Goal: Answer question/provide support: Share knowledge or assist other users

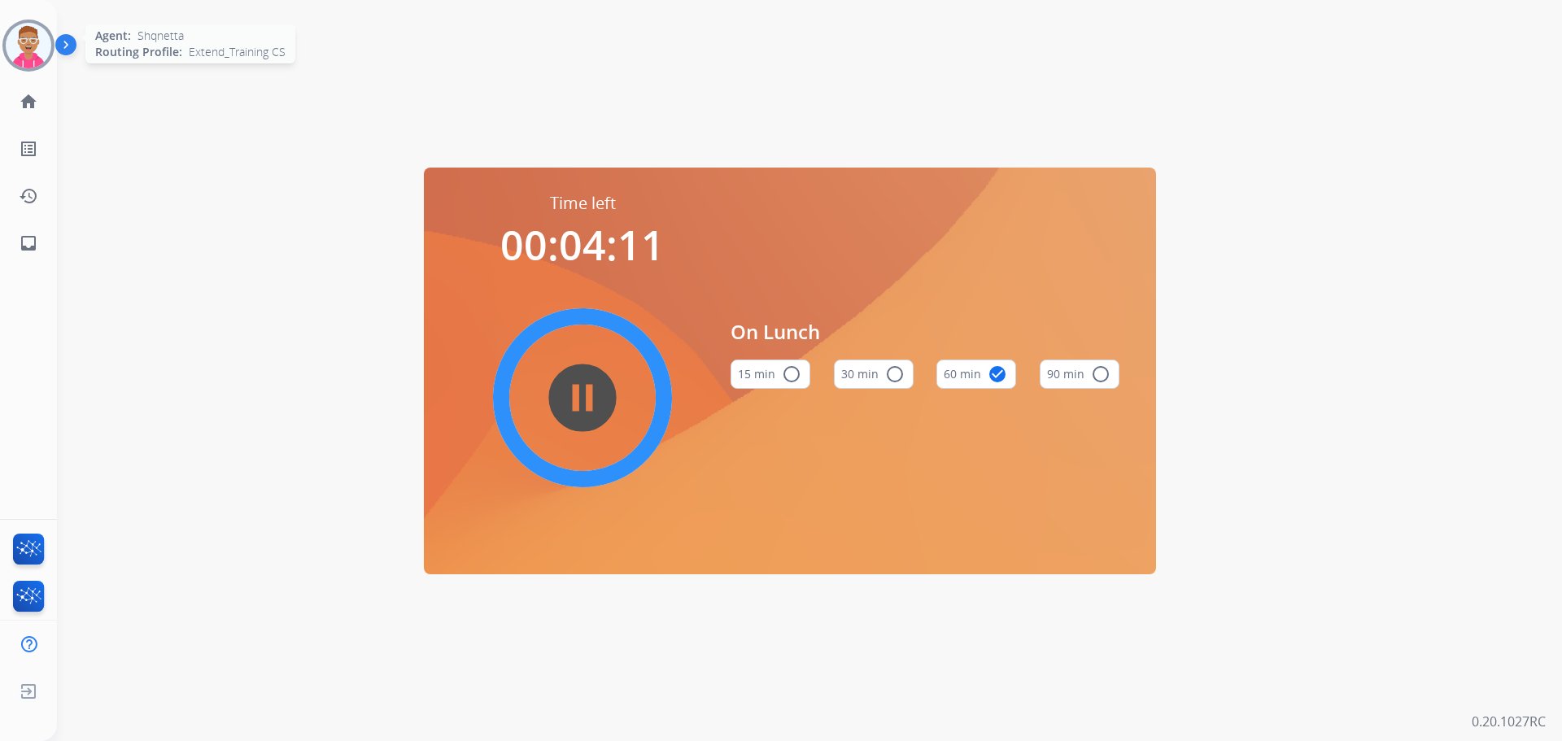
click at [29, 40] on img at bounding box center [29, 46] width 46 height 46
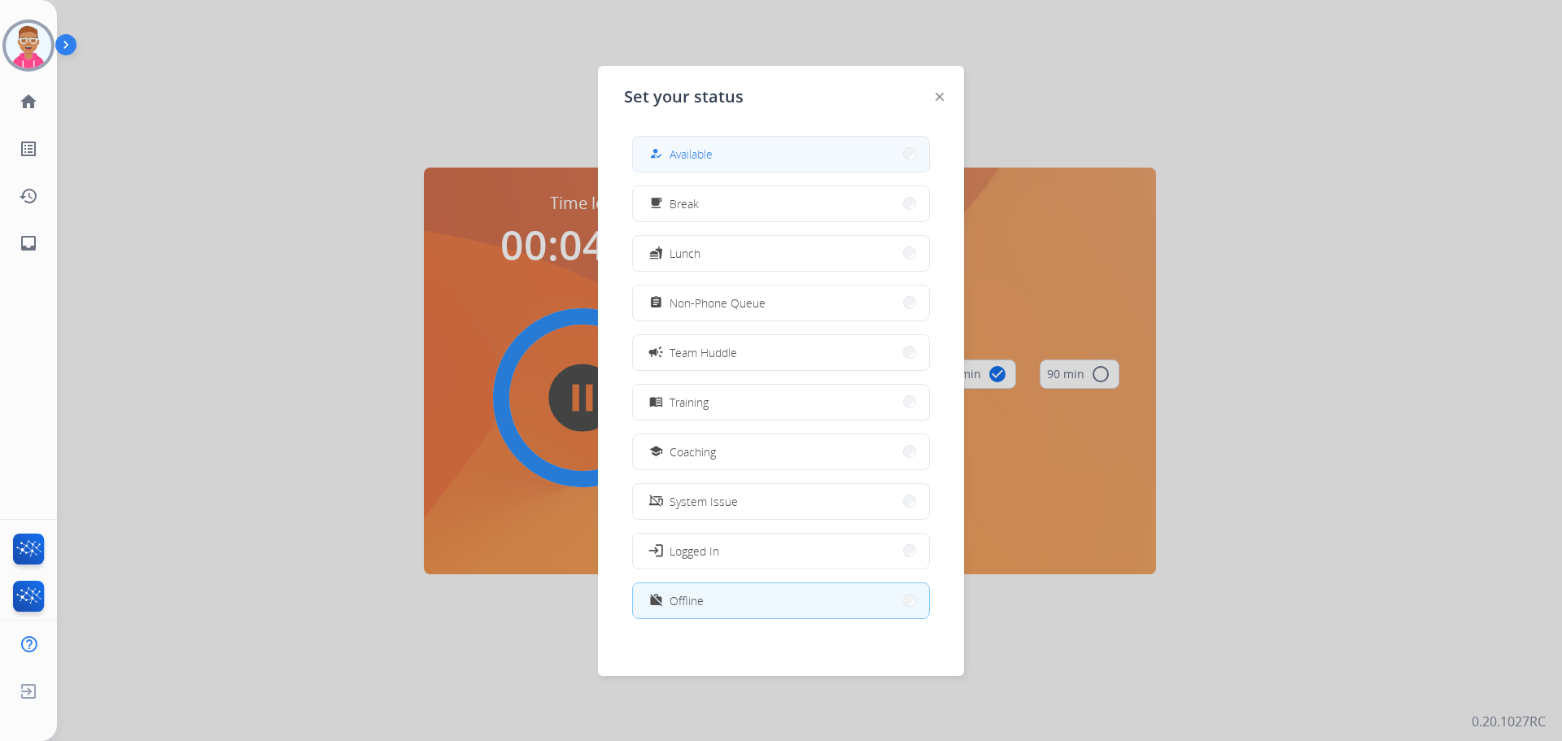
click at [692, 159] on span "Available" at bounding box center [690, 154] width 43 height 17
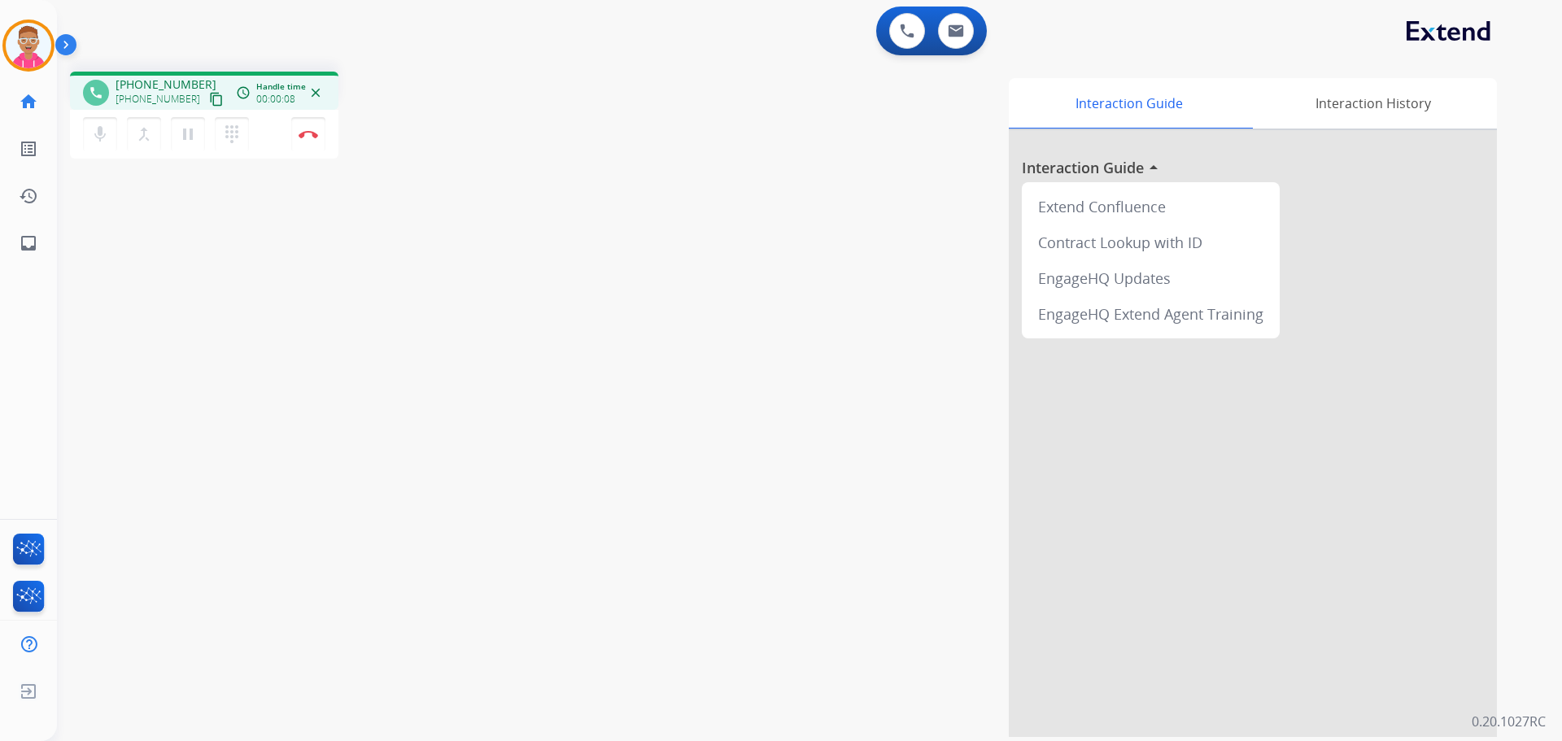
click at [158, 95] on span "[PHONE_NUMBER]" at bounding box center [157, 99] width 85 height 13
drag, startPoint x: 198, startPoint y: 100, endPoint x: 202, endPoint y: 107, distance: 8.4
click at [207, 107] on button "content_copy" at bounding box center [217, 99] width 20 height 20
click at [209, 100] on mat-icon "content_copy" at bounding box center [216, 99] width 15 height 15
click at [308, 131] on img at bounding box center [309, 134] width 20 height 8
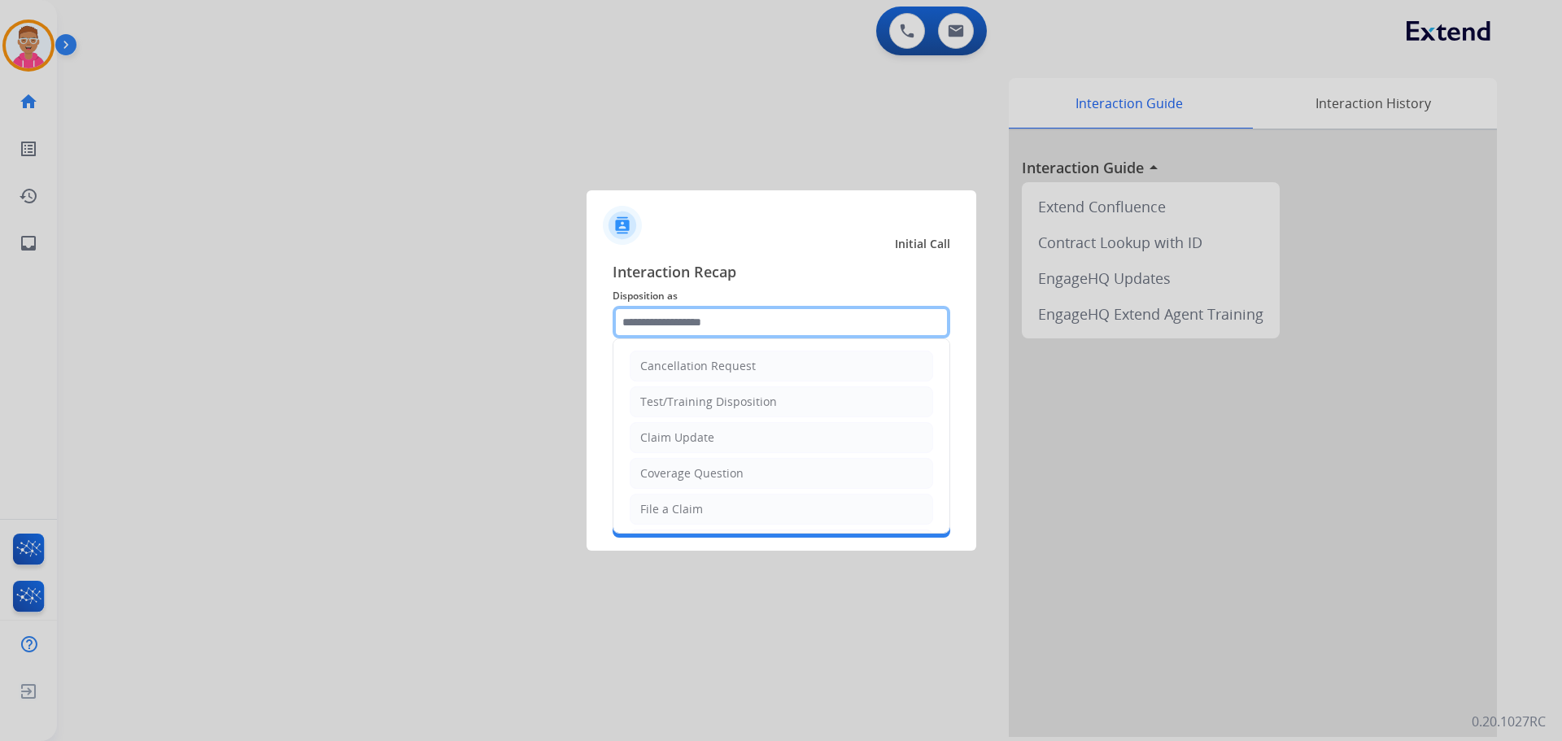
click at [720, 327] on input "text" at bounding box center [781, 322] width 338 height 33
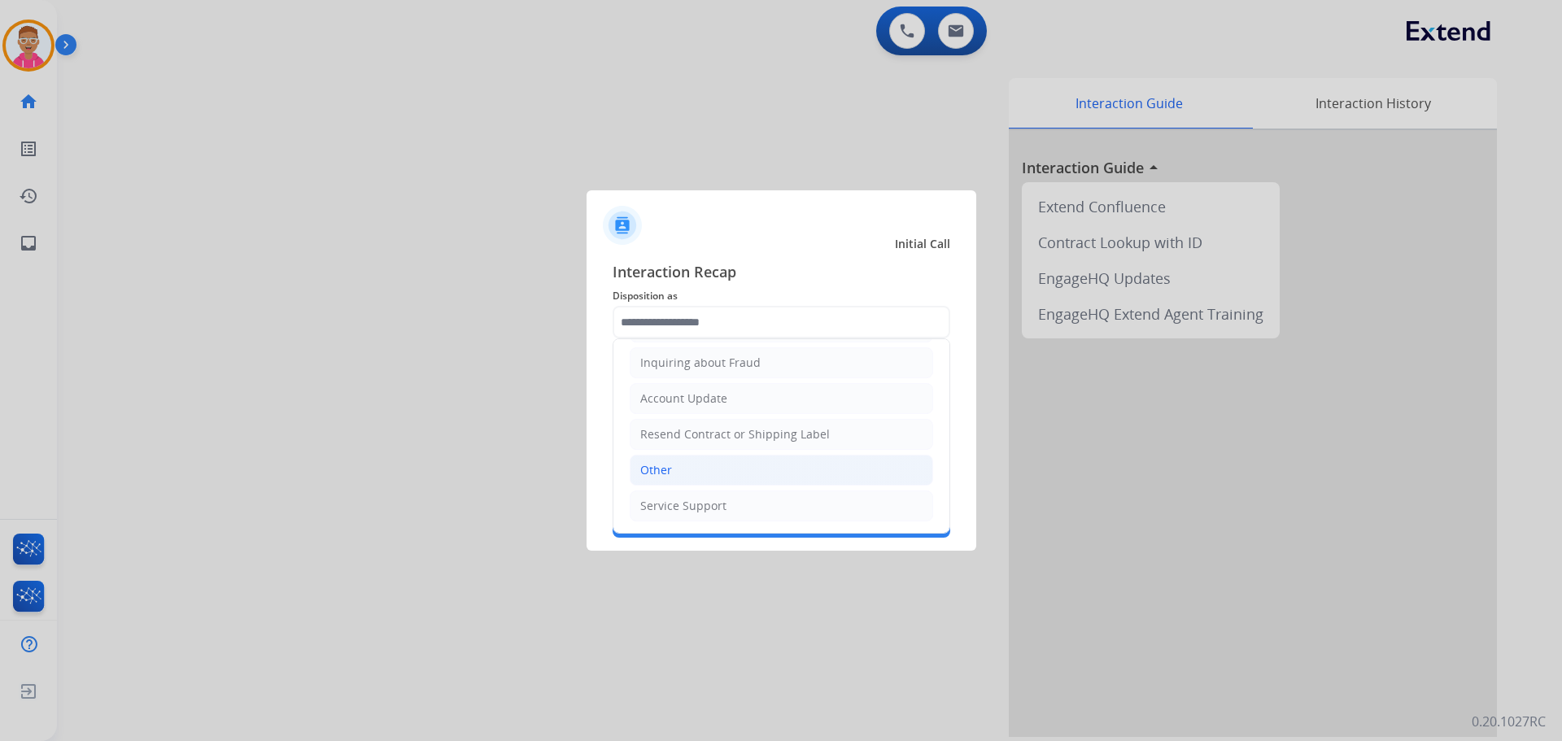
click at [715, 479] on li "Other" at bounding box center [781, 470] width 303 height 31
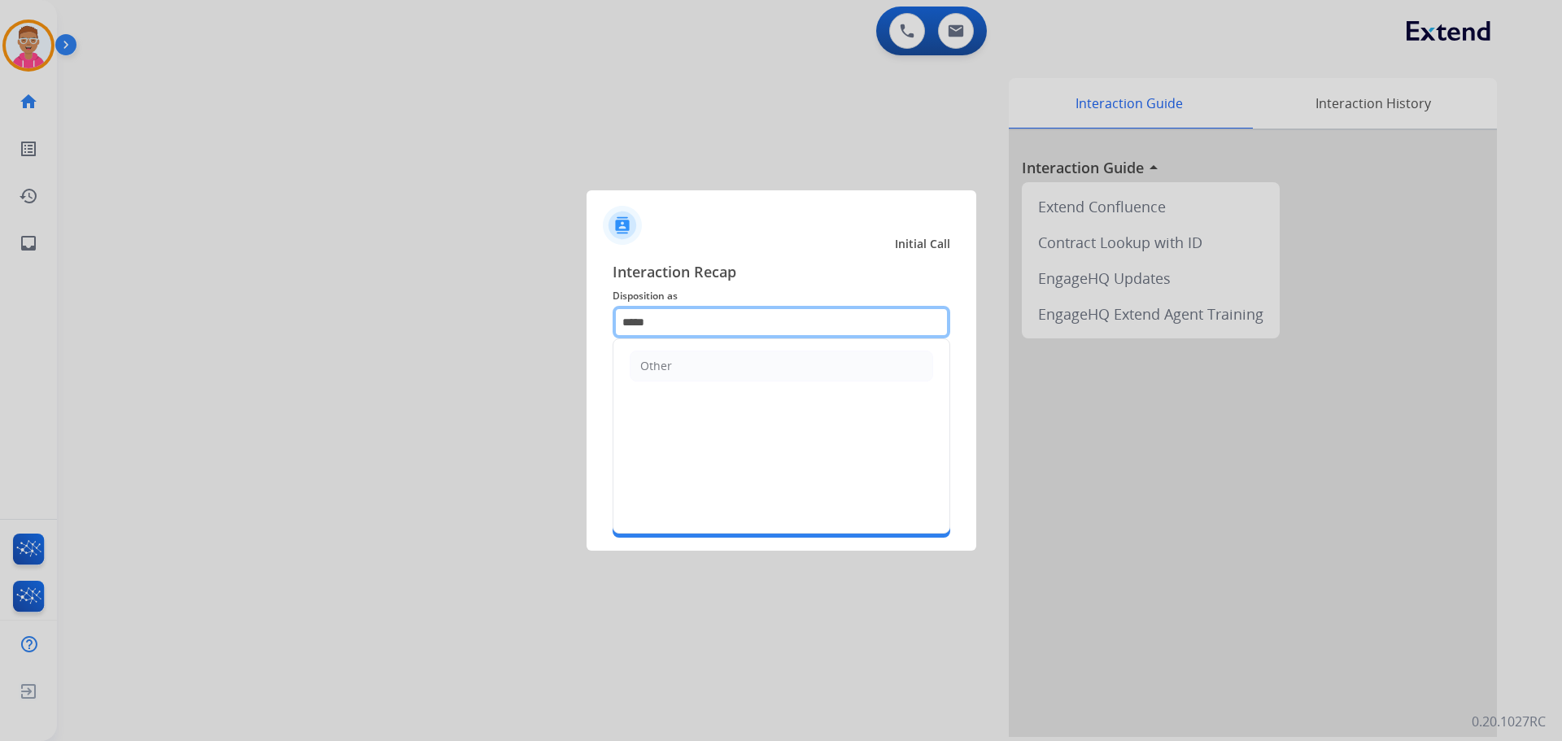
click at [743, 325] on input "*****" at bounding box center [781, 322] width 338 height 33
type input "*"
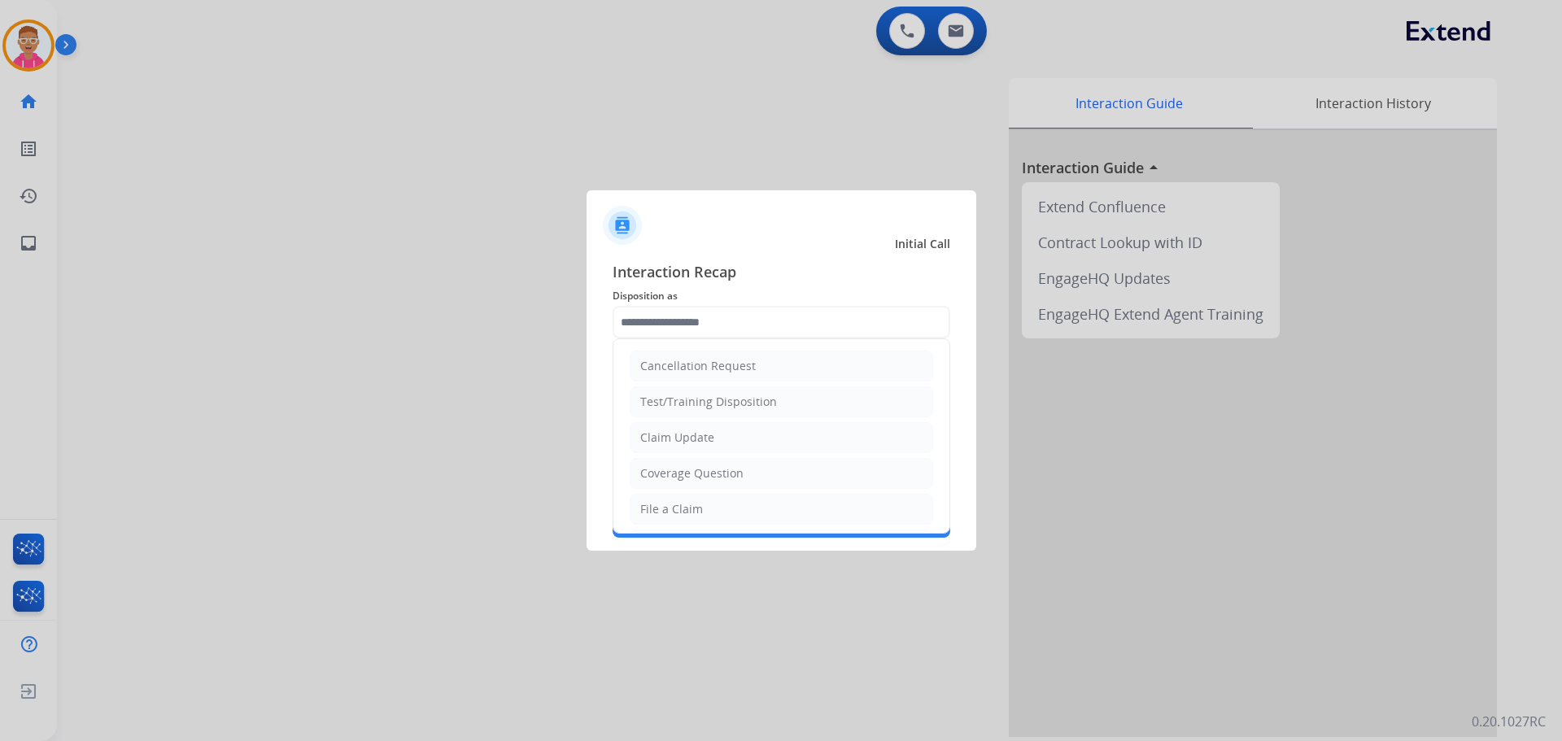
drag, startPoint x: 365, startPoint y: 358, endPoint x: 377, endPoint y: 338, distance: 23.3
click at [365, 360] on div at bounding box center [781, 370] width 1562 height 741
click at [698, 323] on input "text" at bounding box center [781, 322] width 338 height 33
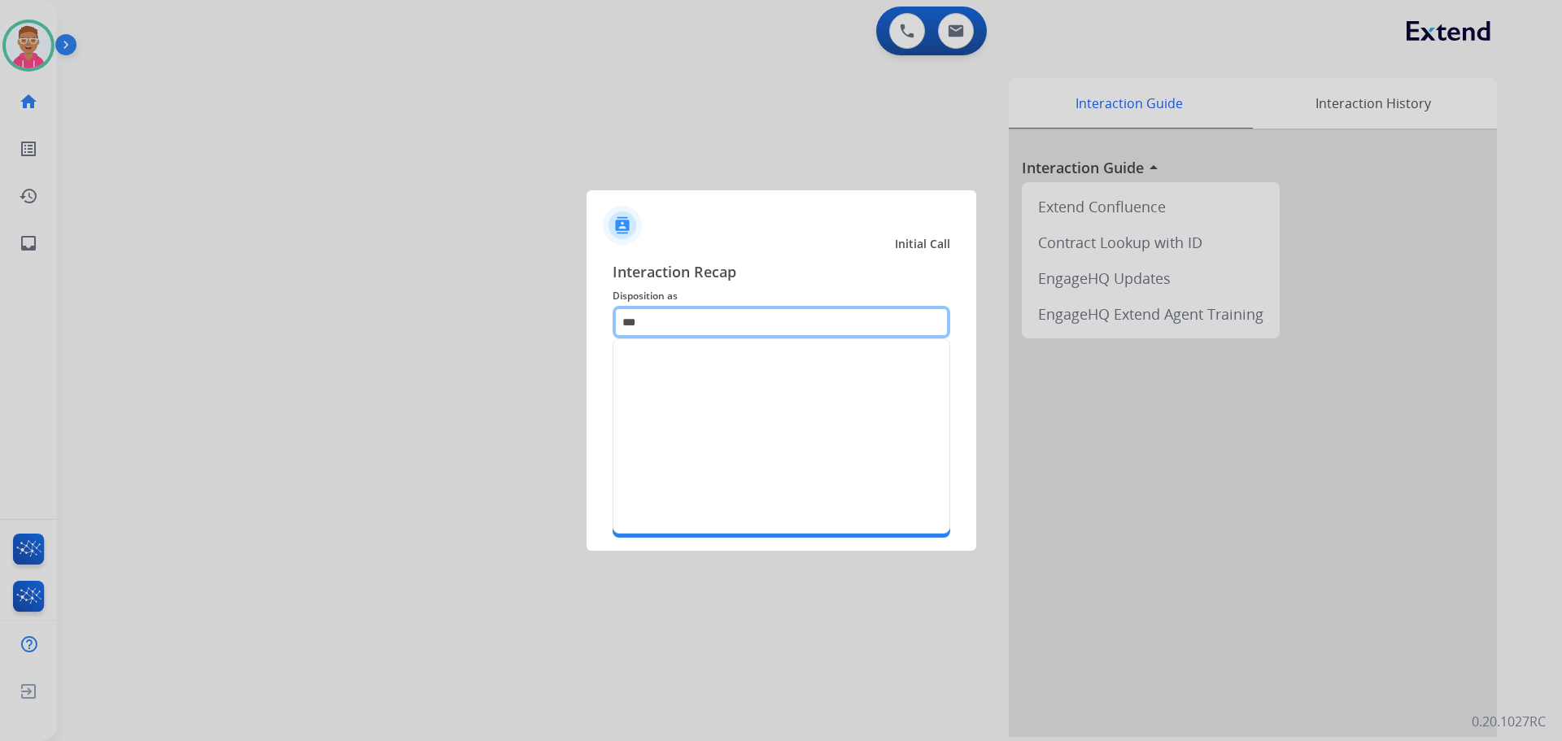
click at [679, 325] on input "***" at bounding box center [781, 322] width 338 height 33
type input "*"
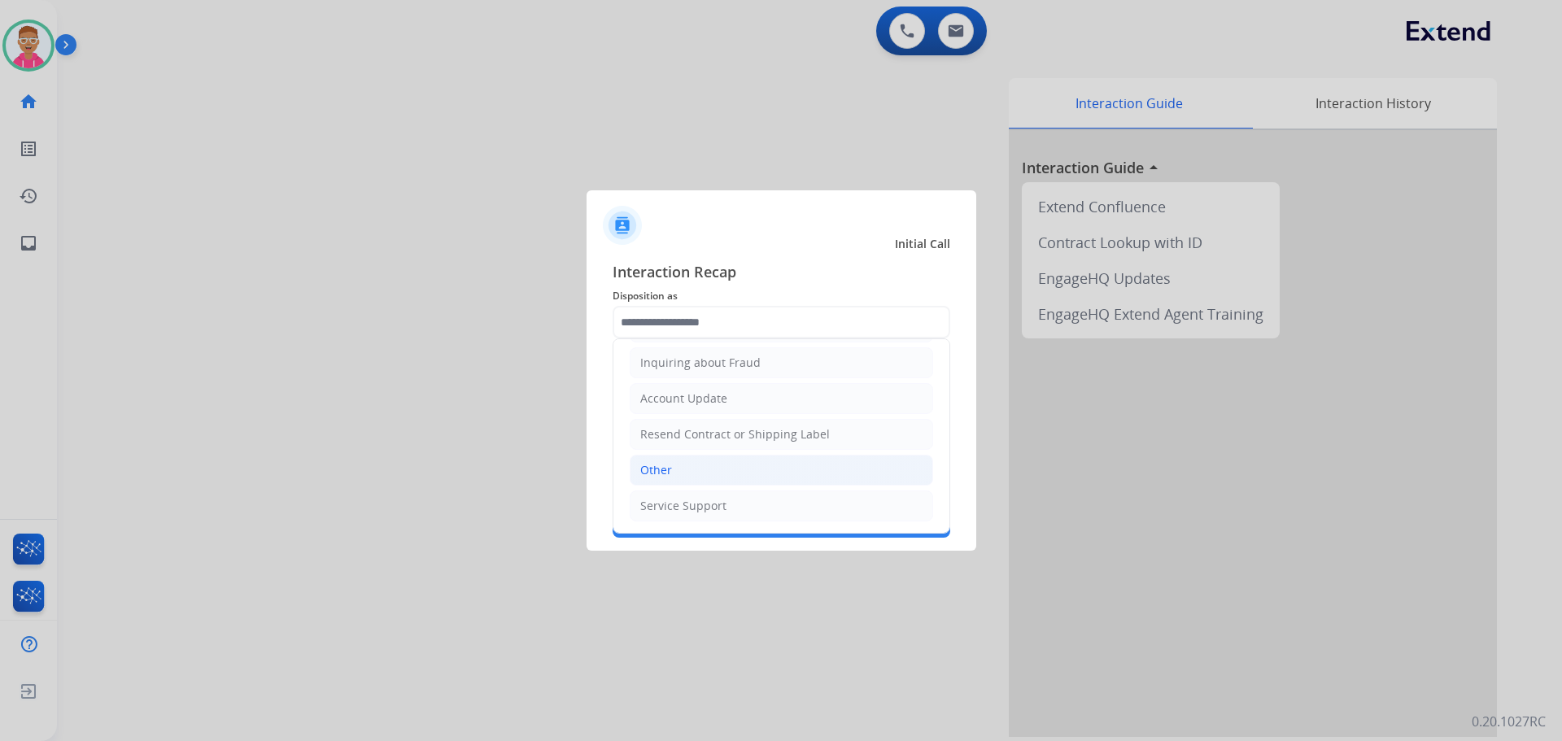
click at [702, 468] on li "Other" at bounding box center [781, 470] width 303 height 31
type input "*****"
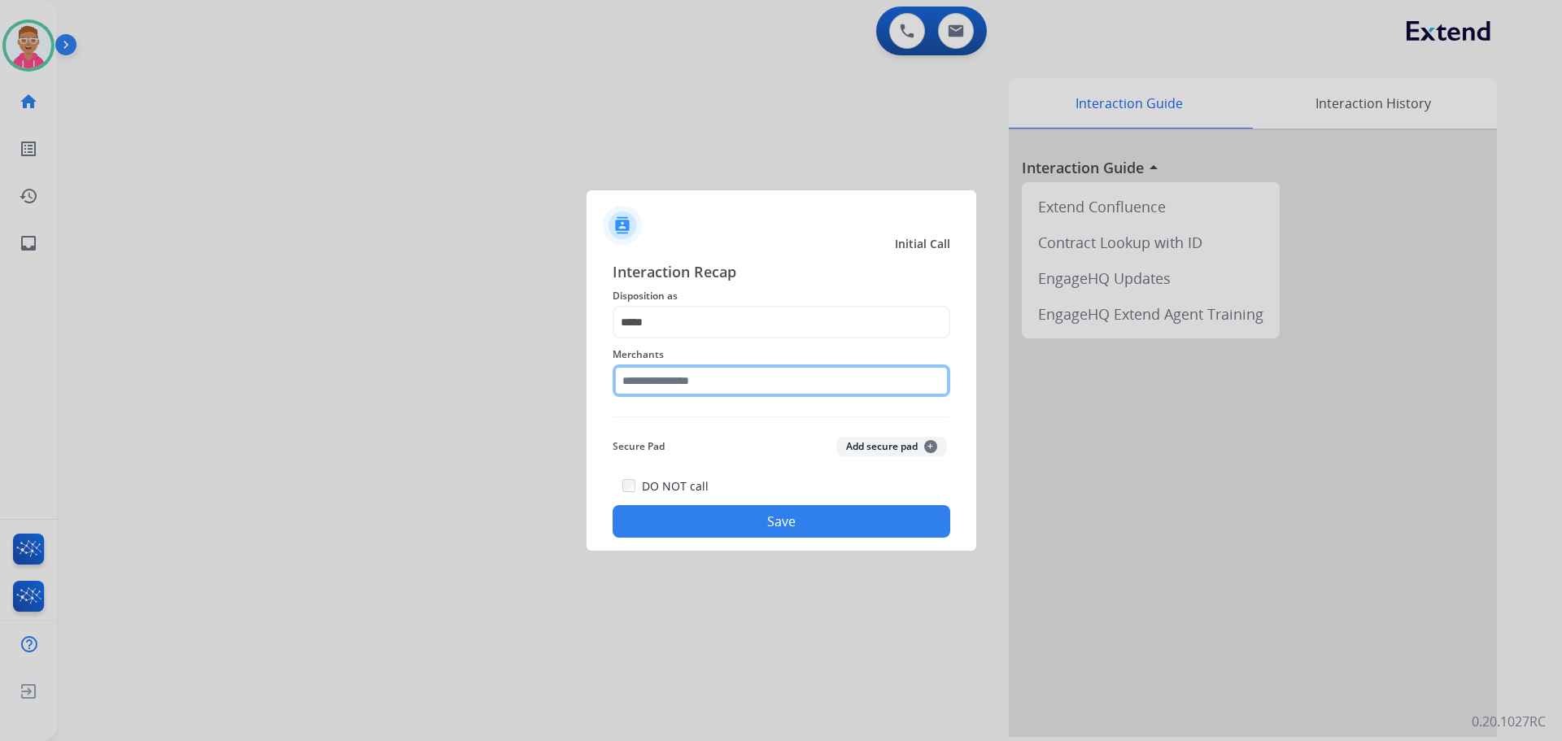
click at [705, 382] on input "text" at bounding box center [781, 380] width 338 height 33
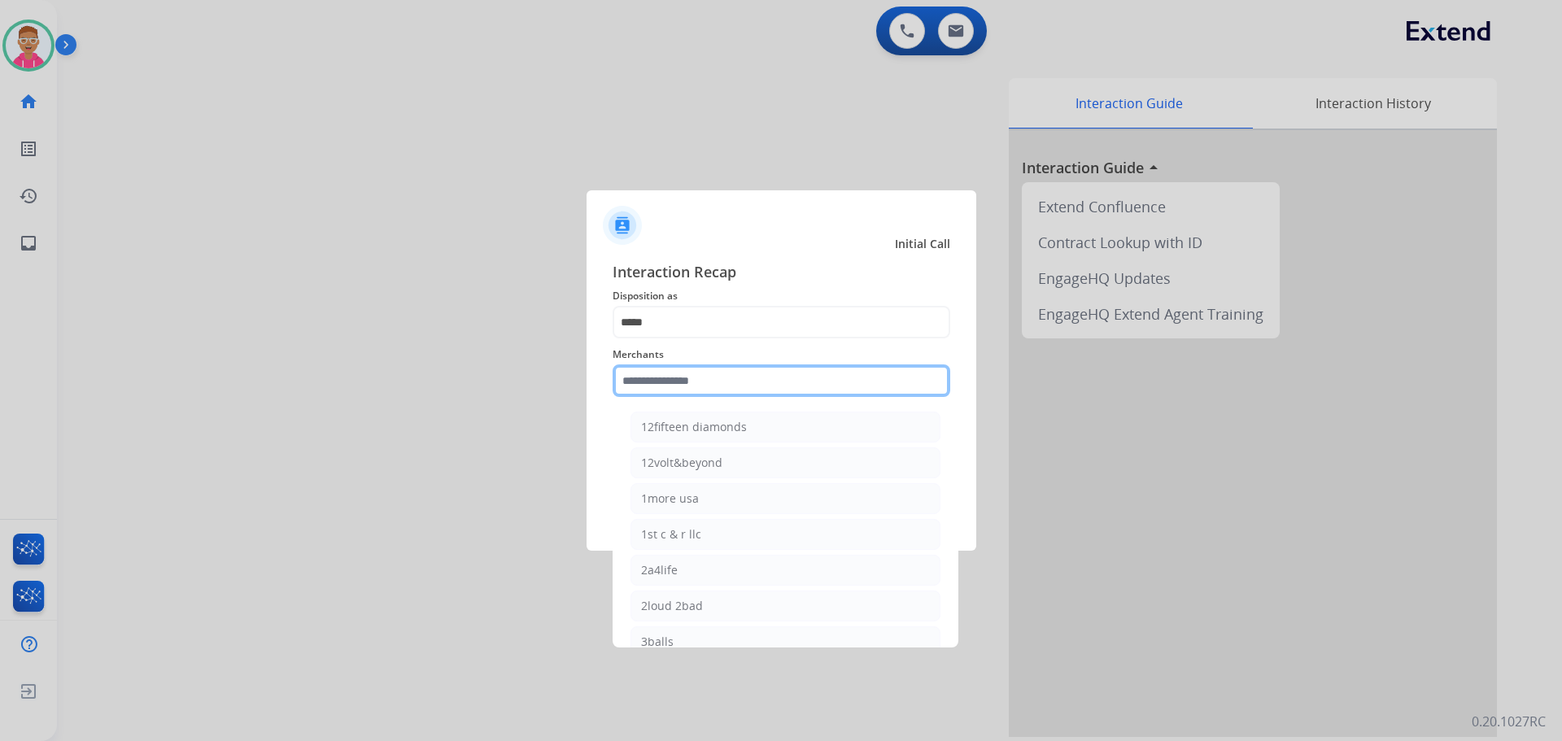
click at [726, 374] on input "text" at bounding box center [781, 380] width 338 height 33
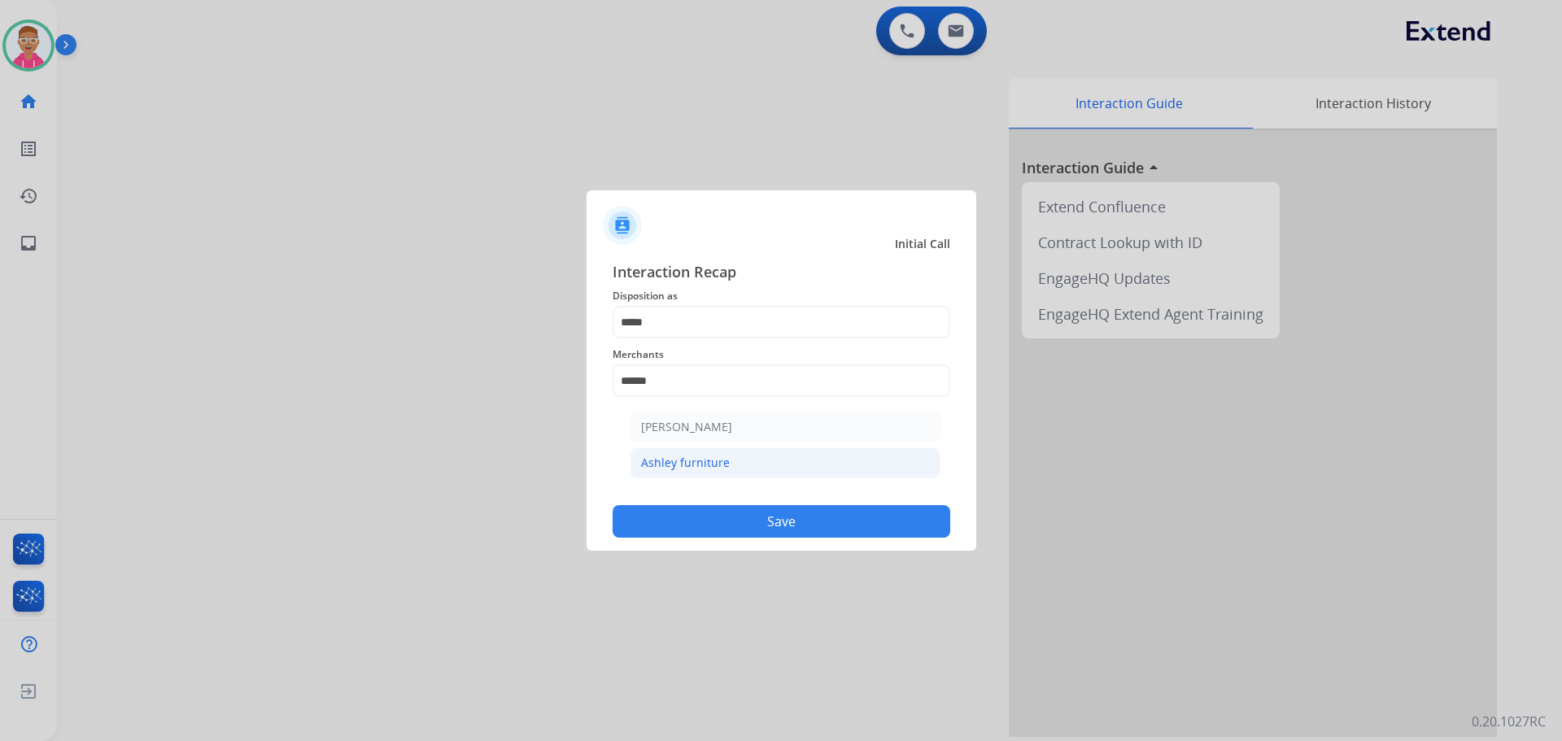
click at [724, 464] on li "Ashley furniture" at bounding box center [785, 462] width 310 height 31
type input "**********"
click at [719, 512] on button "Save" at bounding box center [781, 521] width 338 height 33
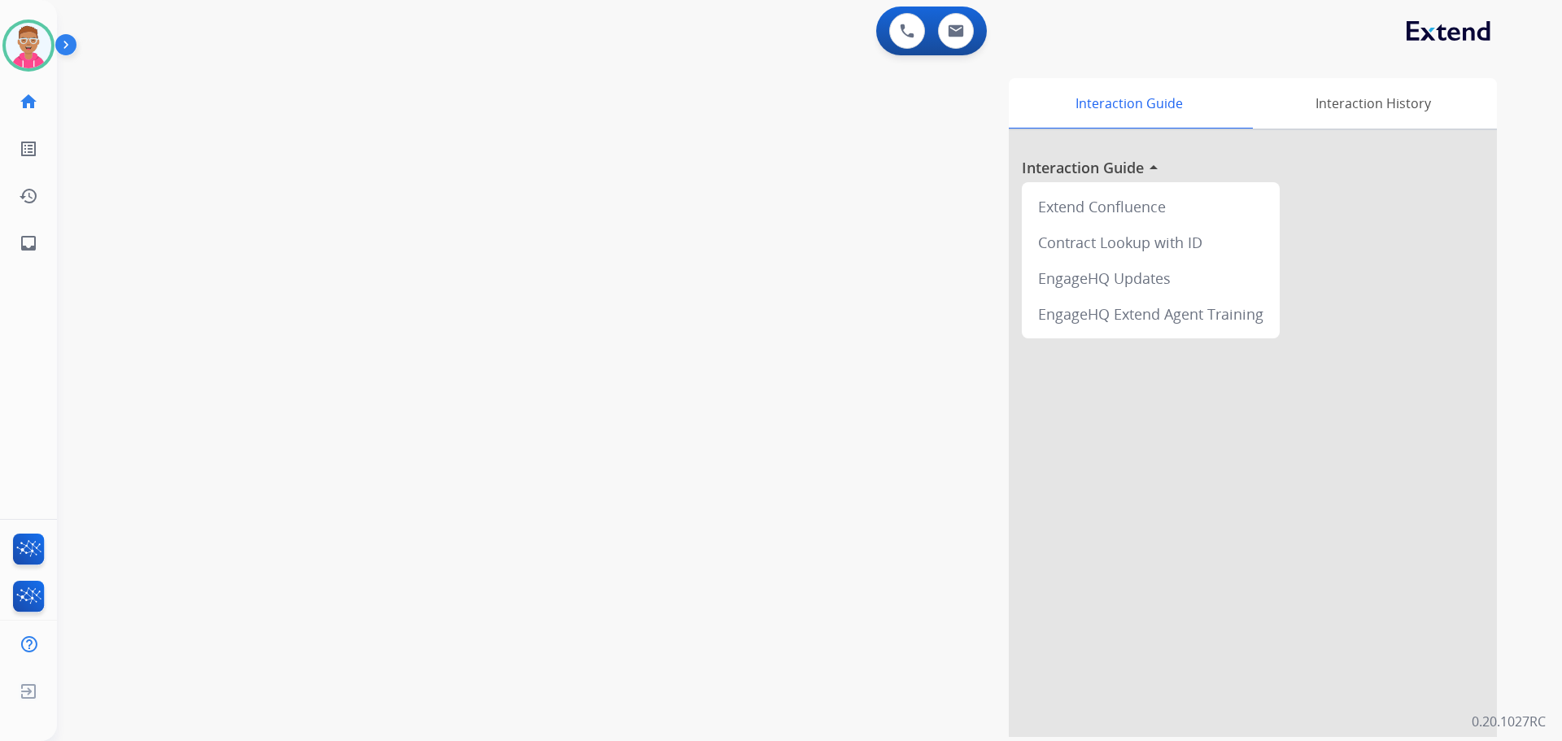
click at [196, 414] on div "swap_horiz Break voice bridge close_fullscreen Connect 3-Way Call merge_type Se…" at bounding box center [790, 398] width 1466 height 678
click at [543, 644] on div "Interaction Guide Interaction History Interaction Guide arrow_drop_up Extend Co…" at bounding box center [1017, 407] width 958 height 659
click at [960, 35] on img at bounding box center [956, 30] width 16 height 13
select select "**********"
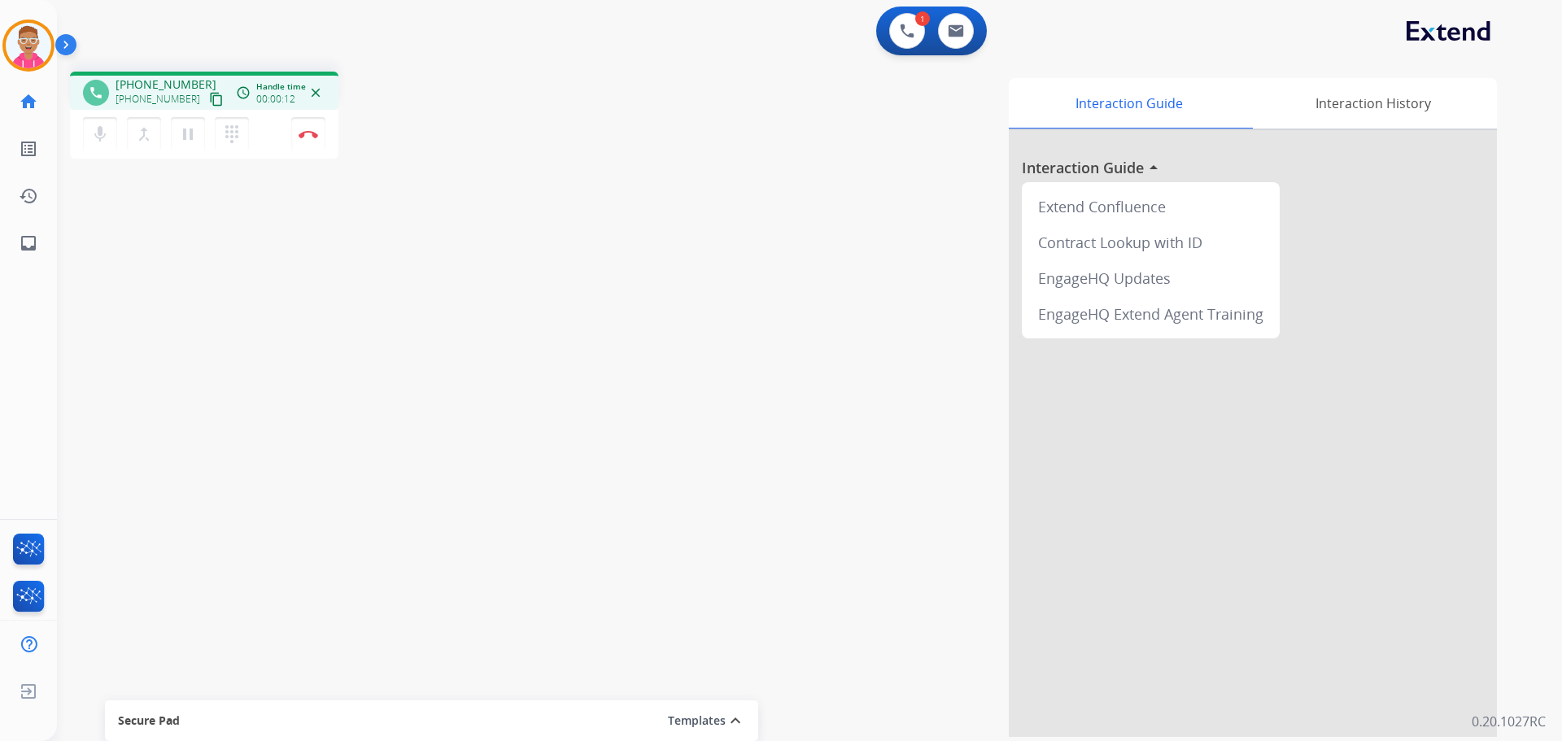
click at [209, 97] on mat-icon "content_copy" at bounding box center [216, 99] width 15 height 15
click at [308, 135] on img at bounding box center [309, 134] width 20 height 8
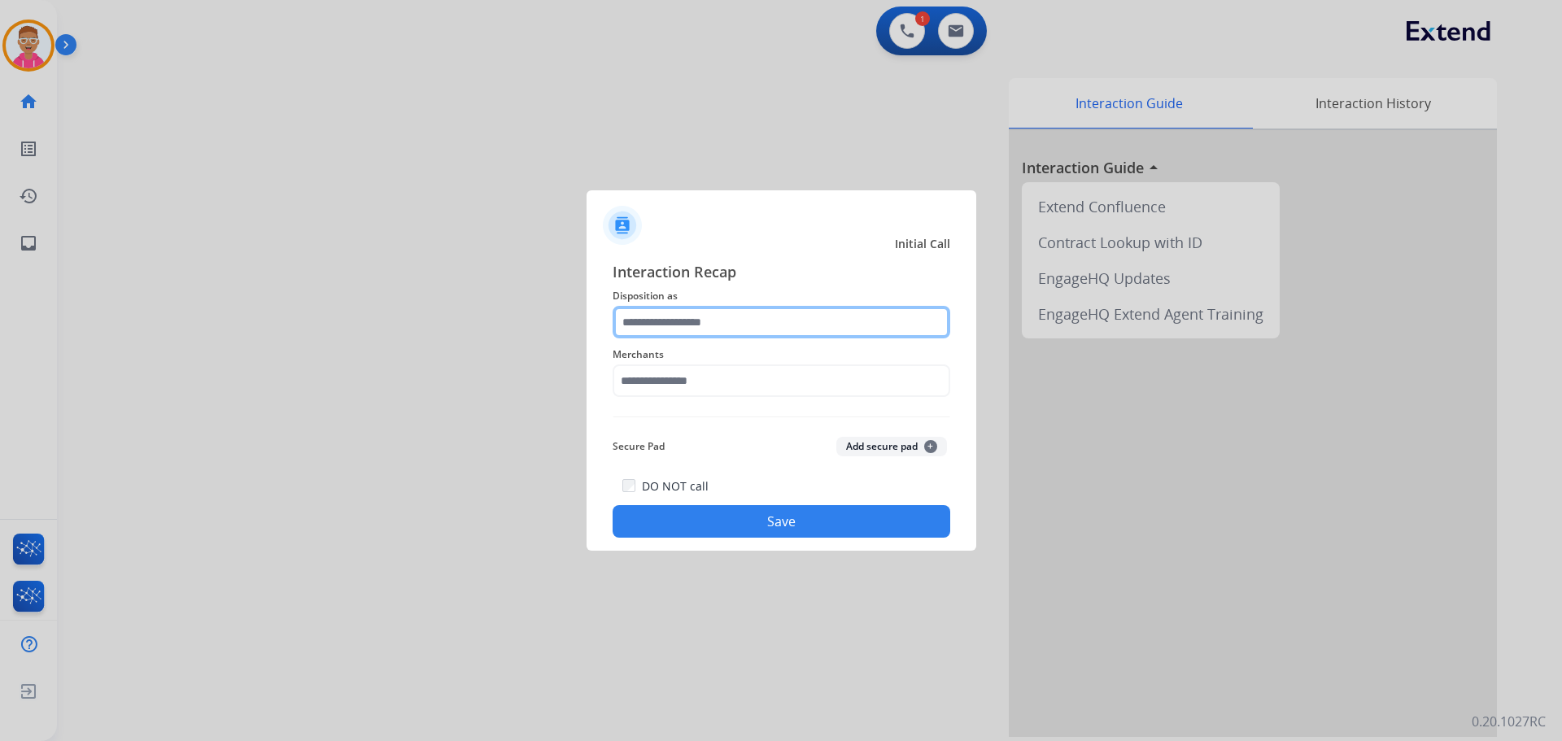
click at [722, 315] on input "text" at bounding box center [781, 322] width 338 height 33
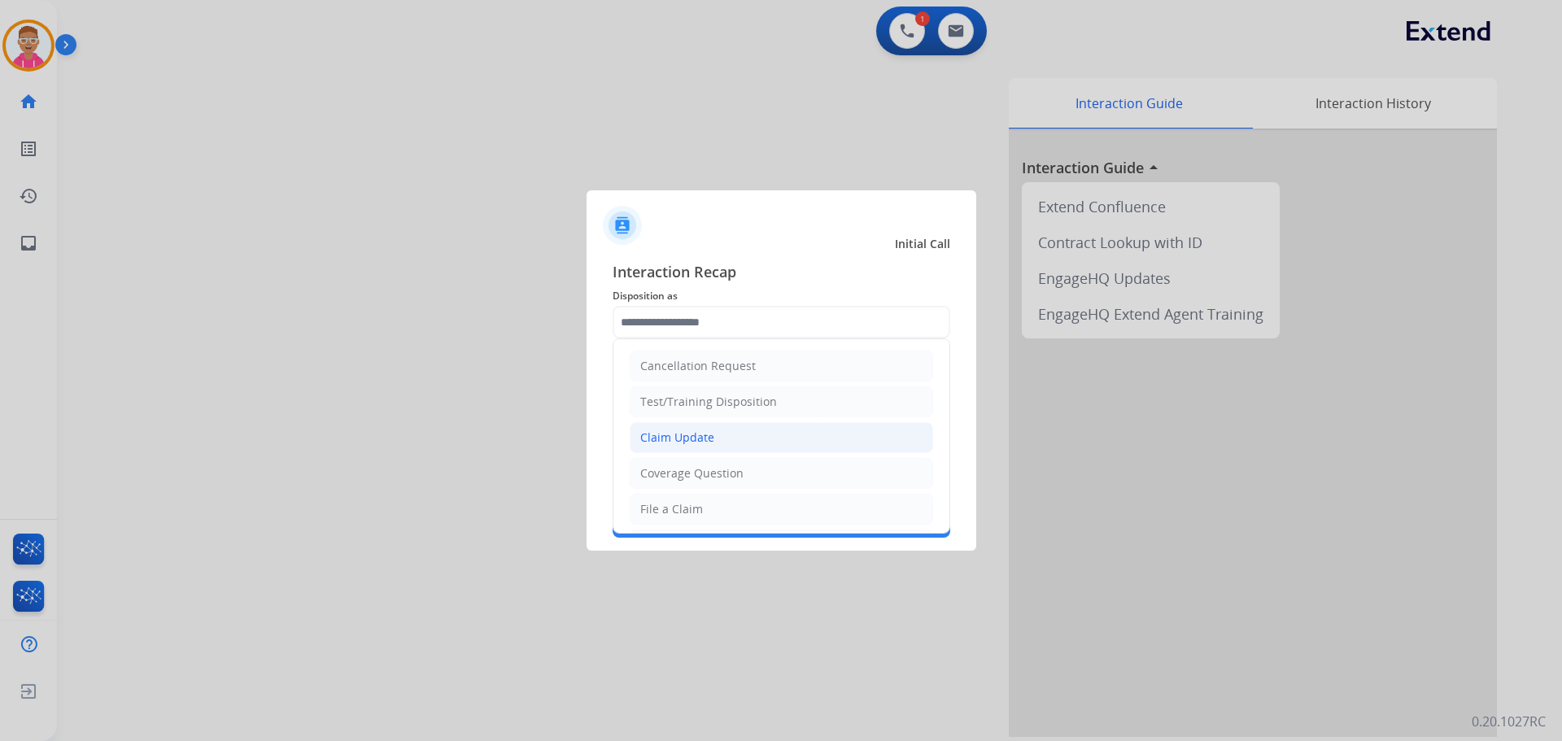
click at [693, 439] on div "Claim Update" at bounding box center [677, 437] width 74 height 16
type input "**********"
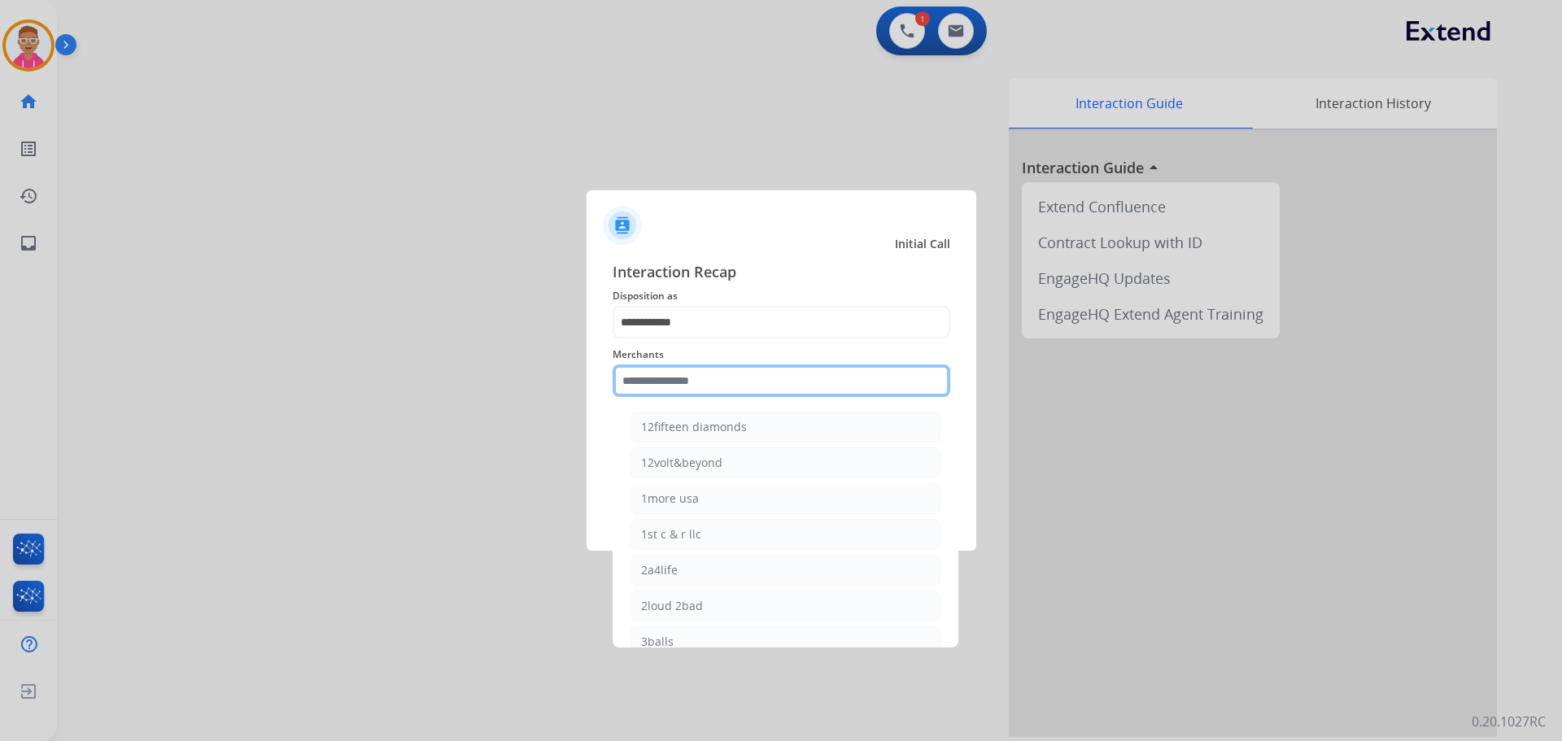
click at [678, 381] on input "text" at bounding box center [781, 380] width 338 height 33
type input "*"
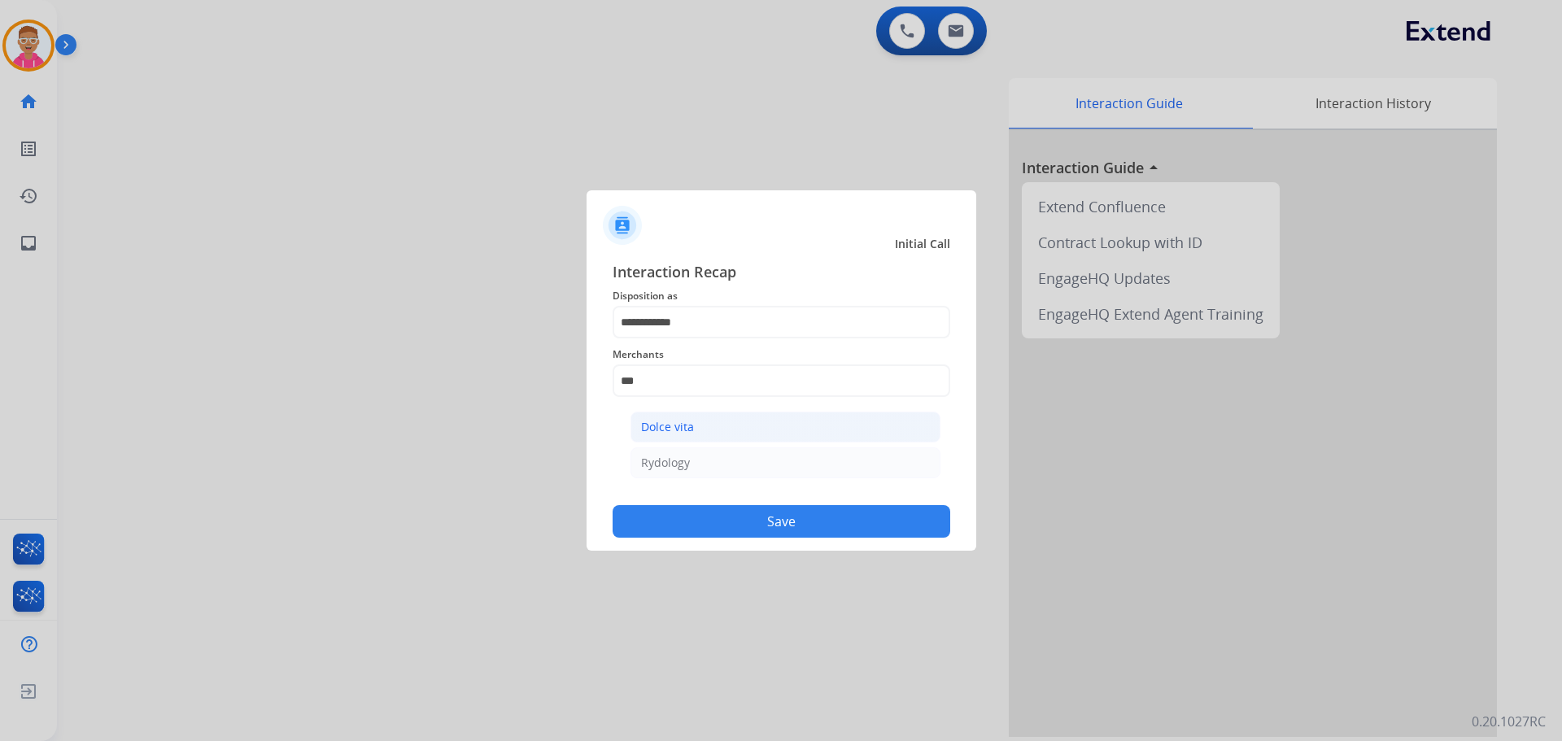
click at [714, 430] on li "Dolce vita" at bounding box center [785, 427] width 310 height 31
type input "**********"
click at [703, 525] on button "Save" at bounding box center [781, 521] width 338 height 33
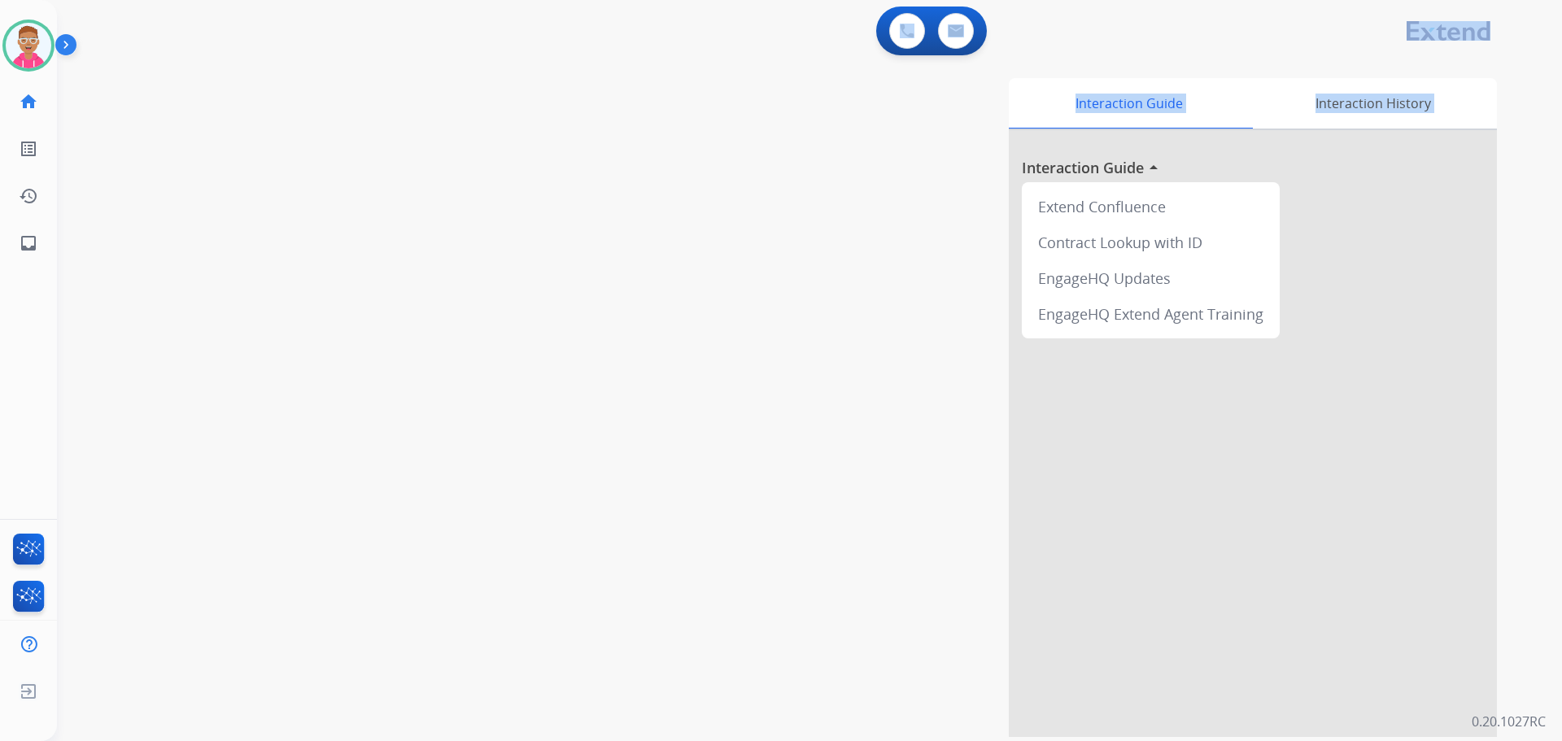
drag, startPoint x: 211, startPoint y: 34, endPoint x: 102, endPoint y: 45, distance: 109.5
click at [203, 201] on div "0 Voice Interactions 0 Email Interactions swap_horiz Break voice bridge close_f…" at bounding box center [809, 370] width 1505 height 741
click at [163, 96] on div "swap_horiz Break voice bridge close_fullscreen Connect 3-Way Call merge_type Se…" at bounding box center [790, 398] width 1466 height 678
click at [314, 172] on div "swap_horiz Break voice bridge close_fullscreen Connect 3-Way Call merge_type Se…" at bounding box center [790, 398] width 1466 height 678
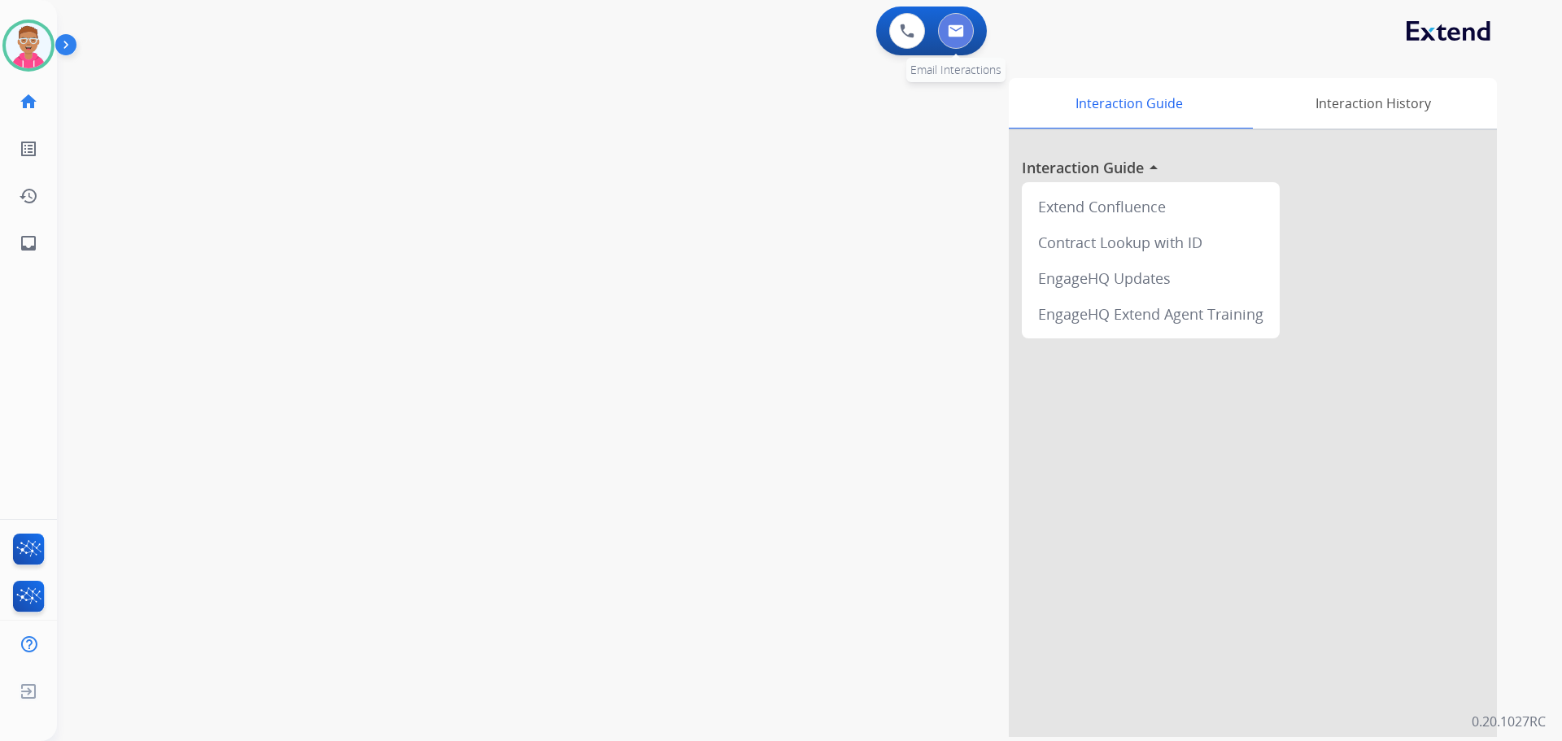
click at [962, 31] on img at bounding box center [956, 30] width 16 height 13
select select "**********"
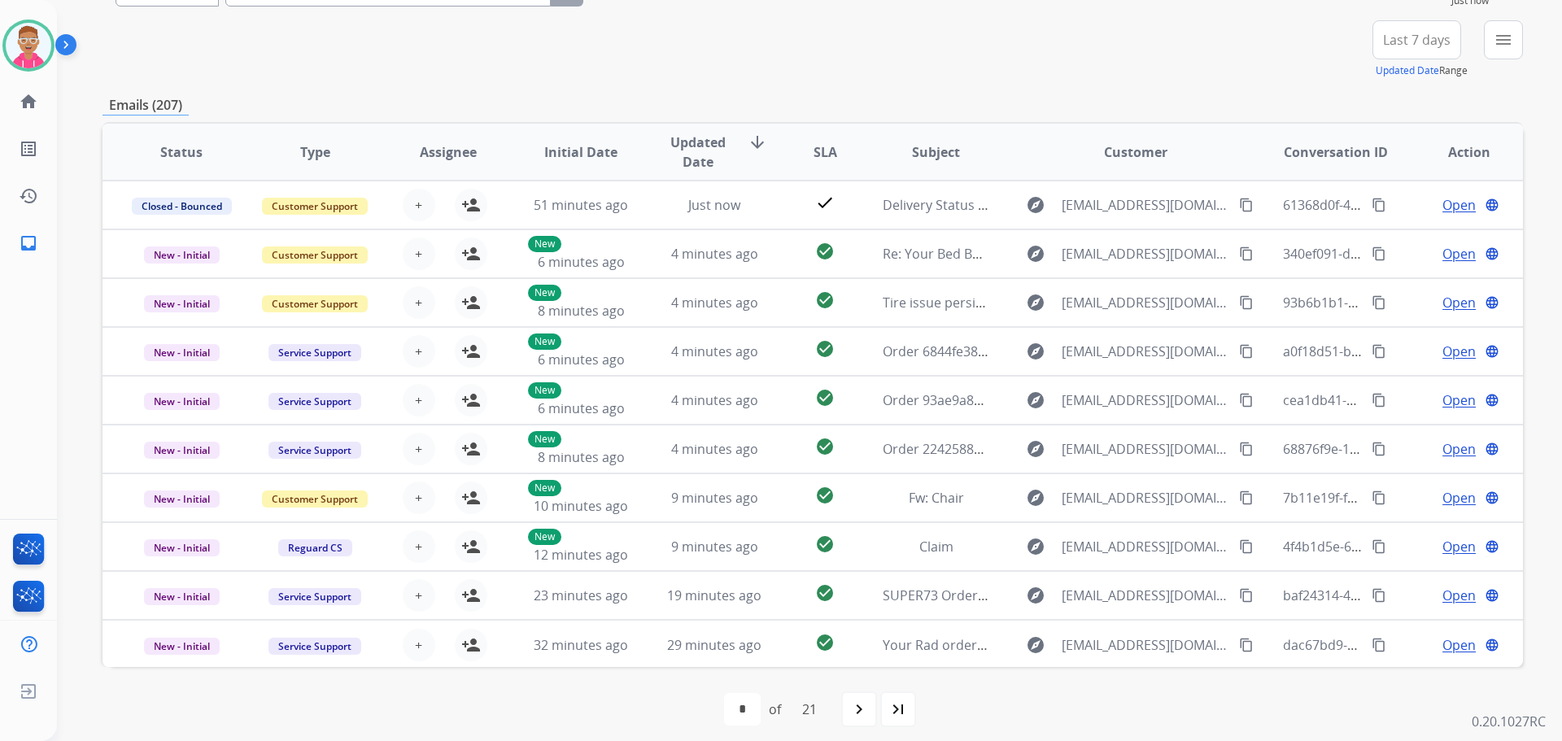
scroll to position [185, 0]
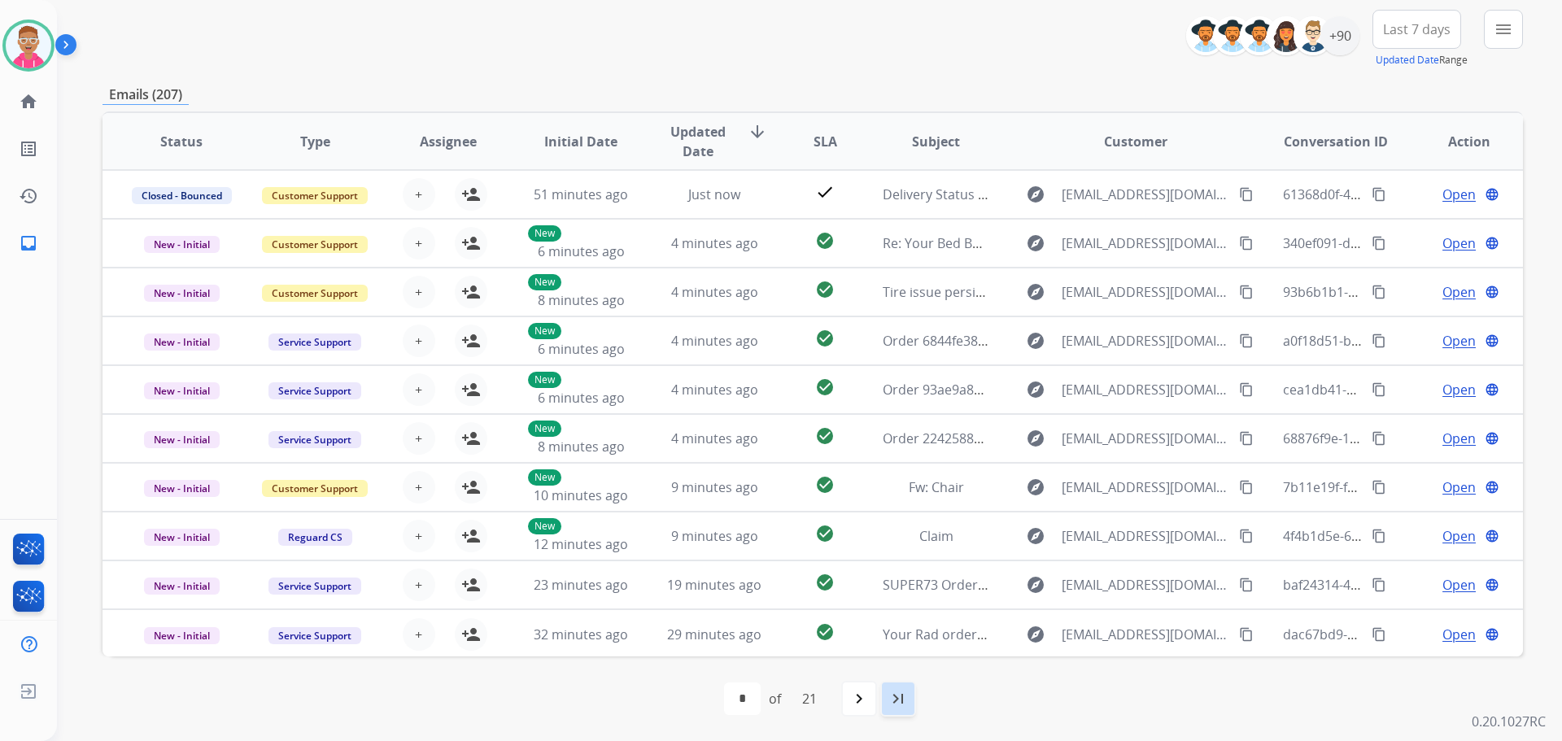
click at [893, 698] on mat-icon "last_page" at bounding box center [898, 699] width 20 height 20
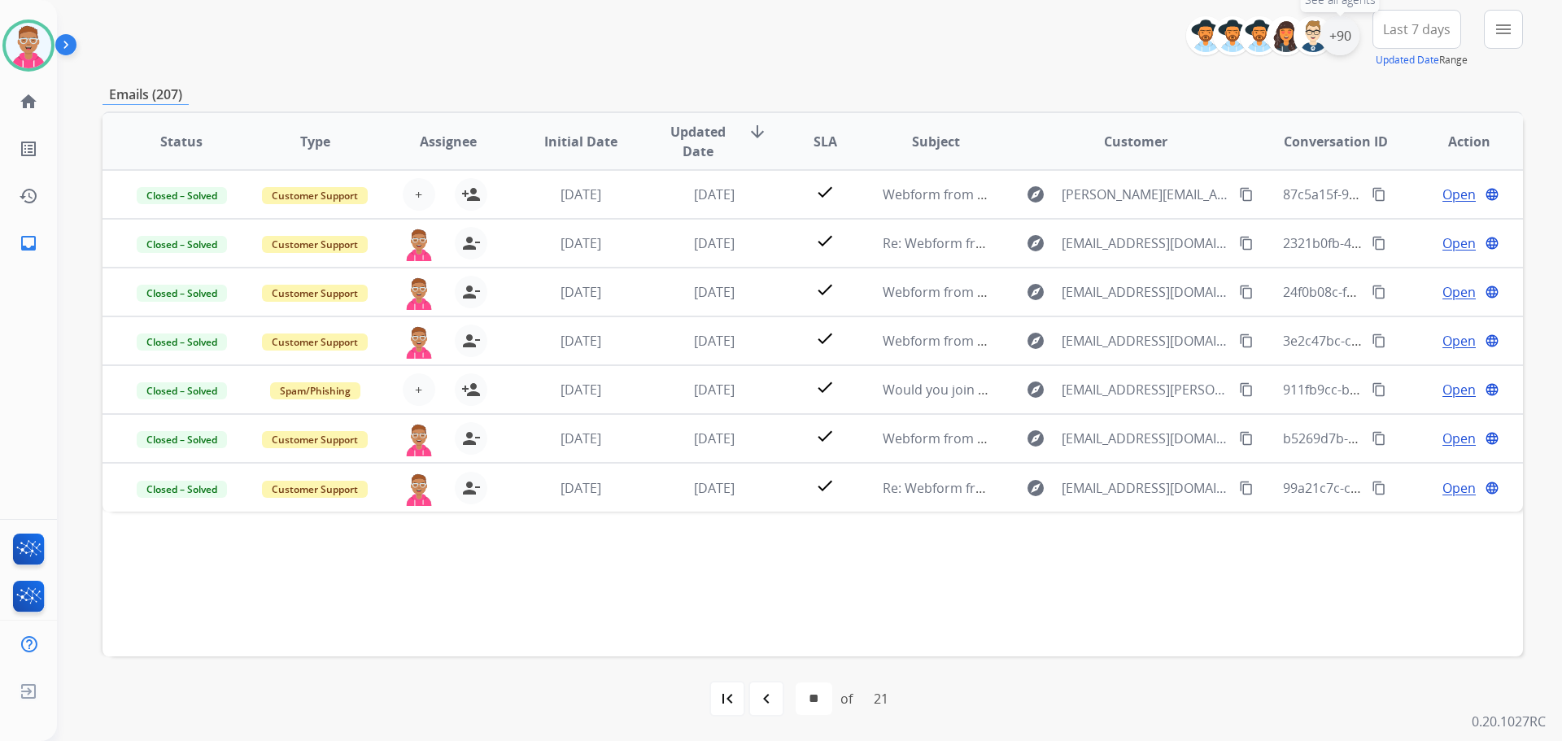
click at [1333, 45] on div "+90" at bounding box center [1339, 35] width 39 height 39
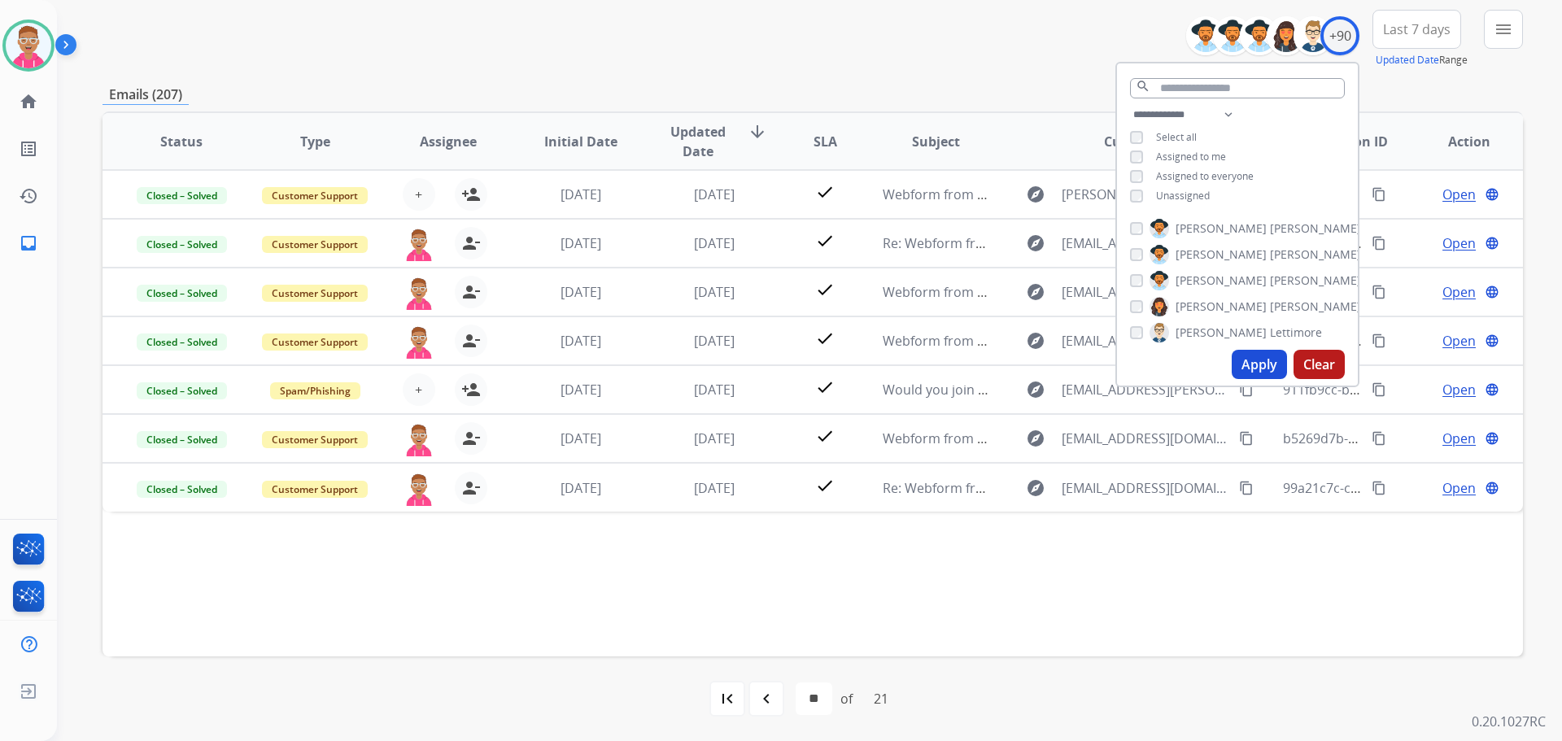
click at [1257, 362] on button "Apply" at bounding box center [1258, 364] width 55 height 29
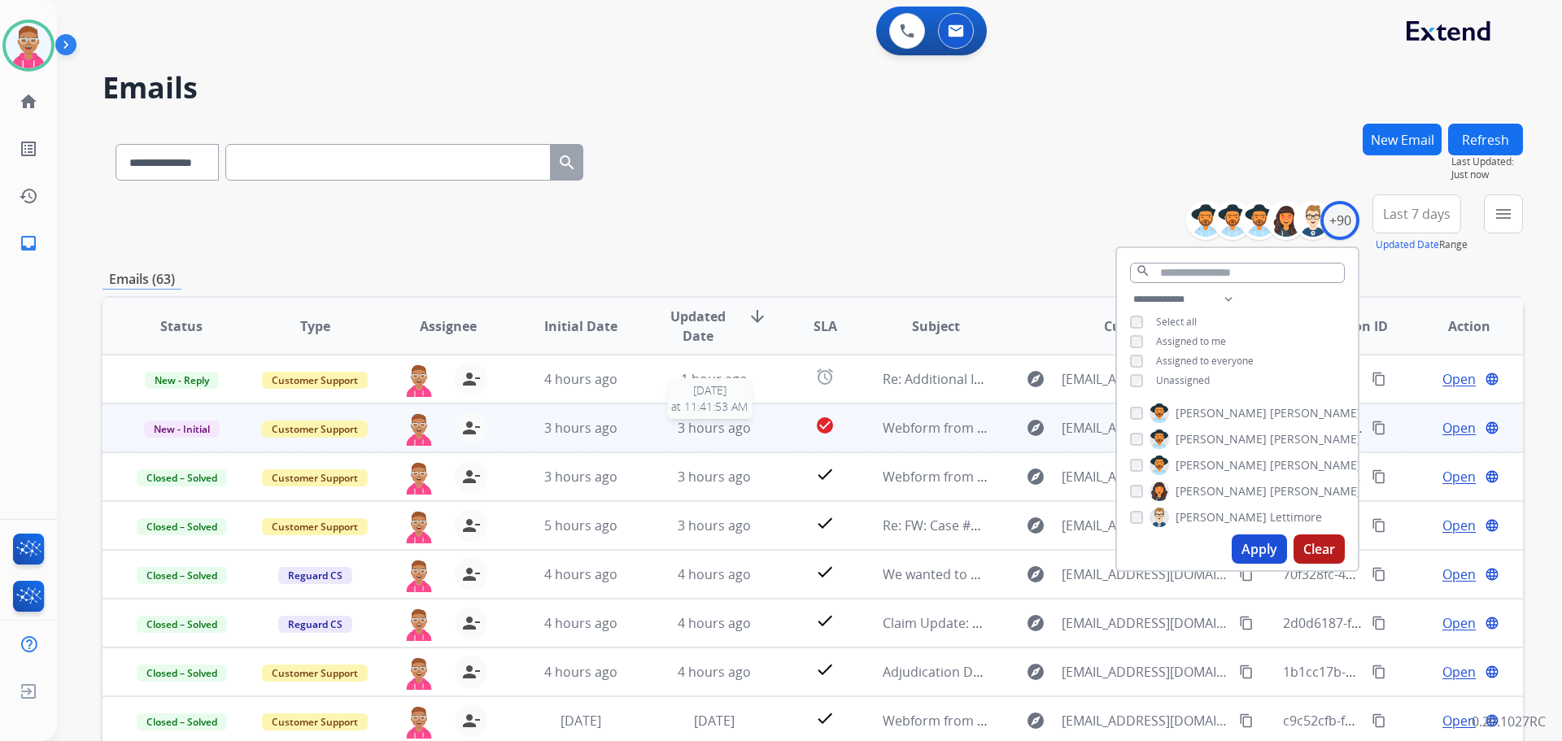
scroll to position [2, 0]
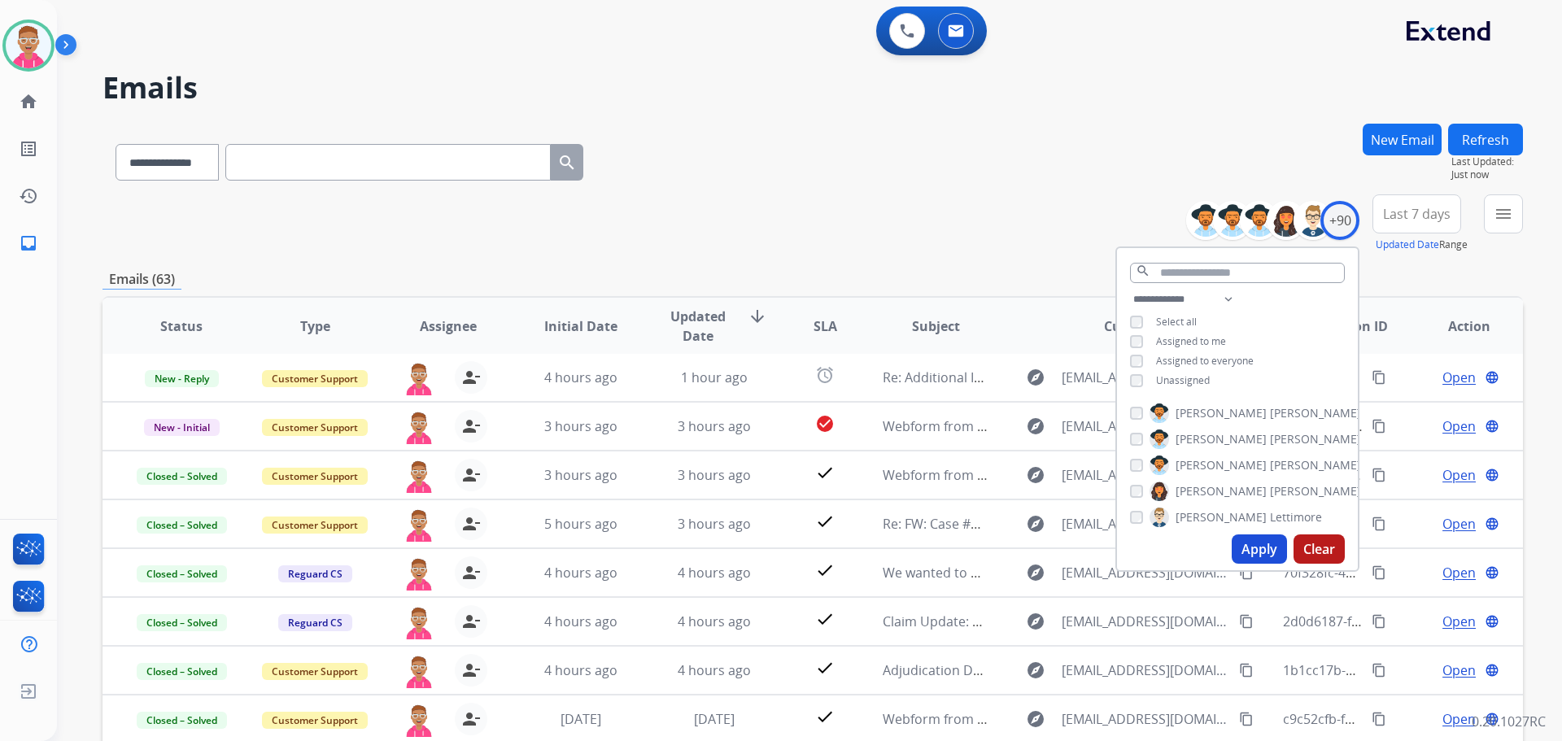
click at [1237, 543] on button "Apply" at bounding box center [1258, 548] width 55 height 29
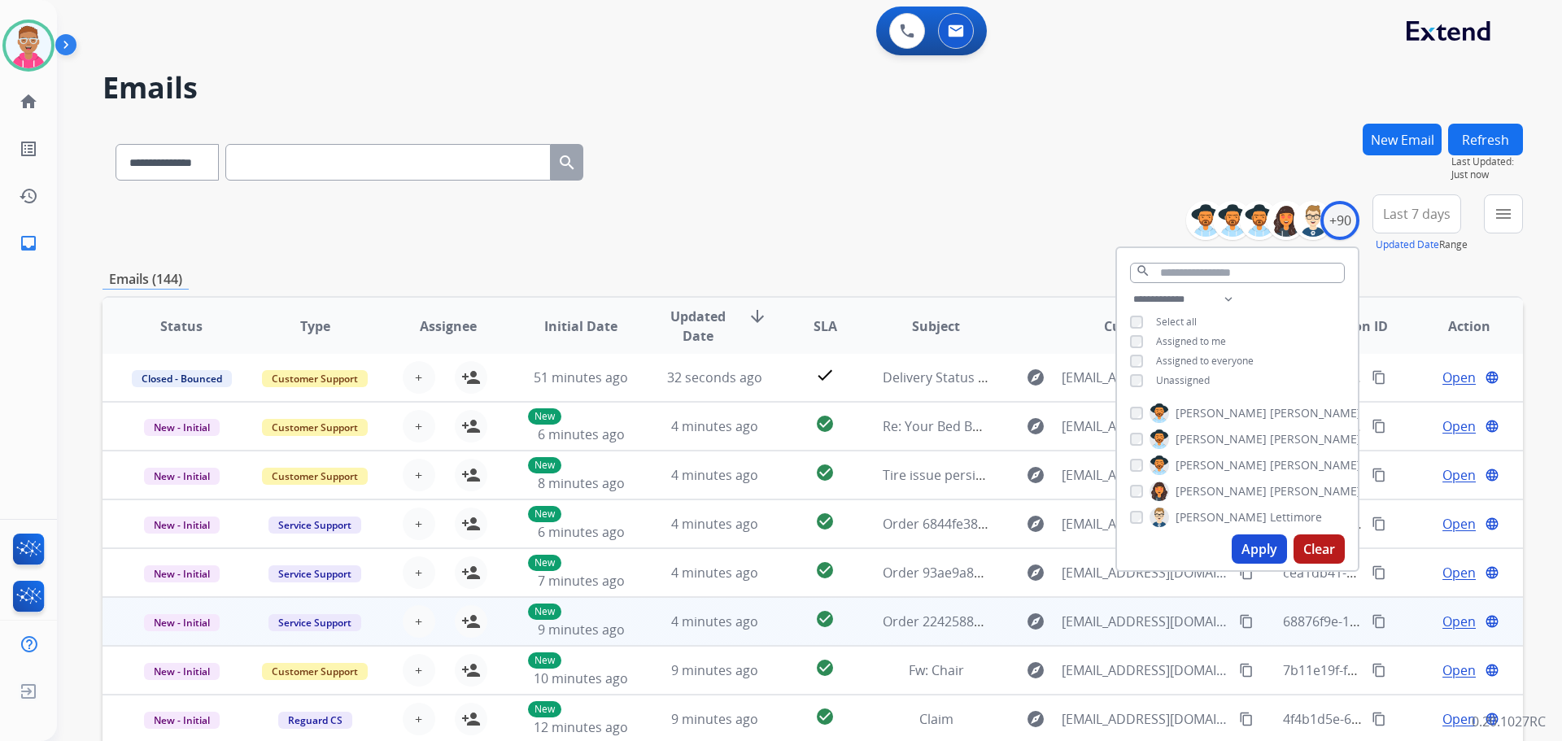
scroll to position [185, 0]
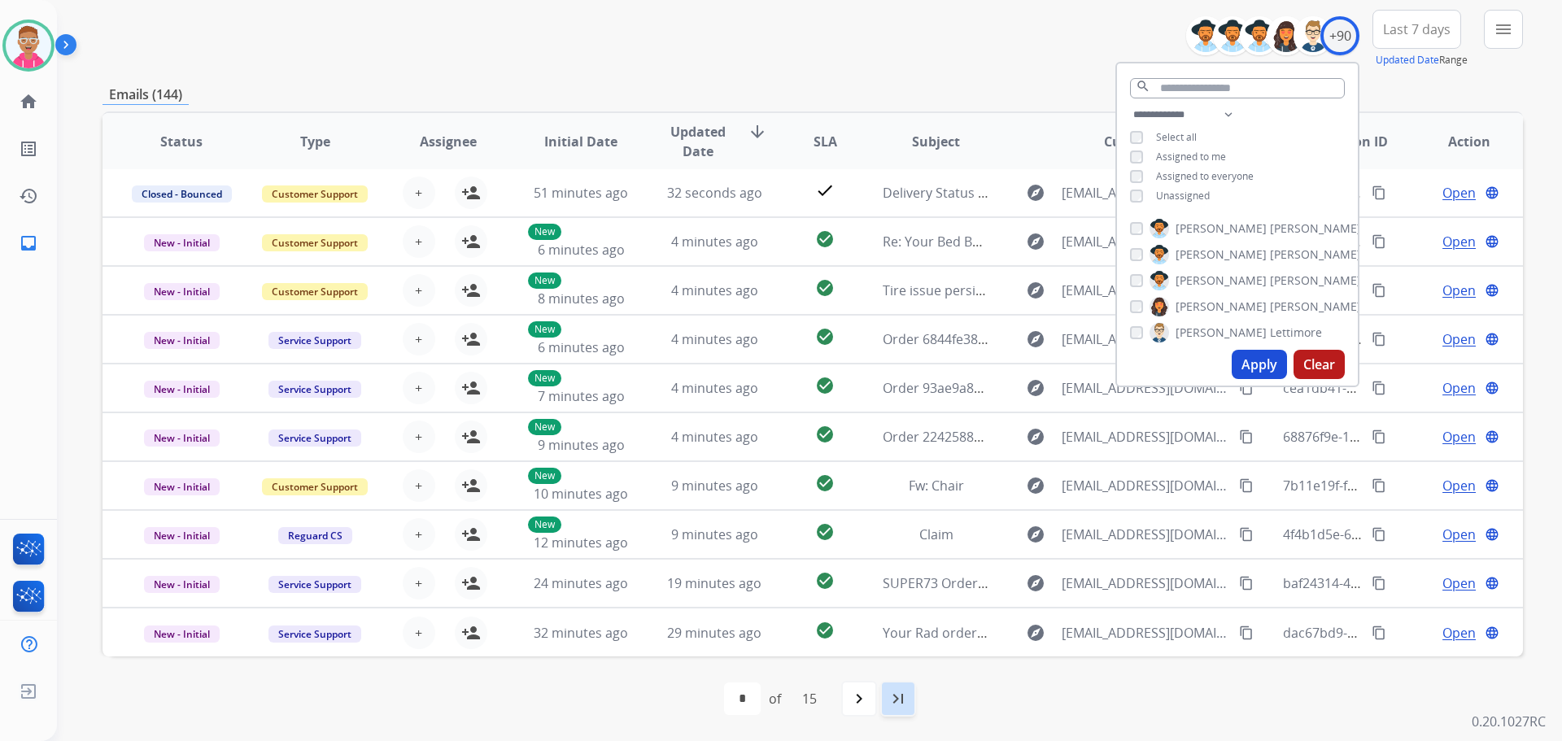
click at [904, 699] on mat-icon "last_page" at bounding box center [898, 699] width 20 height 20
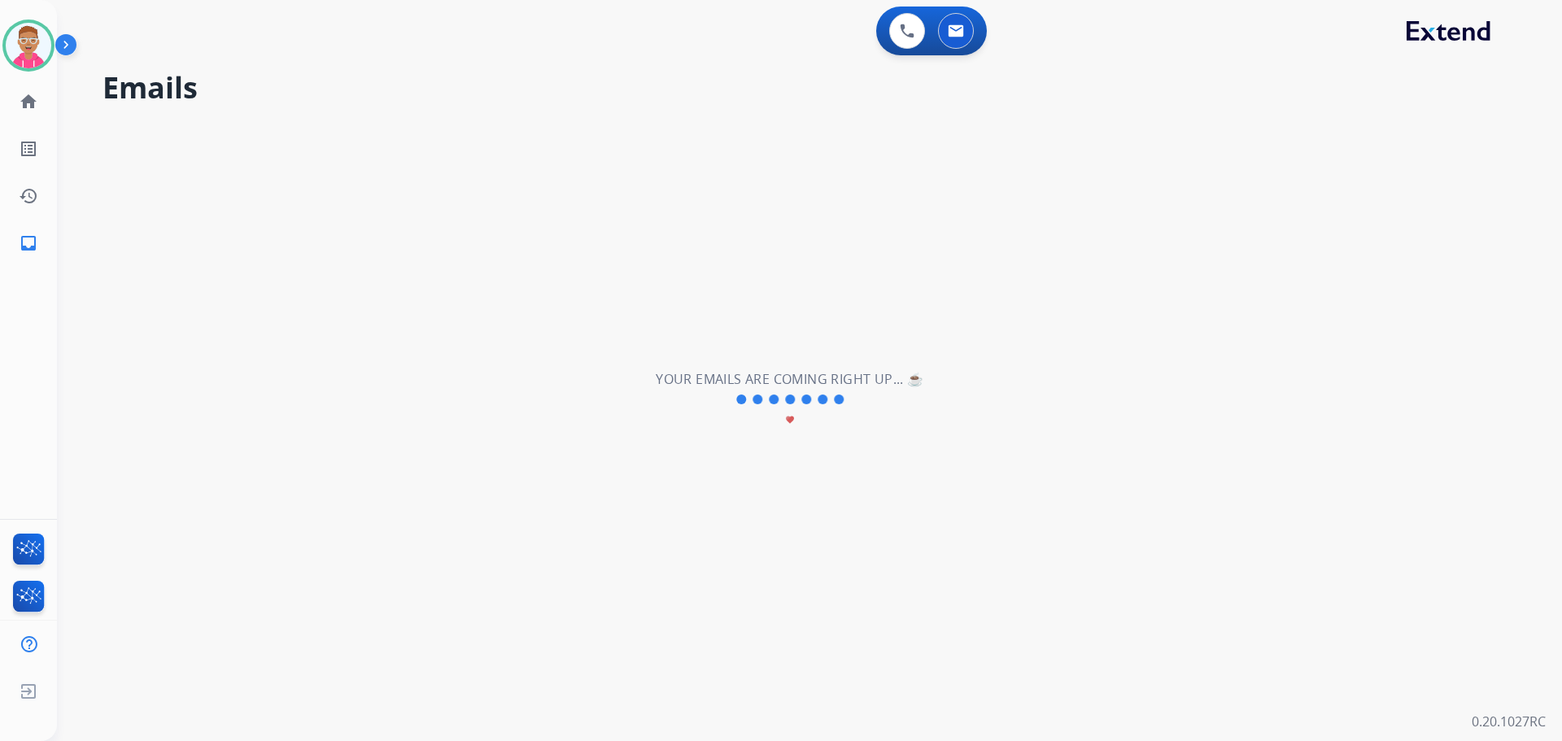
scroll to position [0, 0]
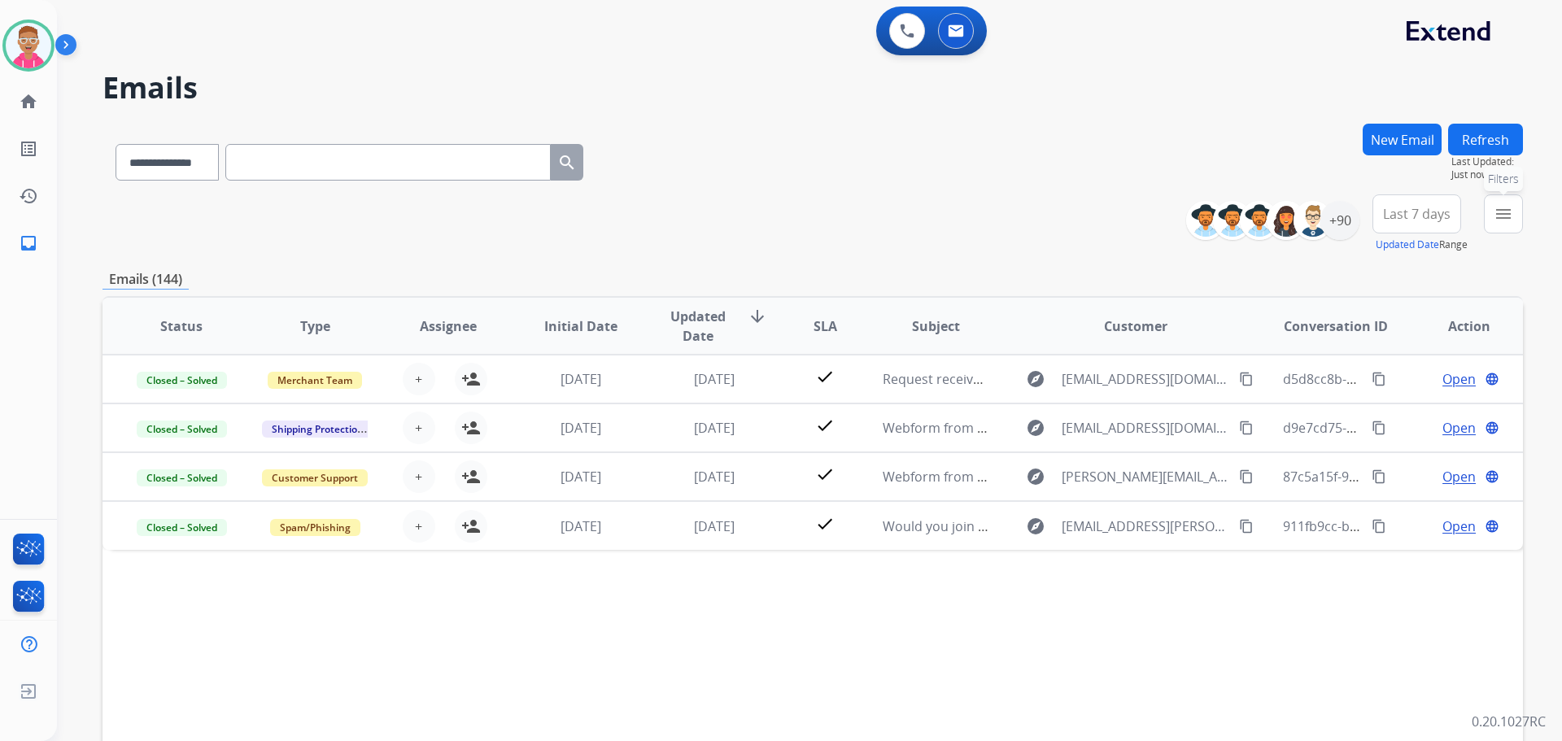
click at [1518, 213] on button "menu Filters" at bounding box center [1503, 213] width 39 height 39
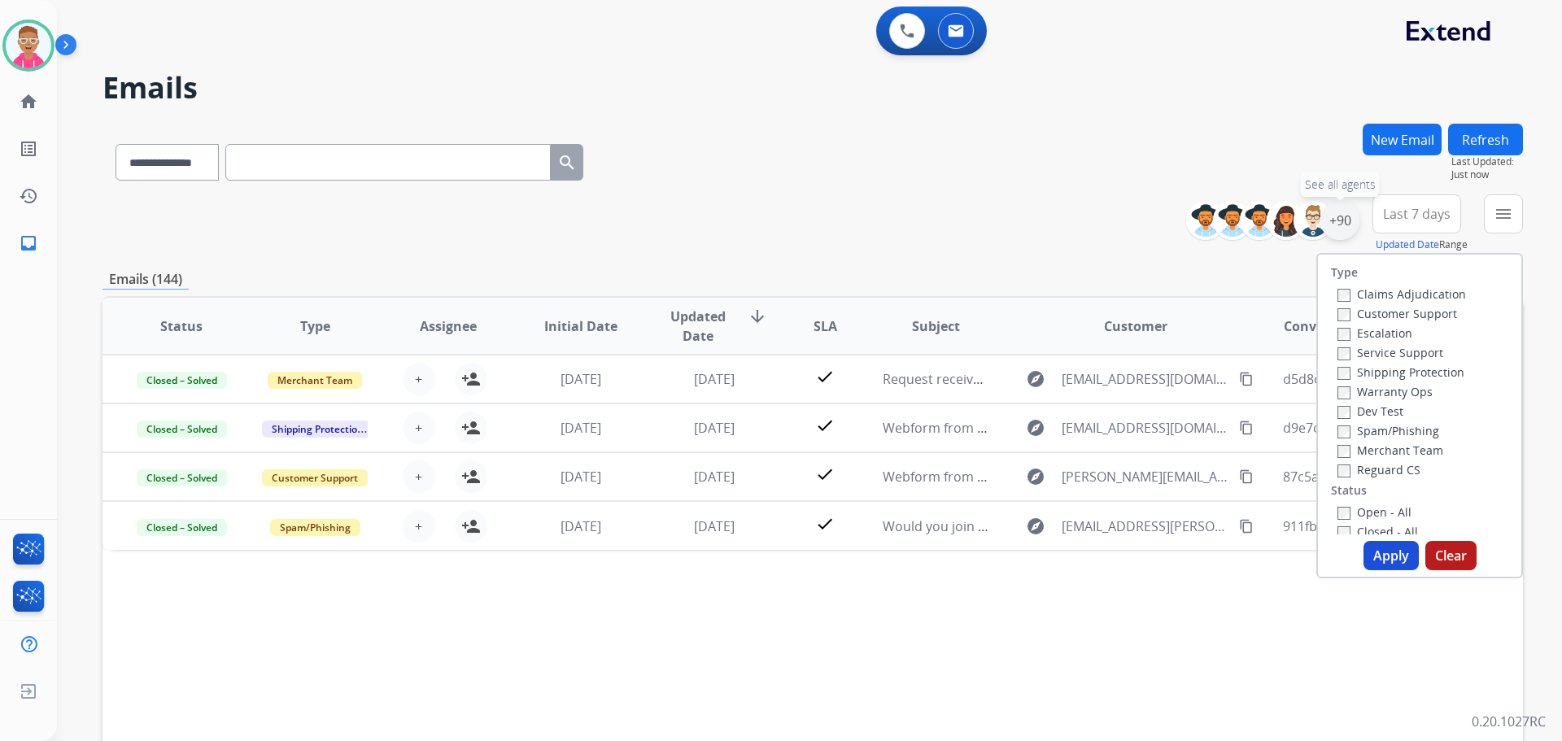
click at [1336, 220] on div "+90" at bounding box center [1339, 220] width 39 height 39
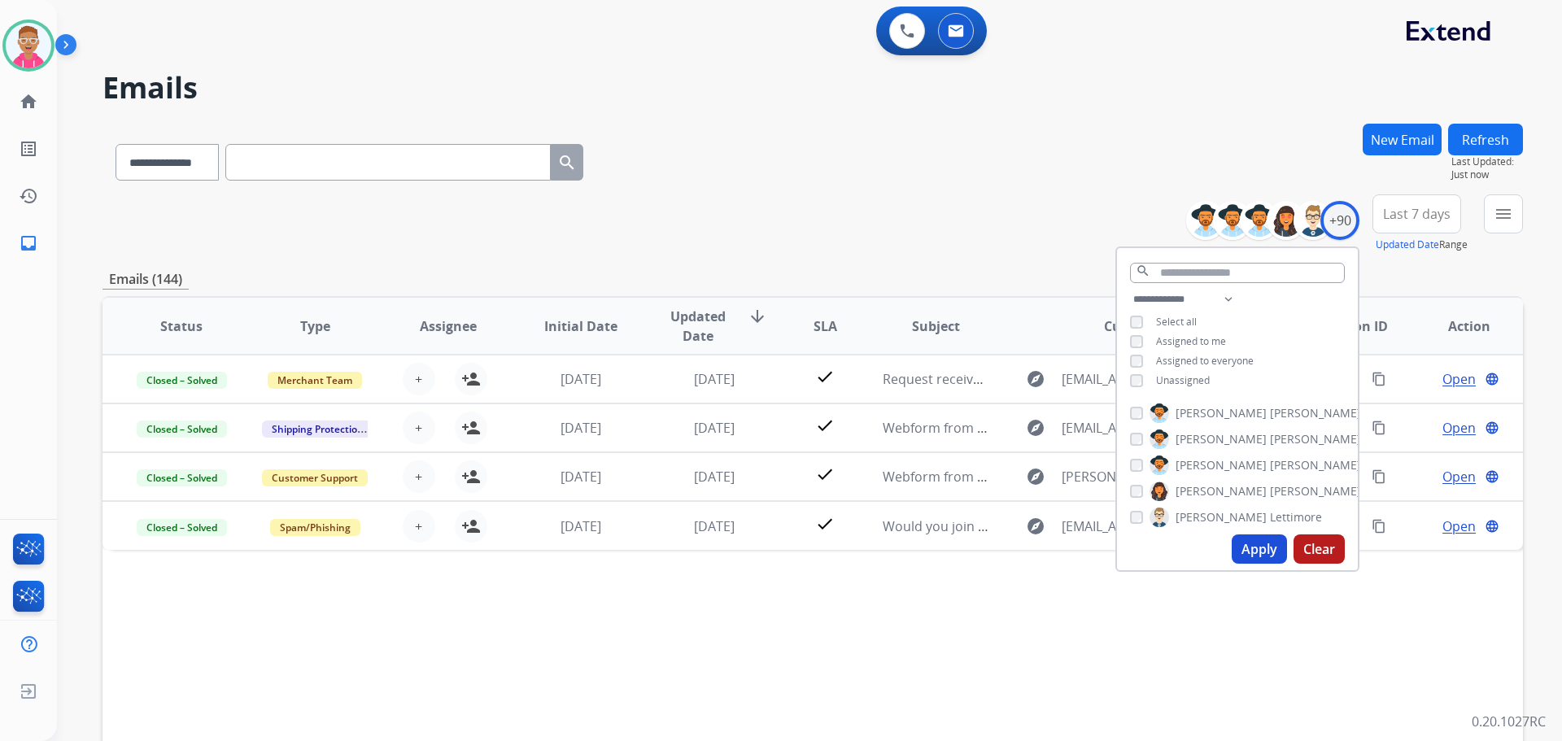
click at [1251, 552] on button "Apply" at bounding box center [1258, 548] width 55 height 29
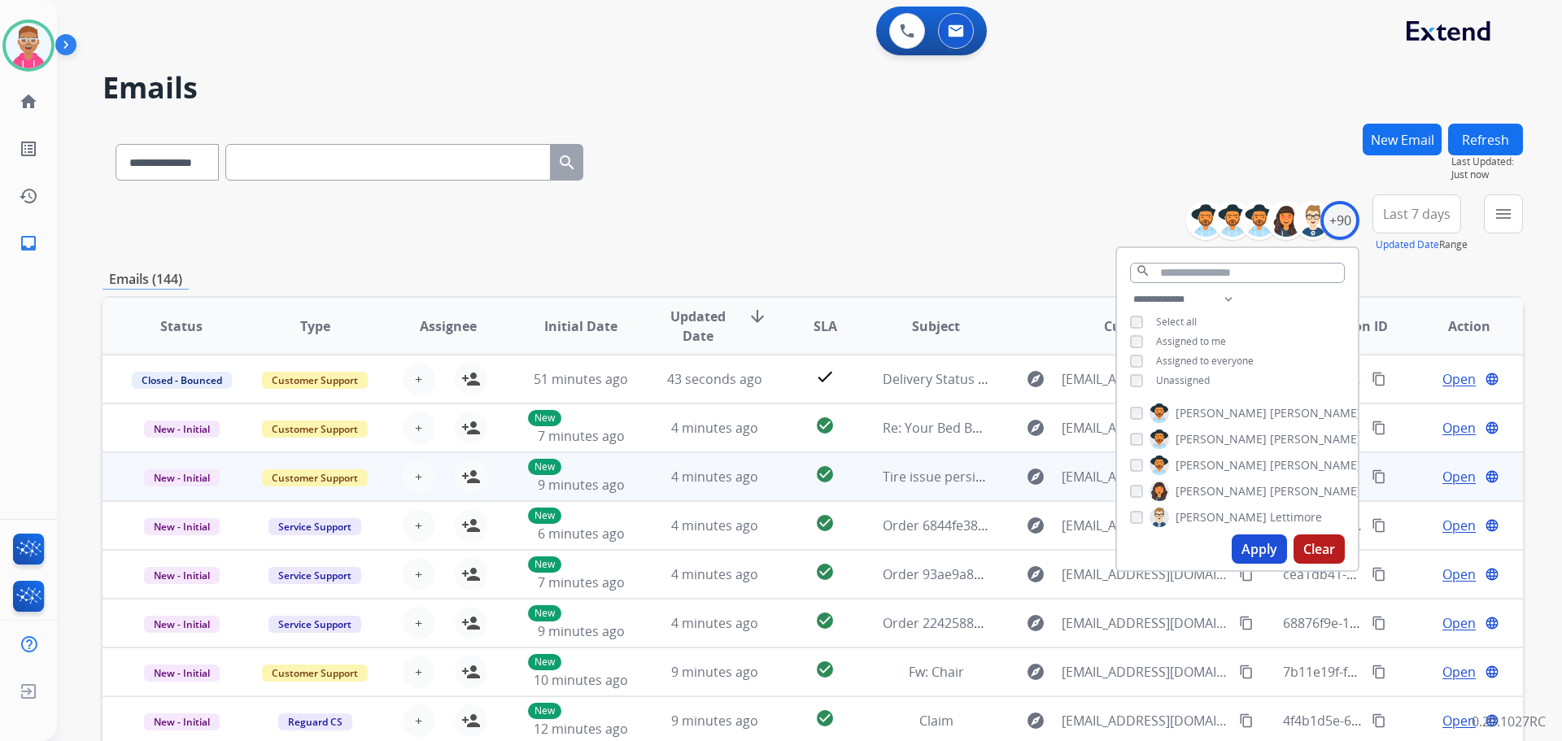
scroll to position [2, 0]
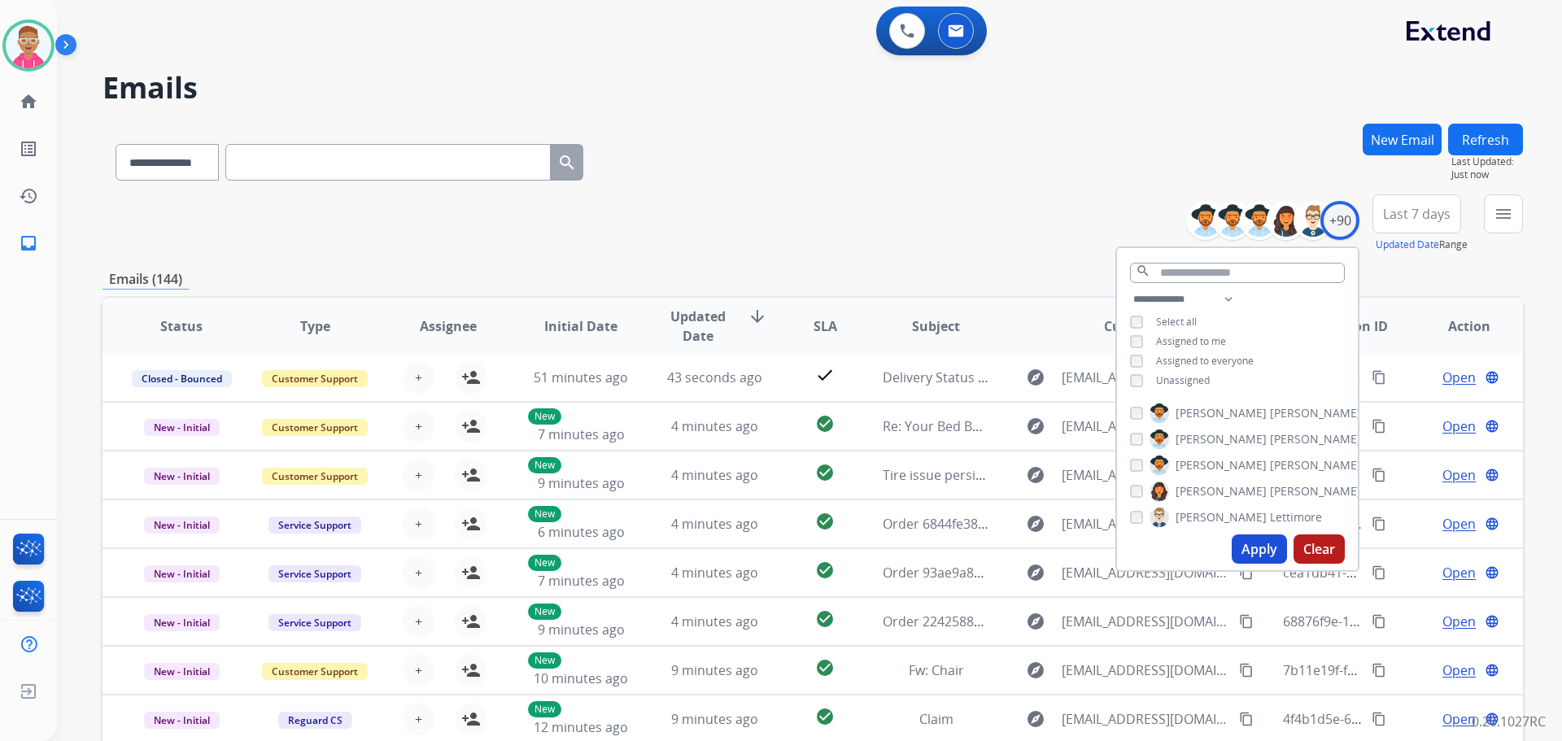
click at [1256, 551] on button "Apply" at bounding box center [1258, 548] width 55 height 29
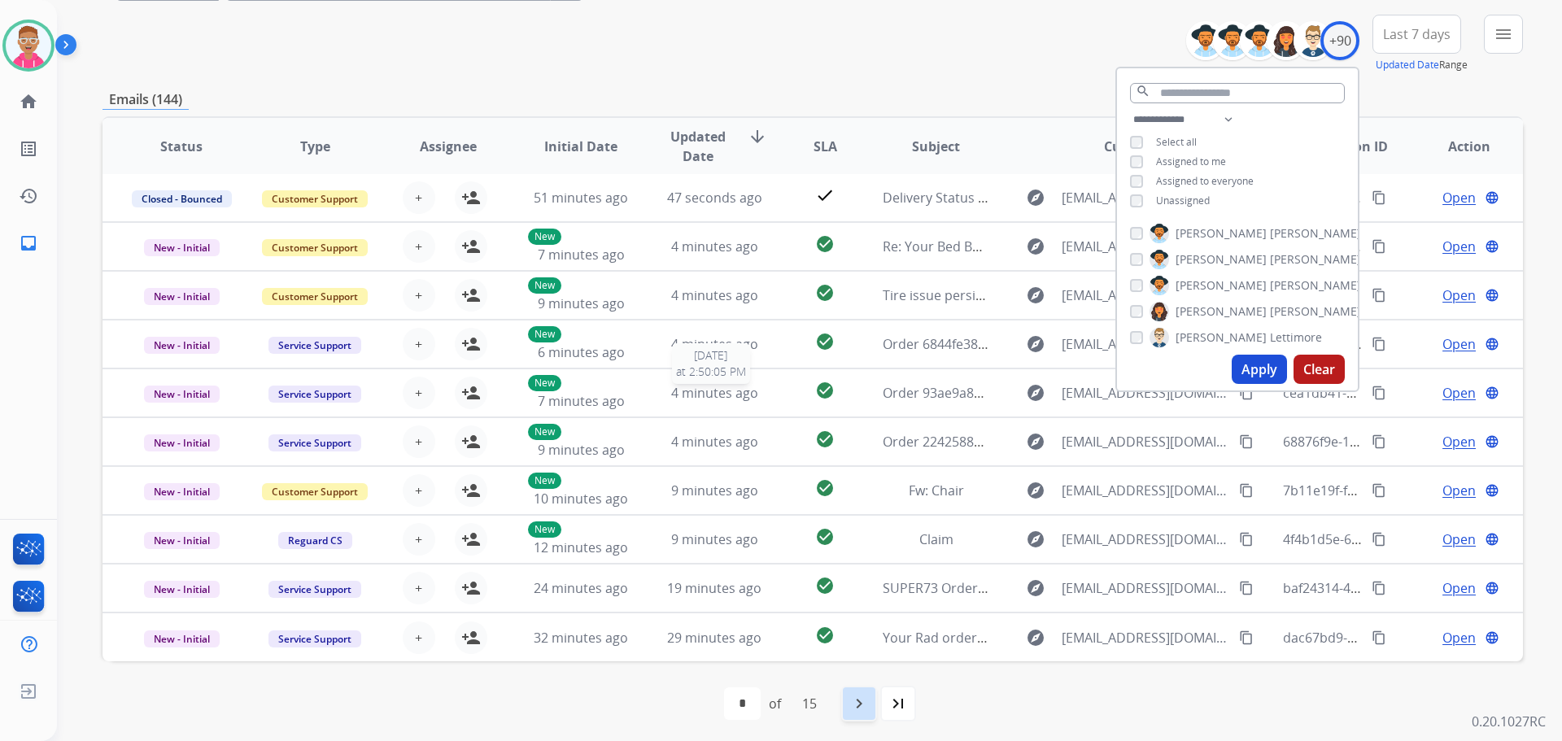
scroll to position [185, 0]
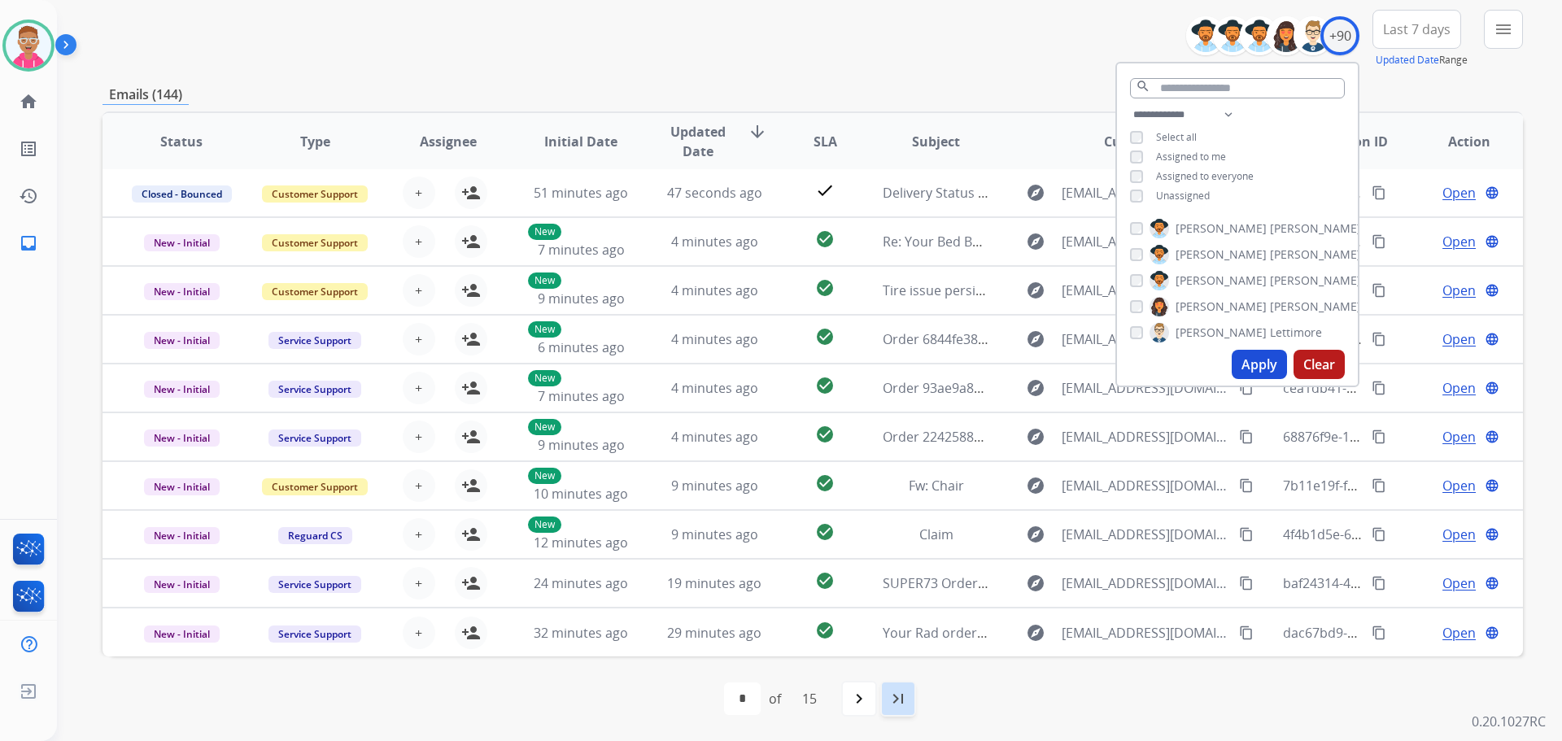
click at [888, 699] on div "last_page" at bounding box center [898, 699] width 36 height 36
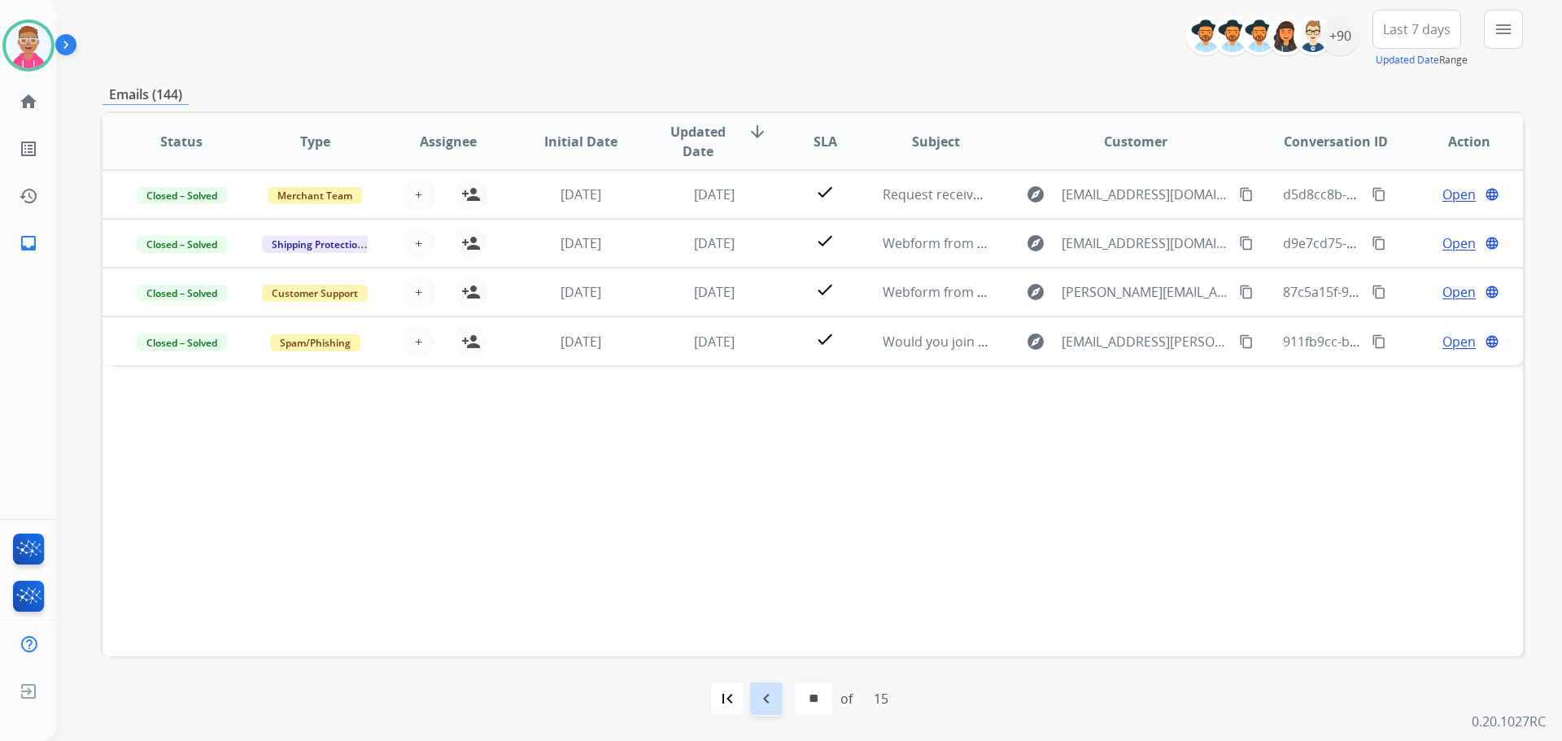
click at [763, 705] on mat-icon "navigate_before" at bounding box center [766, 699] width 20 height 20
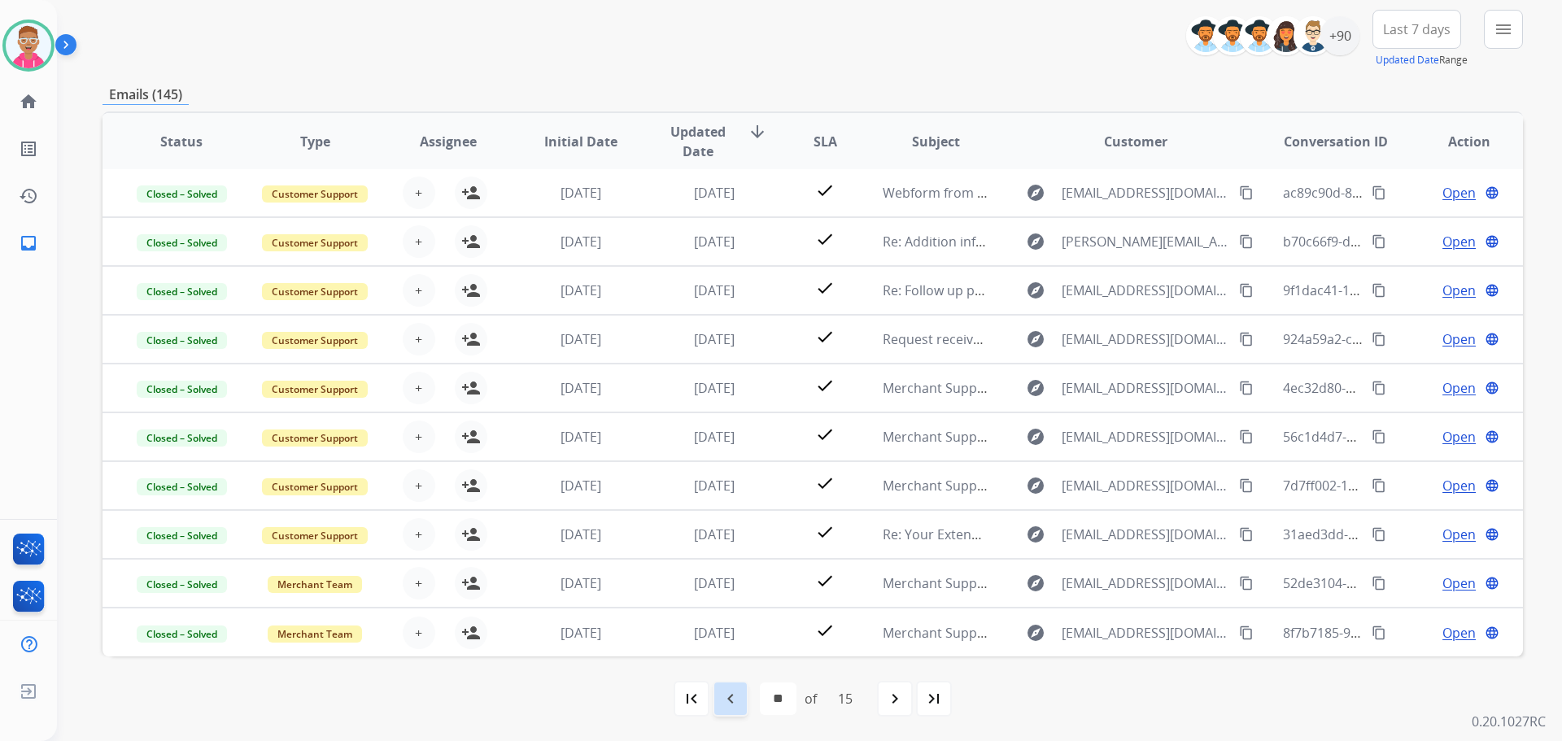
click at [721, 694] on mat-icon "navigate_before" at bounding box center [731, 699] width 20 height 20
click at [728, 698] on mat-icon "navigate_before" at bounding box center [731, 699] width 20 height 20
click at [724, 689] on mat-icon "navigate_before" at bounding box center [731, 699] width 20 height 20
click at [723, 686] on div "navigate_before" at bounding box center [731, 699] width 36 height 36
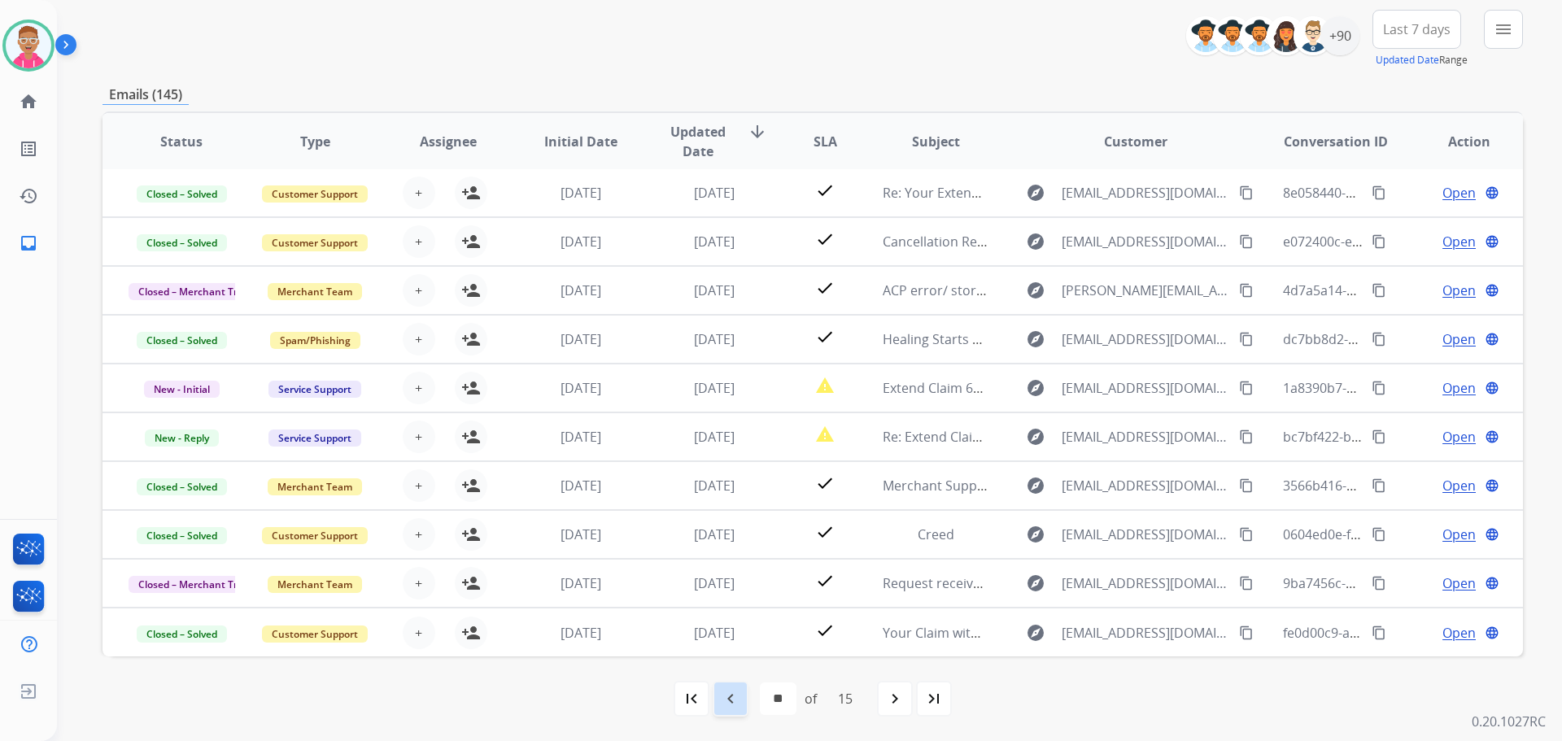
click at [730, 699] on mat-icon "navigate_before" at bounding box center [731, 699] width 20 height 20
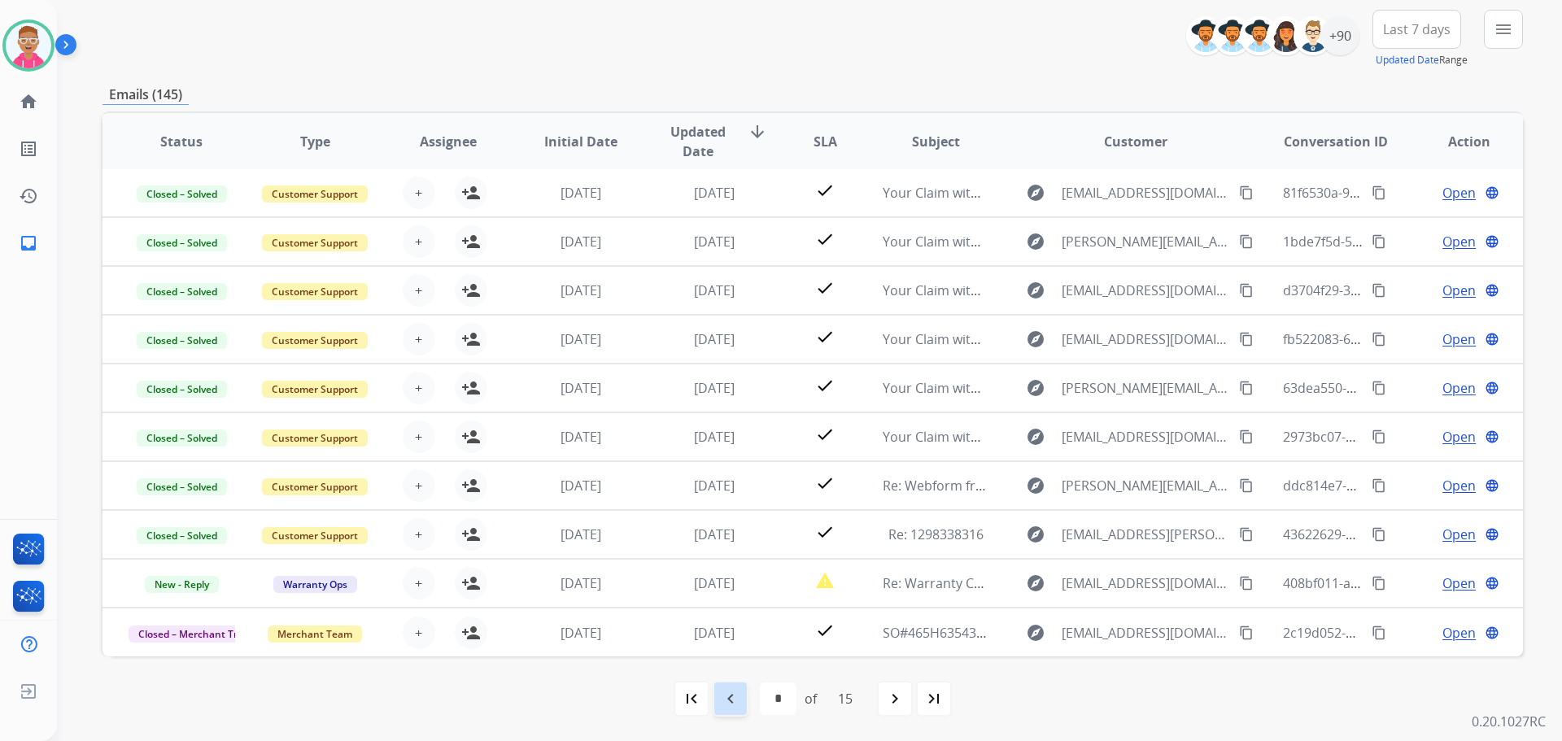
click at [724, 695] on mat-icon "navigate_before" at bounding box center [731, 699] width 20 height 20
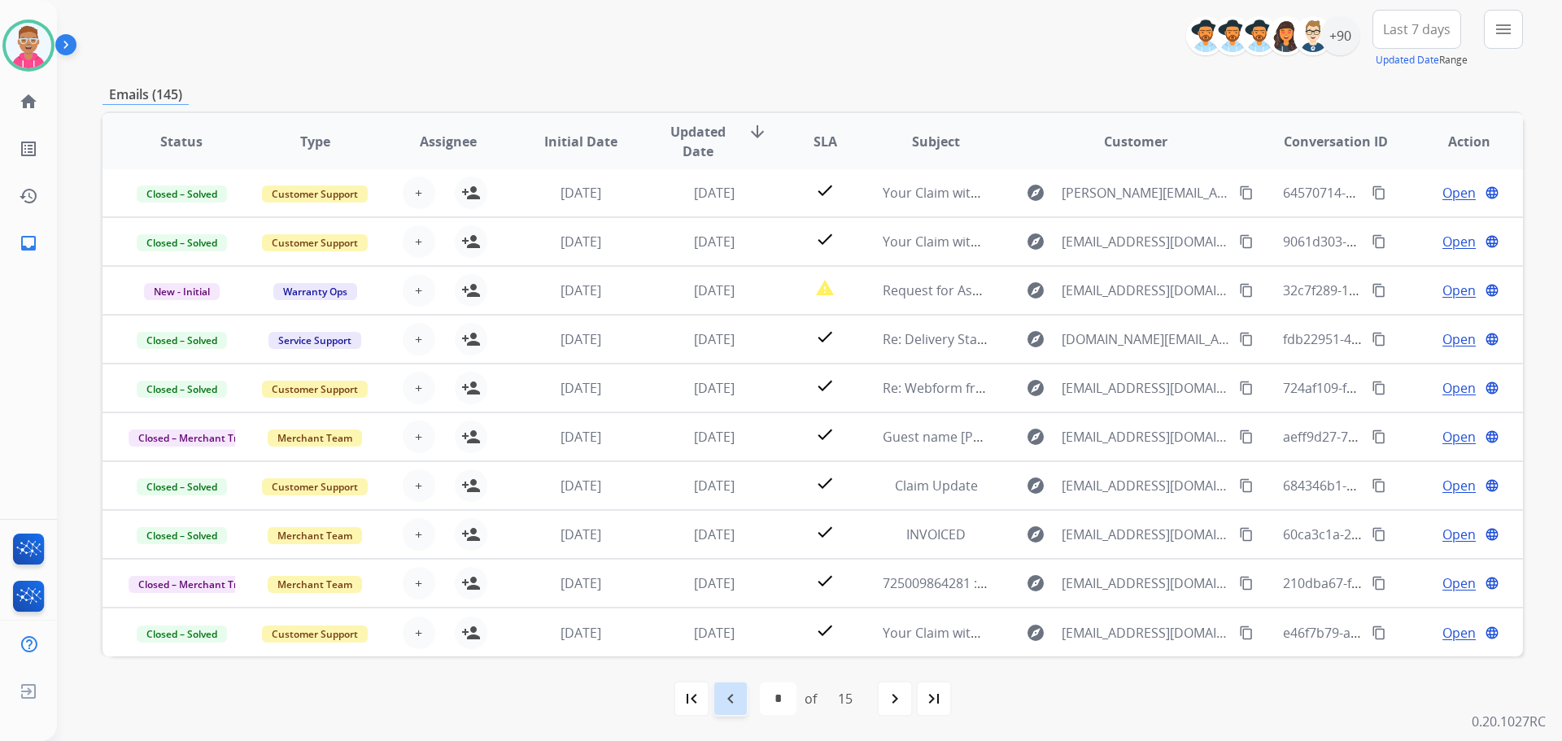
click at [721, 703] on mat-icon "navigate_before" at bounding box center [731, 699] width 20 height 20
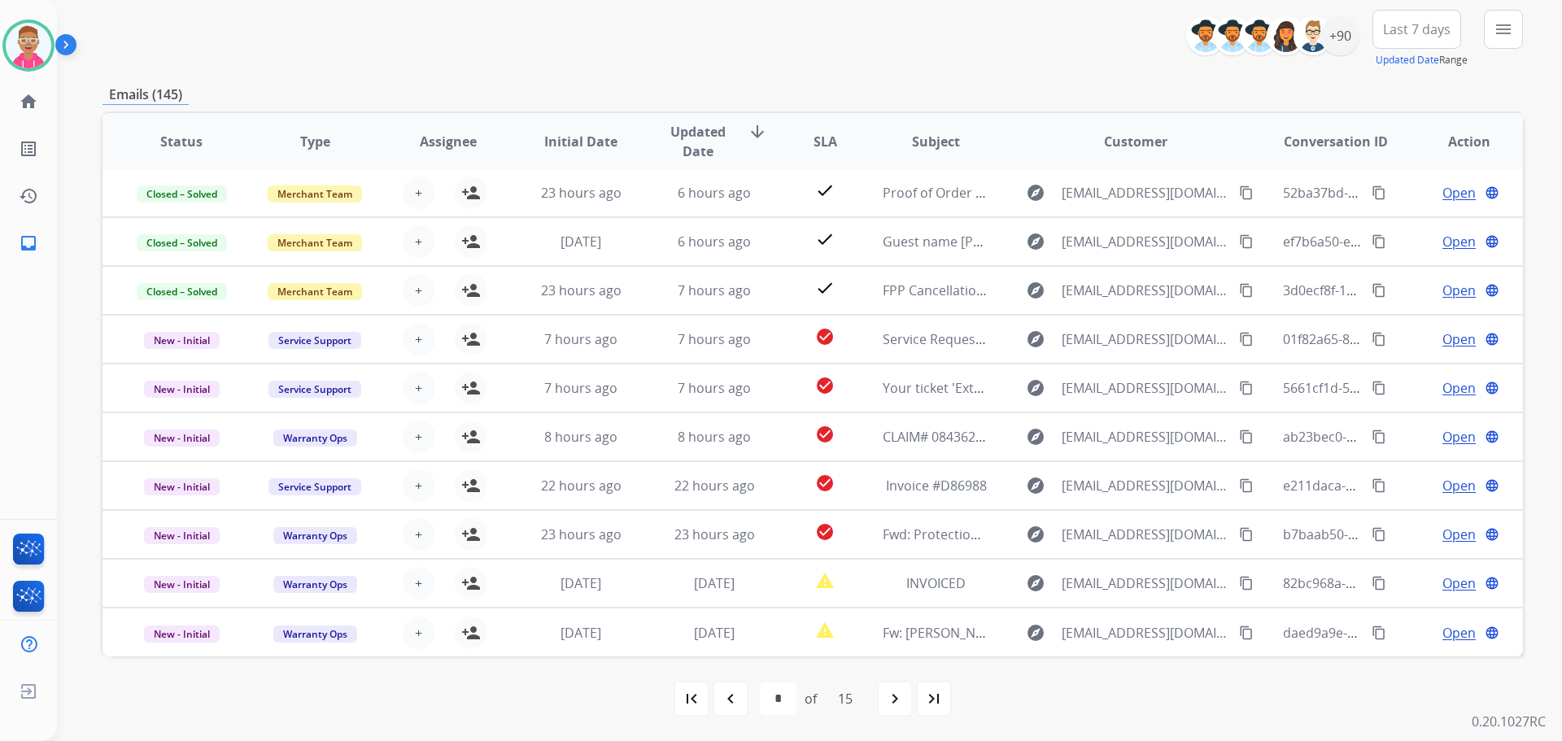
click at [726, 701] on mat-icon "navigate_before" at bounding box center [731, 699] width 20 height 20
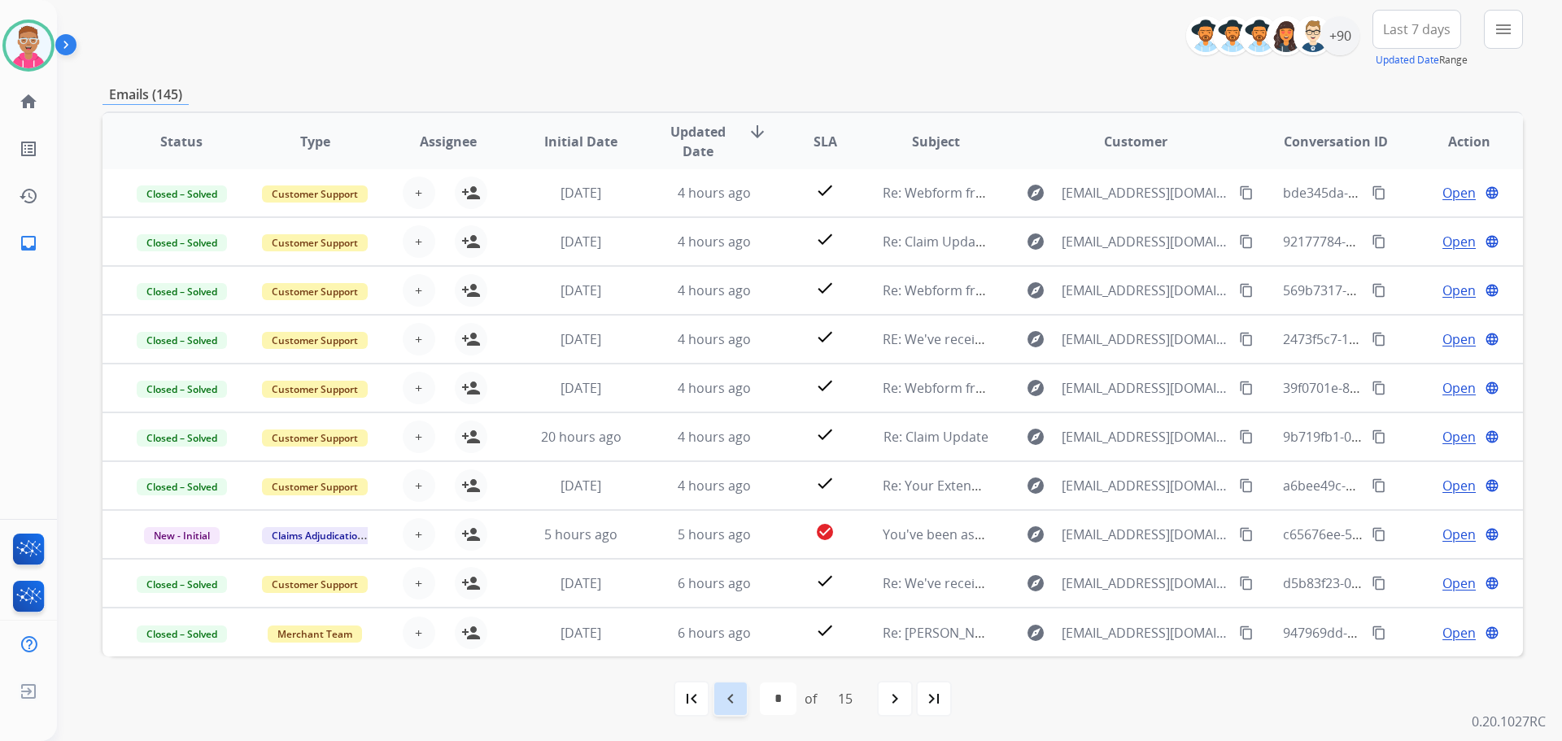
click at [730, 704] on mat-icon "navigate_before" at bounding box center [731, 699] width 20 height 20
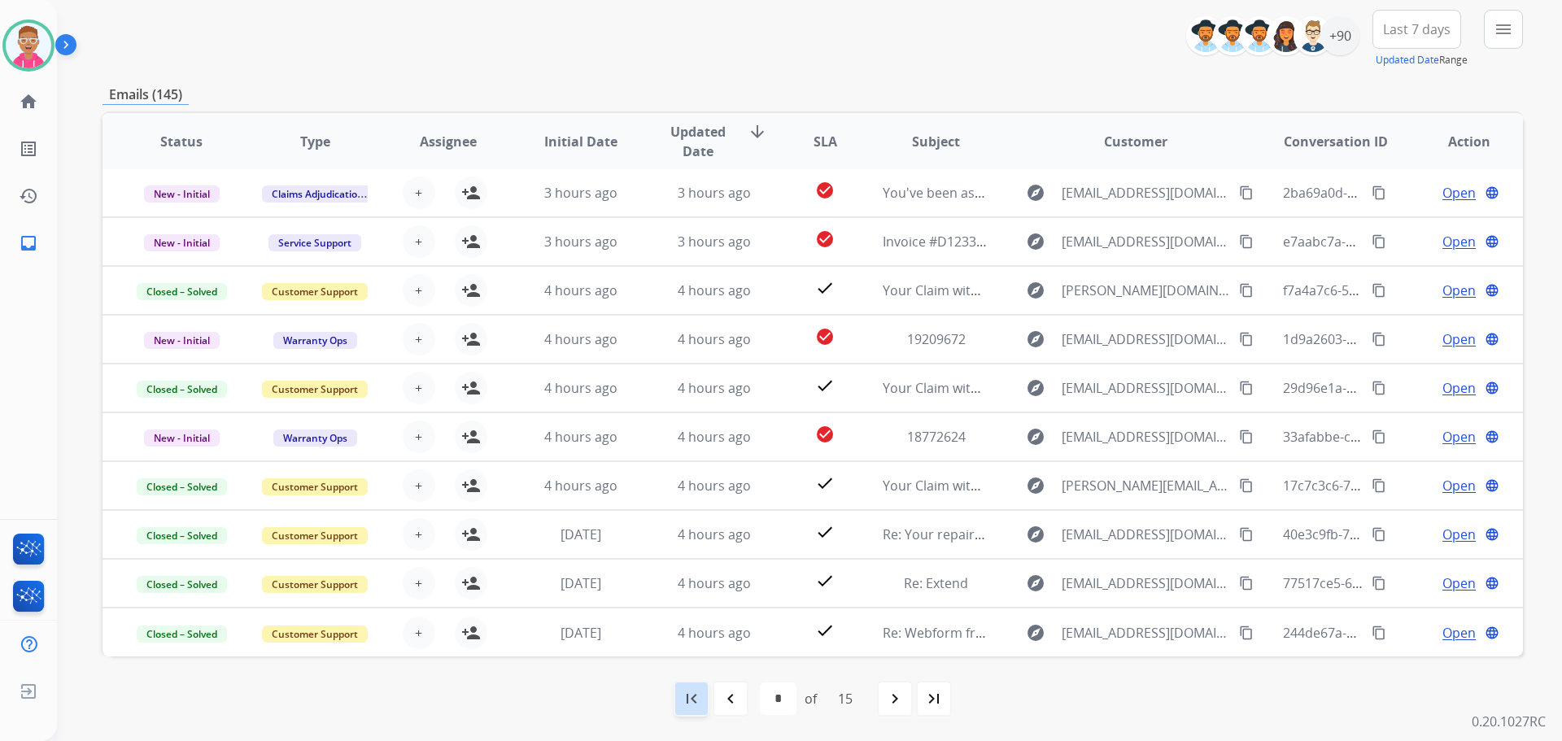
click at [694, 691] on mat-icon "first_page" at bounding box center [692, 699] width 20 height 20
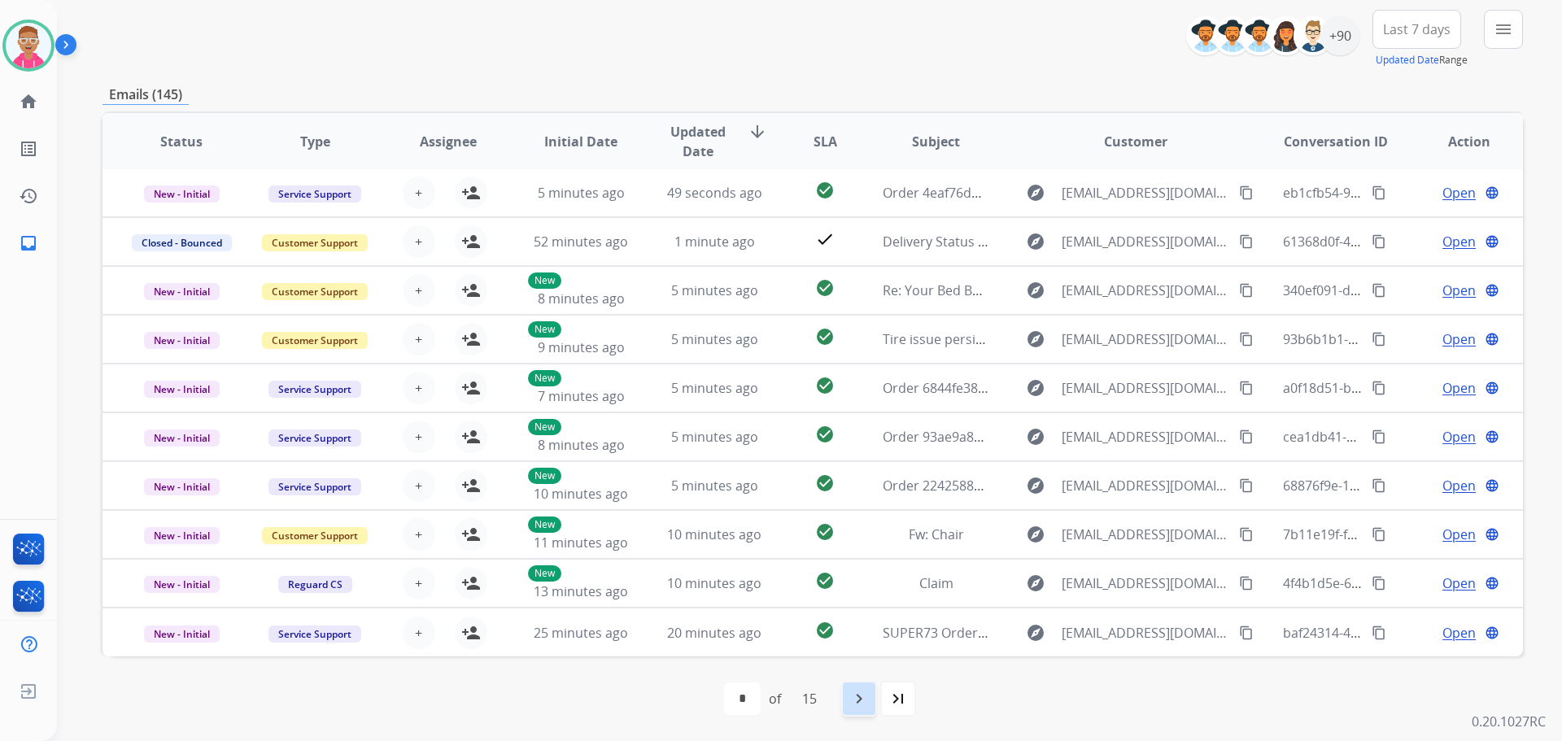
click at [857, 708] on div "navigate_next" at bounding box center [859, 699] width 36 height 36
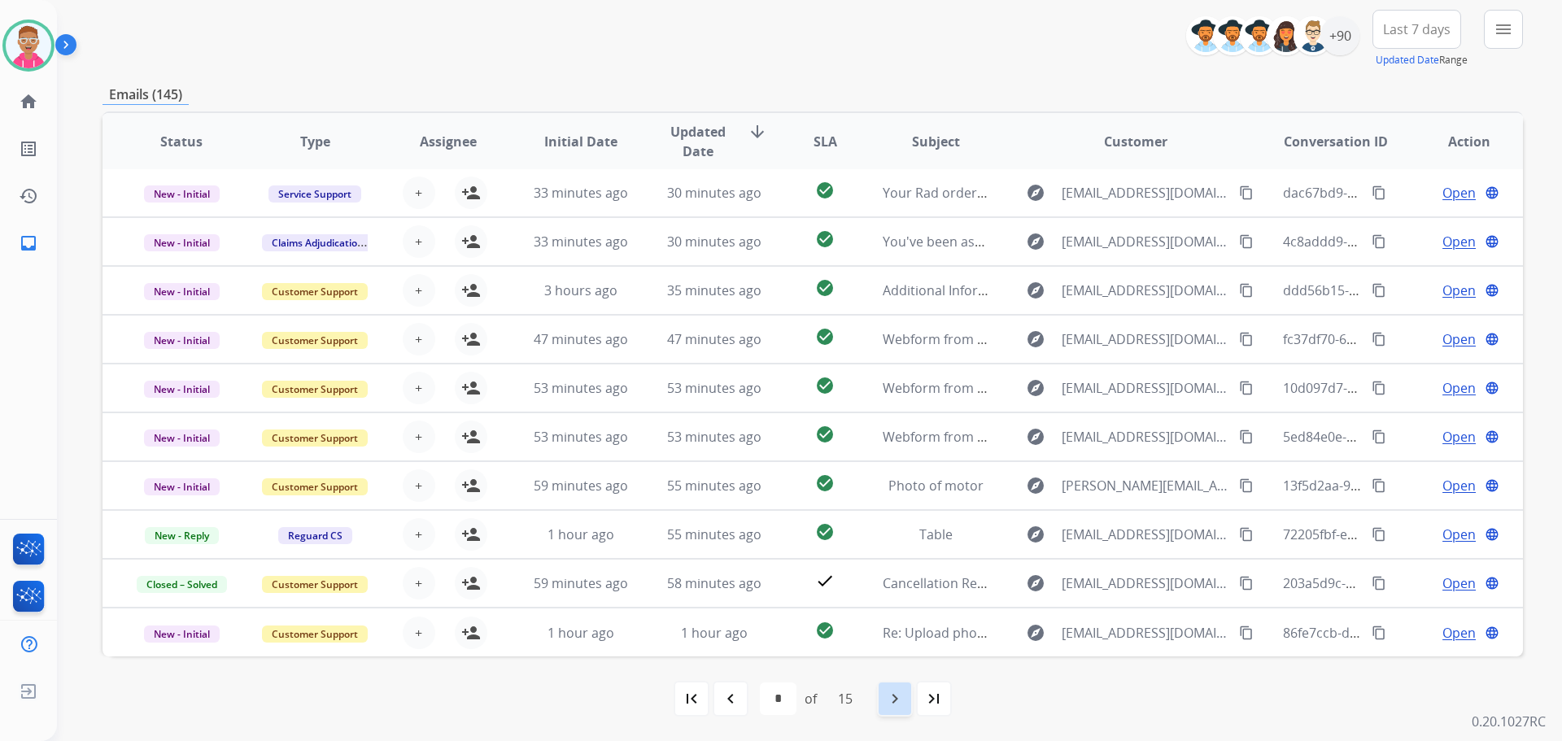
click at [900, 699] on mat-icon "navigate_next" at bounding box center [895, 699] width 20 height 20
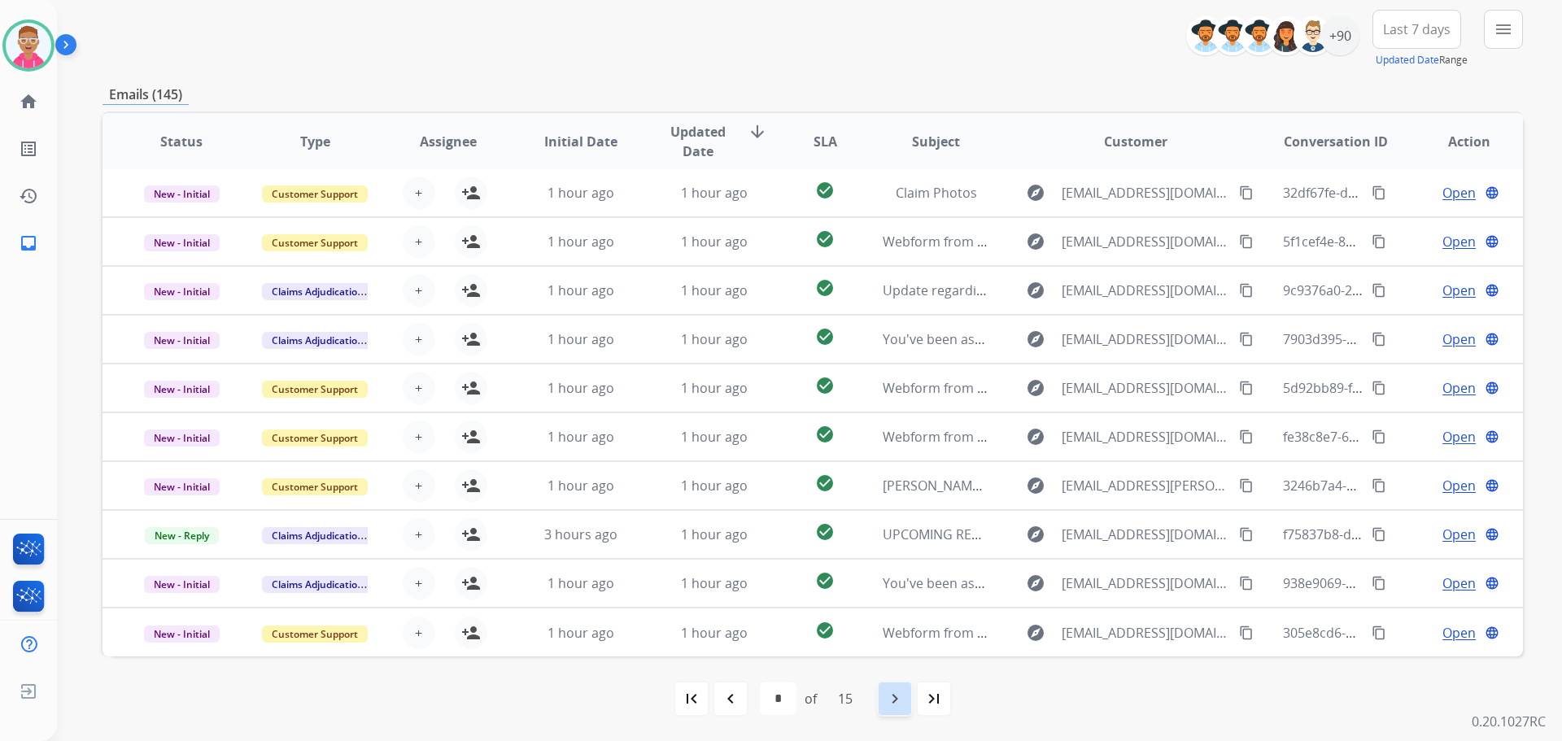
click at [897, 696] on mat-icon "navigate_next" at bounding box center [895, 699] width 20 height 20
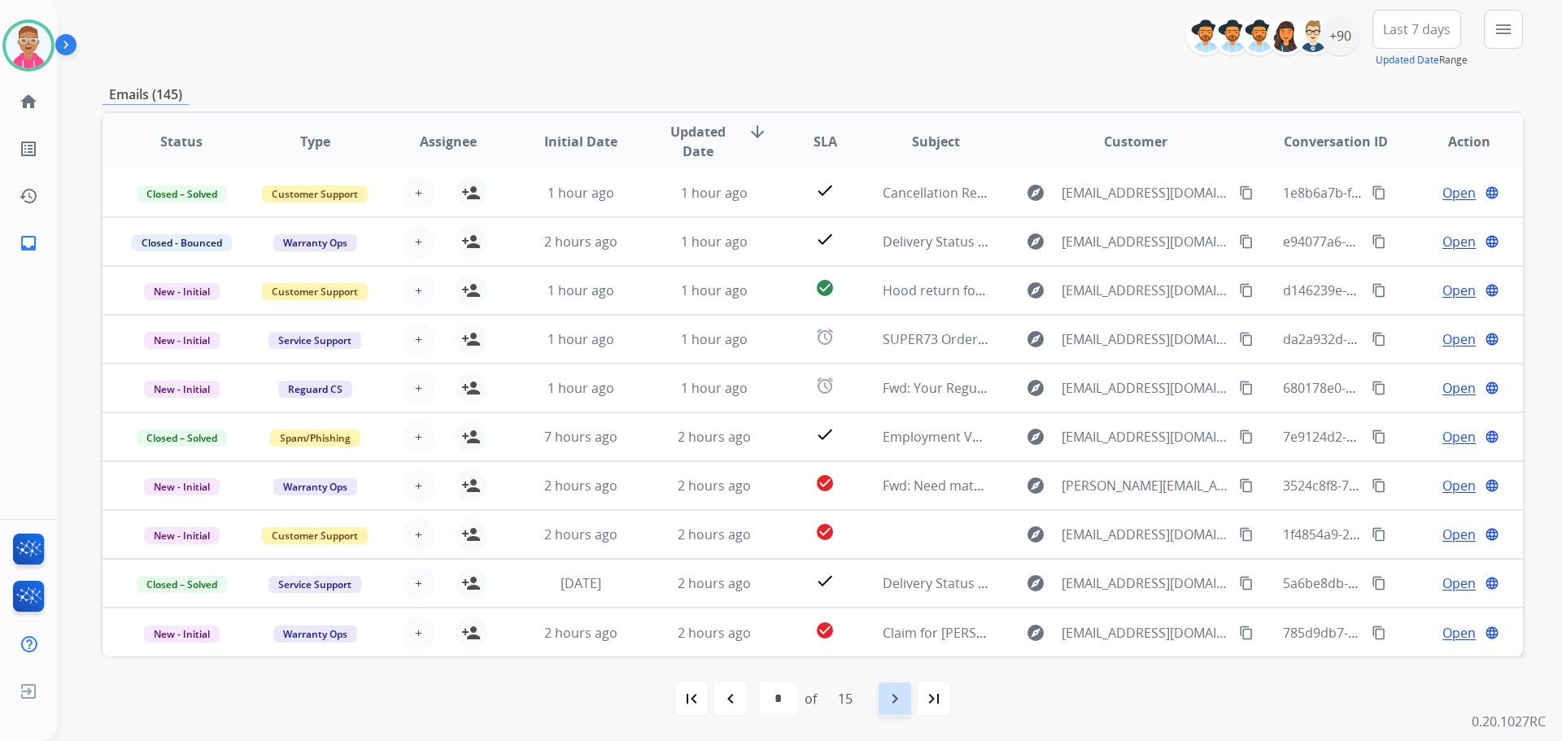
click at [897, 703] on mat-icon "navigate_next" at bounding box center [895, 699] width 20 height 20
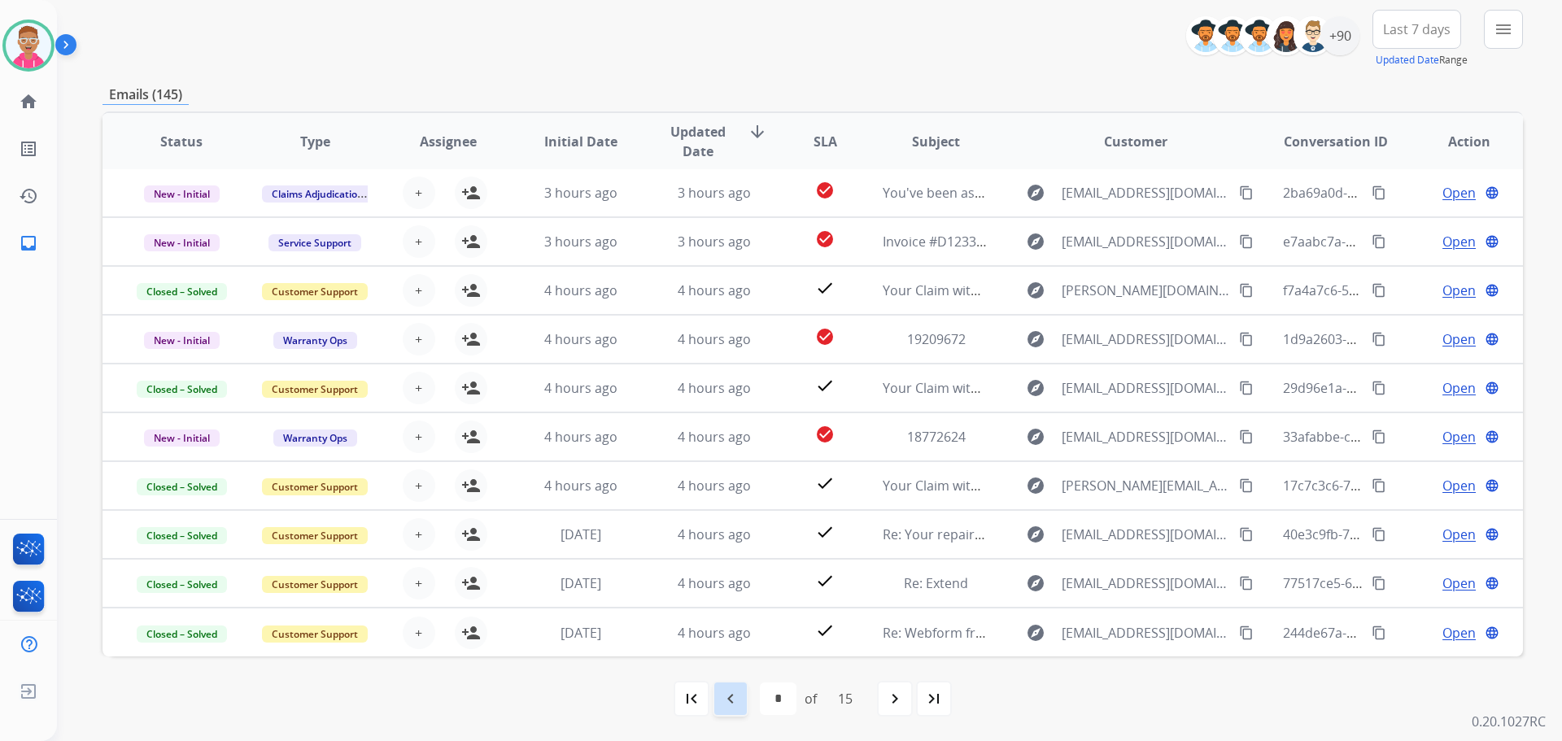
click at [734, 699] on mat-icon "navigate_before" at bounding box center [731, 699] width 20 height 20
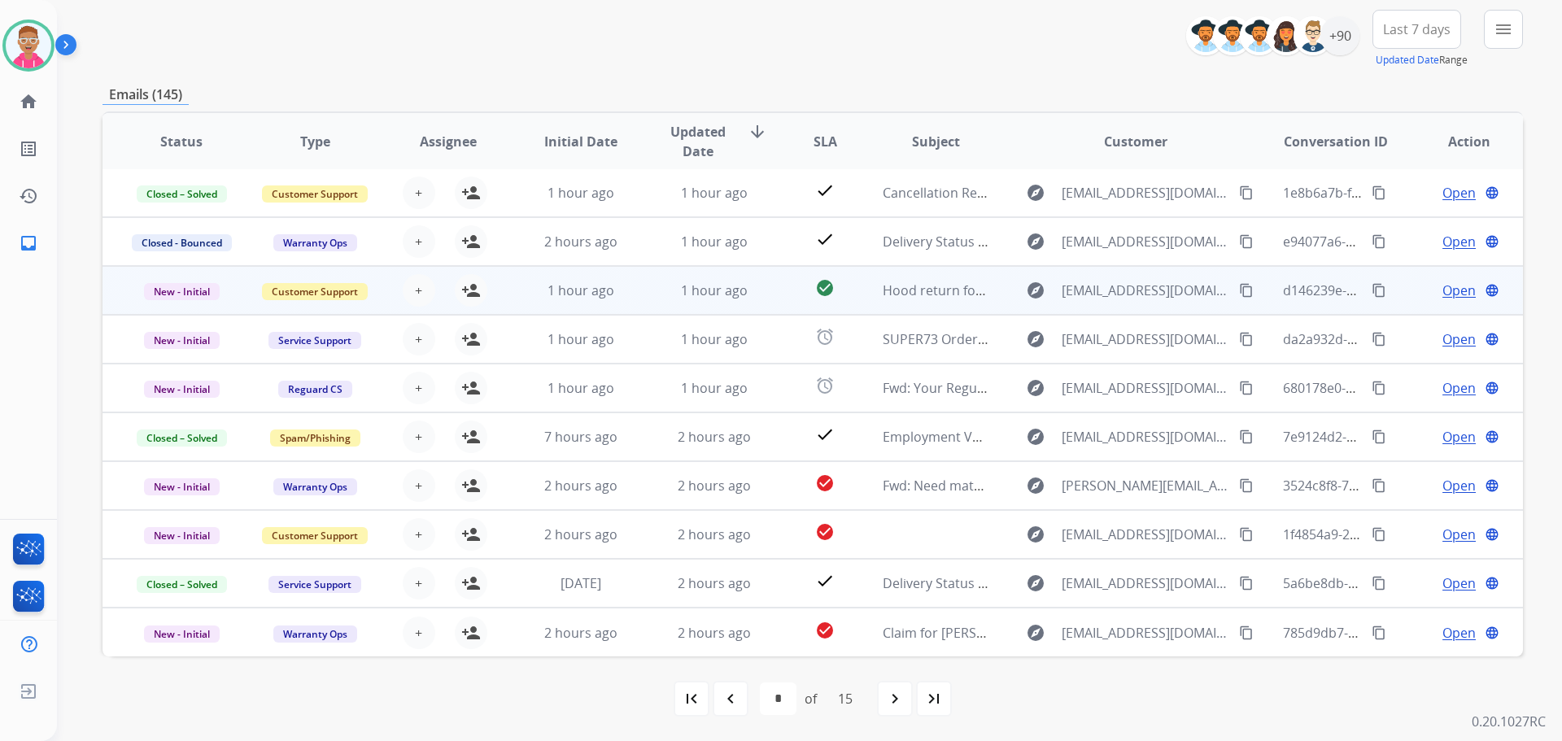
click at [704, 307] on td "1 hour ago" at bounding box center [701, 290] width 133 height 49
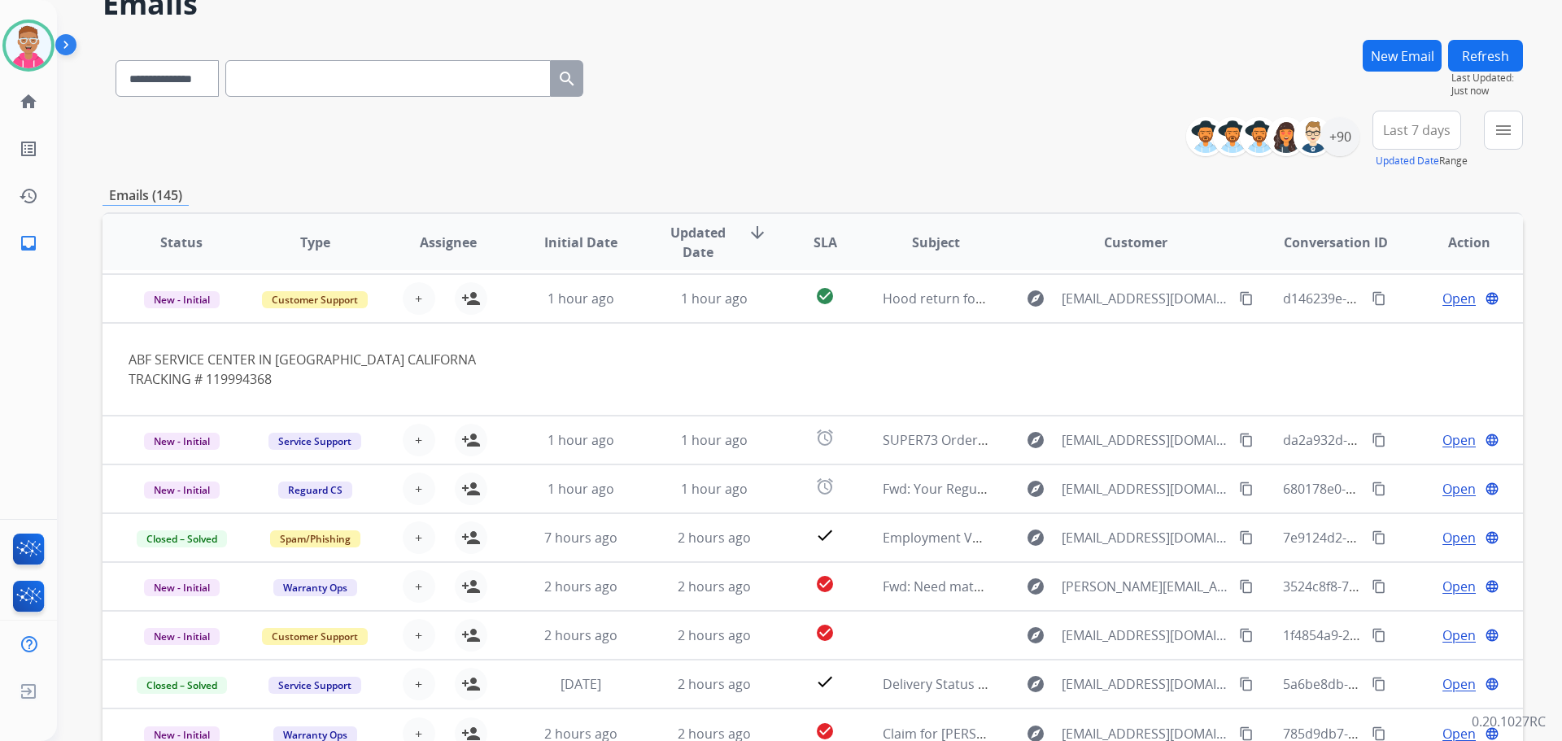
scroll to position [0, 0]
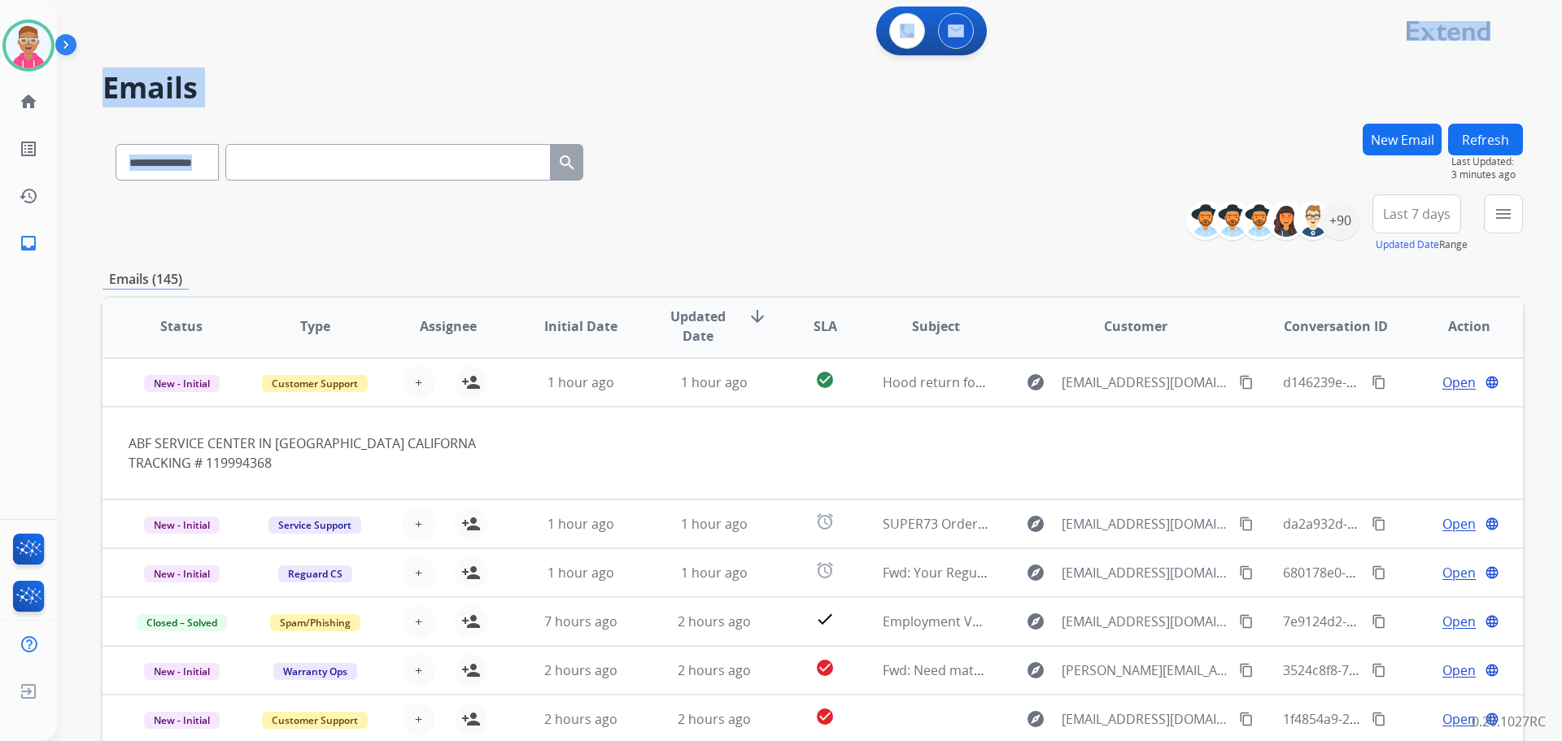
drag, startPoint x: 821, startPoint y: 10, endPoint x: 1032, endPoint y: 165, distance: 262.4
click at [1032, 165] on div "**********" at bounding box center [809, 370] width 1505 height 741
click at [1074, 167] on div "**********" at bounding box center [812, 159] width 1420 height 71
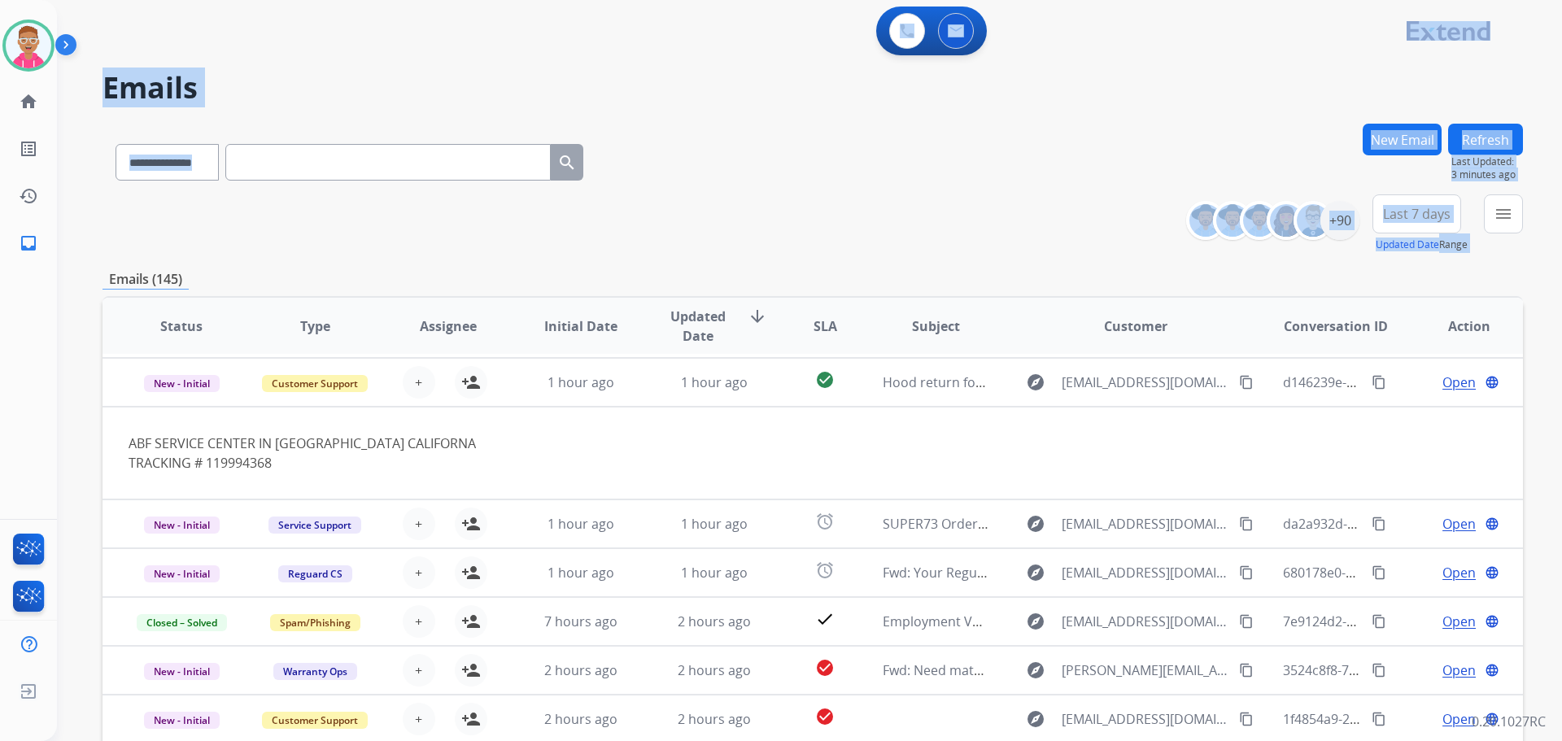
drag, startPoint x: 85, startPoint y: 15, endPoint x: 111, endPoint y: 268, distance: 254.2
click at [110, 271] on div "**********" at bounding box center [809, 370] width 1505 height 741
click at [150, 250] on div "**********" at bounding box center [812, 223] width 1420 height 59
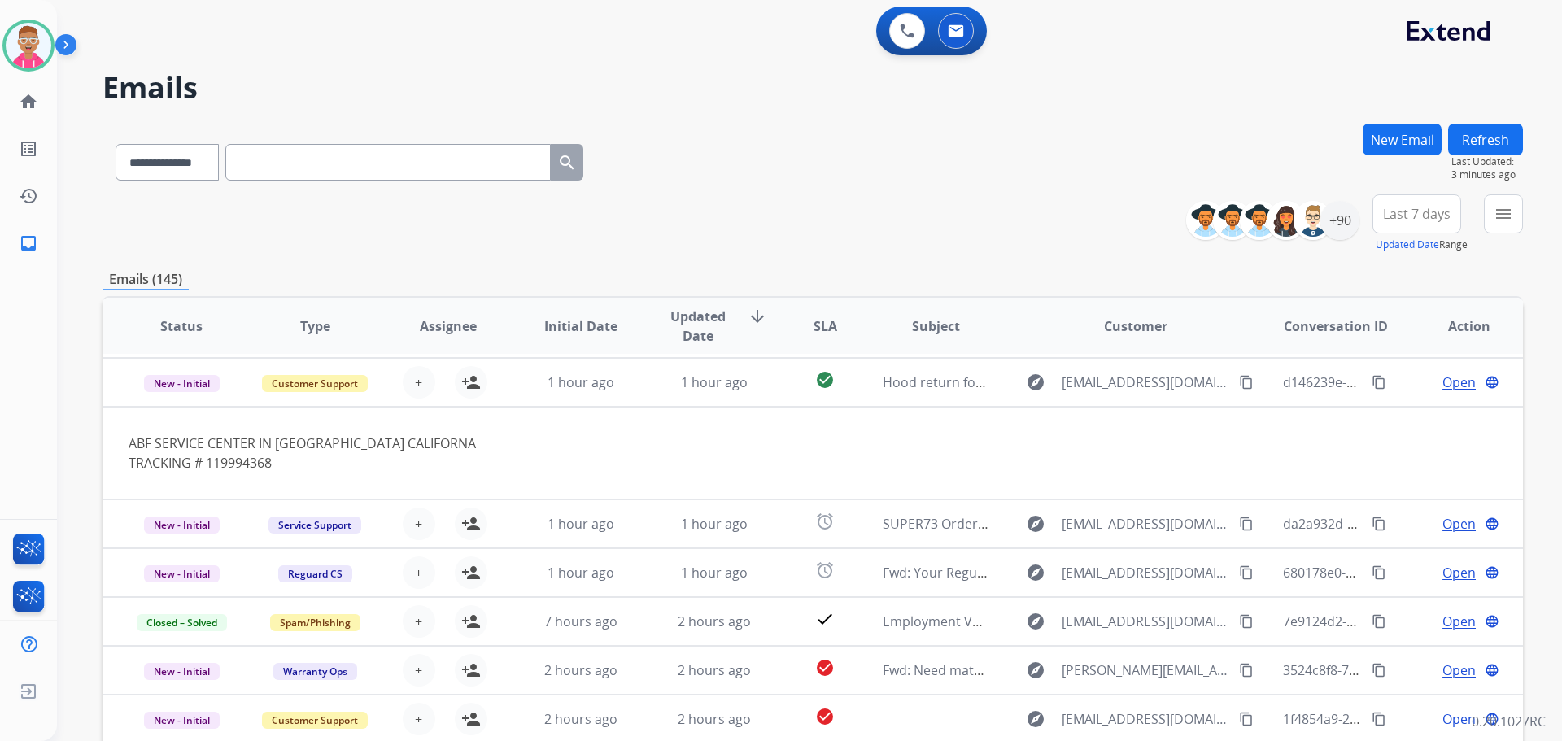
click at [141, 239] on div "**********" at bounding box center [812, 223] width 1420 height 59
drag, startPoint x: 162, startPoint y: 262, endPoint x: 98, endPoint y: 251, distance: 64.3
click at [155, 259] on div "**********" at bounding box center [812, 525] width 1420 height 802
click at [366, 233] on div "**********" at bounding box center [812, 223] width 1420 height 59
drag, startPoint x: 208, startPoint y: 259, endPoint x: 200, endPoint y: 261, distance: 8.3
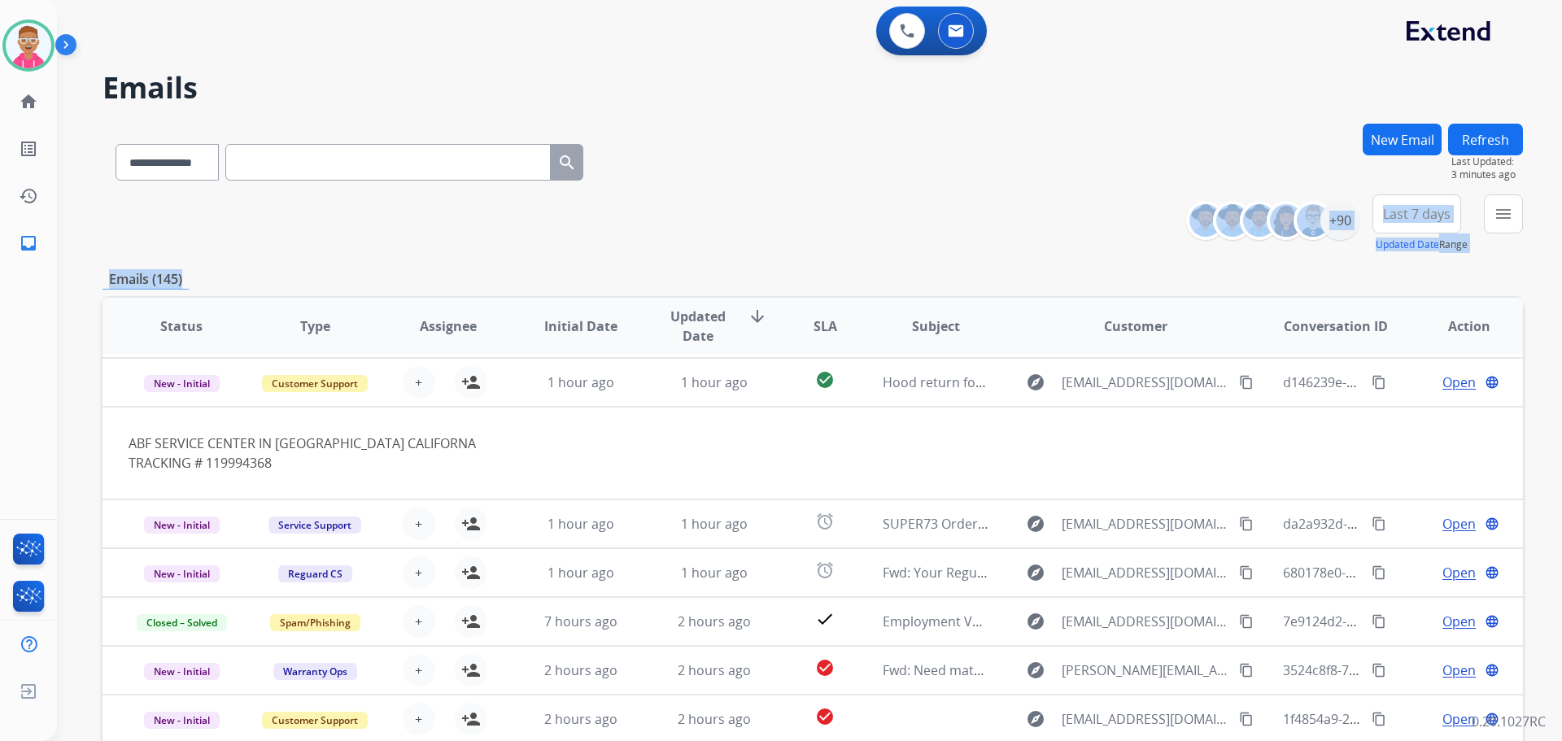
click at [200, 261] on div "**********" at bounding box center [812, 525] width 1420 height 802
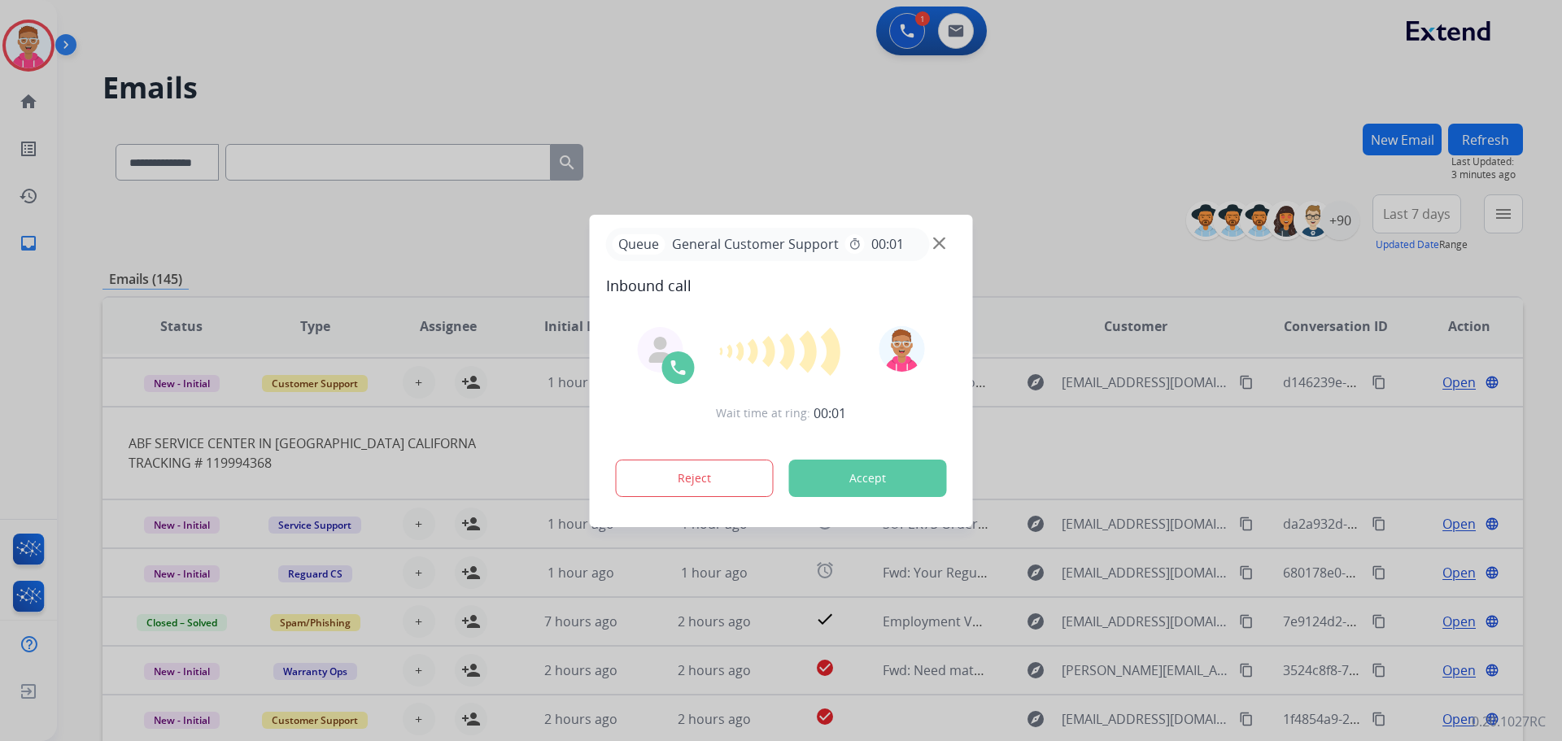
click at [941, 244] on img at bounding box center [939, 243] width 12 height 12
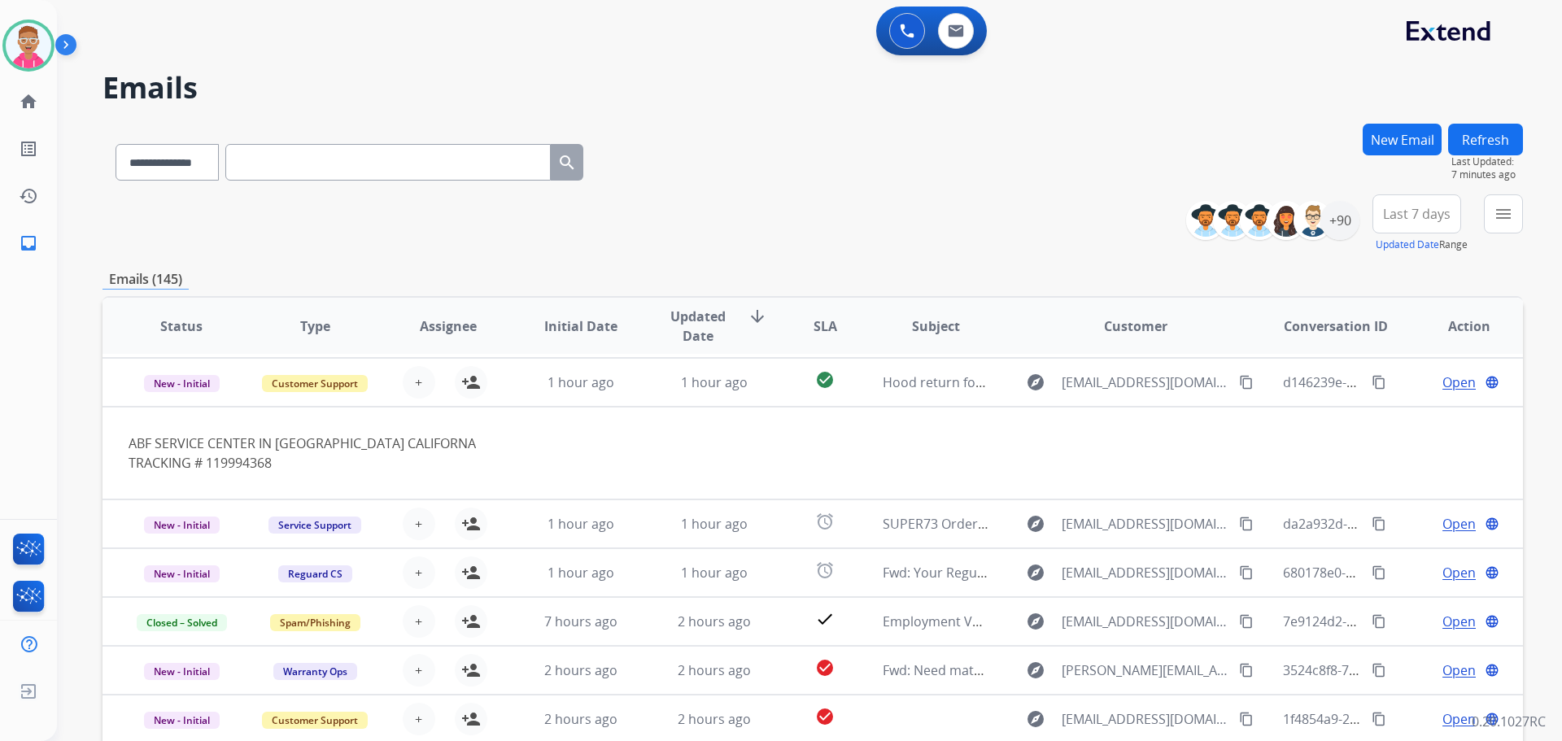
click at [283, 45] on div "0 Voice Interactions 0 Email Interactions" at bounding box center [799, 33] width 1446 height 52
click at [684, 42] on div "0 Voice Interactions 0 Email Interactions" at bounding box center [799, 33] width 1446 height 52
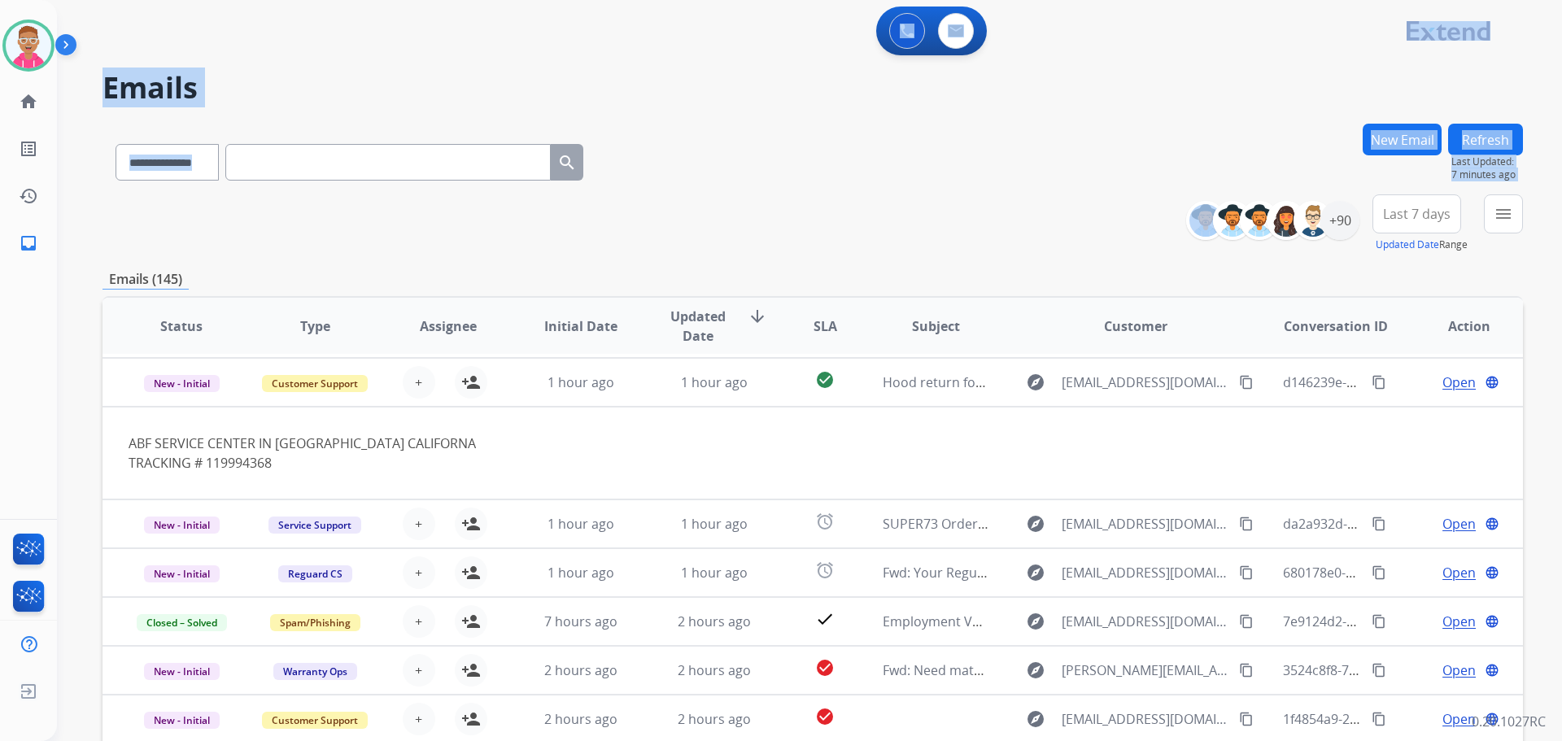
drag, startPoint x: 684, startPoint y: 41, endPoint x: 743, endPoint y: 233, distance: 201.5
click at [744, 244] on div "**********" at bounding box center [809, 370] width 1505 height 741
drag, startPoint x: 747, startPoint y: 213, endPoint x: 747, endPoint y: 204, distance: 9.0
click at [747, 211] on div "**********" at bounding box center [812, 223] width 1420 height 59
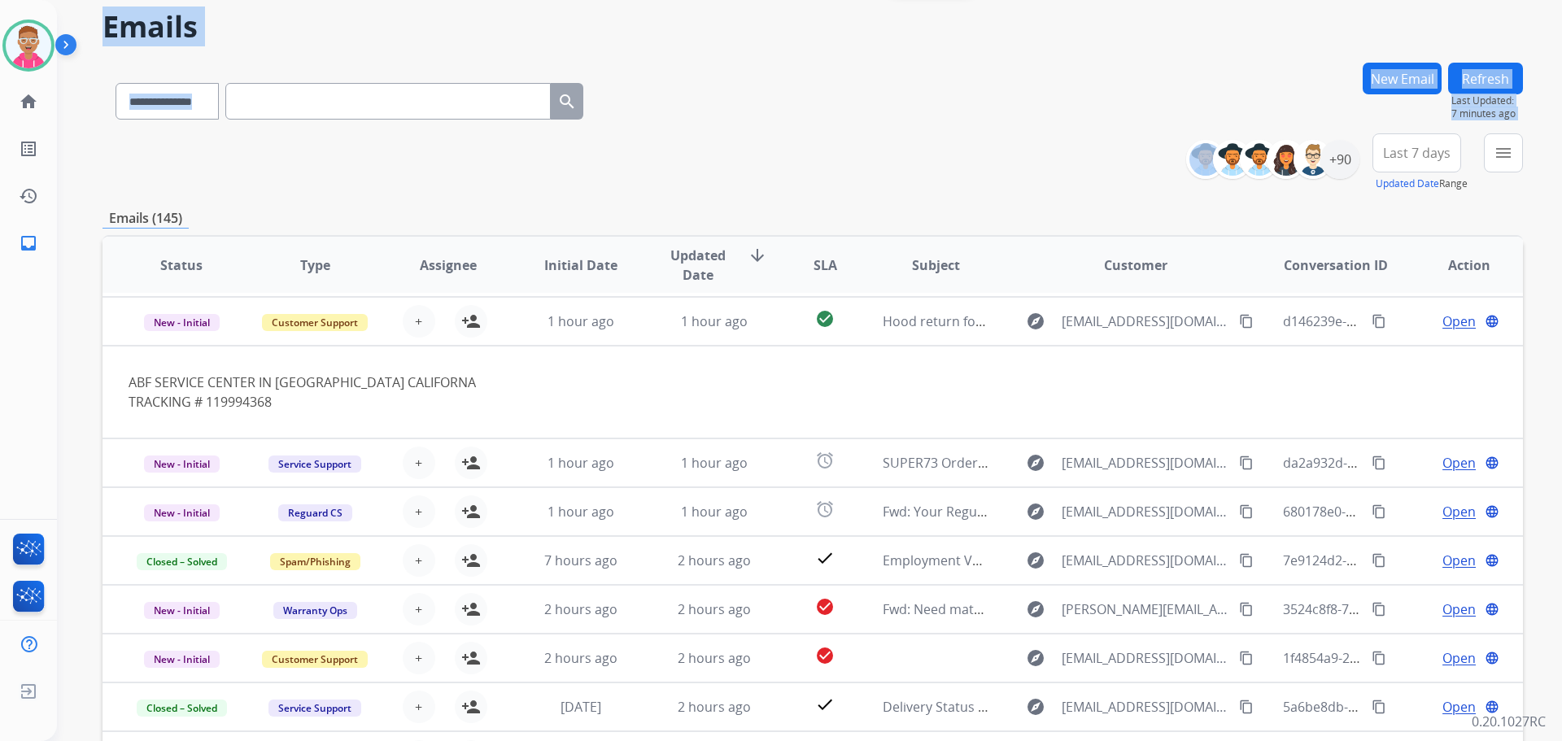
scroll to position [163, 0]
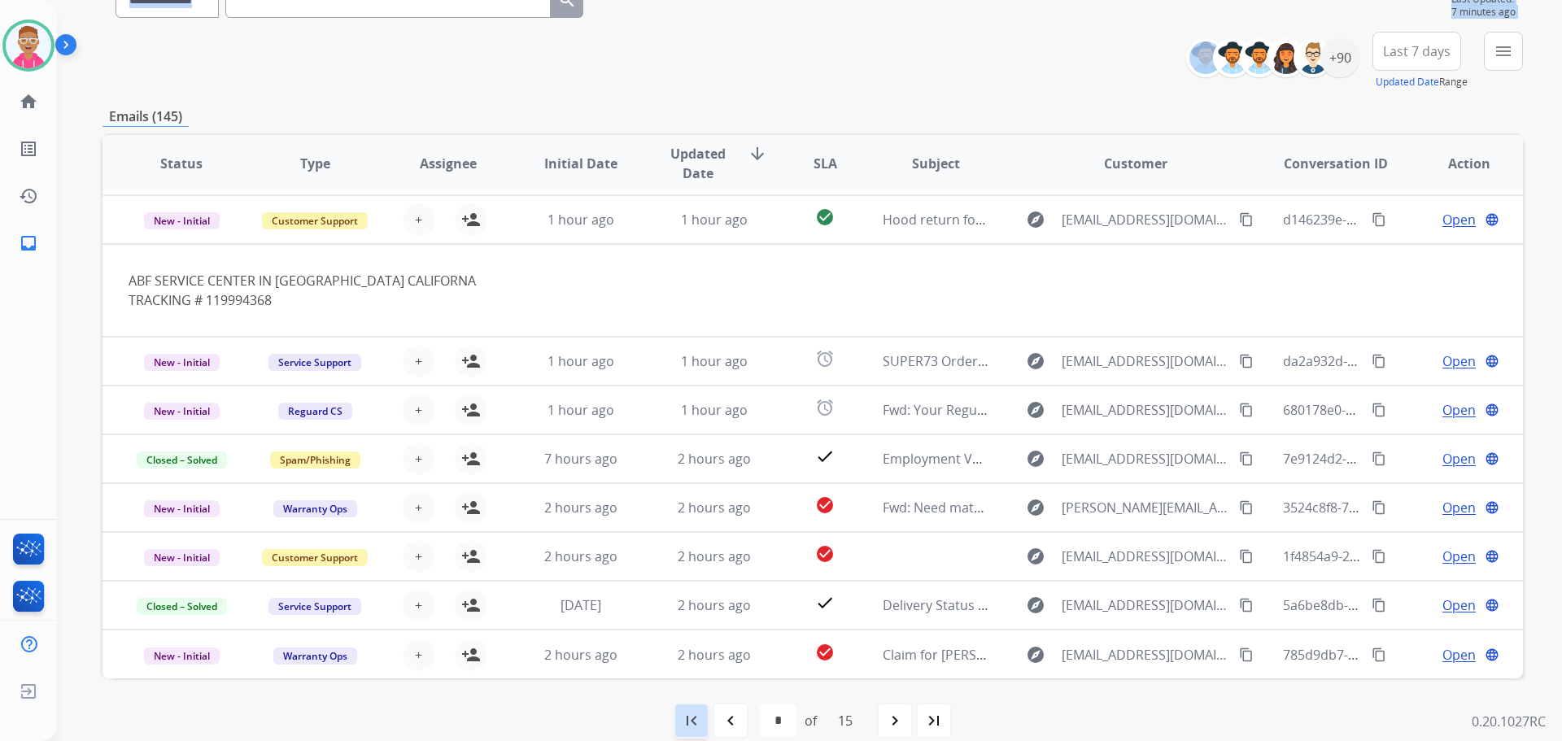
click at [690, 717] on mat-icon "first_page" at bounding box center [692, 721] width 20 height 20
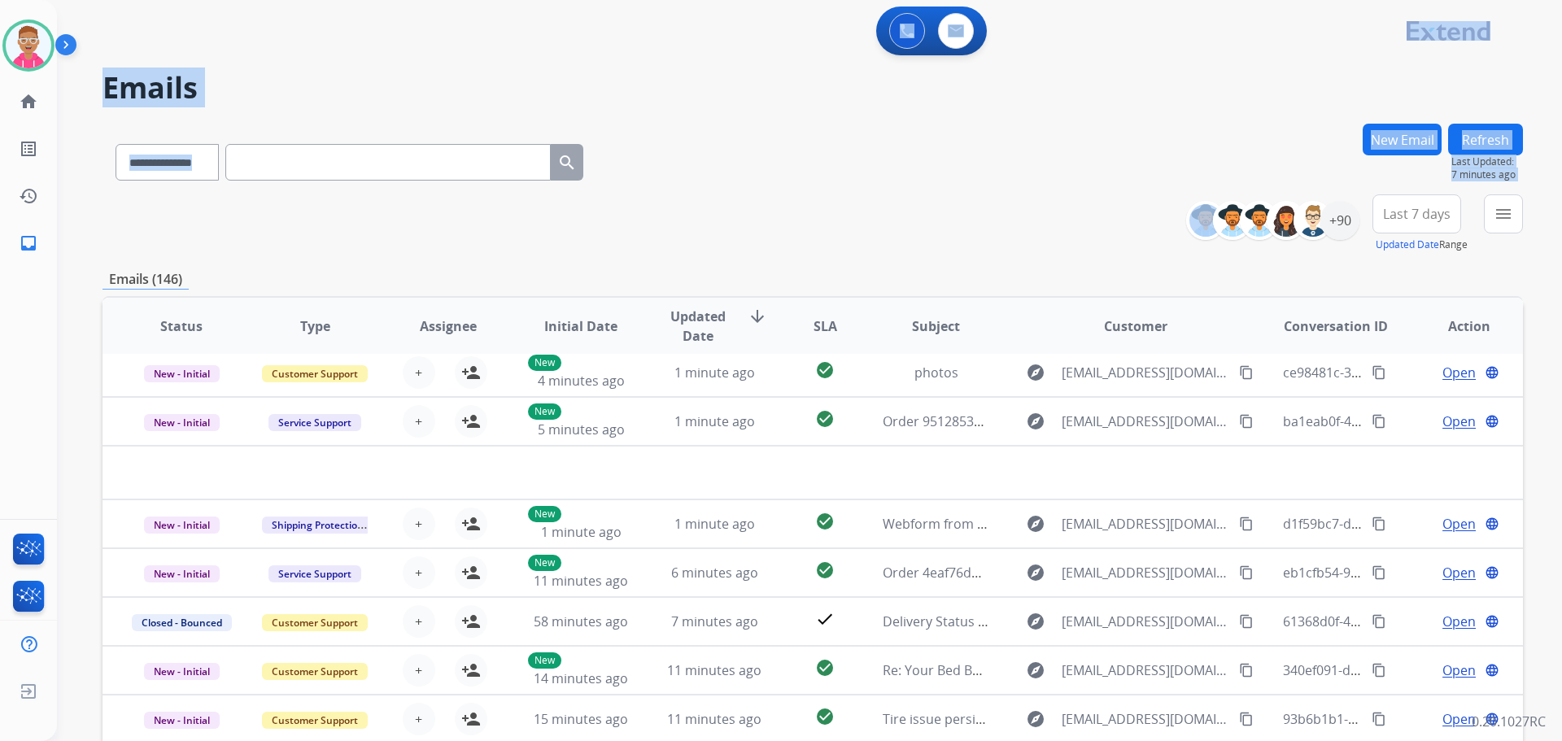
scroll to position [55, 0]
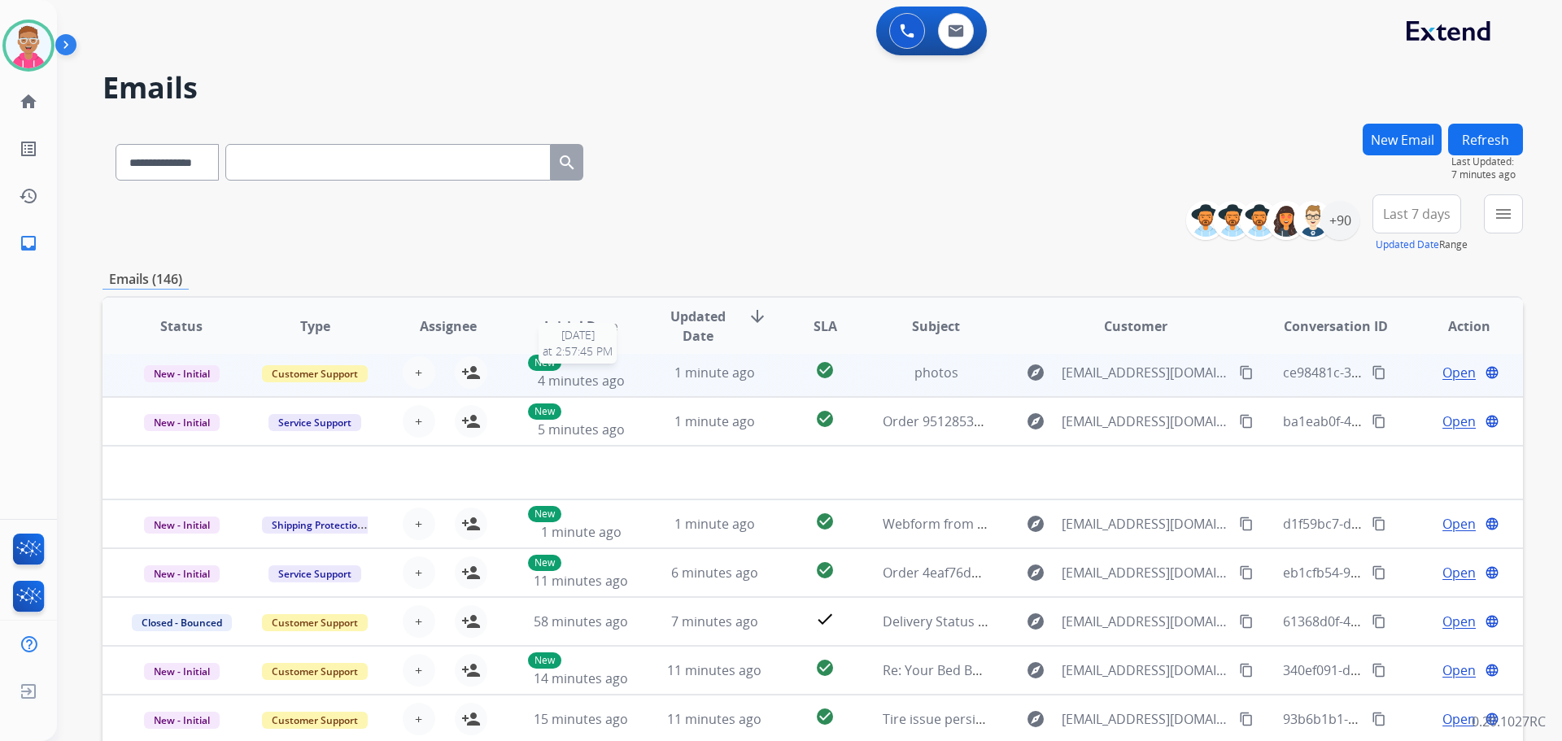
click at [613, 379] on span "4 minutes ago" at bounding box center [581, 381] width 87 height 18
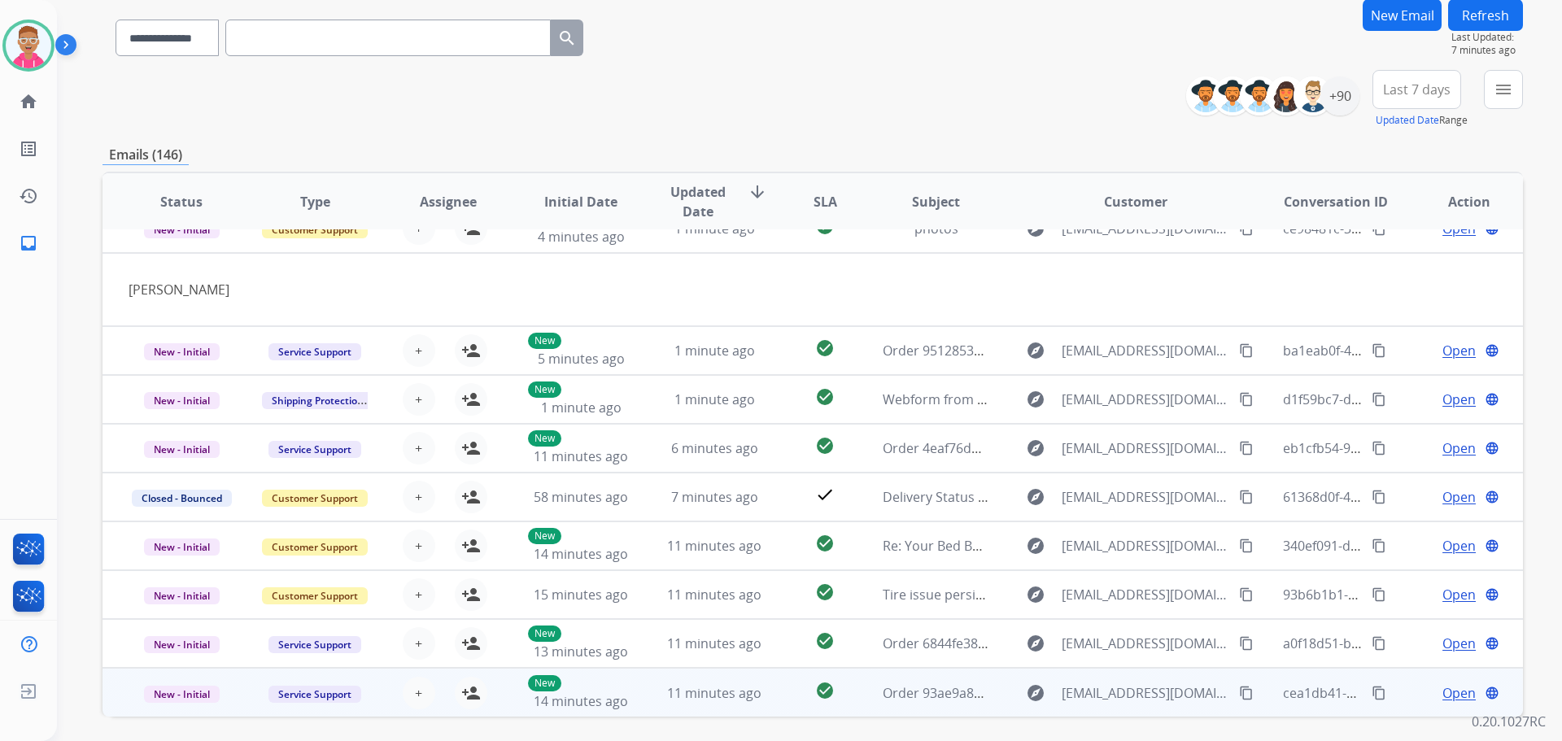
scroll to position [185, 0]
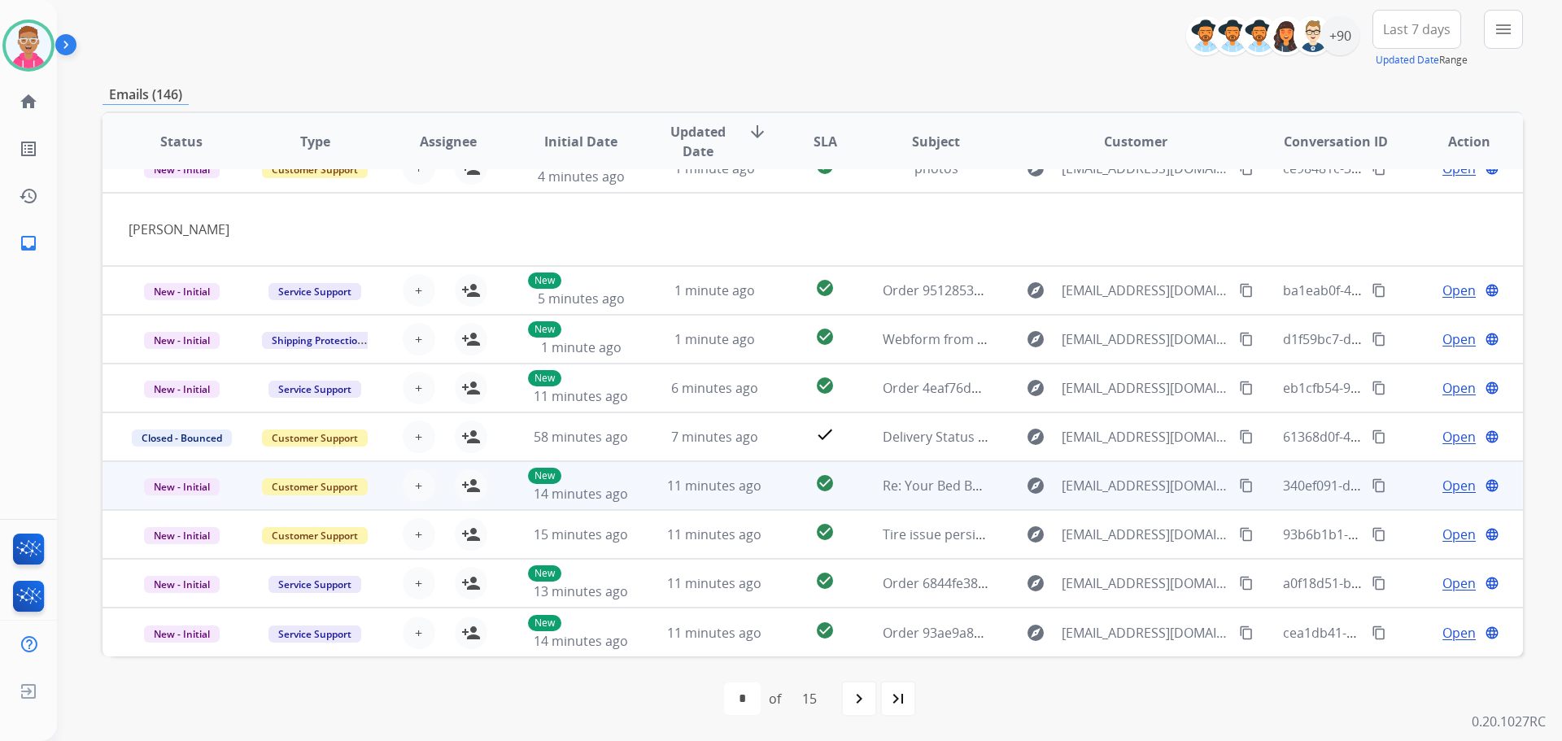
click at [635, 490] on td "11 minutes ago" at bounding box center [701, 485] width 133 height 49
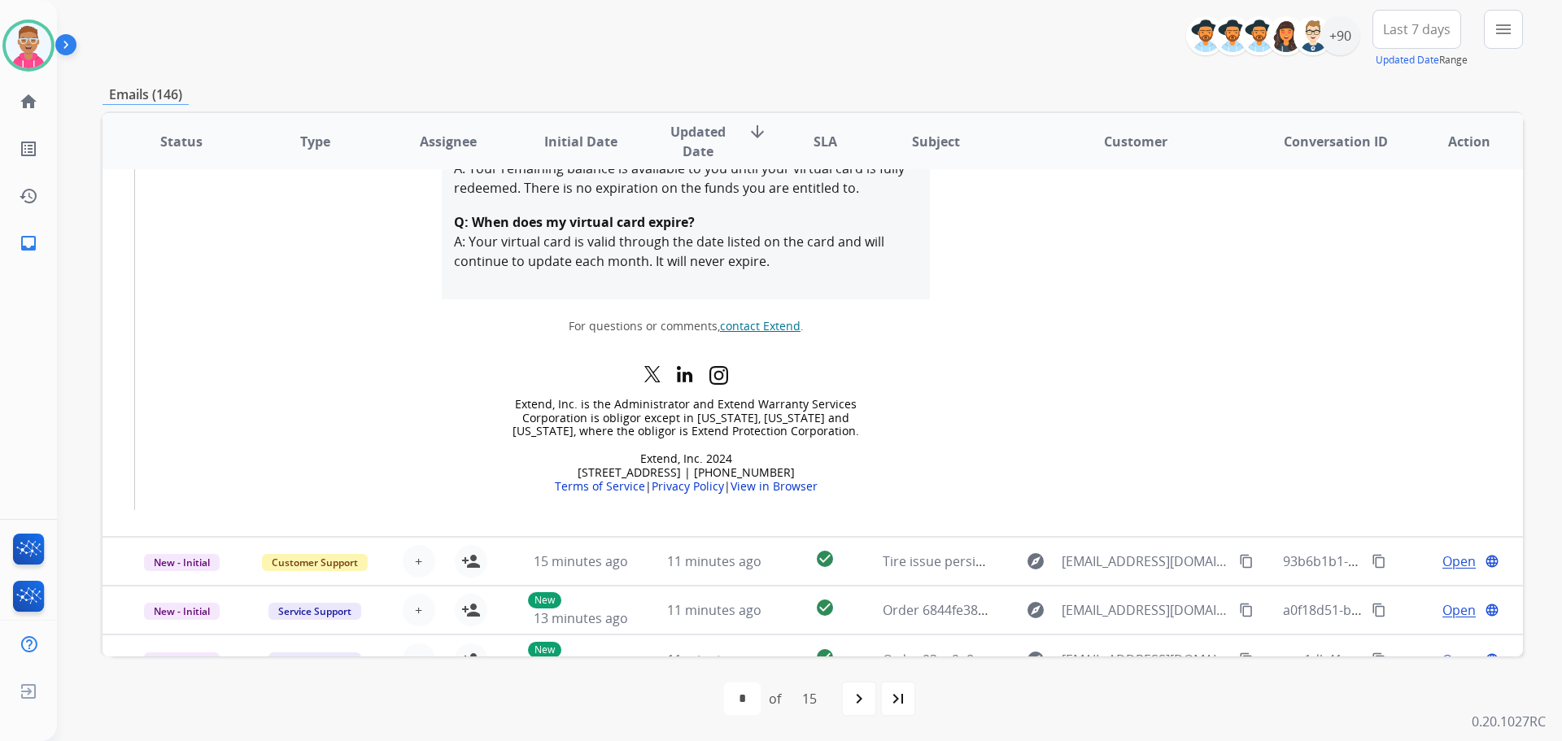
scroll to position [1546, 0]
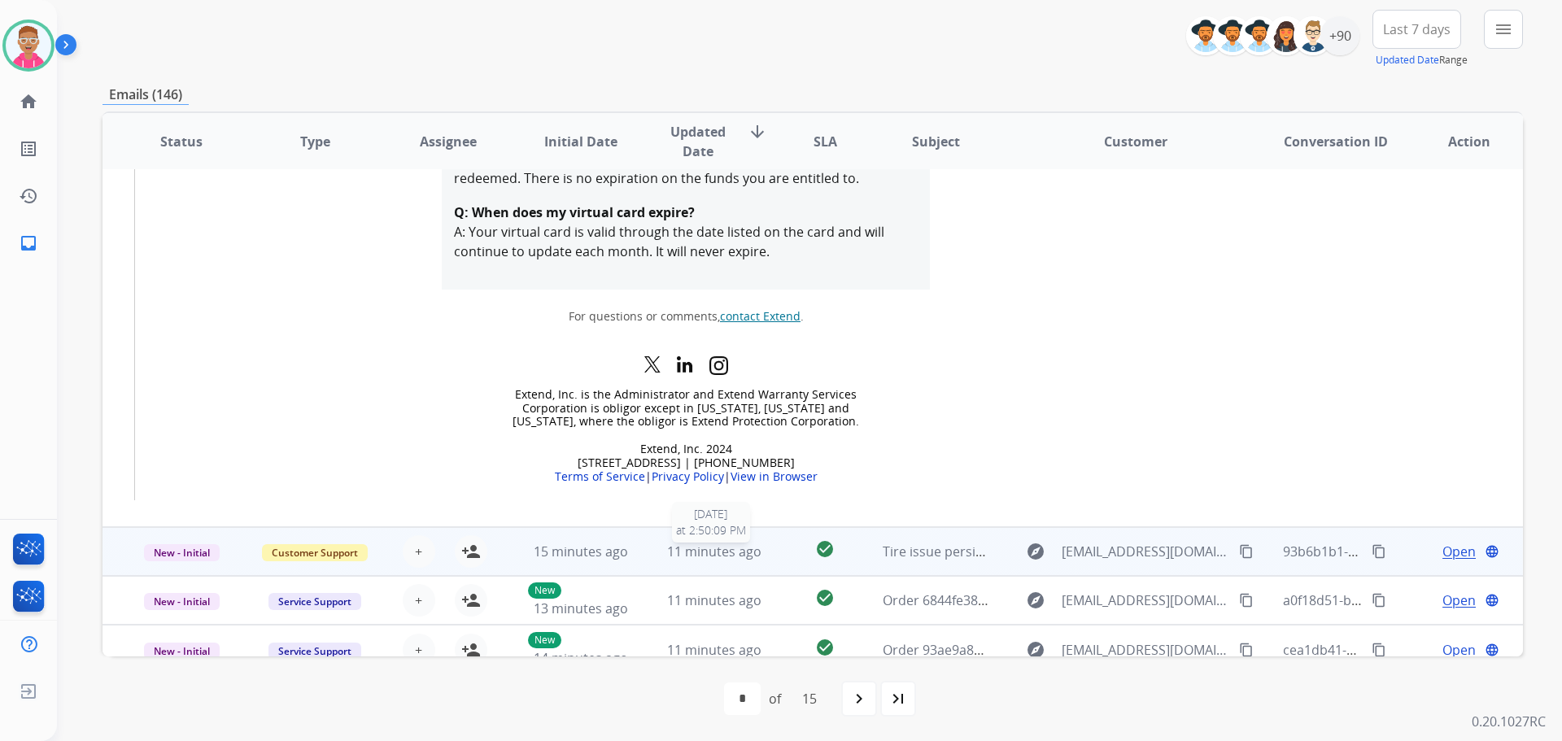
click at [758, 542] on div "11 minutes ago" at bounding box center [714, 552] width 107 height 20
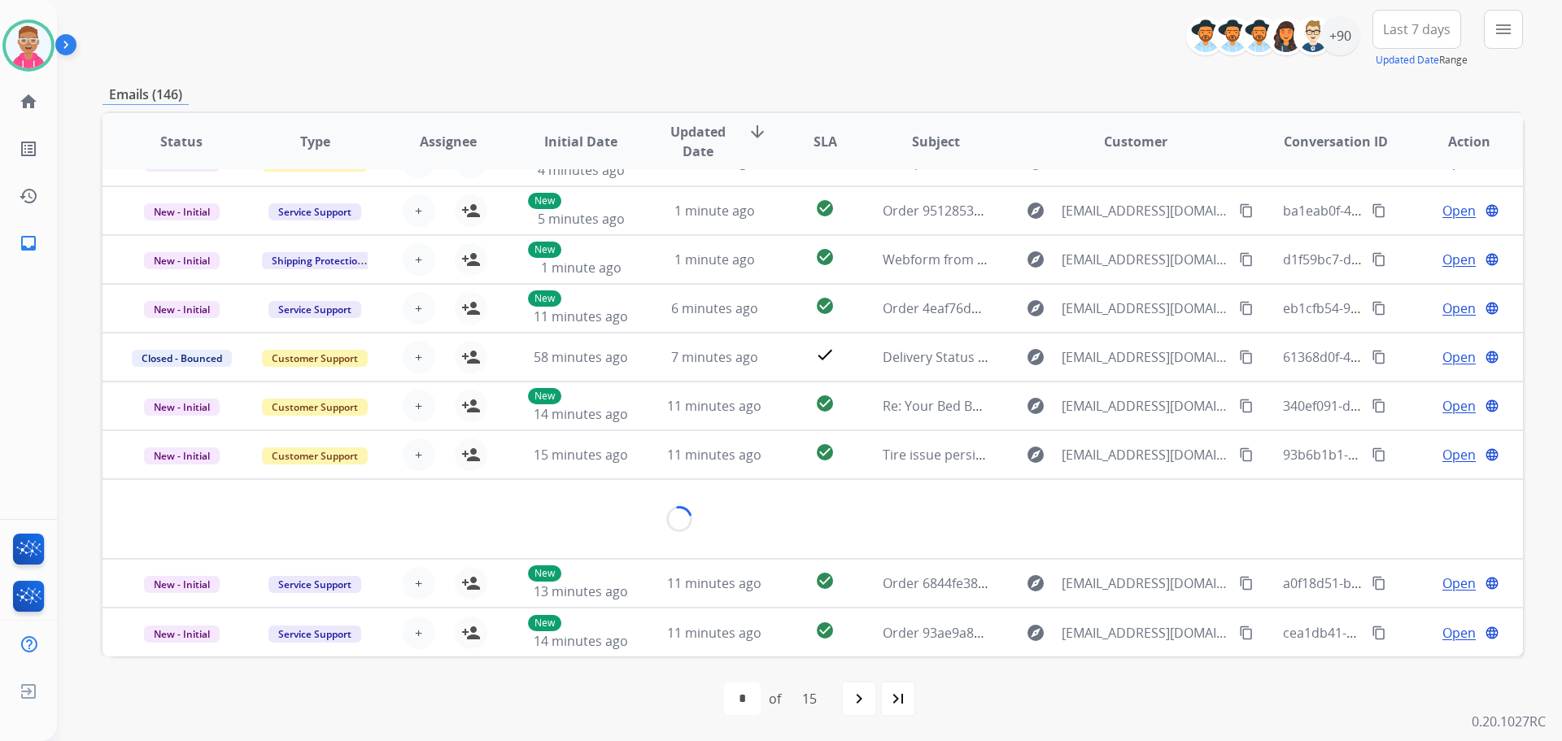
scroll to position [55, 0]
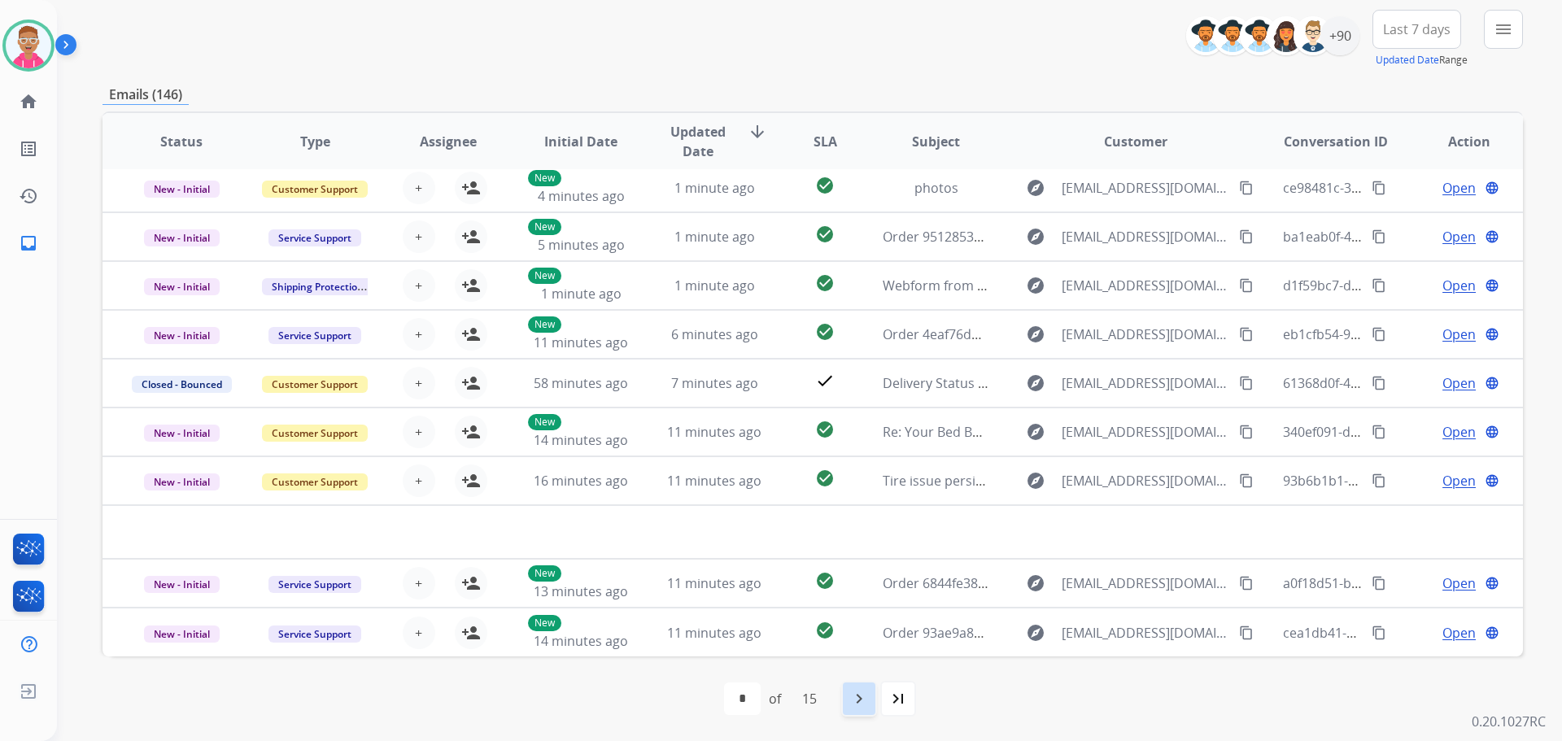
click at [854, 700] on mat-icon "navigate_next" at bounding box center [859, 699] width 20 height 20
select select "*"
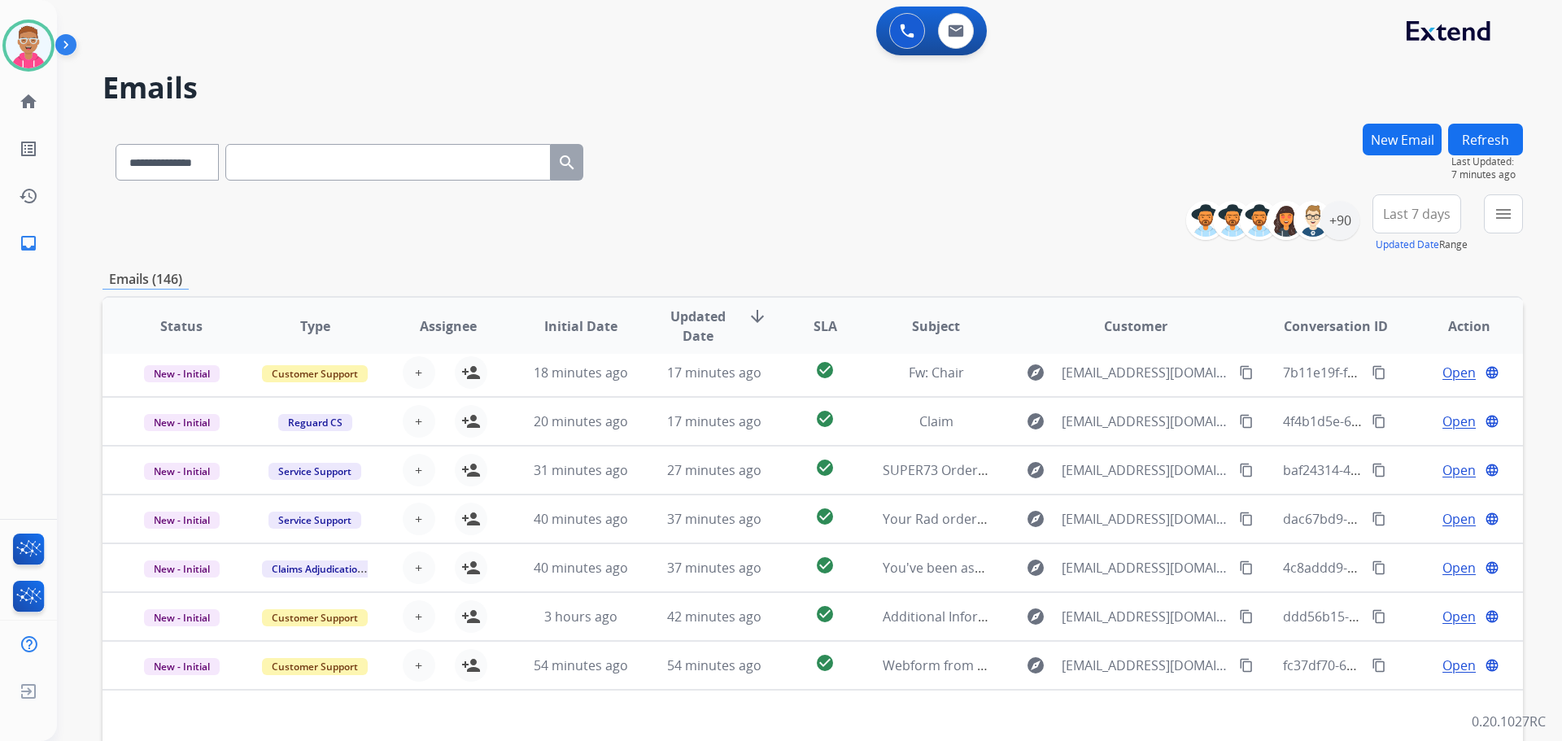
click at [656, 95] on h2 "Emails" at bounding box center [812, 88] width 1420 height 33
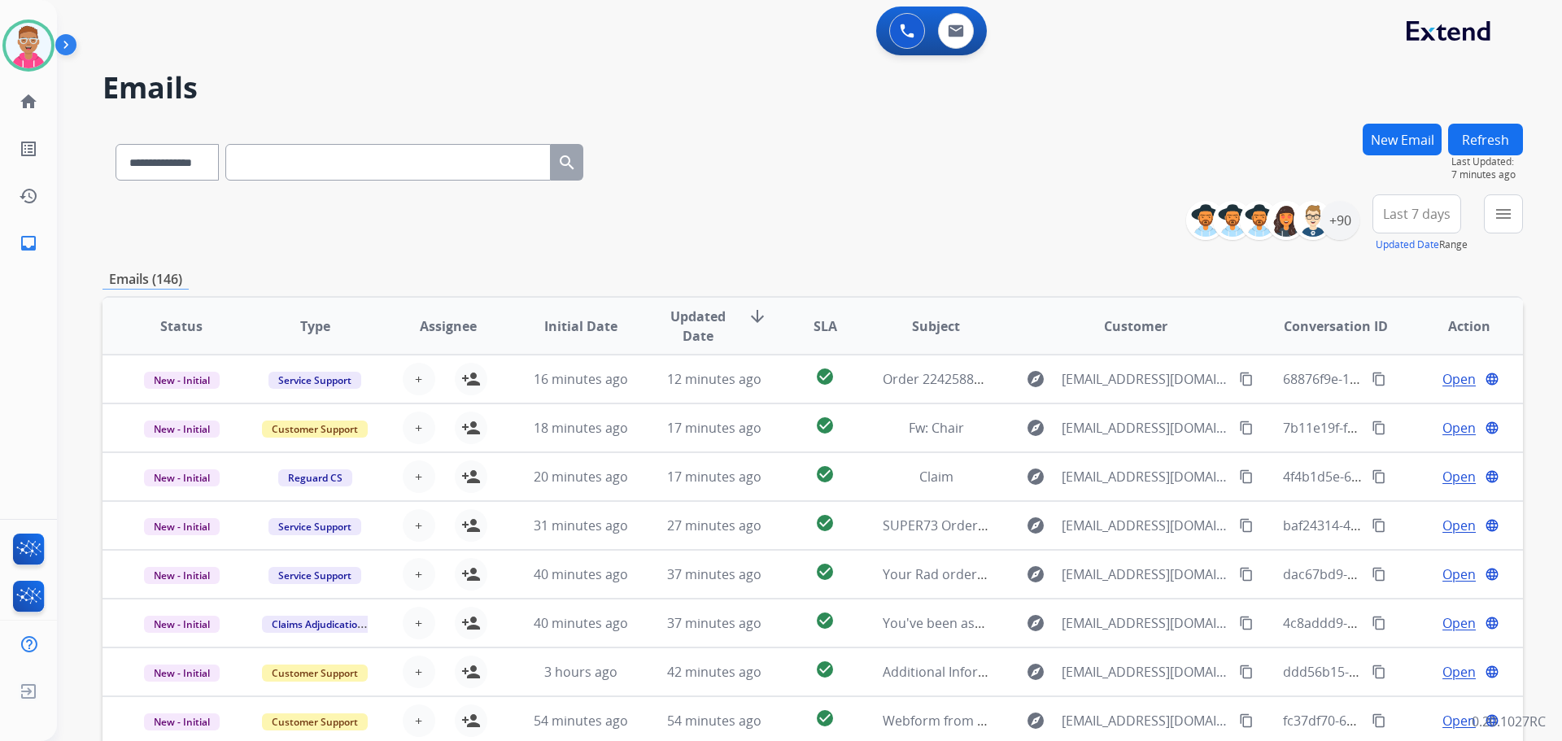
click at [316, 224] on div "**********" at bounding box center [812, 223] width 1420 height 59
drag, startPoint x: 776, startPoint y: 117, endPoint x: 822, endPoint y: 216, distance: 108.8
click at [826, 224] on div "**********" at bounding box center [790, 429] width 1466 height 741
click at [820, 160] on div "**********" at bounding box center [812, 159] width 1420 height 71
drag, startPoint x: 824, startPoint y: 149, endPoint x: 724, endPoint y: 40, distance: 147.9
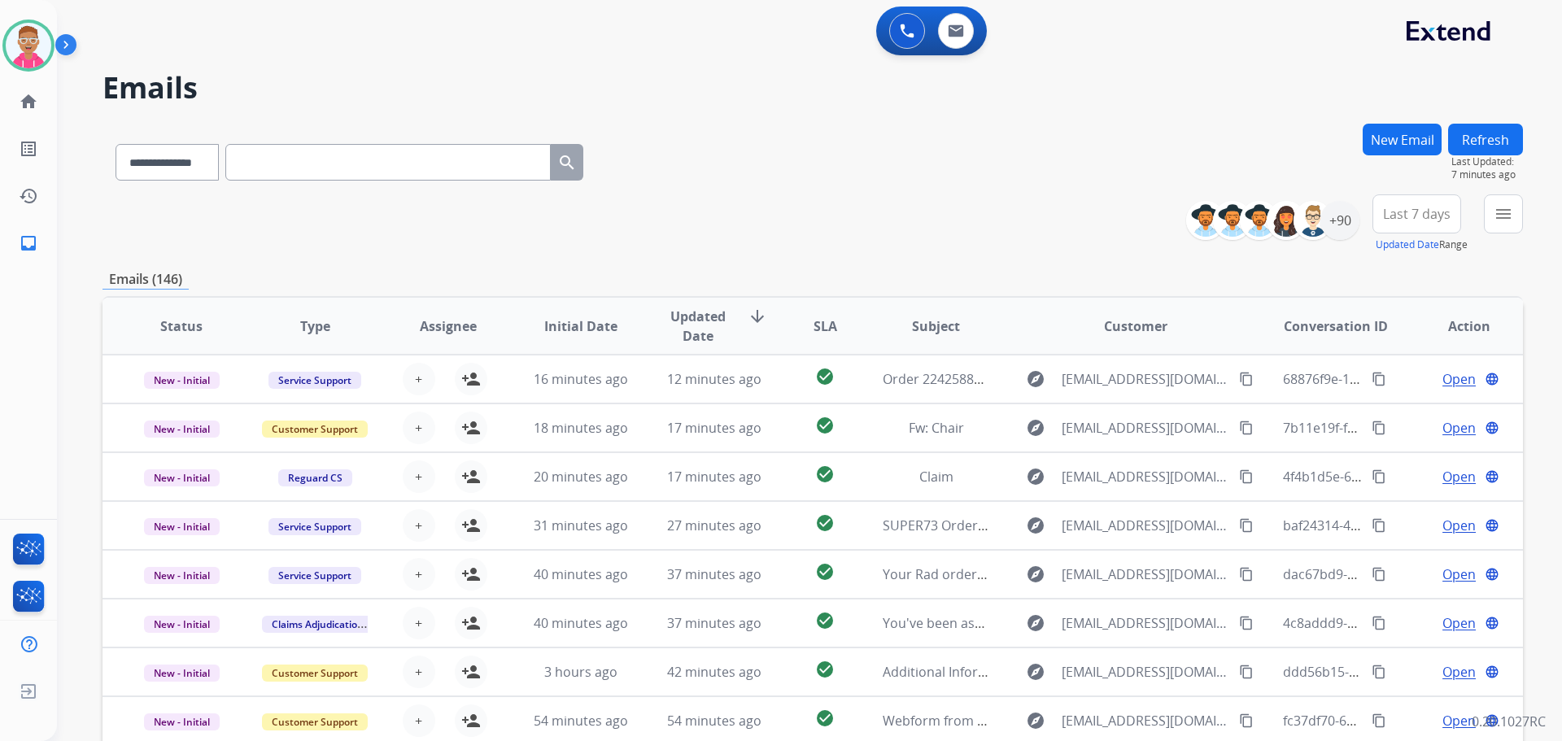
click at [724, 40] on div "0 Voice Interactions 0 Email Interactions" at bounding box center [799, 33] width 1446 height 52
click at [493, 37] on div "0 Voice Interactions 0 Email Interactions" at bounding box center [799, 33] width 1446 height 52
click at [760, 179] on div "**********" at bounding box center [812, 159] width 1420 height 71
click at [1157, 82] on h2 "Emails" at bounding box center [812, 88] width 1420 height 33
click at [255, 48] on div "0 Voice Interactions 0 Email Interactions" at bounding box center [799, 33] width 1446 height 52
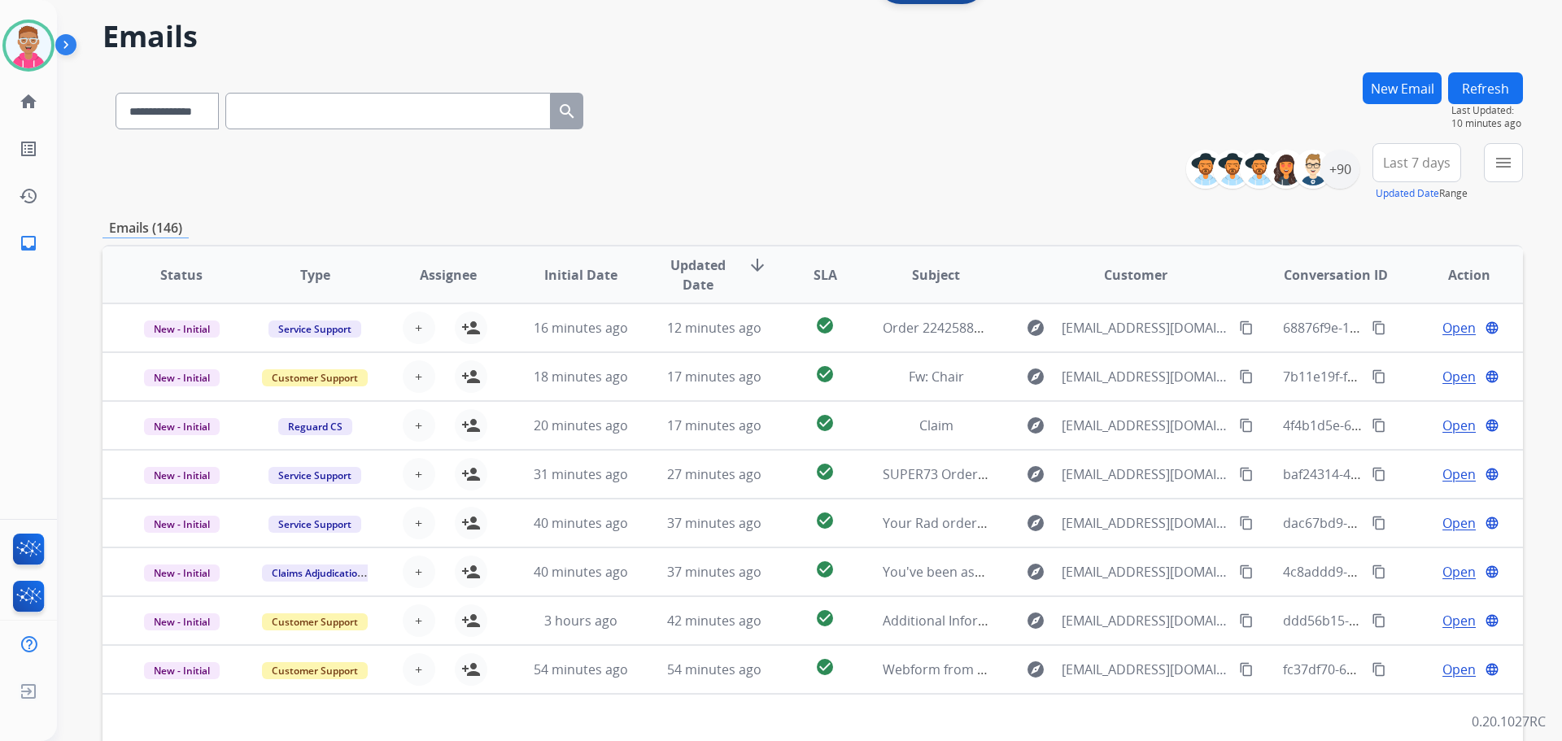
scroll to position [185, 0]
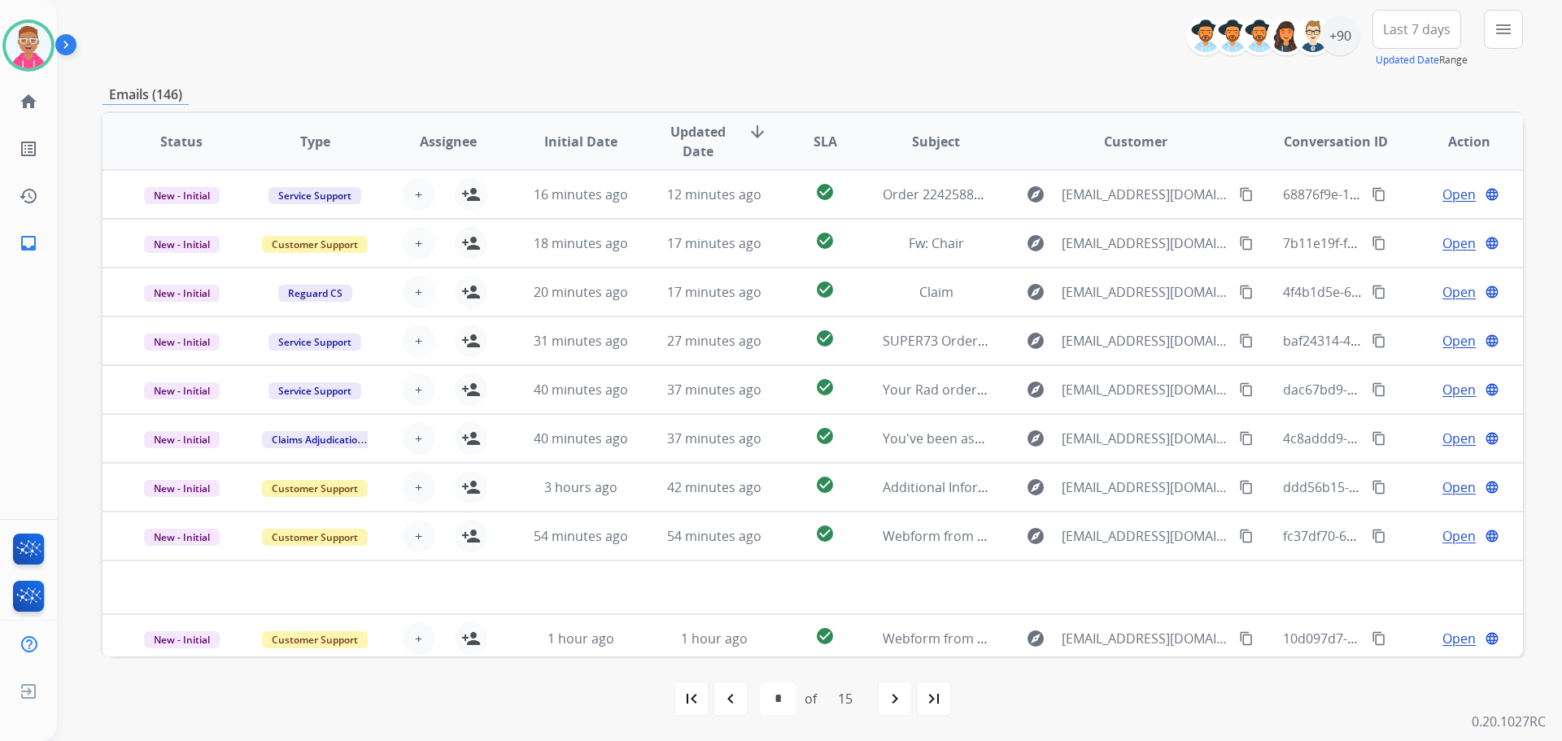
click at [272, 54] on div "**********" at bounding box center [812, 39] width 1420 height 59
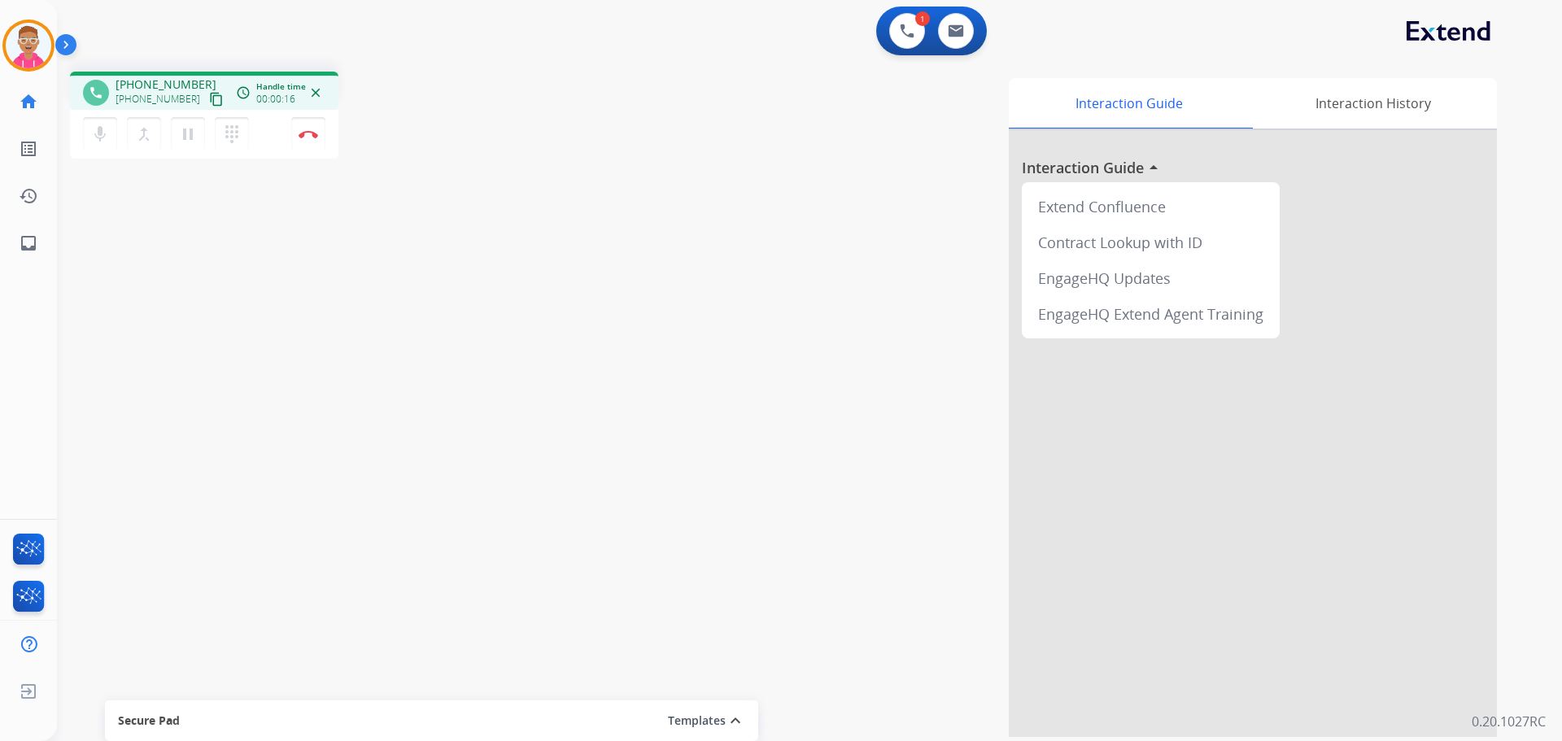
click at [209, 101] on mat-icon "content_copy" at bounding box center [216, 99] width 15 height 15
click at [209, 93] on mat-icon "content_copy" at bounding box center [216, 99] width 15 height 15
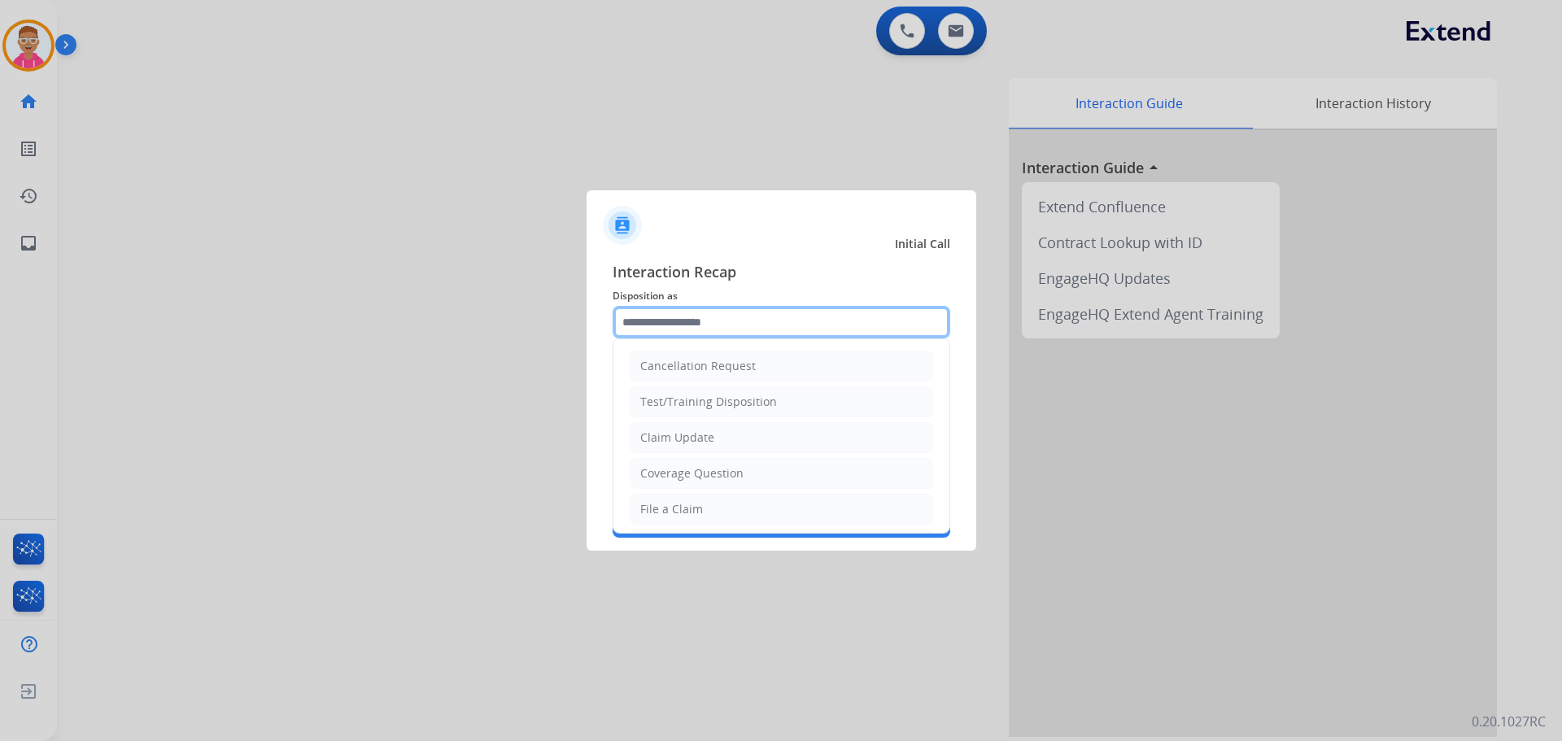
click at [799, 326] on input "text" at bounding box center [781, 322] width 338 height 33
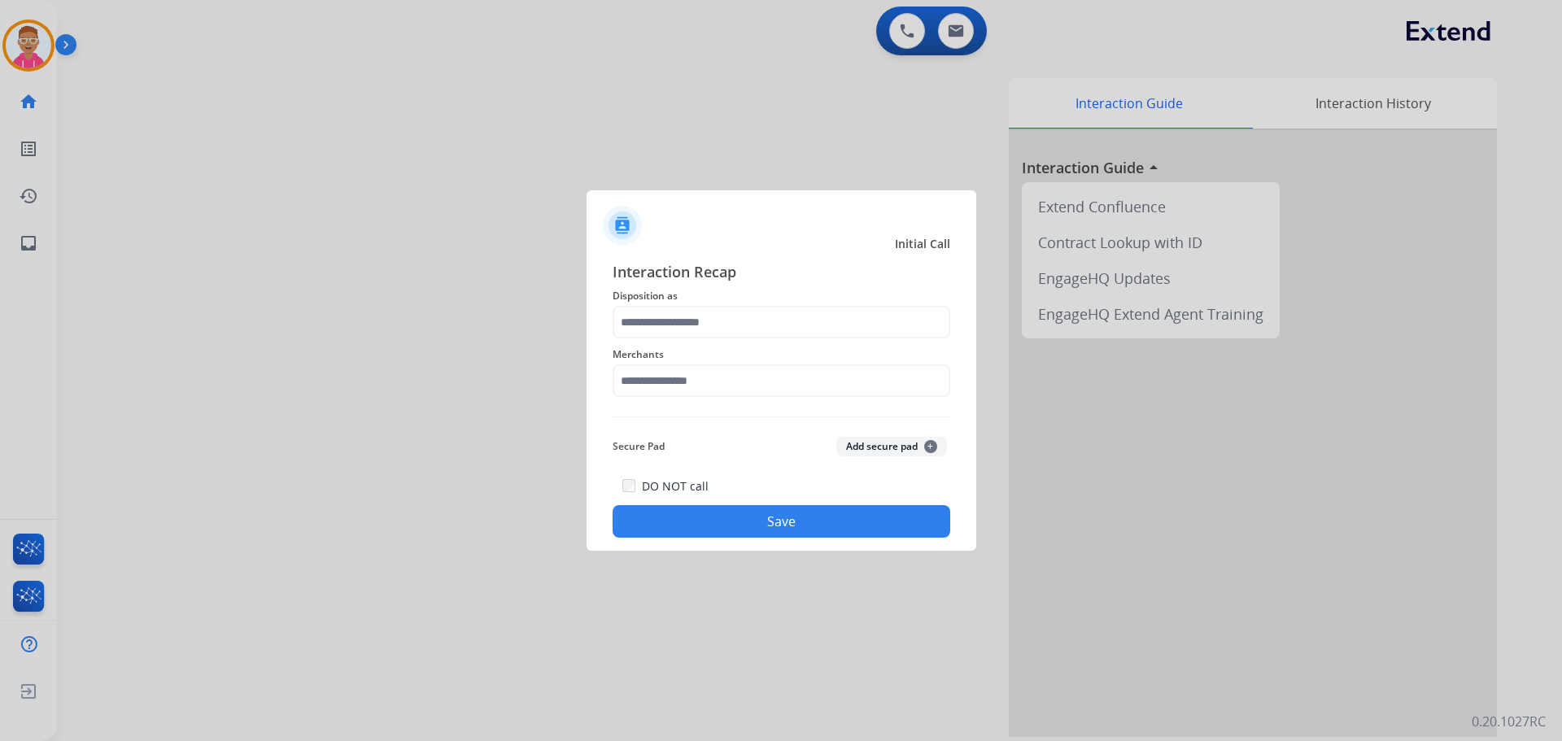
click at [341, 593] on div at bounding box center [781, 370] width 1562 height 741
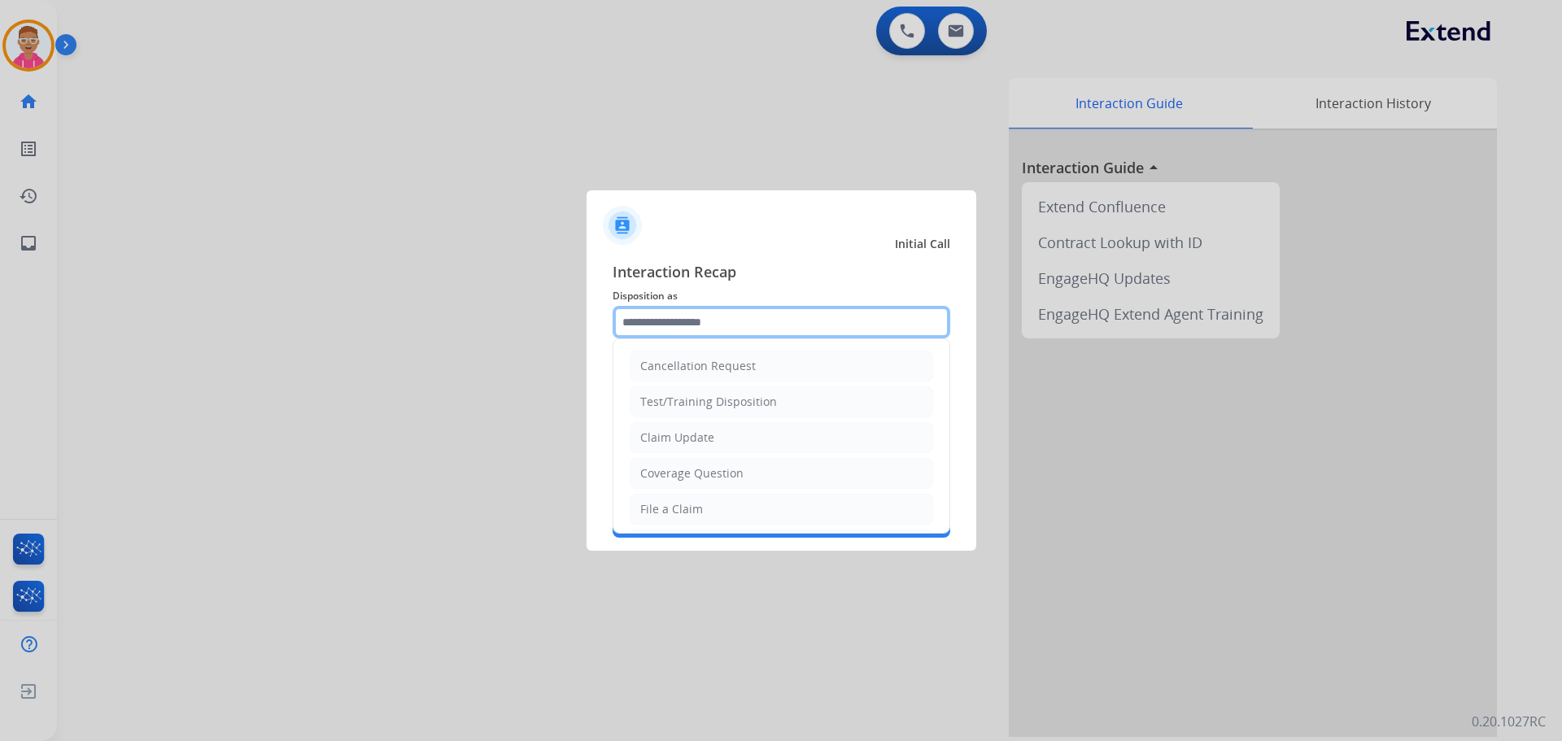
click at [686, 320] on input "text" at bounding box center [781, 322] width 338 height 33
click at [698, 502] on div "File a Claim" at bounding box center [671, 509] width 63 height 16
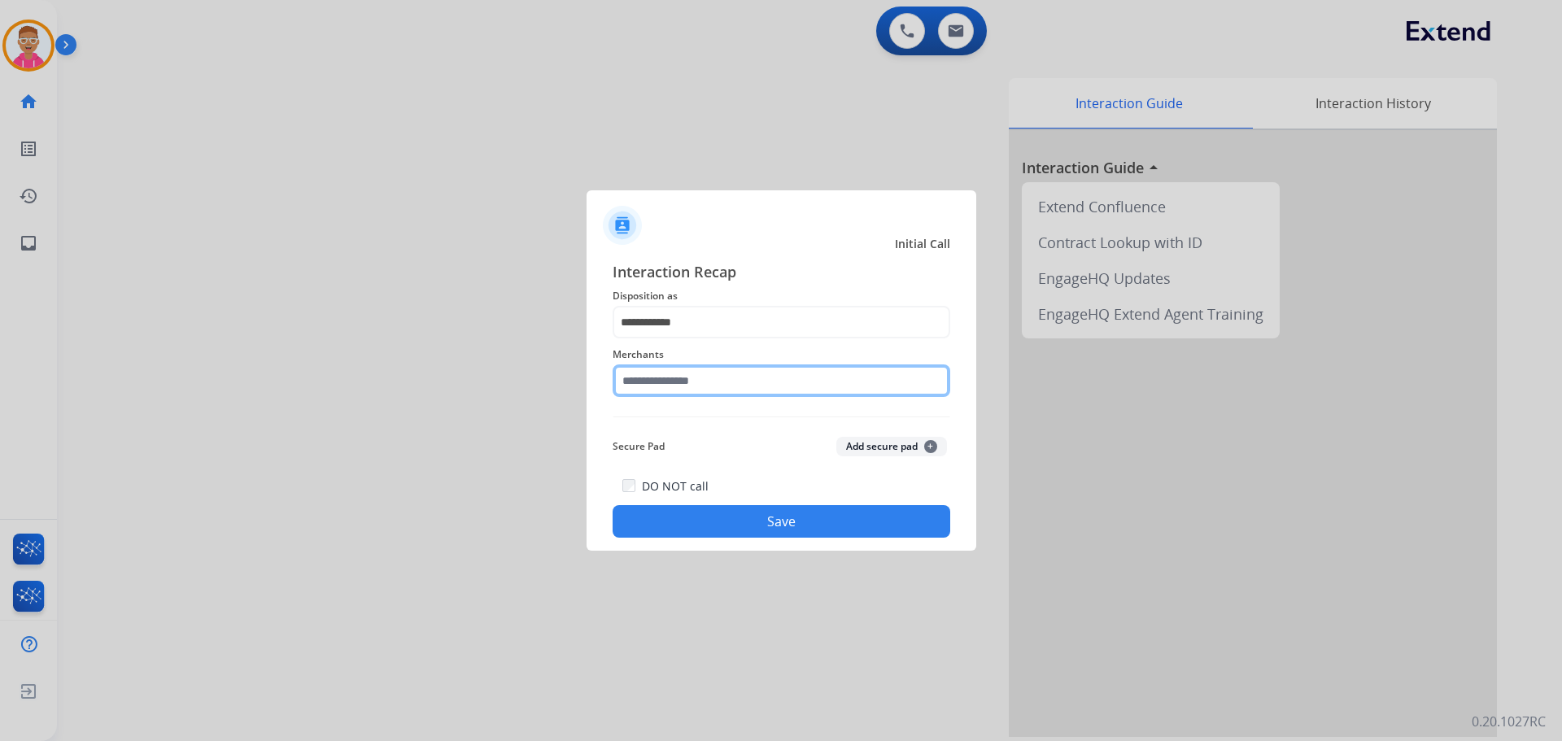
click at [705, 383] on input "text" at bounding box center [781, 380] width 338 height 33
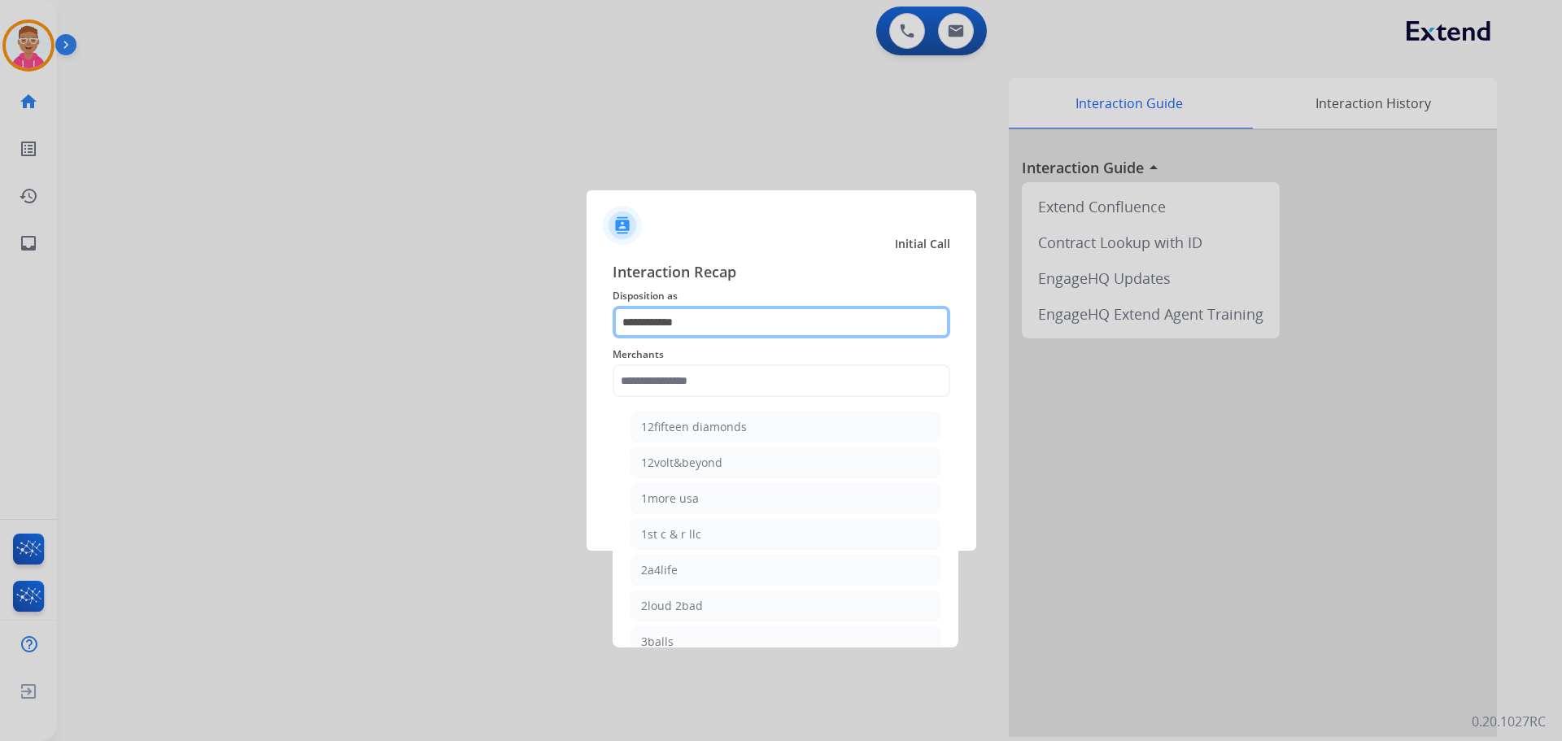
click at [685, 326] on input "**********" at bounding box center [781, 322] width 338 height 33
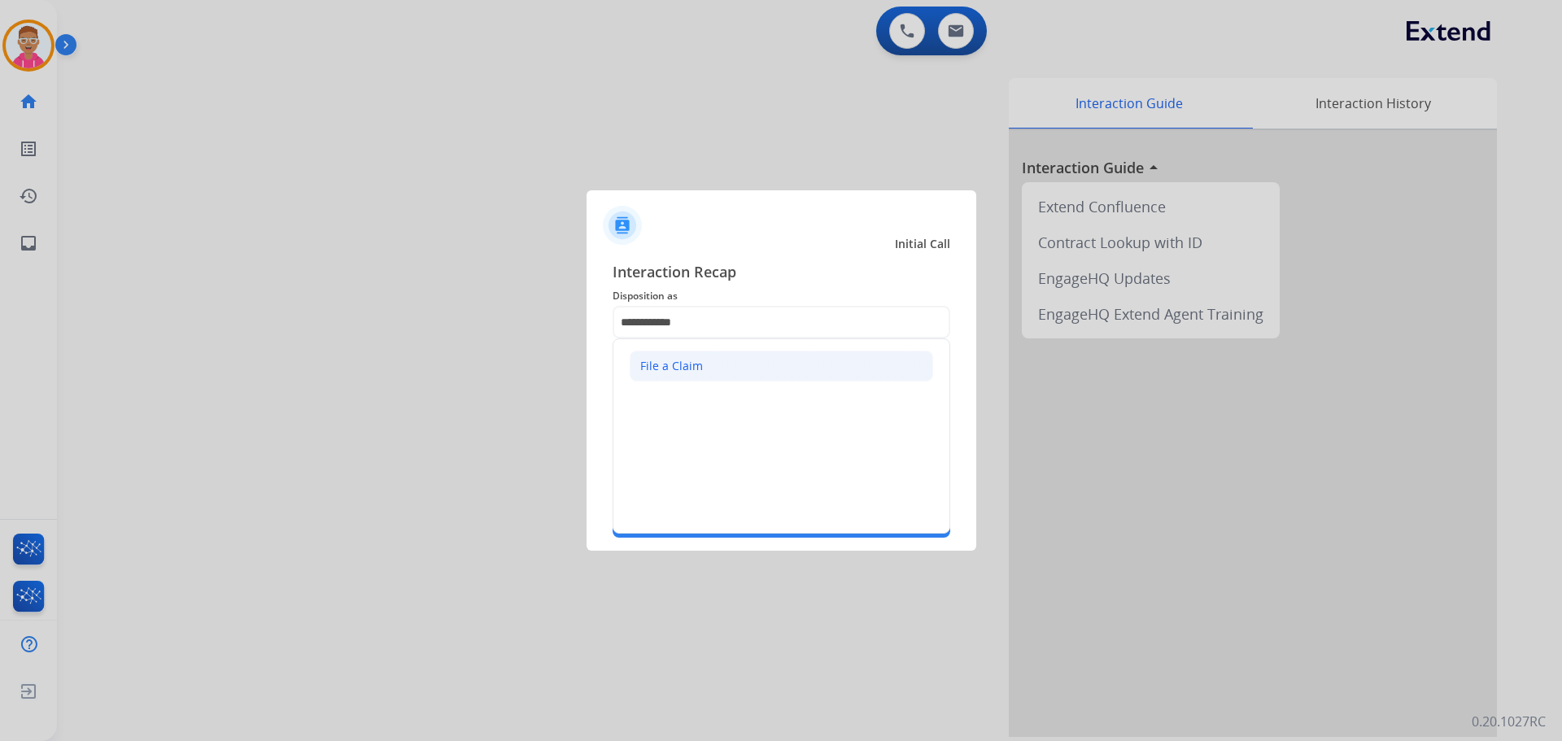
click at [709, 366] on li "File a Claim" at bounding box center [781, 366] width 303 height 31
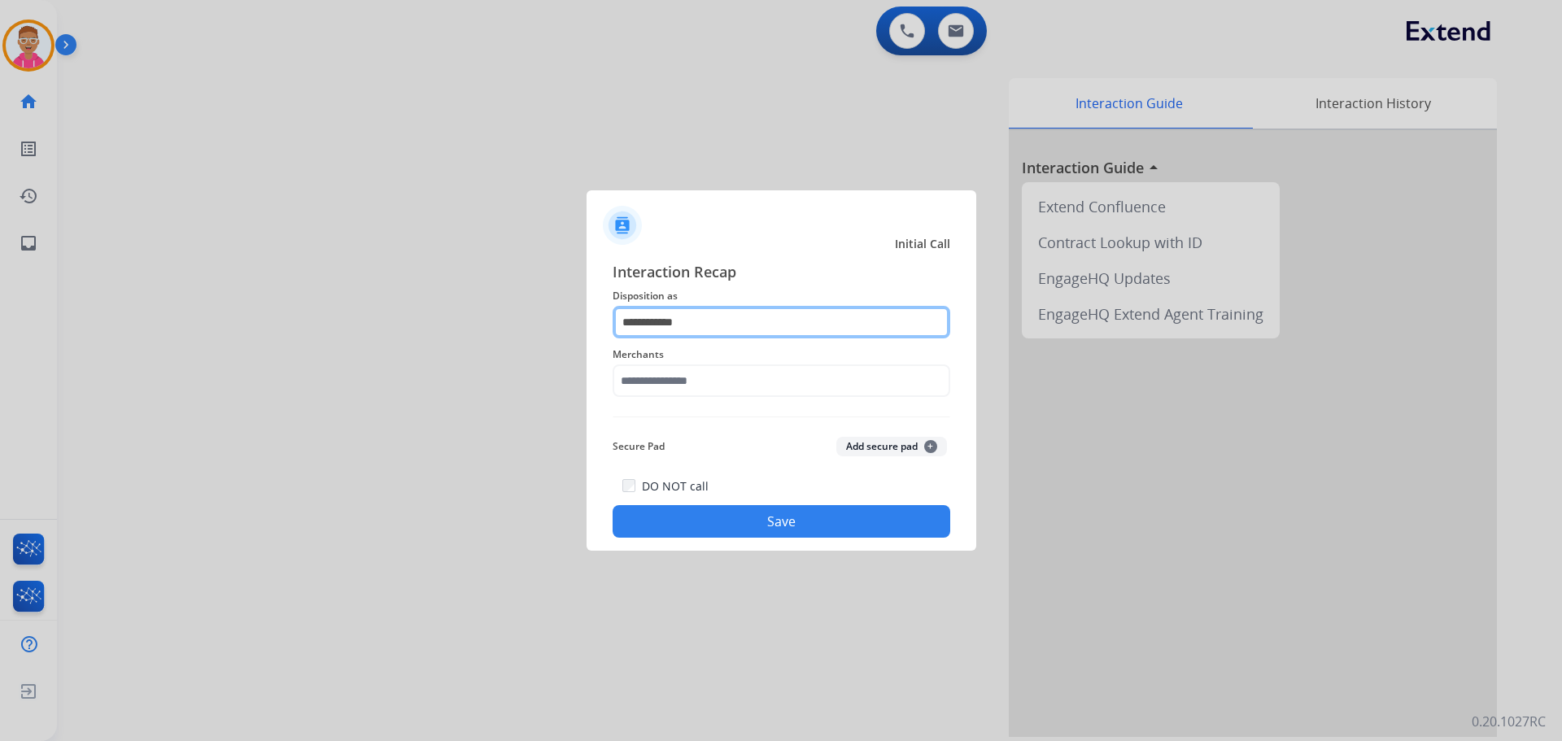
click at [703, 334] on input "**********" at bounding box center [781, 322] width 338 height 33
type input "*"
click at [713, 331] on input "text" at bounding box center [781, 322] width 338 height 33
click at [714, 326] on input "text" at bounding box center [781, 322] width 338 height 33
click at [812, 320] on input "text" at bounding box center [781, 322] width 338 height 33
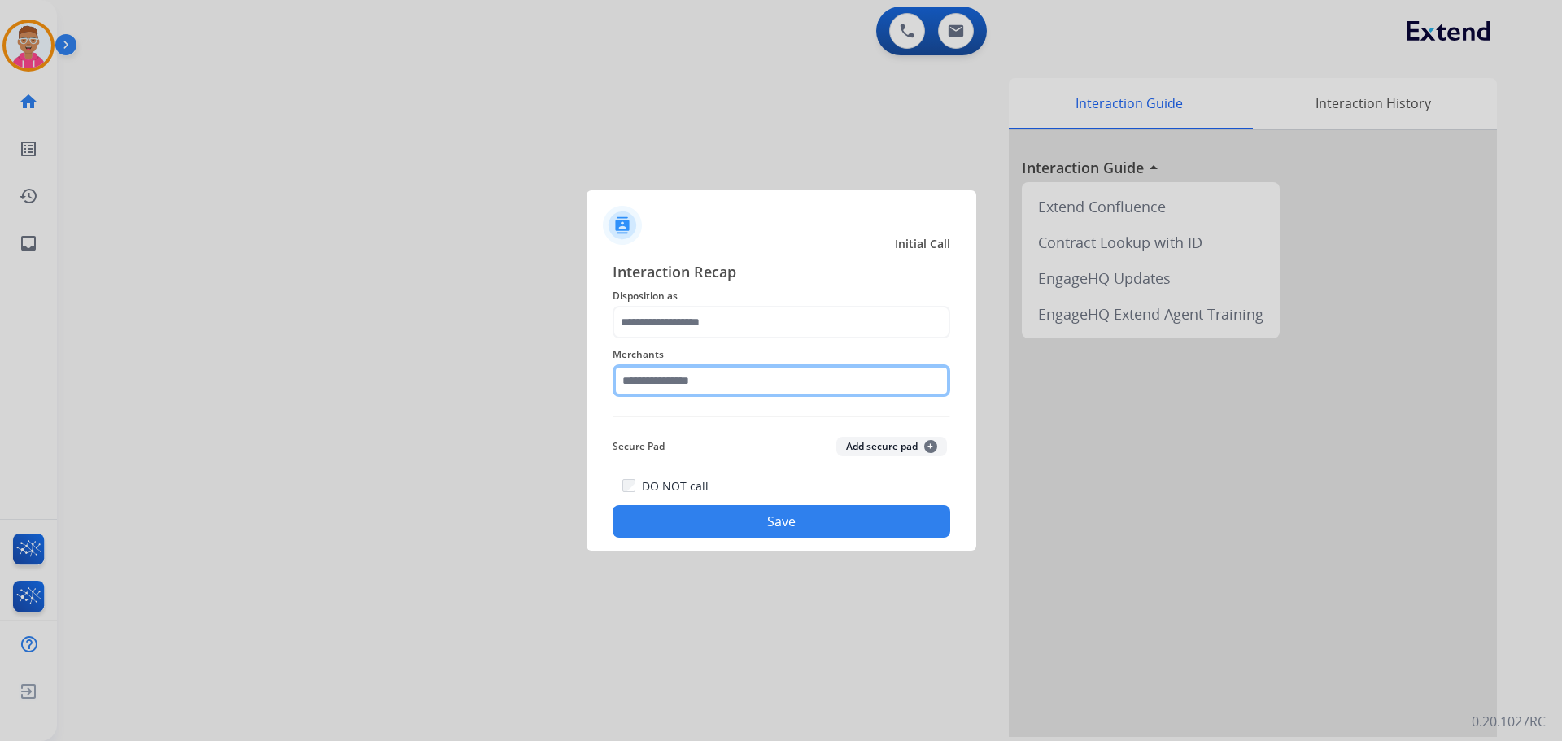
click at [739, 373] on input "text" at bounding box center [781, 380] width 338 height 33
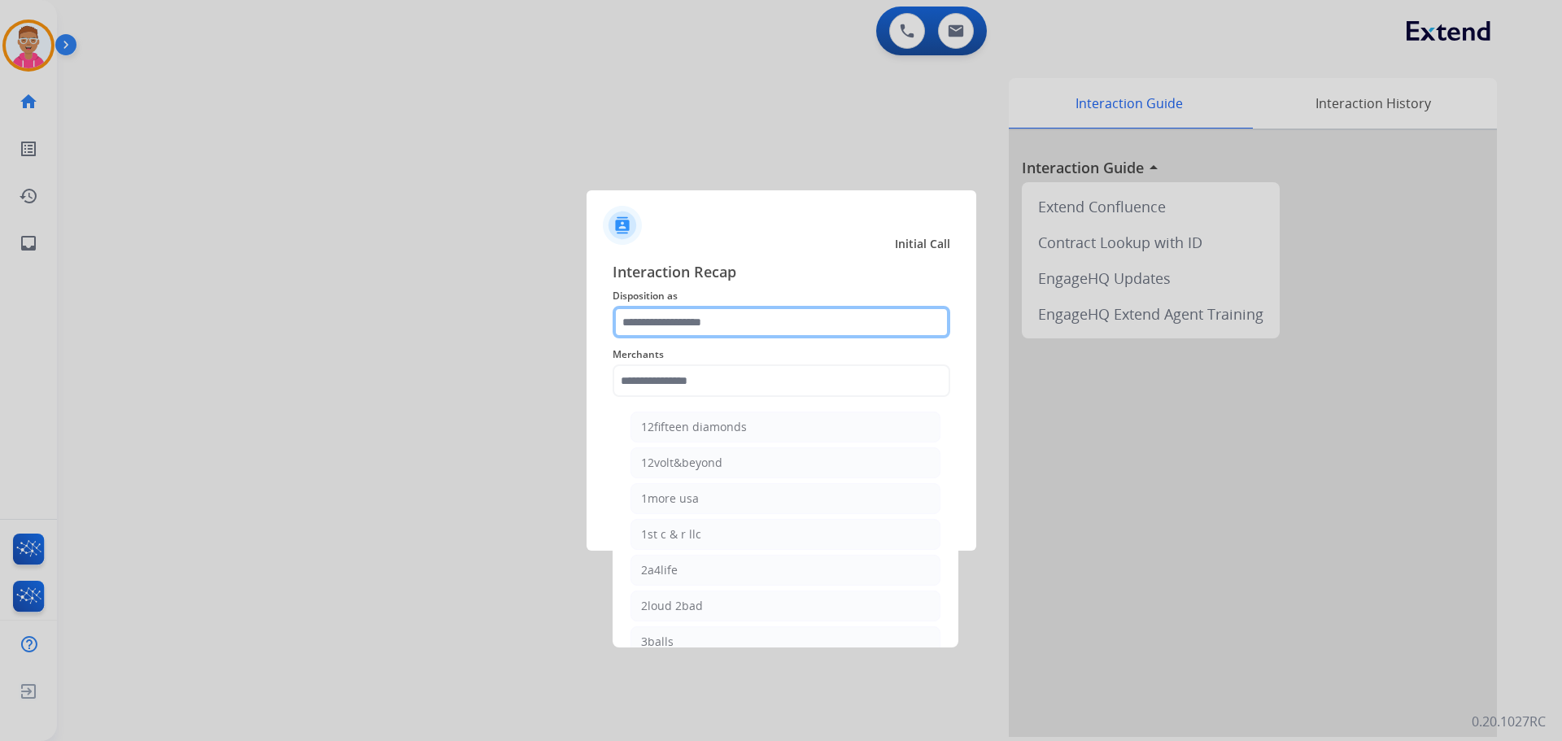
click at [756, 330] on input "text" at bounding box center [781, 322] width 338 height 33
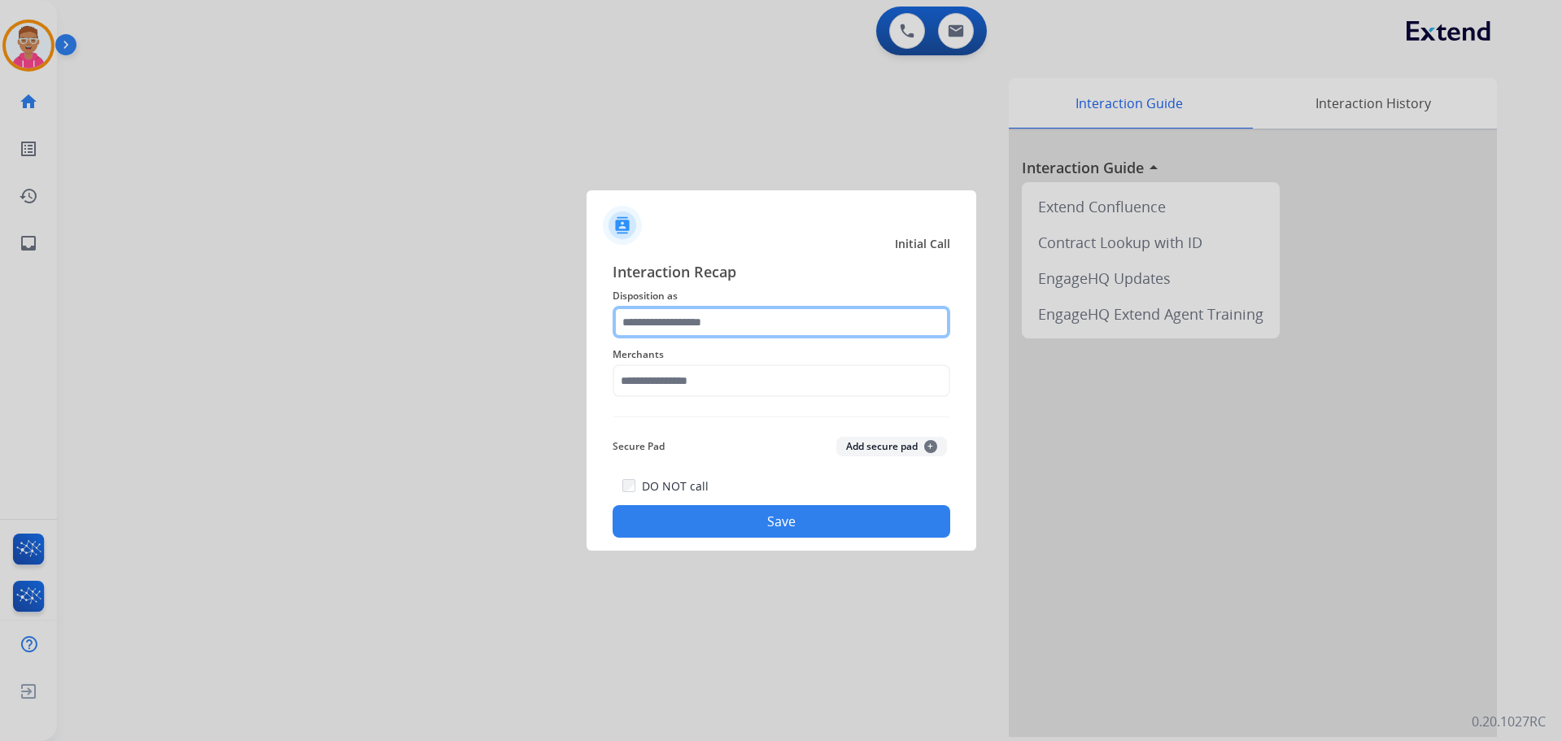
click at [747, 325] on input "text" at bounding box center [781, 322] width 338 height 33
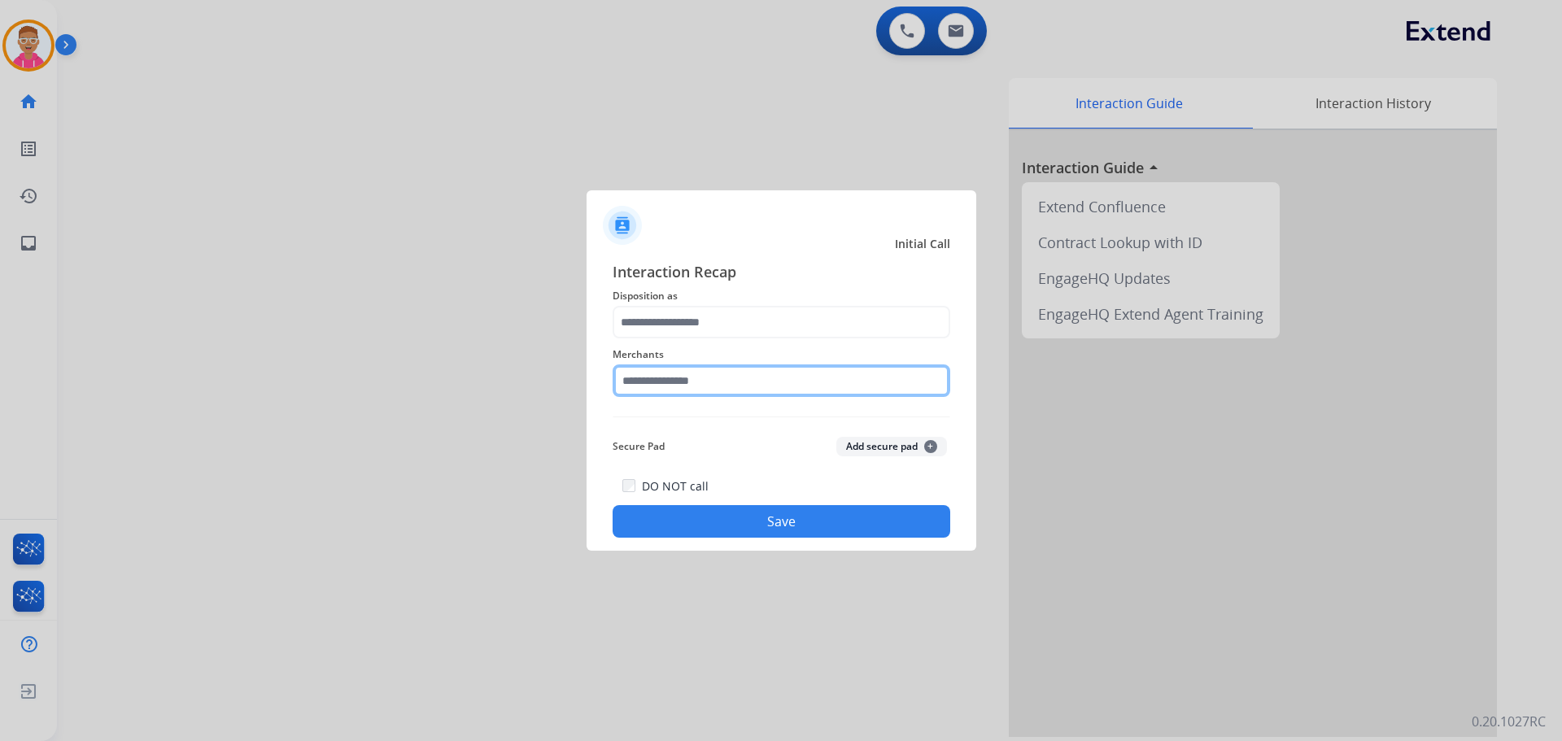
click at [710, 387] on input "text" at bounding box center [781, 380] width 338 height 33
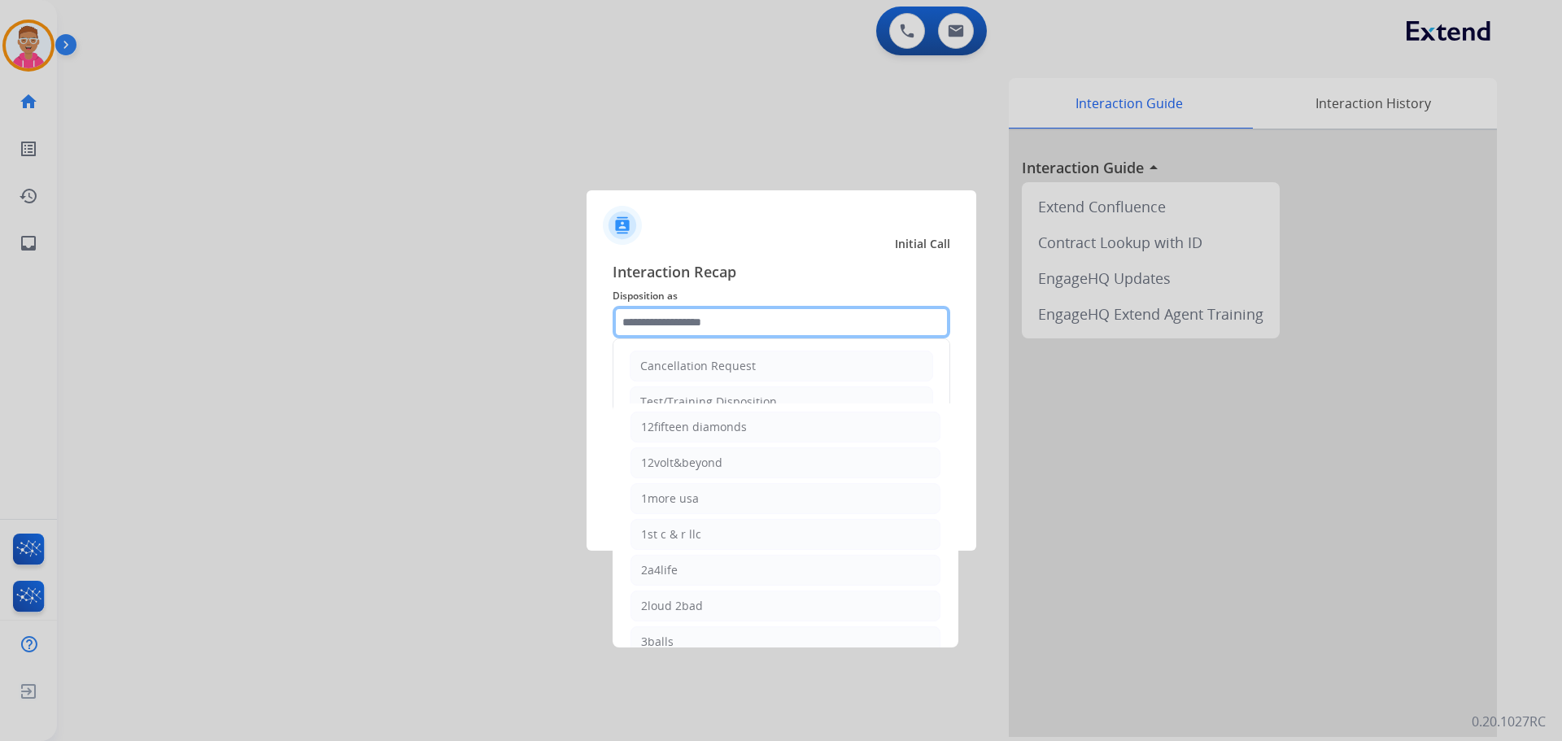
click at [730, 333] on input "text" at bounding box center [781, 322] width 338 height 33
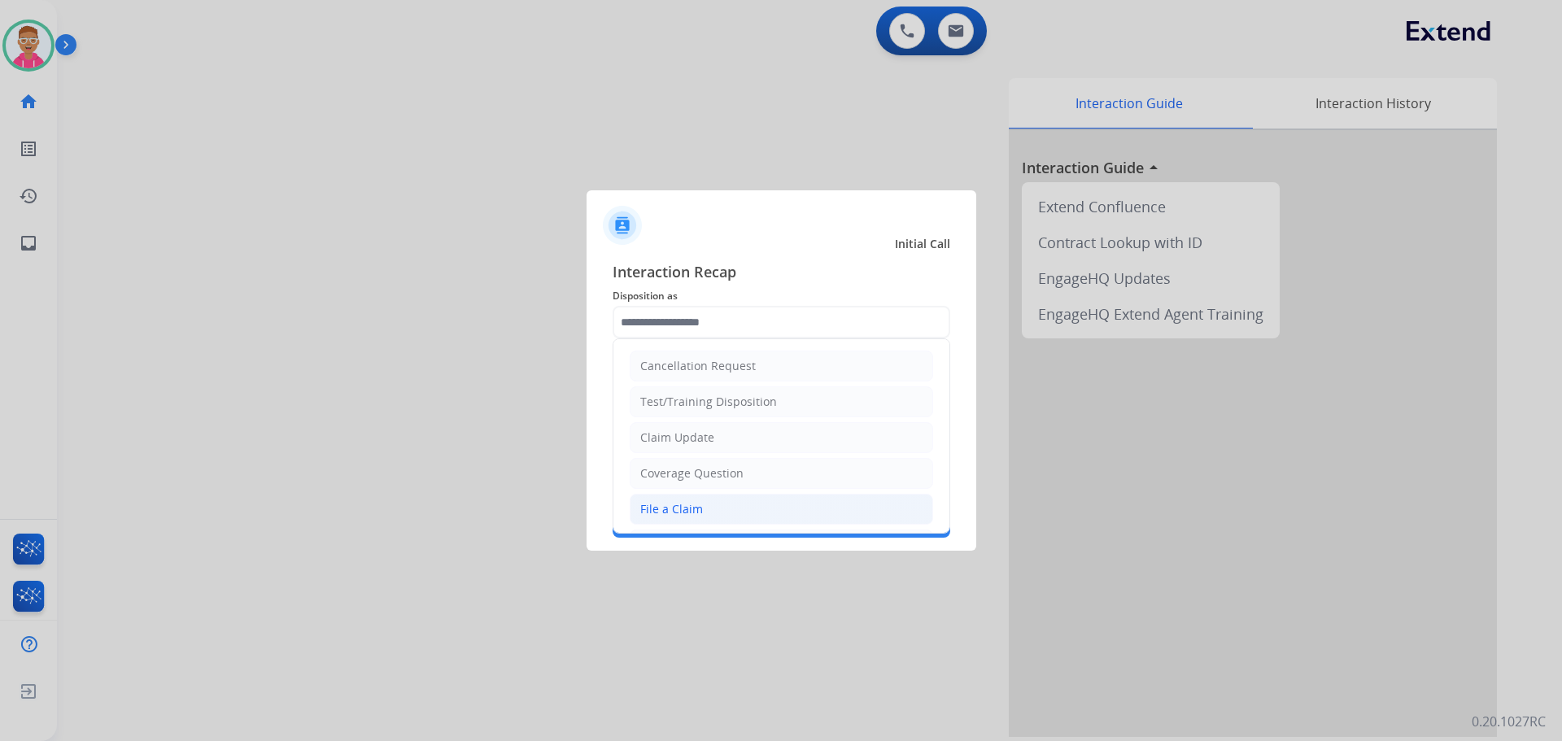
click at [695, 512] on div "File a Claim" at bounding box center [671, 509] width 63 height 16
type input "**********"
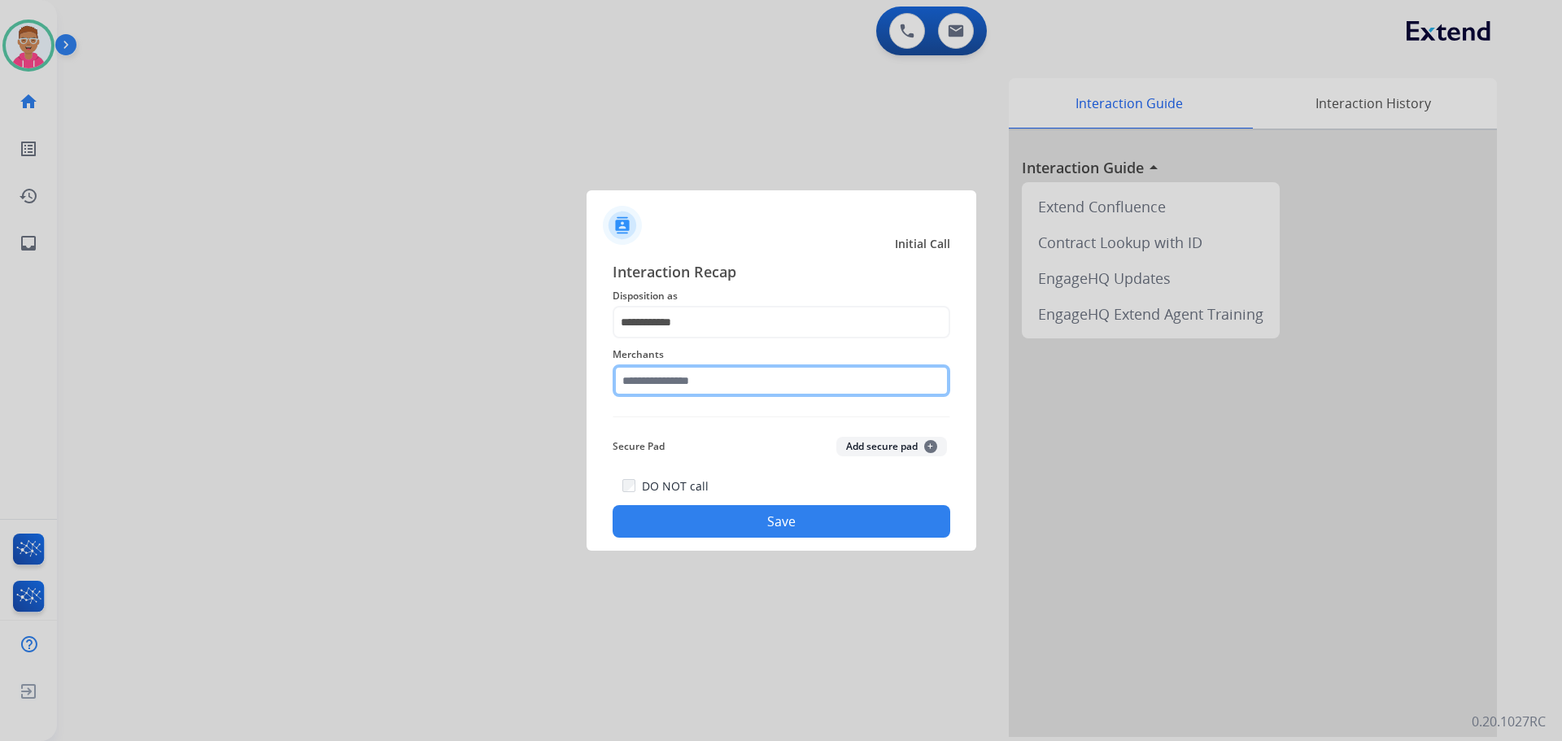
click at [684, 383] on input "text" at bounding box center [781, 380] width 338 height 33
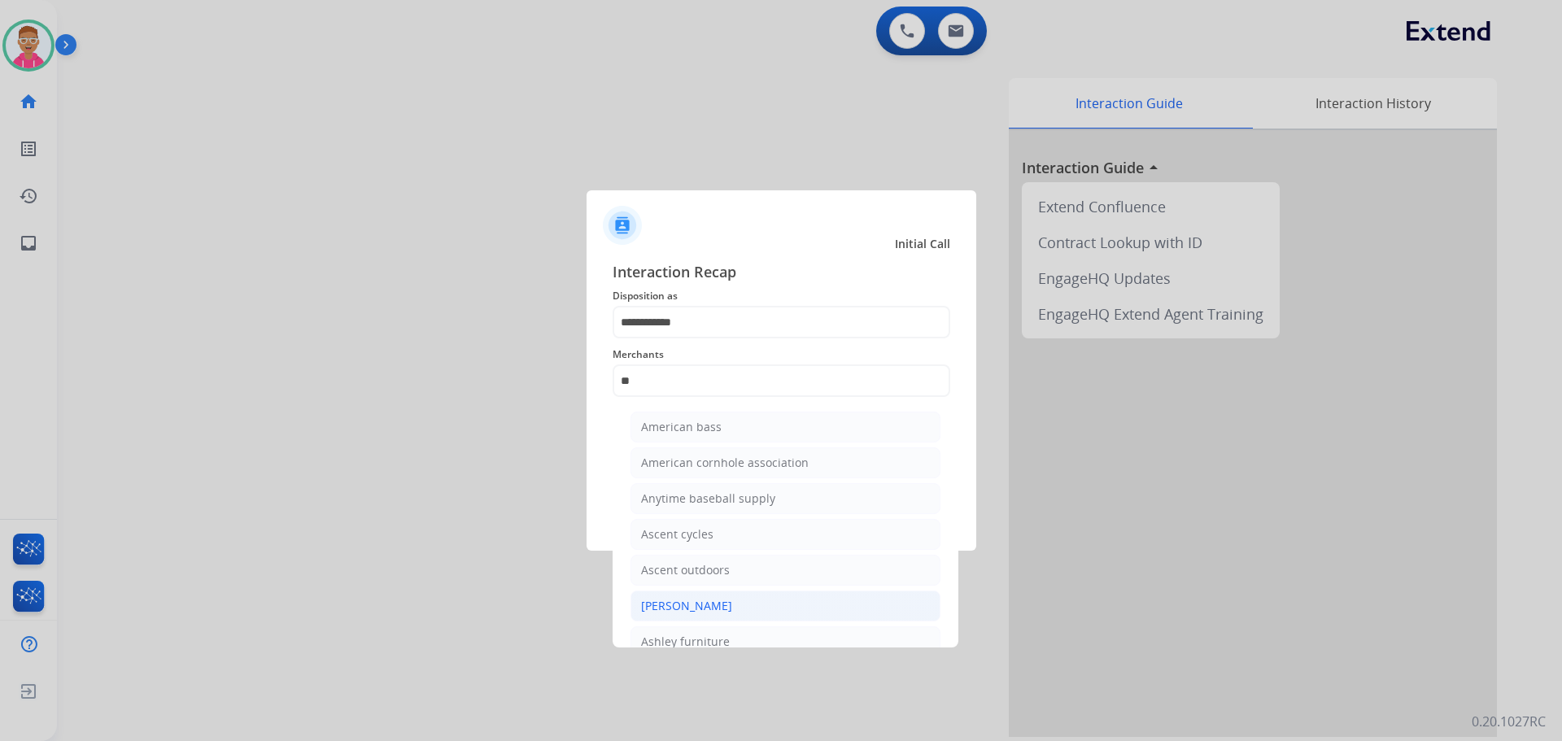
click at [726, 613] on div "[PERSON_NAME]" at bounding box center [686, 606] width 91 height 16
type input "**********"
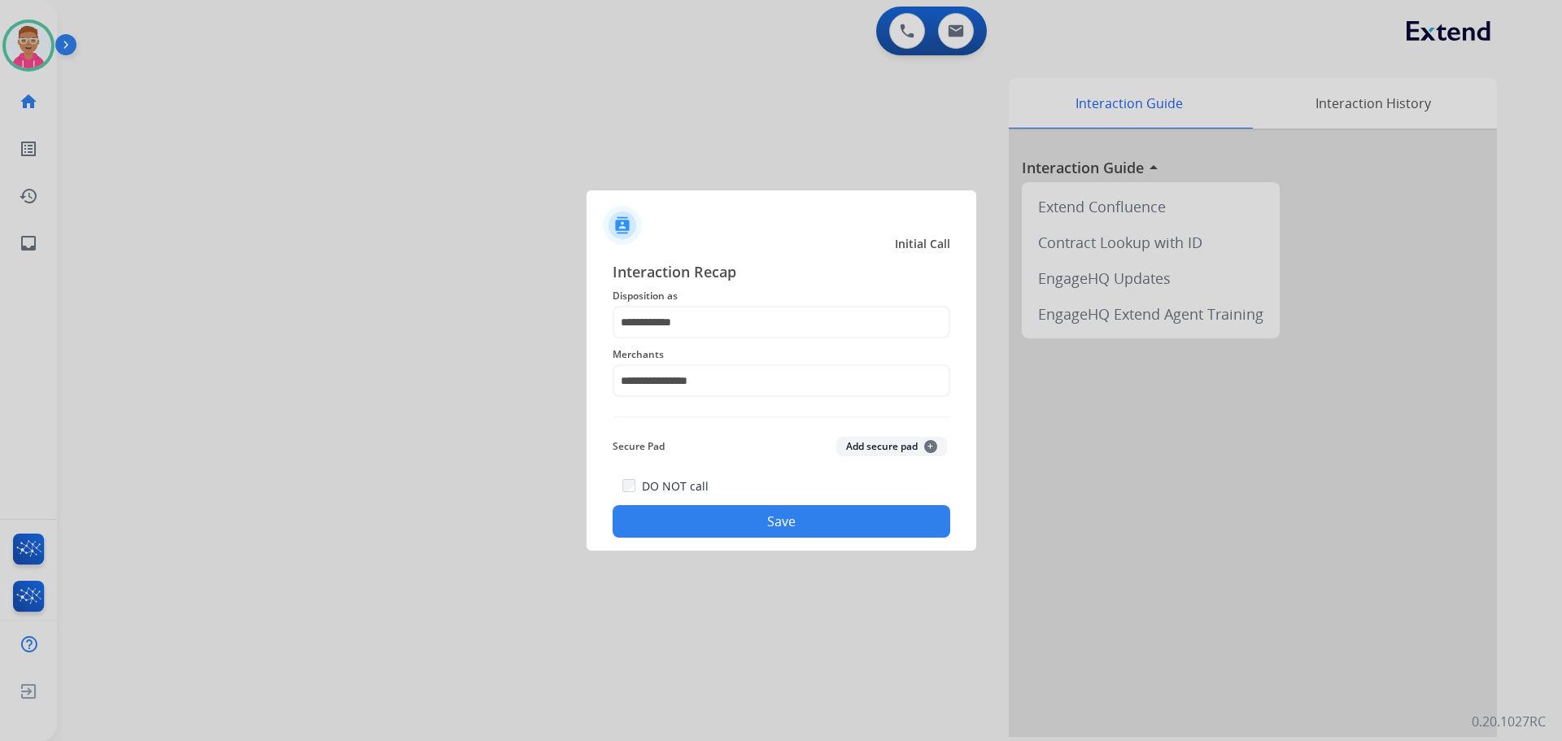
click at [724, 511] on button "Save" at bounding box center [781, 521] width 338 height 33
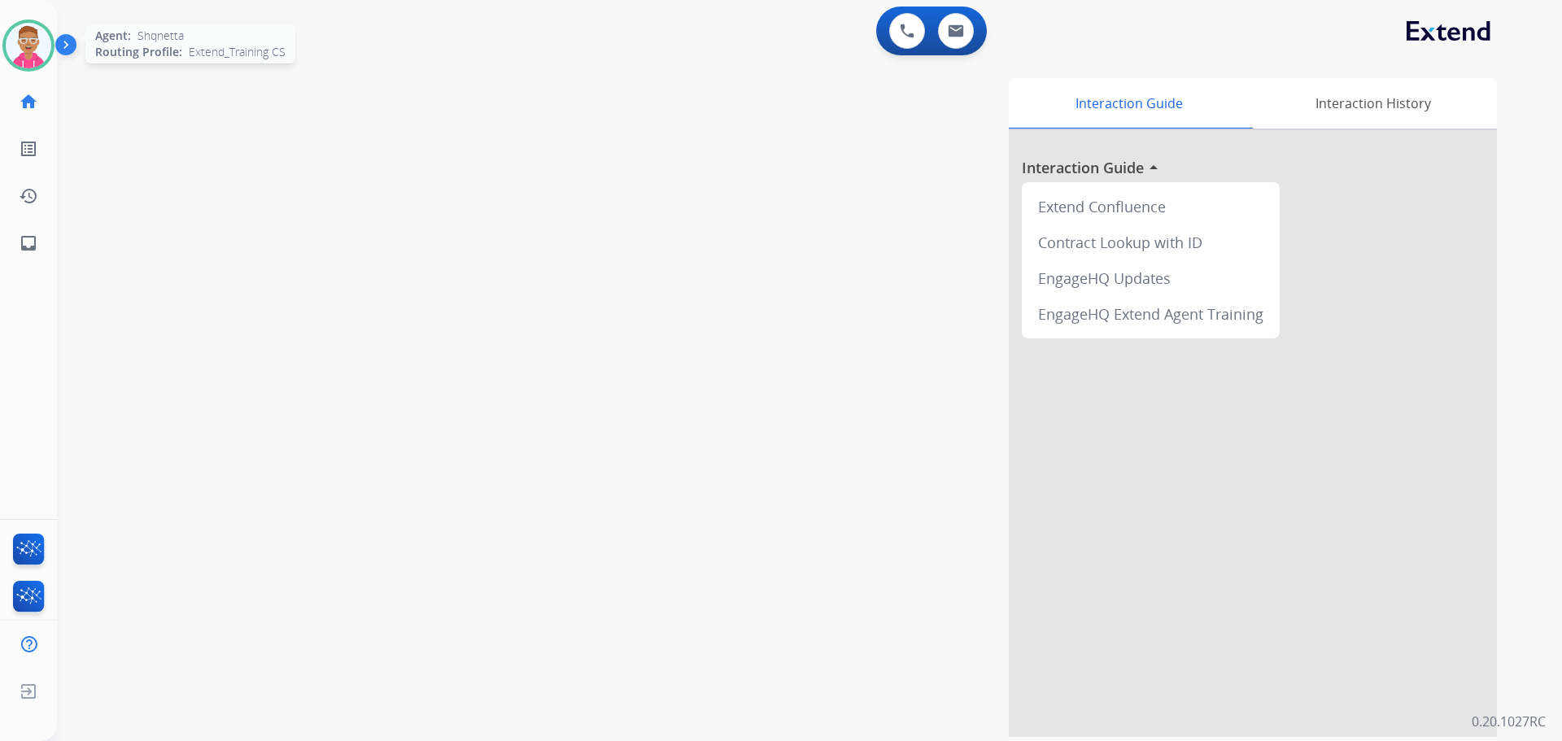
click at [33, 34] on img at bounding box center [29, 46] width 46 height 46
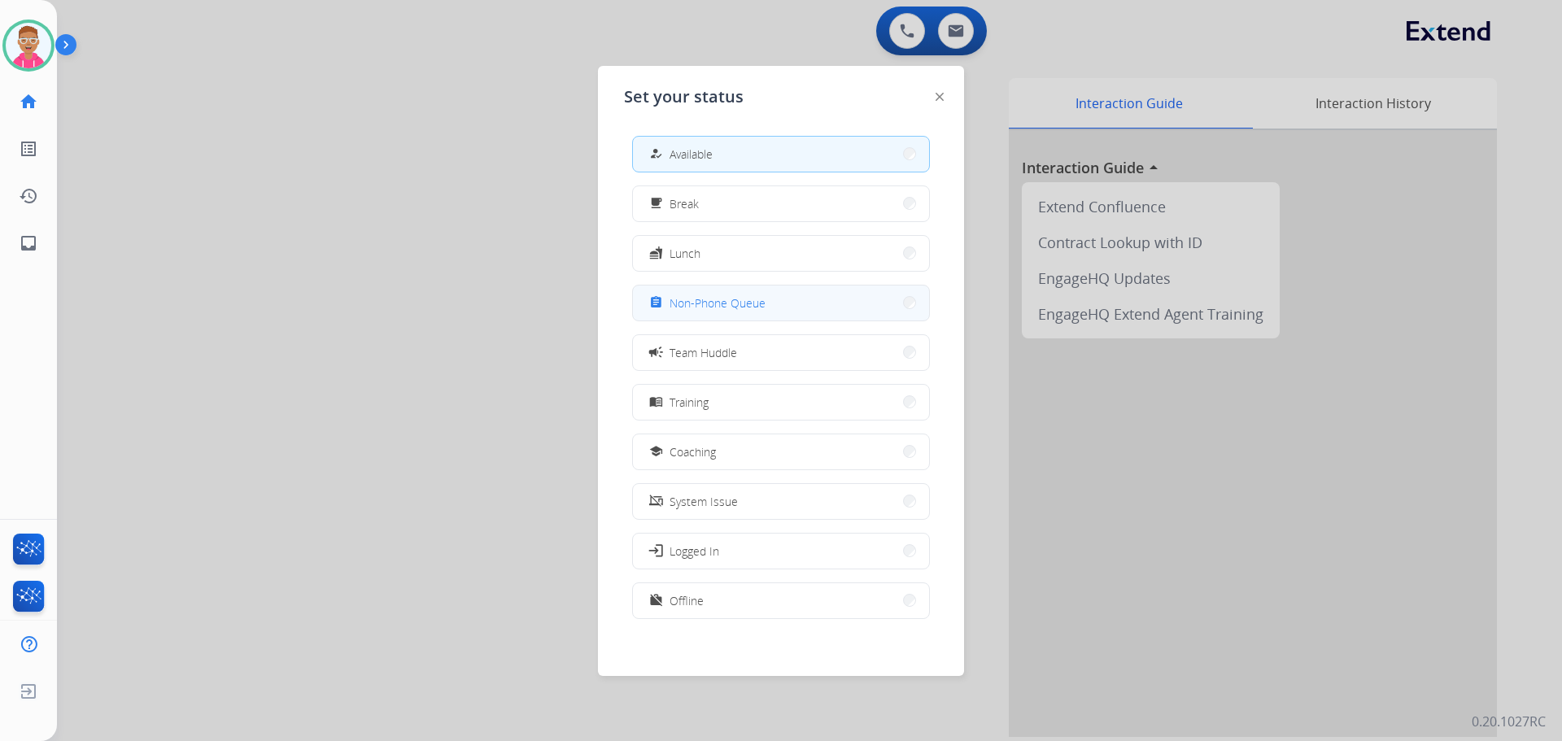
click at [684, 300] on span "Non-Phone Queue" at bounding box center [717, 302] width 96 height 17
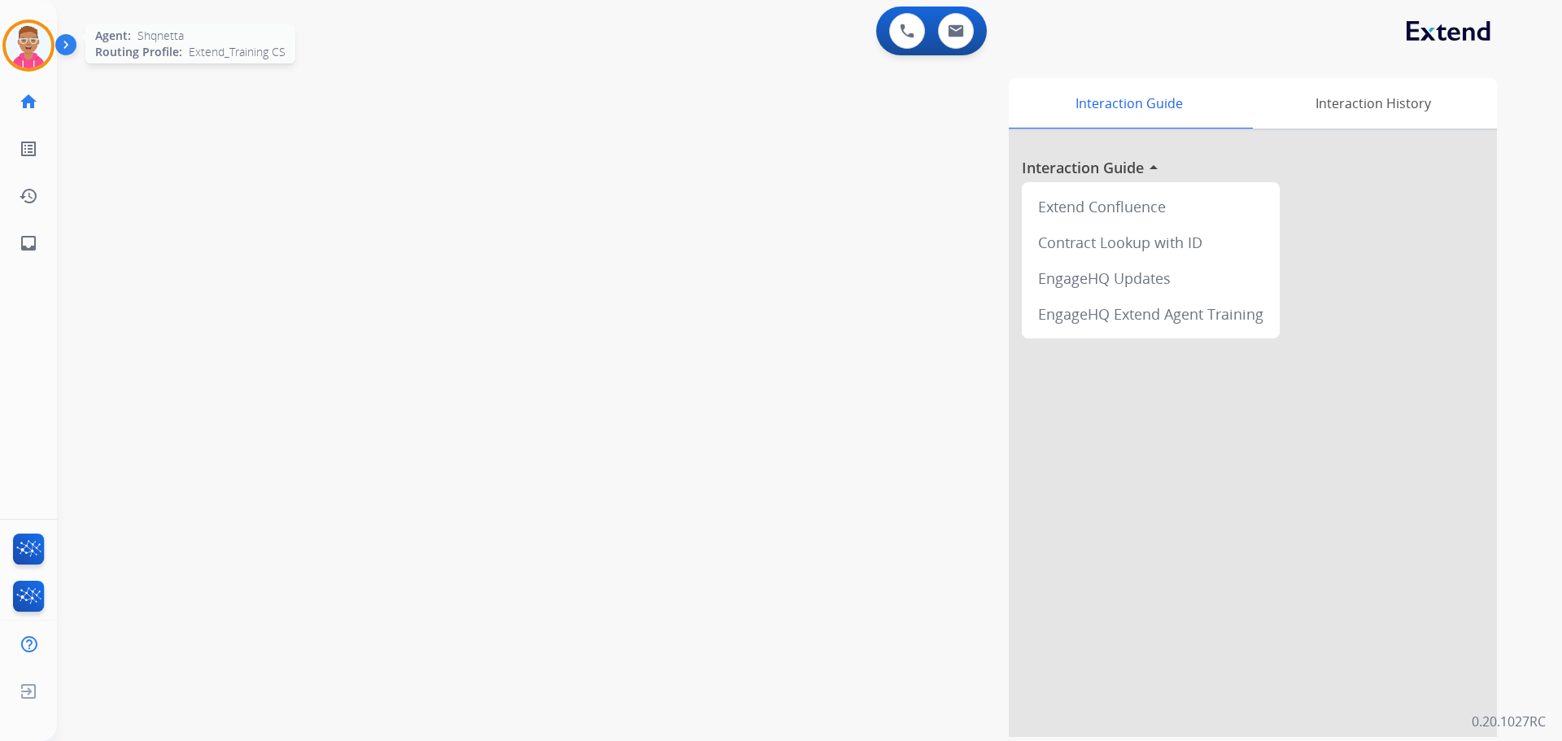
click at [33, 47] on img at bounding box center [29, 46] width 46 height 46
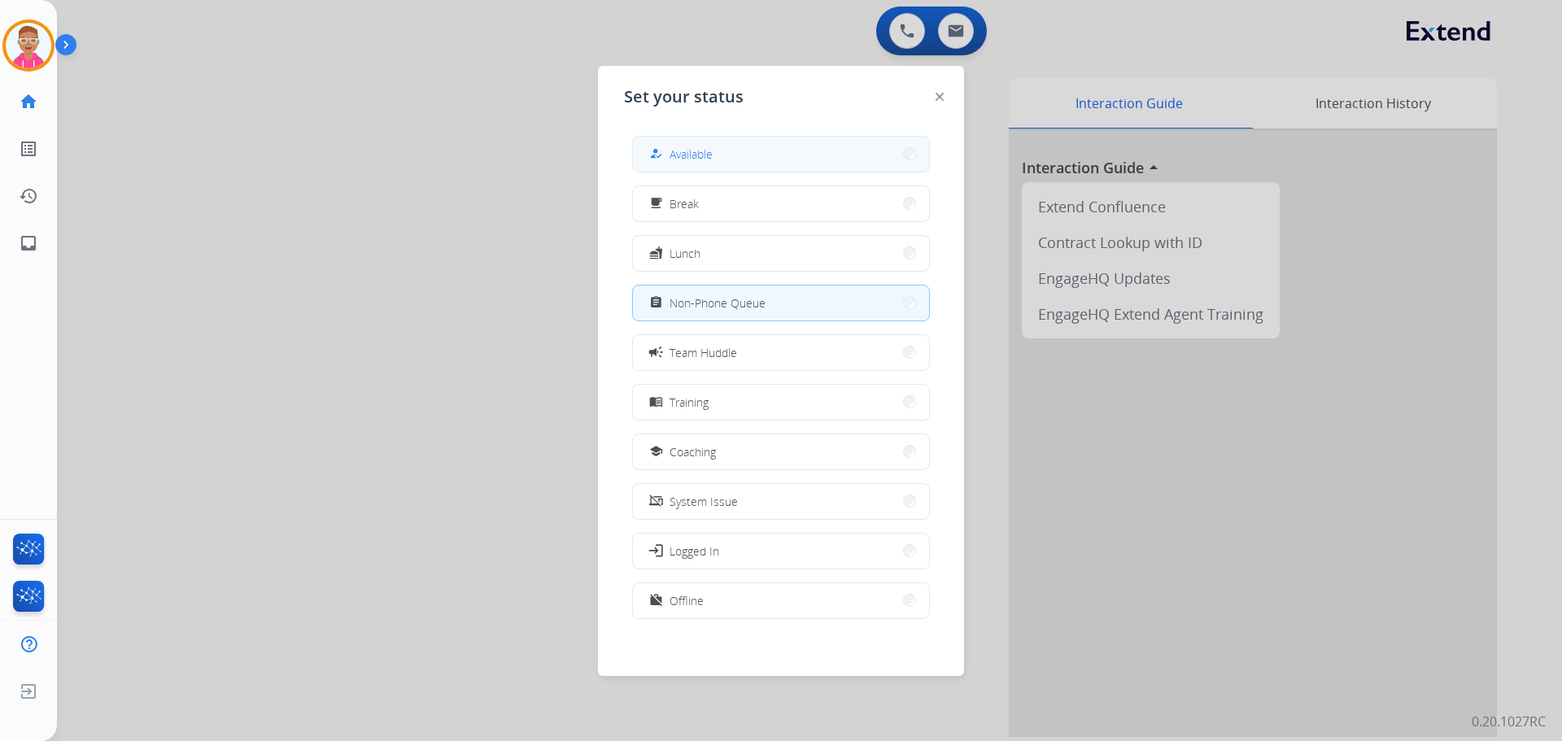
click at [713, 163] on div "how_to_reg Available" at bounding box center [679, 154] width 67 height 20
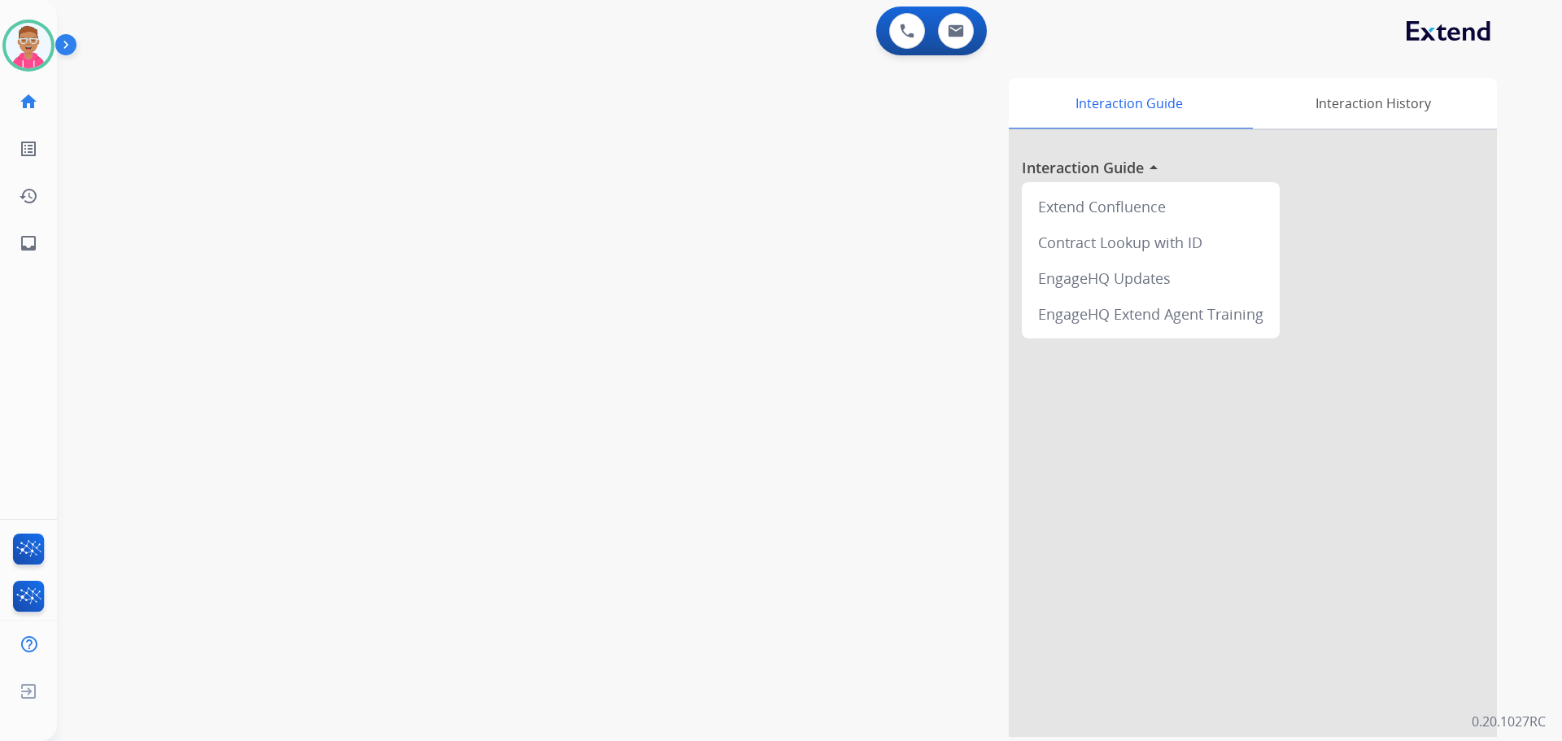
click at [900, 625] on div "Interaction Guide Interaction History Interaction Guide arrow_drop_up Extend Co…" at bounding box center [1017, 407] width 958 height 659
click at [292, 264] on div "swap_horiz Break voice bridge close_fullscreen Connect 3-Way Call merge_type Se…" at bounding box center [790, 398] width 1466 height 678
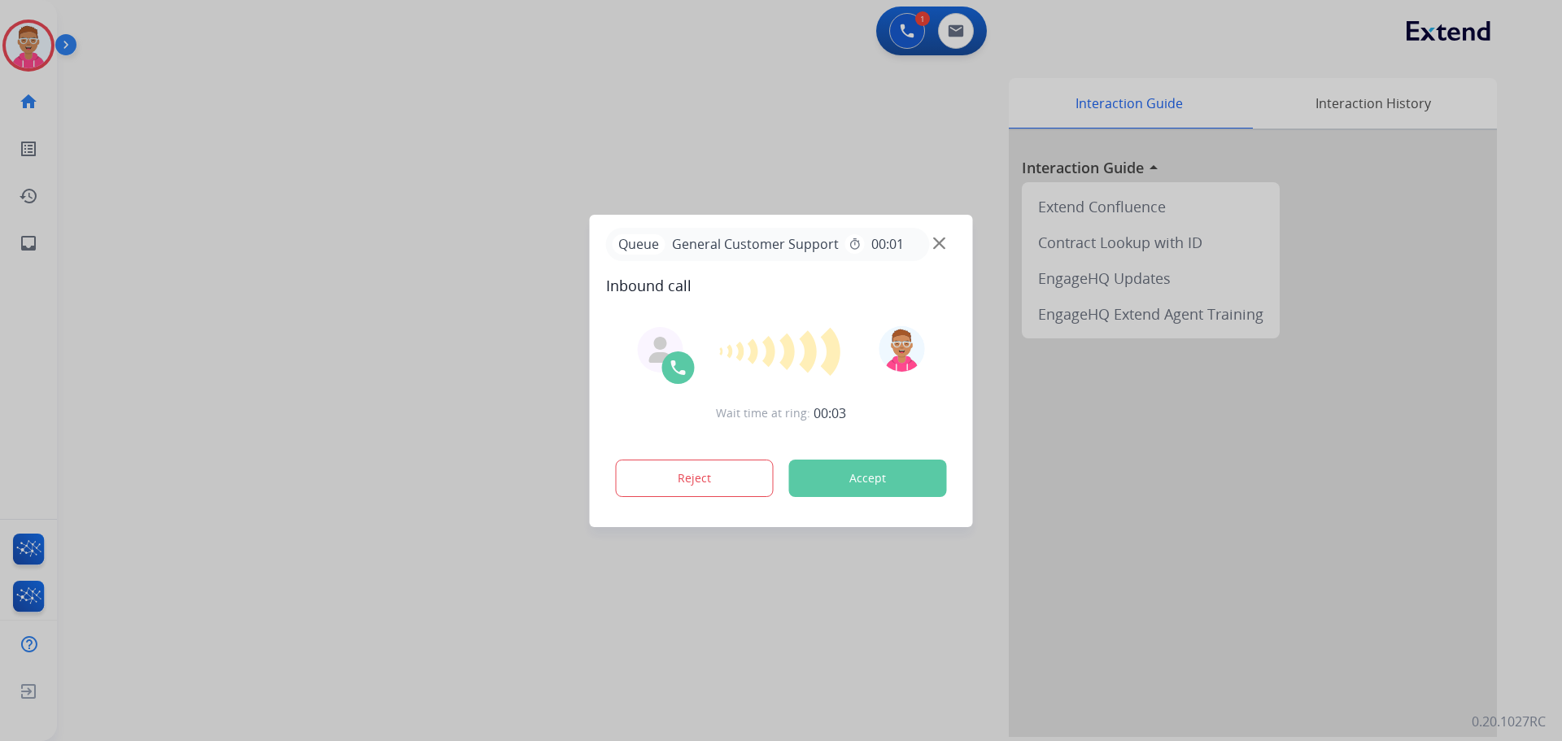
drag, startPoint x: 356, startPoint y: 583, endPoint x: 481, endPoint y: 542, distance: 131.2
click at [356, 583] on div at bounding box center [781, 370] width 1562 height 741
click at [941, 240] on img at bounding box center [939, 243] width 12 height 12
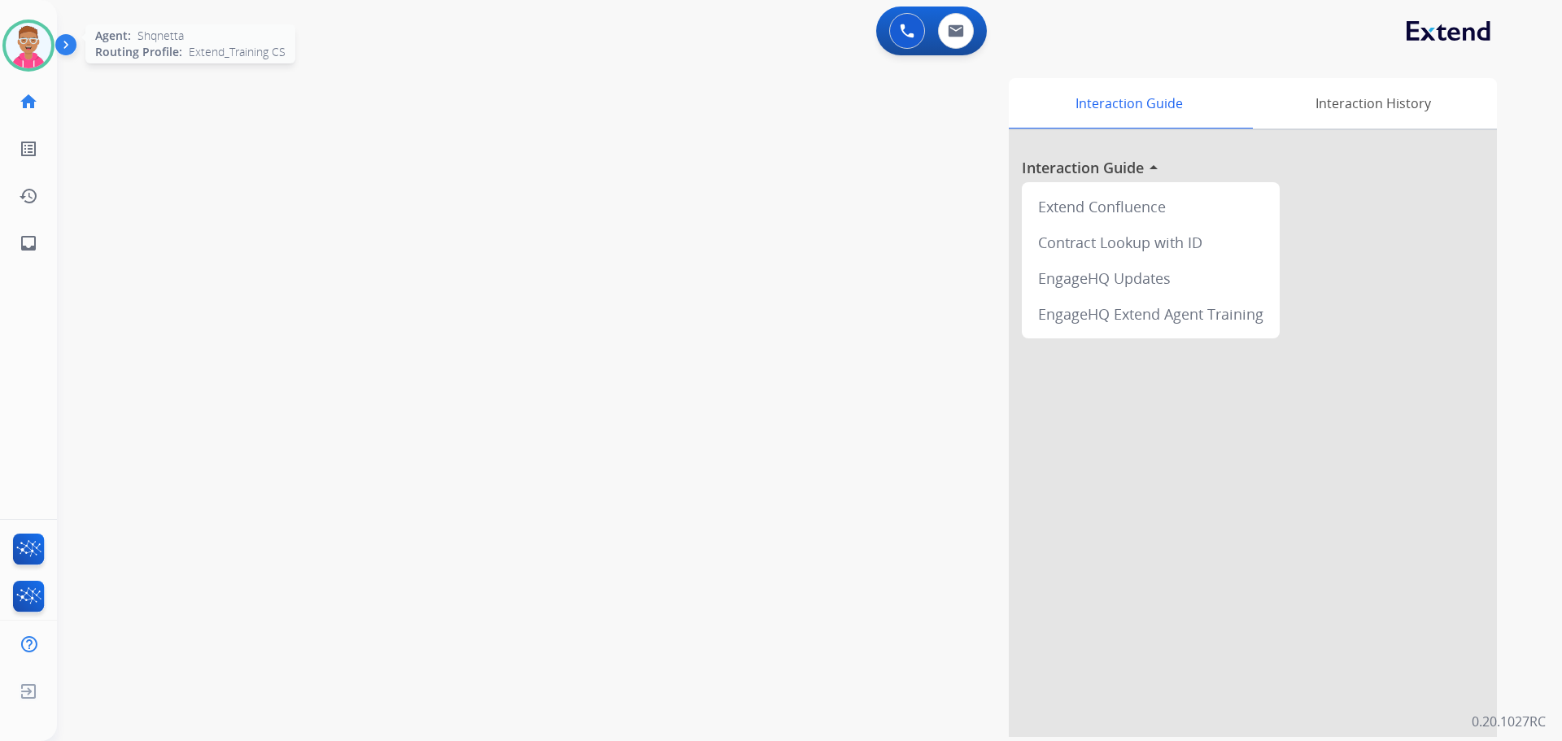
click at [18, 34] on img at bounding box center [29, 46] width 46 height 46
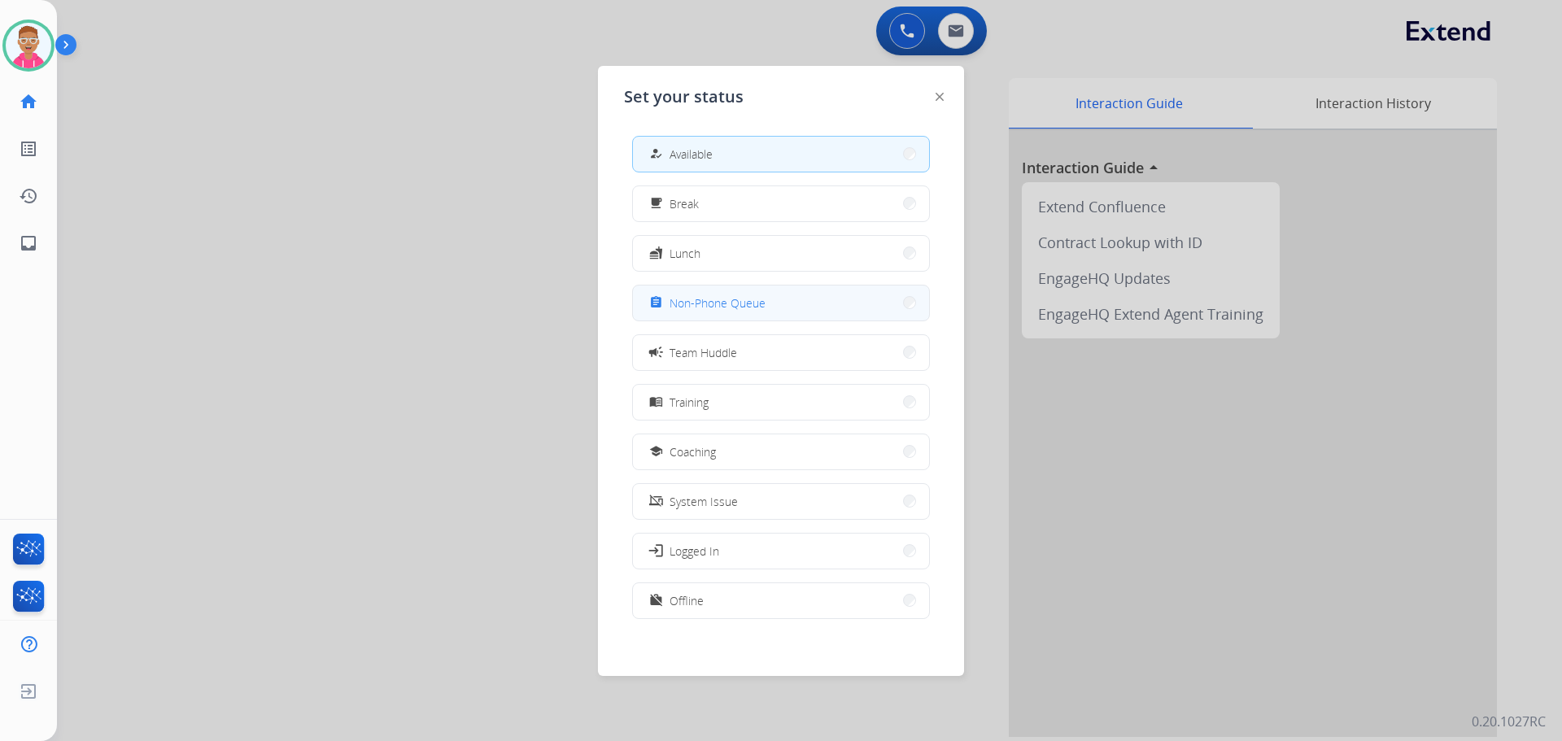
click at [695, 308] on span "Non-Phone Queue" at bounding box center [717, 302] width 96 height 17
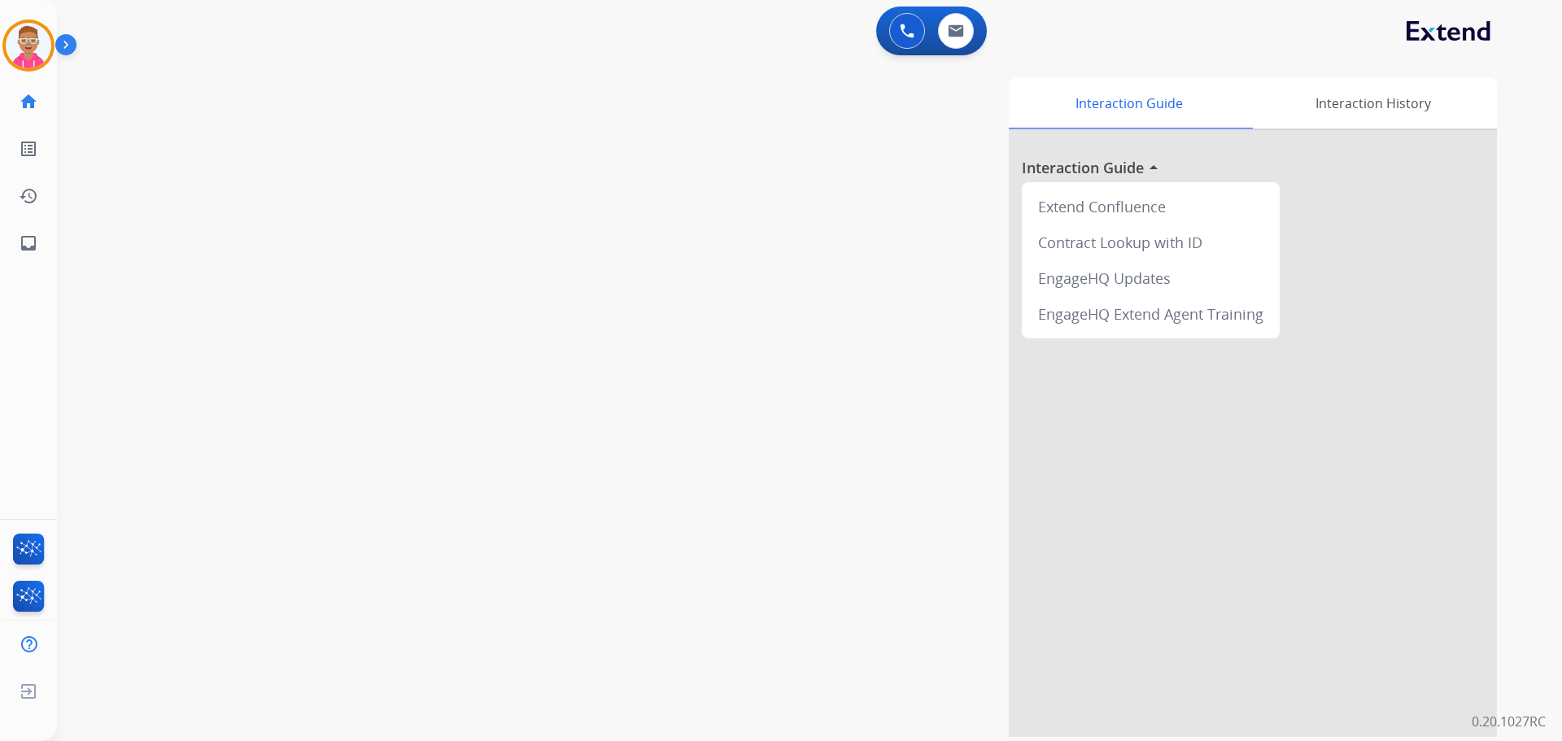
click at [205, 224] on div "swap_horiz Break voice bridge close_fullscreen Connect 3-Way Call merge_type Se…" at bounding box center [790, 398] width 1466 height 678
click at [425, 226] on div "swap_horiz Break voice bridge close_fullscreen Connect 3-Way Call merge_type Se…" at bounding box center [790, 398] width 1466 height 678
drag, startPoint x: 738, startPoint y: 233, endPoint x: 728, endPoint y: 229, distance: 10.3
click at [734, 233] on div "Interaction Guide Interaction History Interaction Guide arrow_drop_up Extend Co…" at bounding box center [1017, 407] width 958 height 659
drag, startPoint x: 303, startPoint y: 185, endPoint x: 293, endPoint y: 182, distance: 10.9
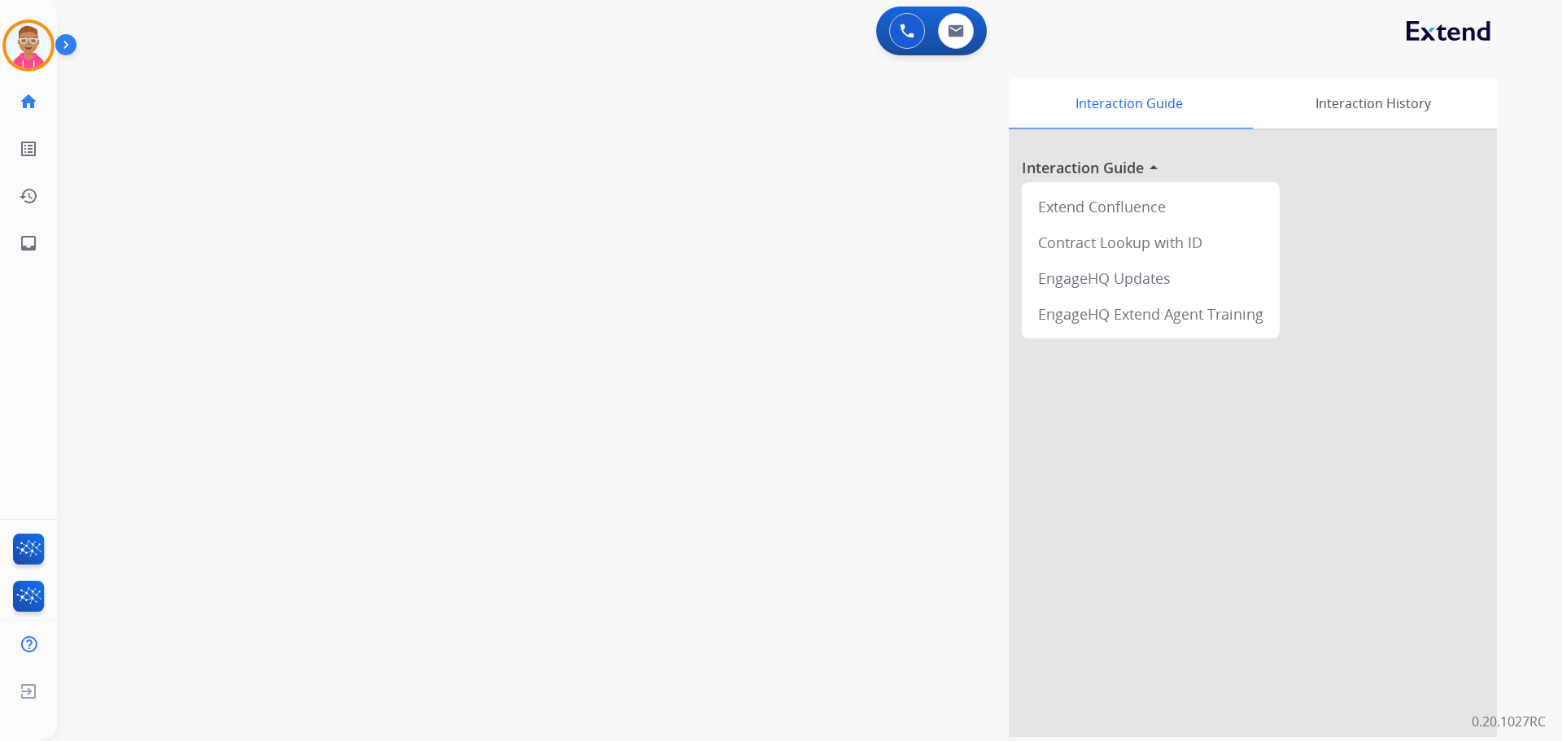
click at [297, 185] on div "swap_horiz Break voice bridge close_fullscreen Connect 3-Way Call merge_type Se…" at bounding box center [790, 398] width 1466 height 678
click at [190, 89] on div "swap_horiz Break voice bridge close_fullscreen Connect 3-Way Call merge_type Se…" at bounding box center [790, 398] width 1466 height 678
click at [71, 167] on div "swap_horiz Break voice bridge close_fullscreen Connect 3-Way Call merge_type Se…" at bounding box center [790, 398] width 1466 height 678
click at [355, 142] on div "swap_horiz Break voice bridge close_fullscreen Connect 3-Way Call merge_type Se…" at bounding box center [790, 398] width 1466 height 678
click at [272, 419] on div "swap_horiz Break voice bridge close_fullscreen Connect 3-Way Call merge_type Se…" at bounding box center [790, 398] width 1466 height 678
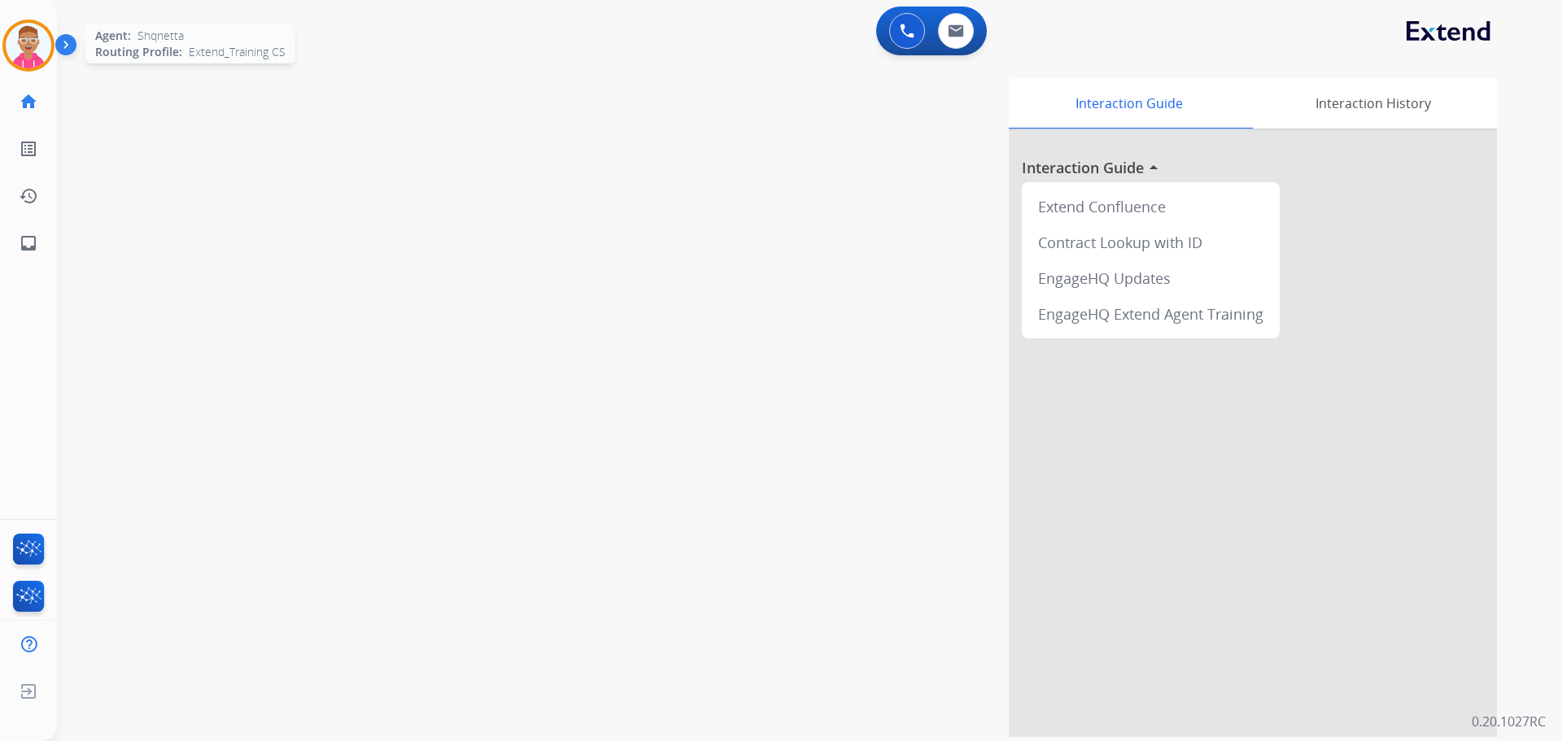
drag, startPoint x: 33, startPoint y: 41, endPoint x: 111, endPoint y: 57, distance: 79.6
click at [33, 41] on img at bounding box center [29, 46] width 46 height 46
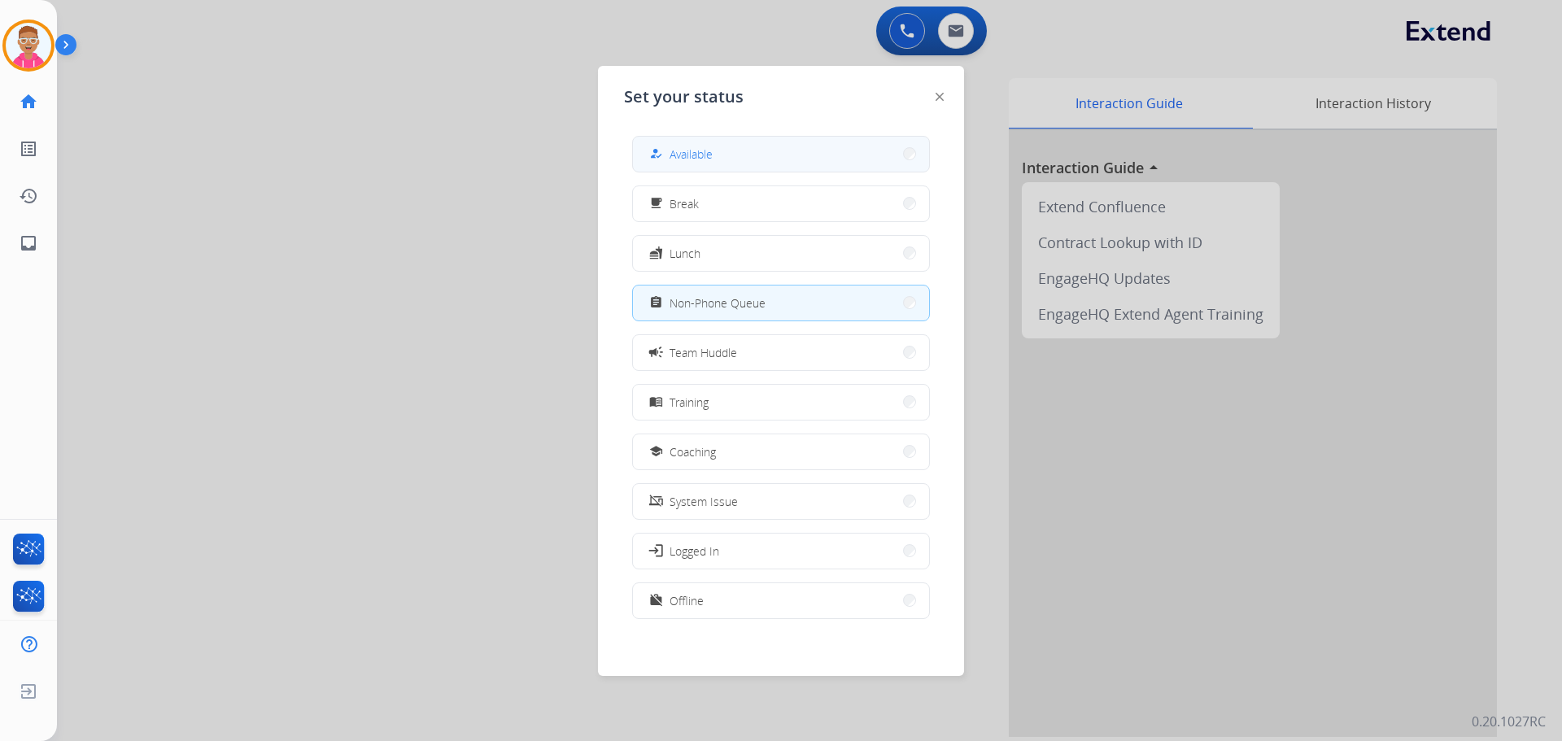
click at [705, 161] on span "Available" at bounding box center [690, 154] width 43 height 17
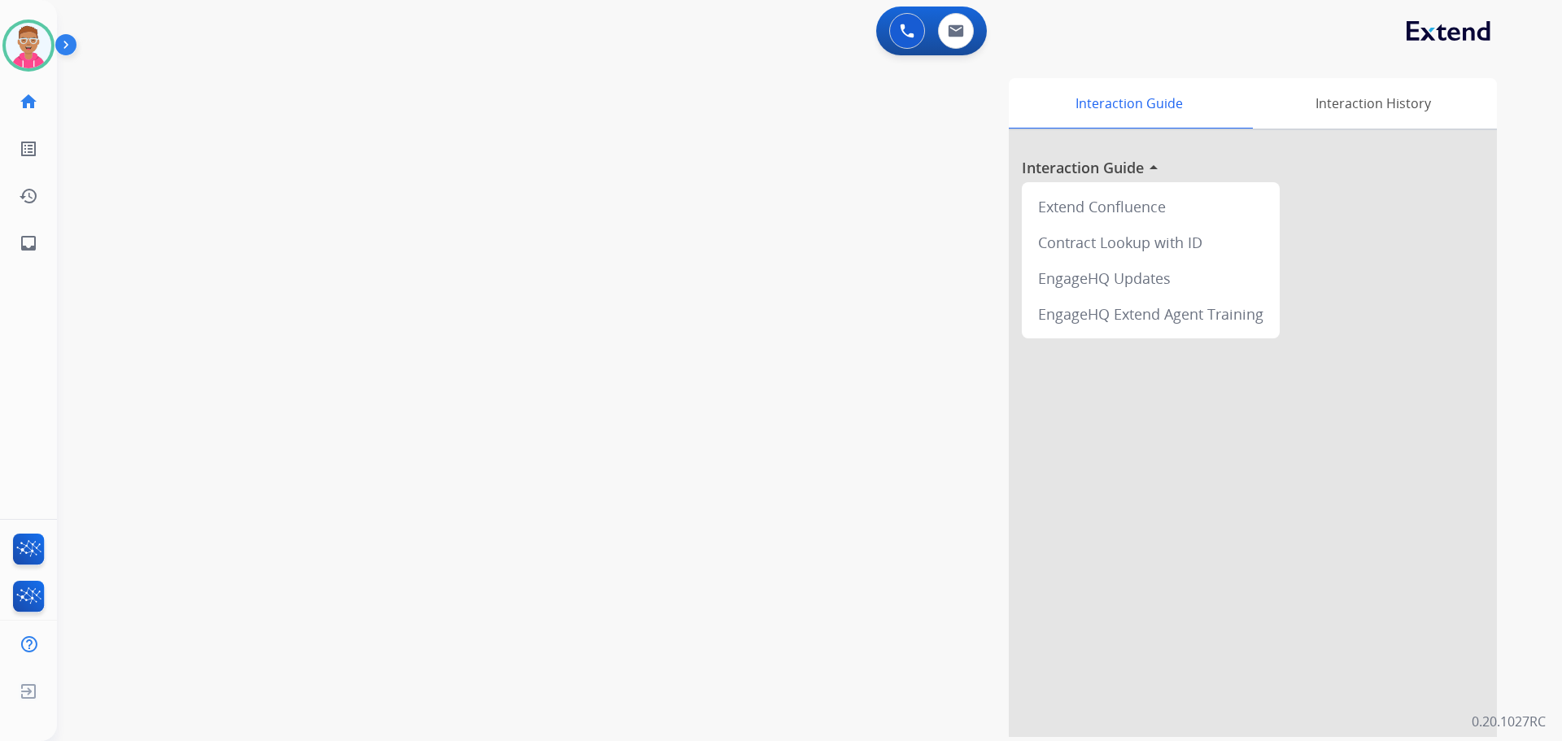
drag, startPoint x: 229, startPoint y: 199, endPoint x: 784, endPoint y: 89, distance: 566.4
click at [232, 198] on div "swap_horiz Break voice bridge close_fullscreen Connect 3-Way Call merge_type Se…" at bounding box center [790, 398] width 1466 height 678
click at [959, 28] on img at bounding box center [956, 30] width 16 height 13
select select "**********"
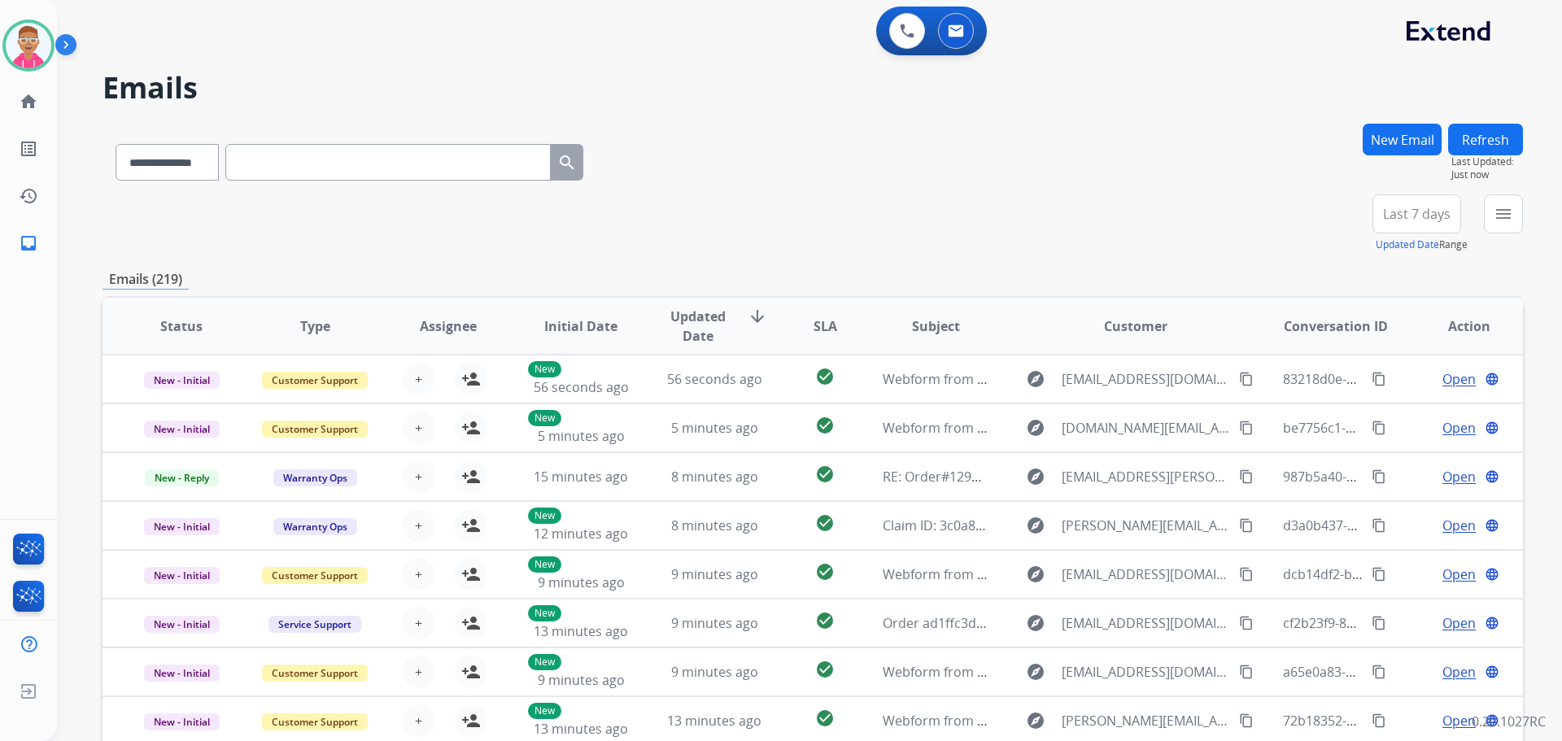
click at [1393, 142] on button "New Email" at bounding box center [1401, 140] width 79 height 32
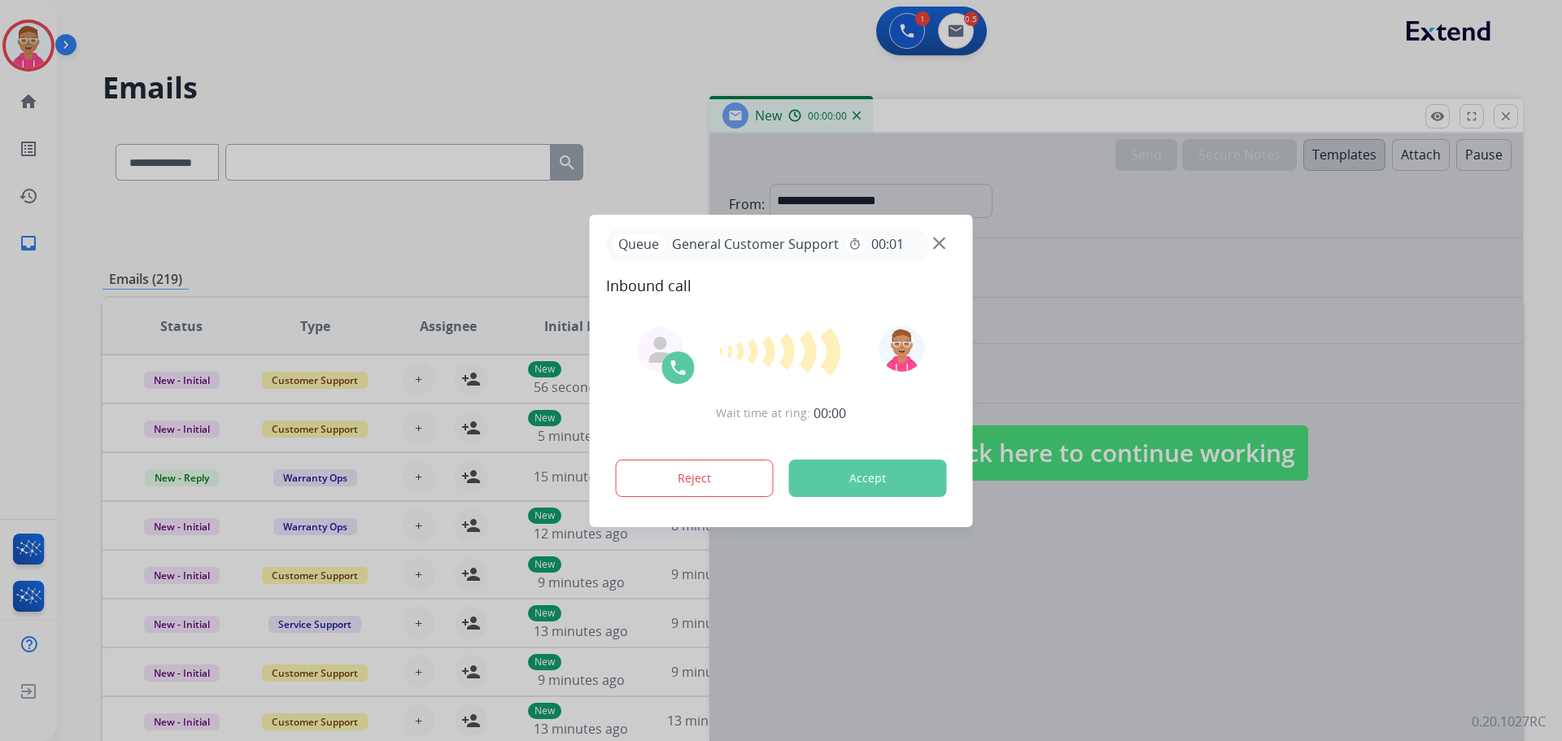
click at [1509, 115] on div at bounding box center [781, 370] width 1562 height 741
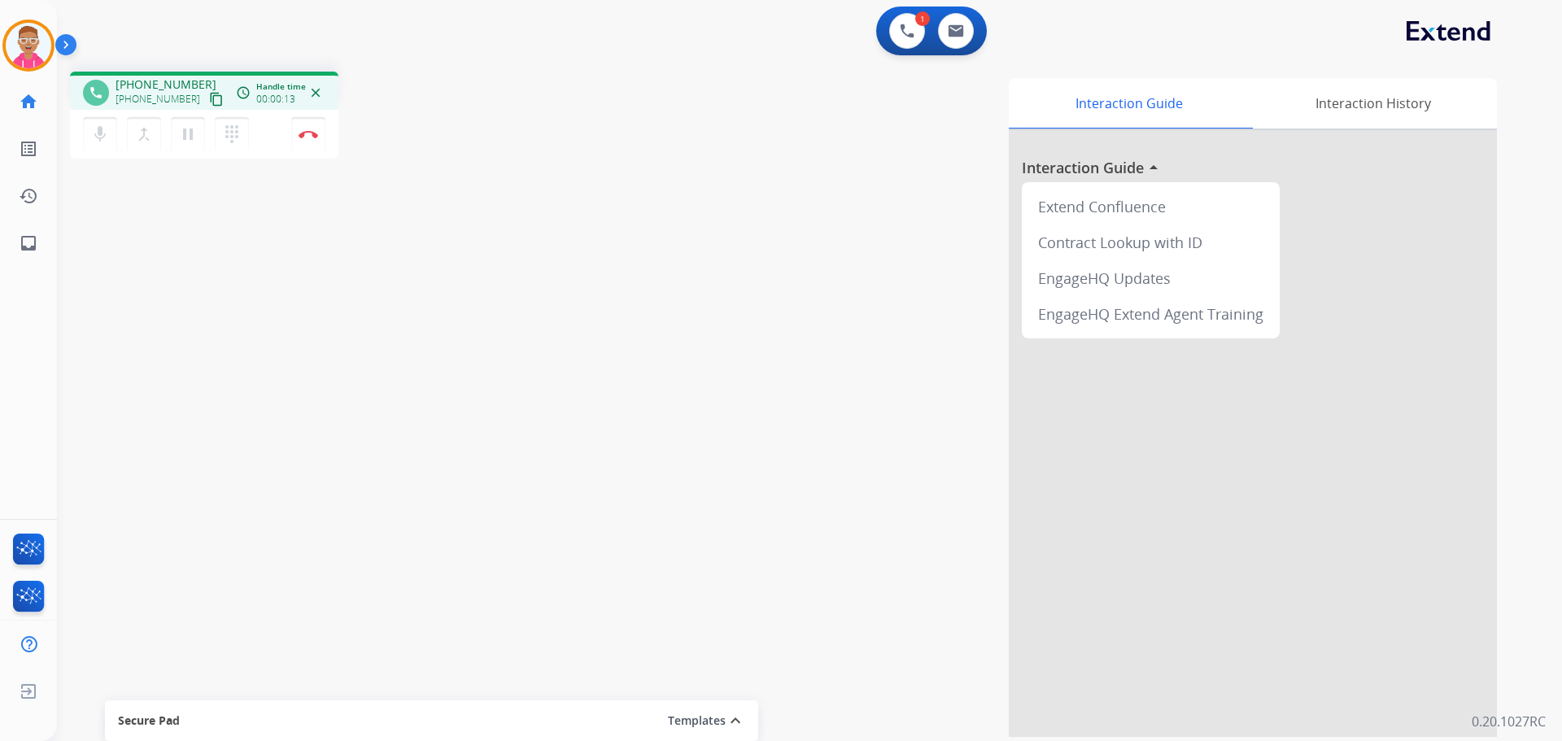
click at [209, 97] on mat-icon "content_copy" at bounding box center [216, 99] width 15 height 15
click at [209, 102] on mat-icon "content_copy" at bounding box center [216, 99] width 15 height 15
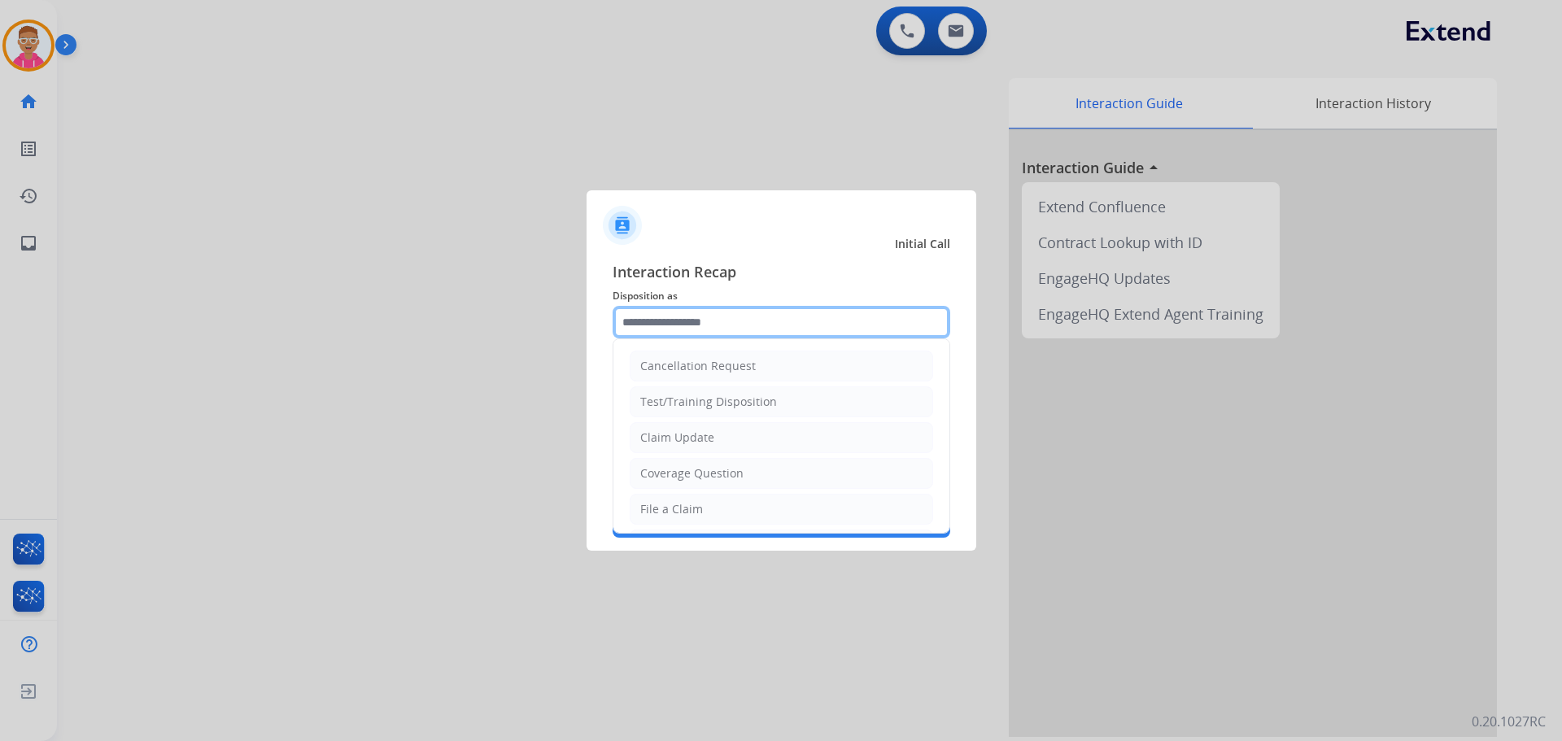
click at [675, 327] on input "text" at bounding box center [781, 322] width 338 height 33
click at [653, 515] on div "File a Claim" at bounding box center [671, 509] width 63 height 16
type input "**********"
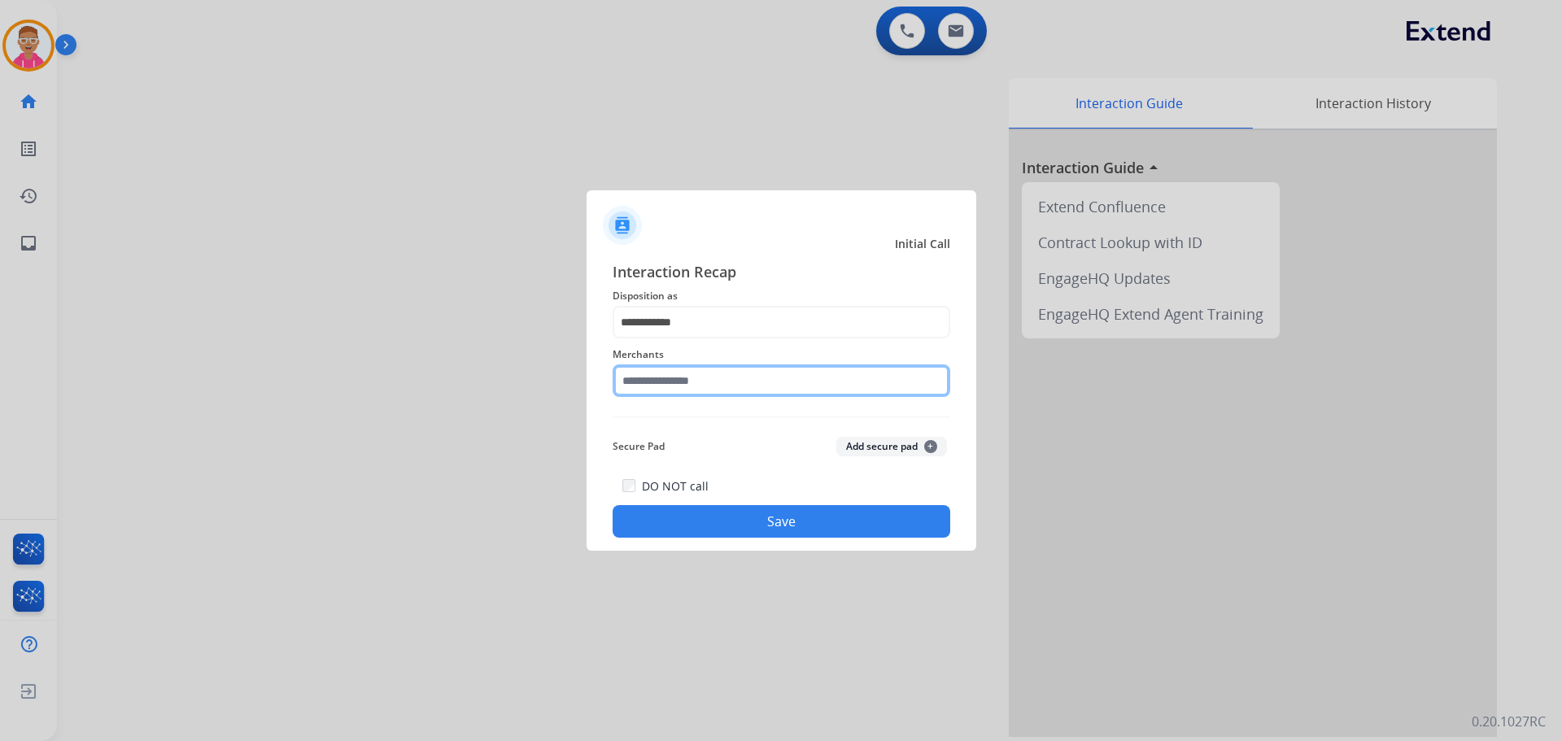
click at [660, 384] on input "text" at bounding box center [781, 380] width 338 height 33
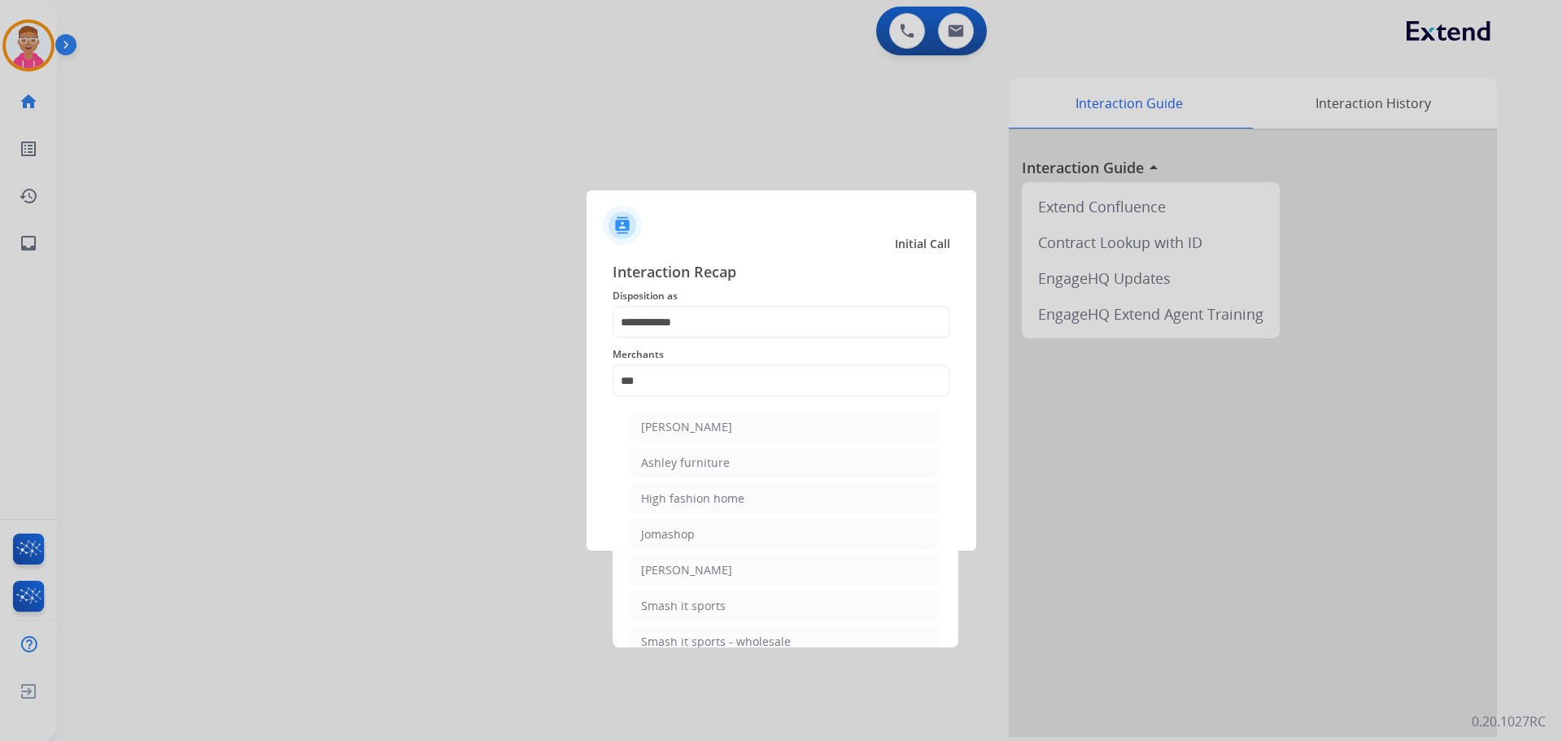
click at [796, 426] on li "[PERSON_NAME]" at bounding box center [785, 427] width 310 height 31
type input "**********"
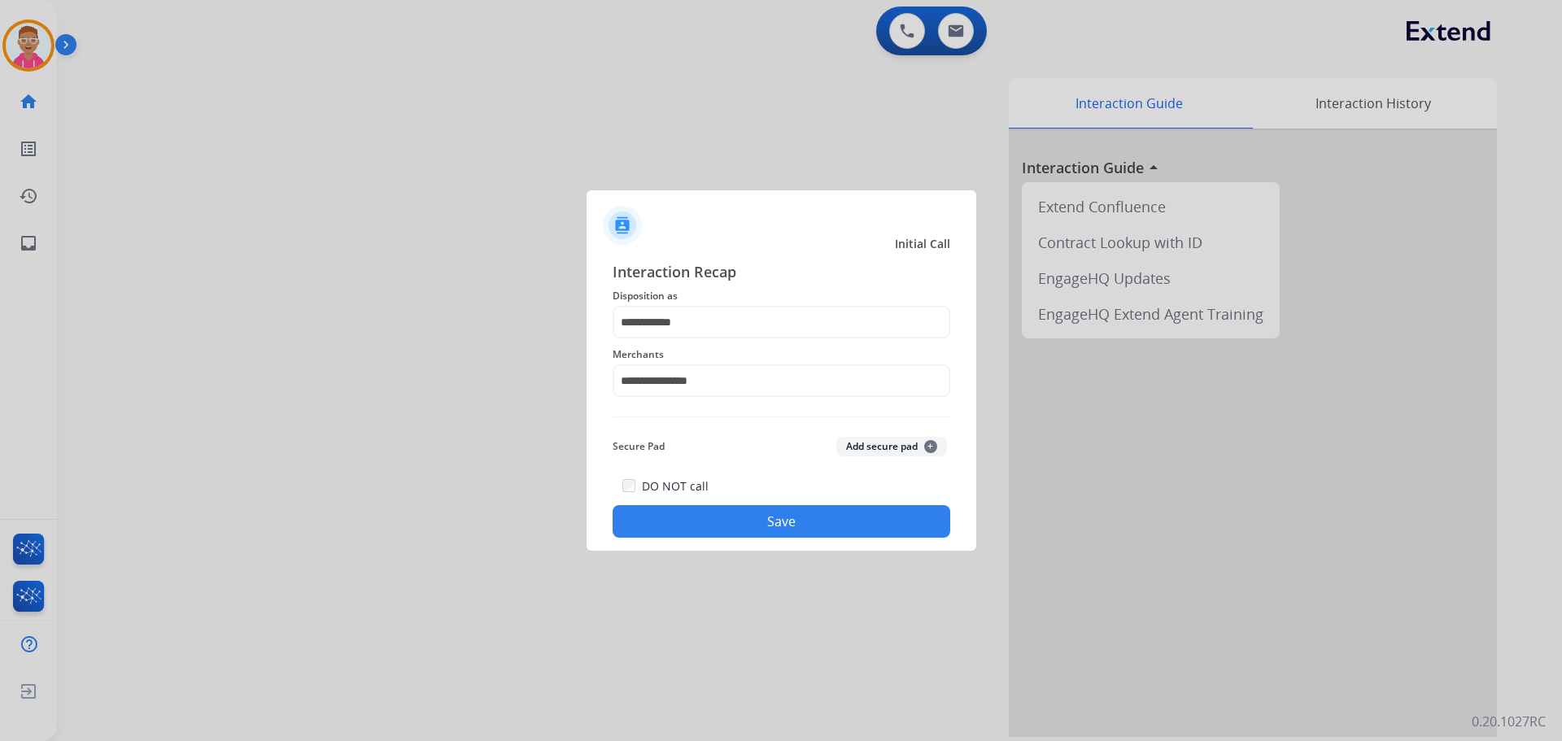
click at [734, 530] on button "Save" at bounding box center [781, 521] width 338 height 33
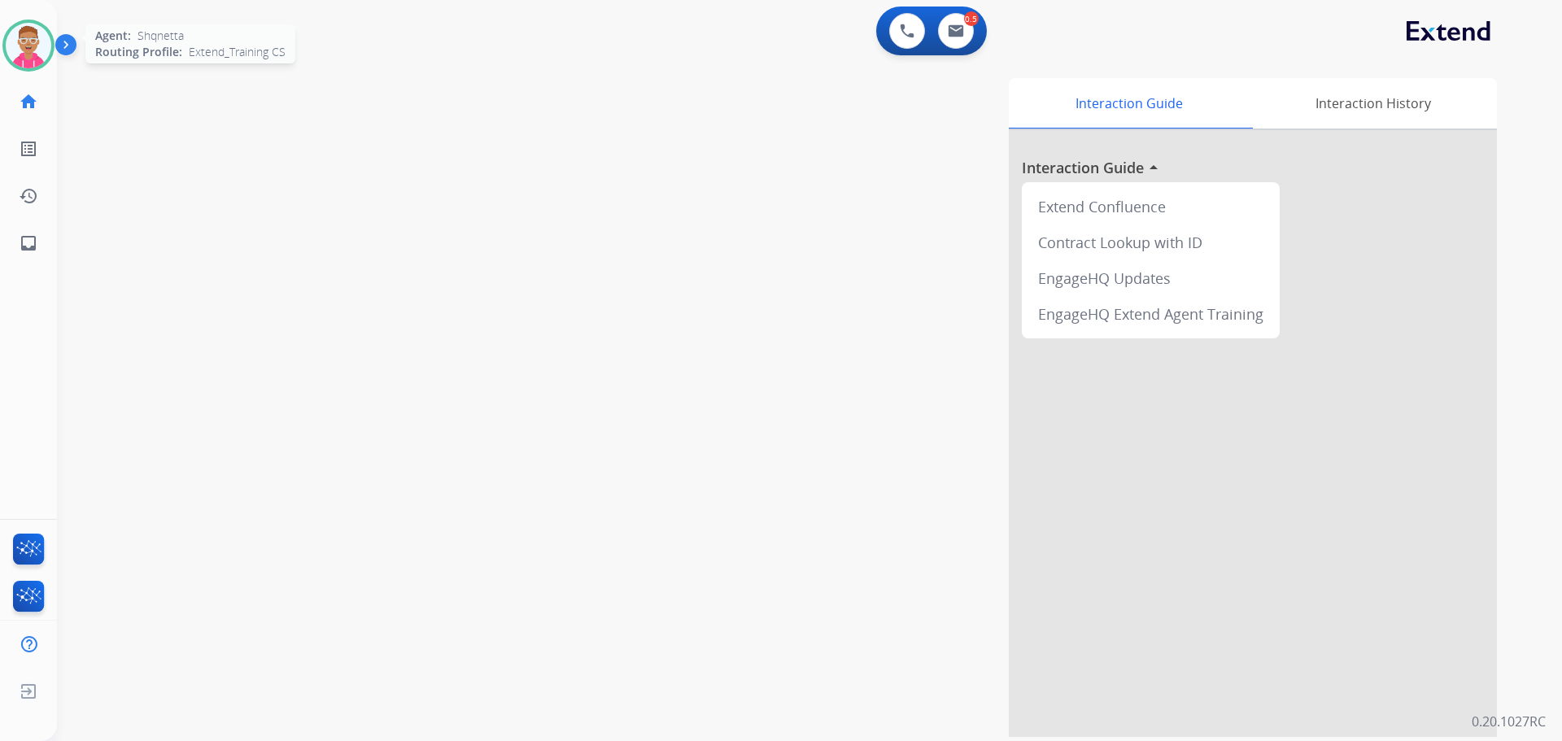
click at [29, 50] on img at bounding box center [29, 46] width 46 height 46
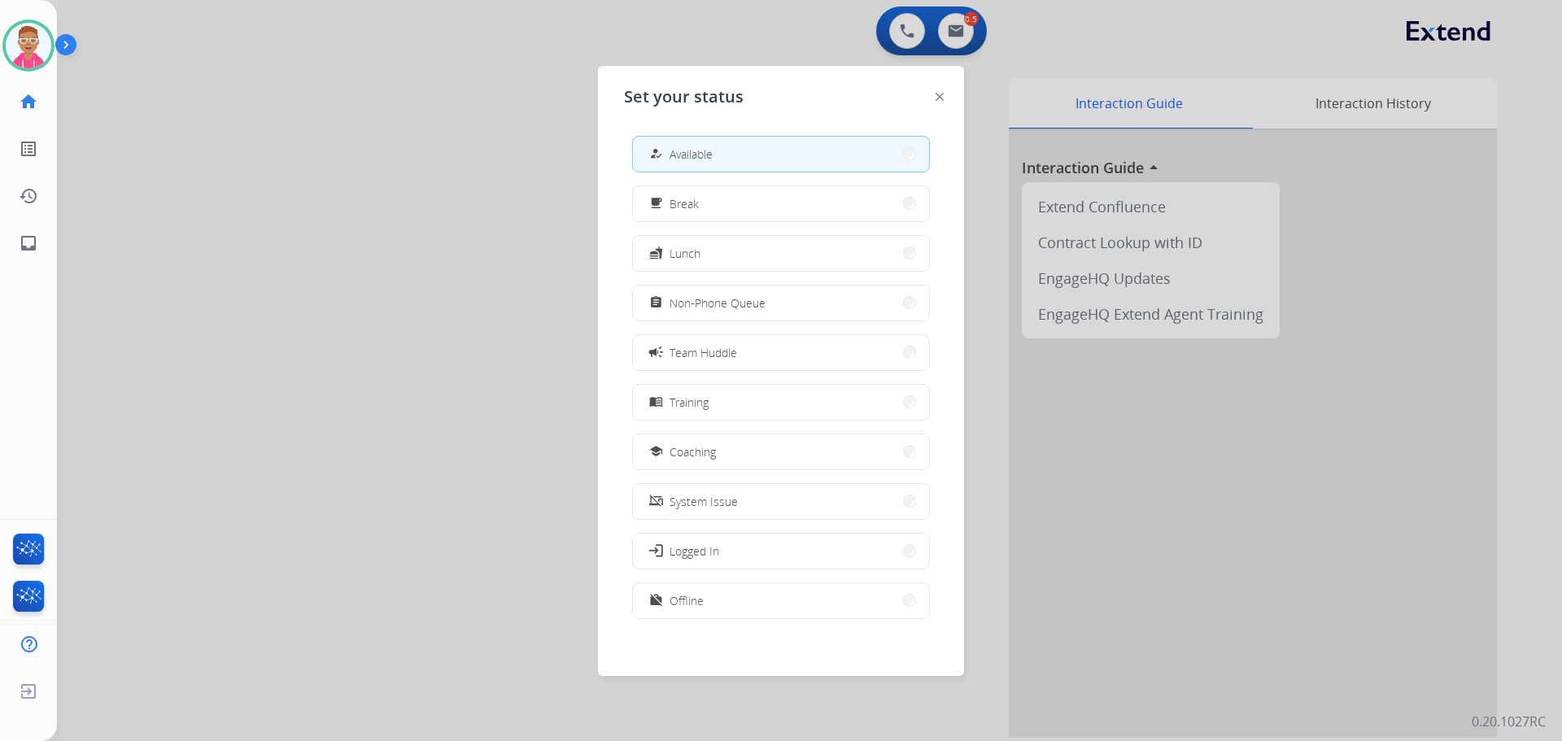
click at [745, 305] on span "Non-Phone Queue" at bounding box center [717, 302] width 96 height 17
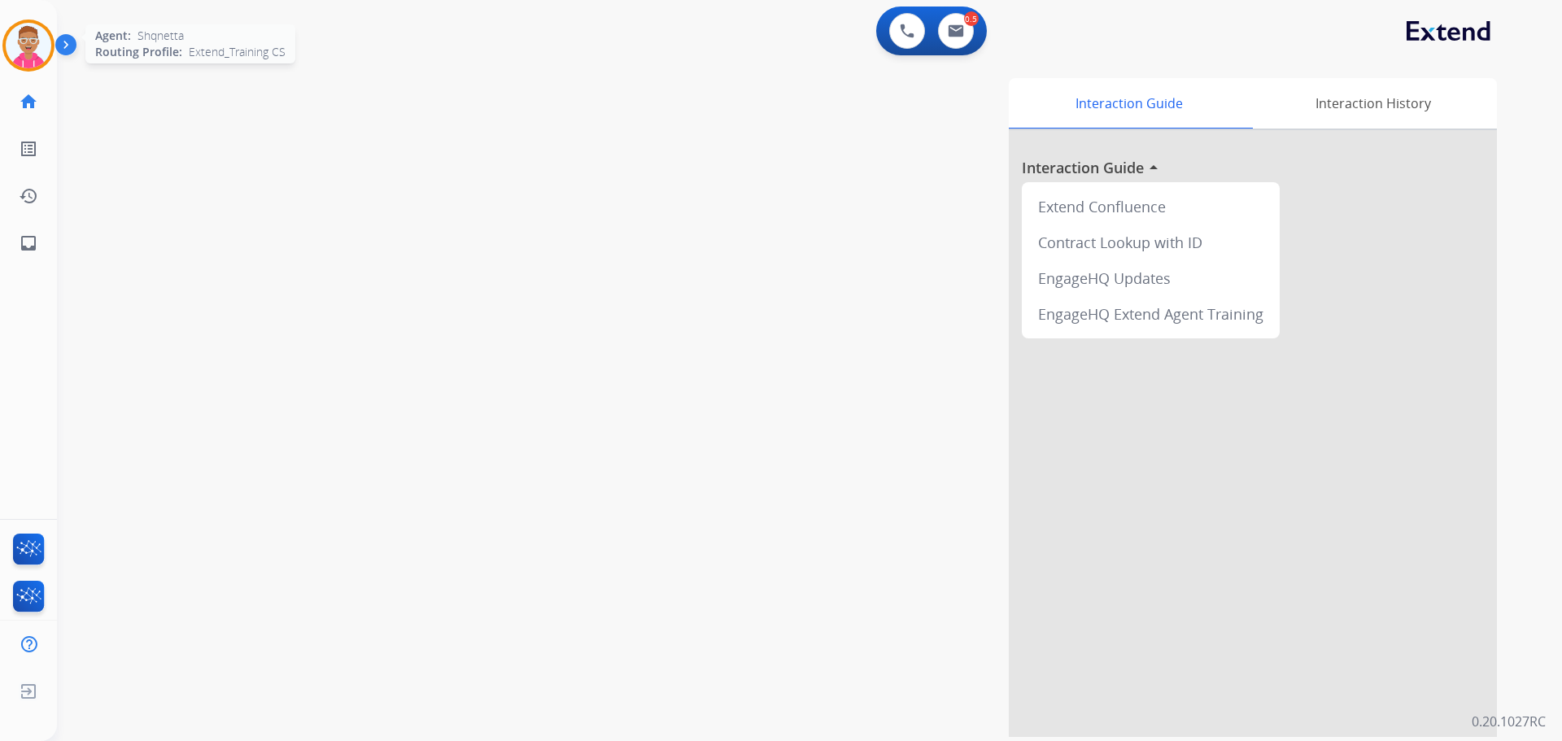
click at [17, 46] on img at bounding box center [29, 46] width 46 height 46
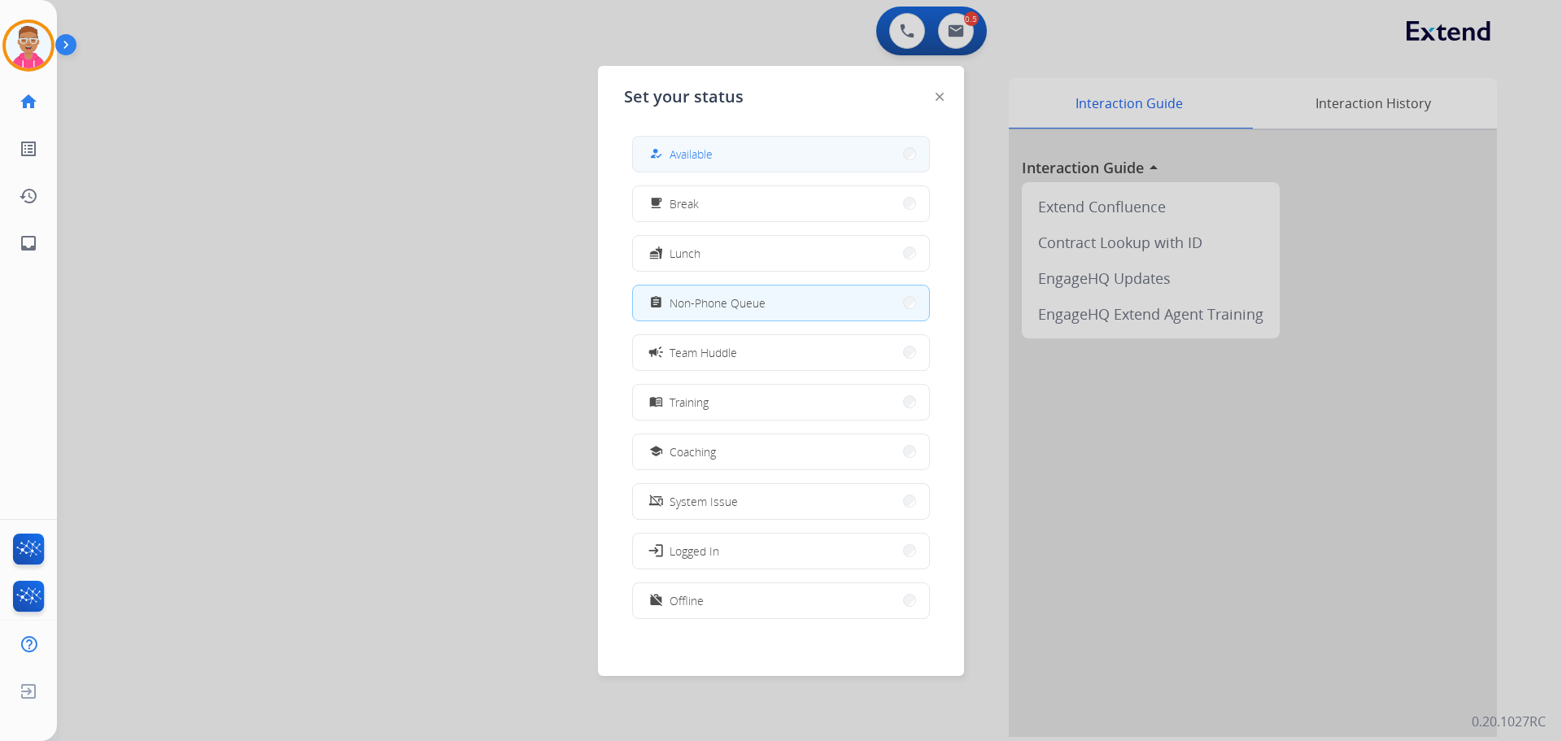
click at [731, 162] on button "how_to_reg Available" at bounding box center [781, 154] width 296 height 35
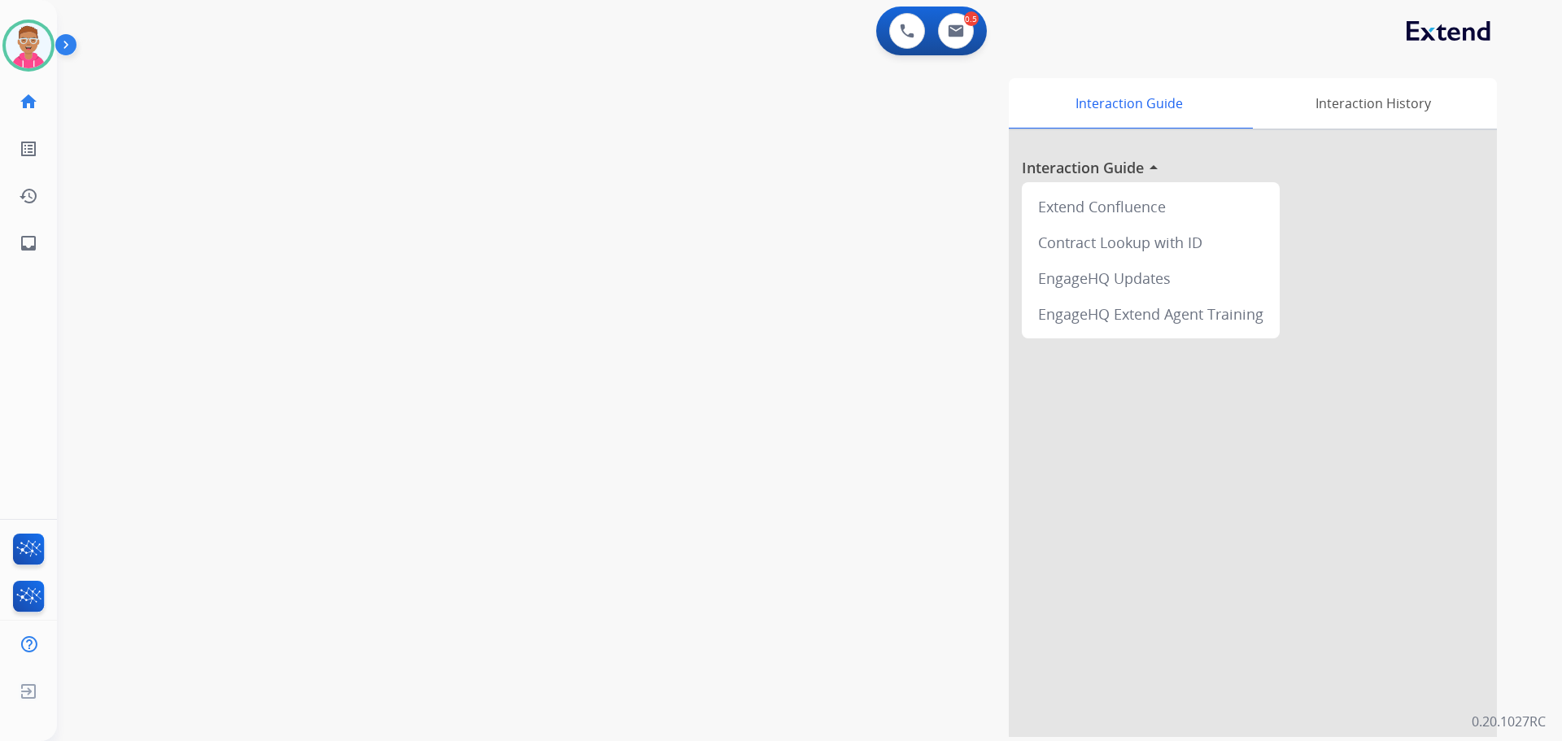
drag, startPoint x: 333, startPoint y: 338, endPoint x: 577, endPoint y: 333, distance: 244.1
click at [333, 338] on div "swap_horiz Break voice bridge close_fullscreen Connect 3-Way Call merge_type Se…" at bounding box center [790, 398] width 1466 height 678
click at [943, 39] on button at bounding box center [956, 31] width 36 height 36
select select "**********"
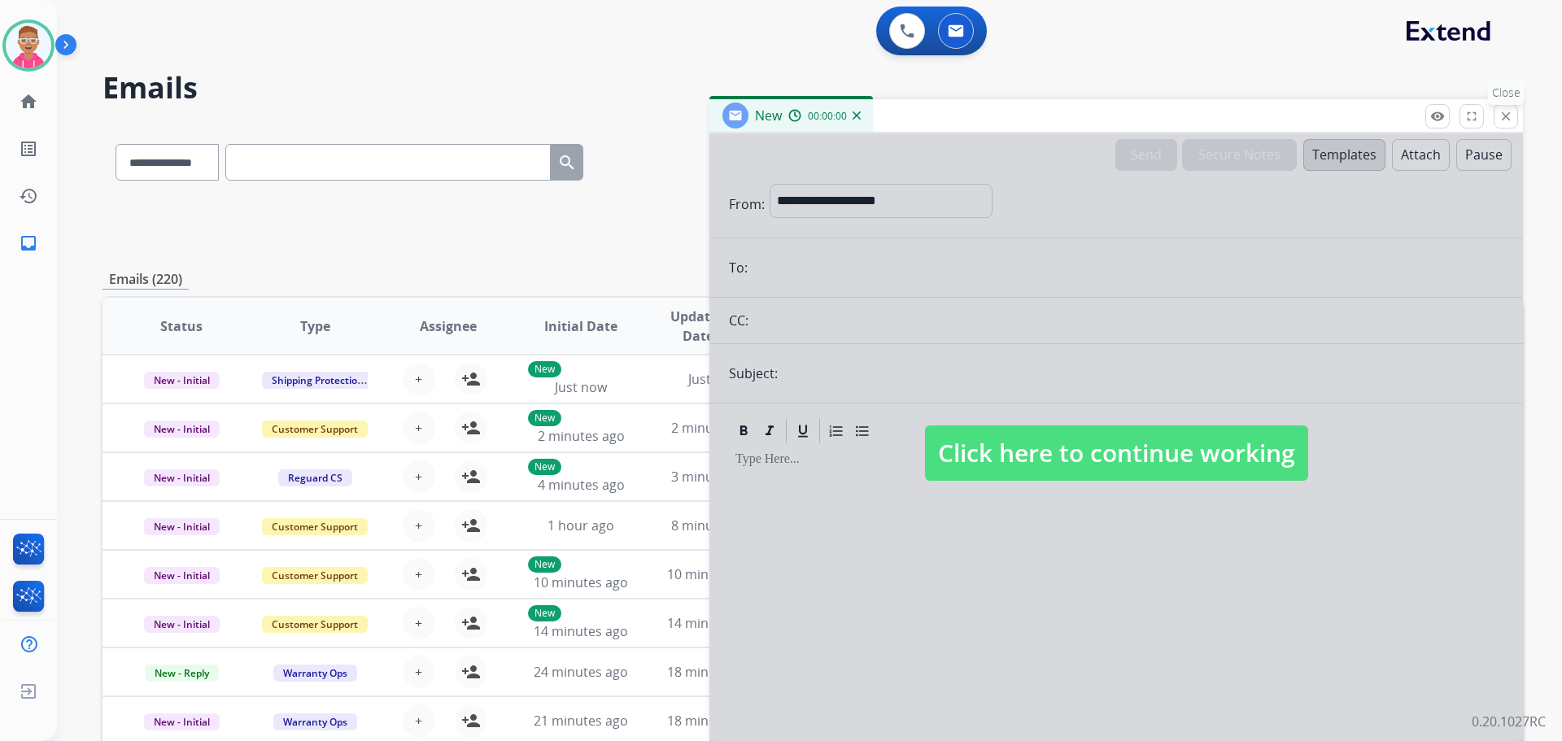
click at [1514, 125] on button "close Close" at bounding box center [1505, 116] width 24 height 24
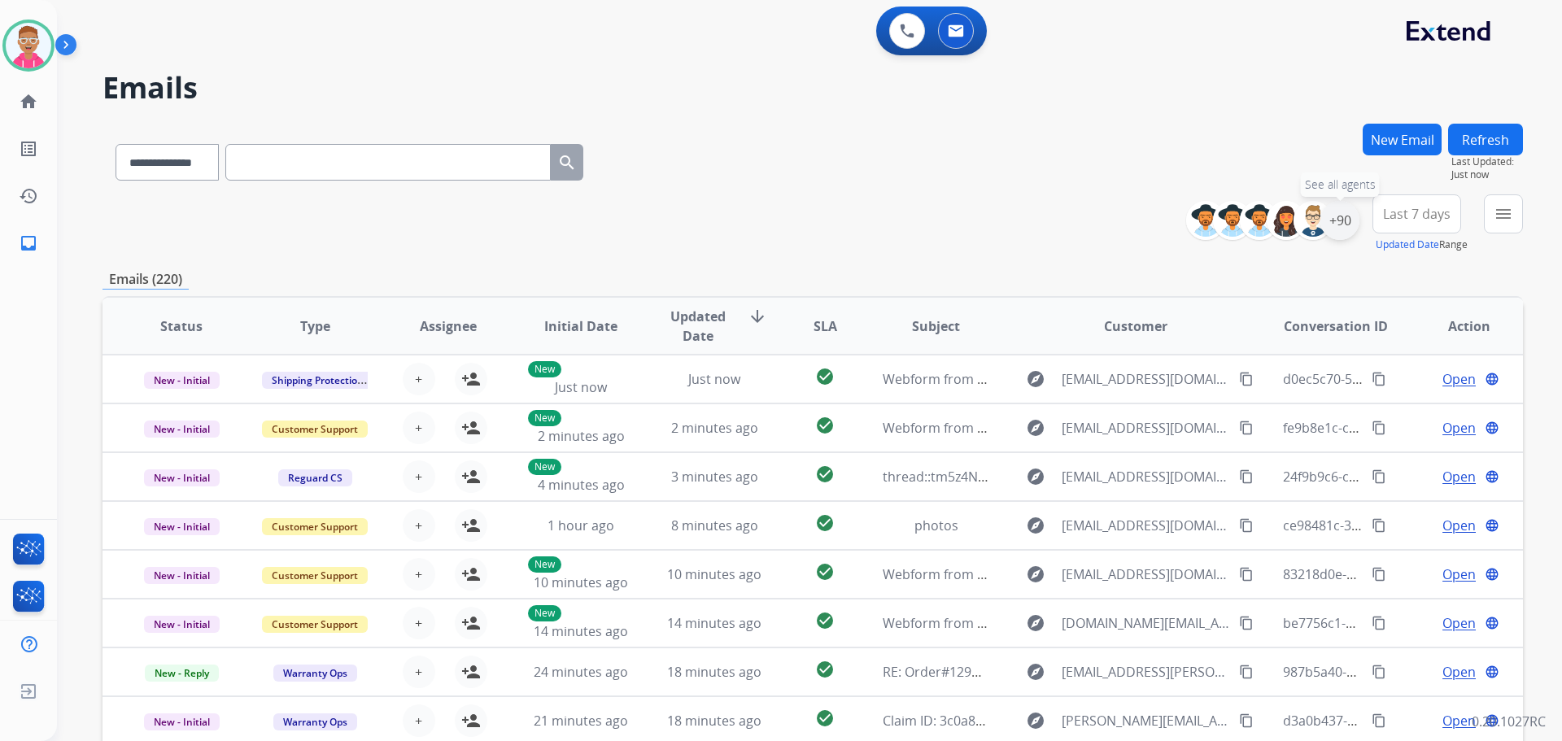
click at [1329, 218] on div "+90" at bounding box center [1339, 220] width 39 height 39
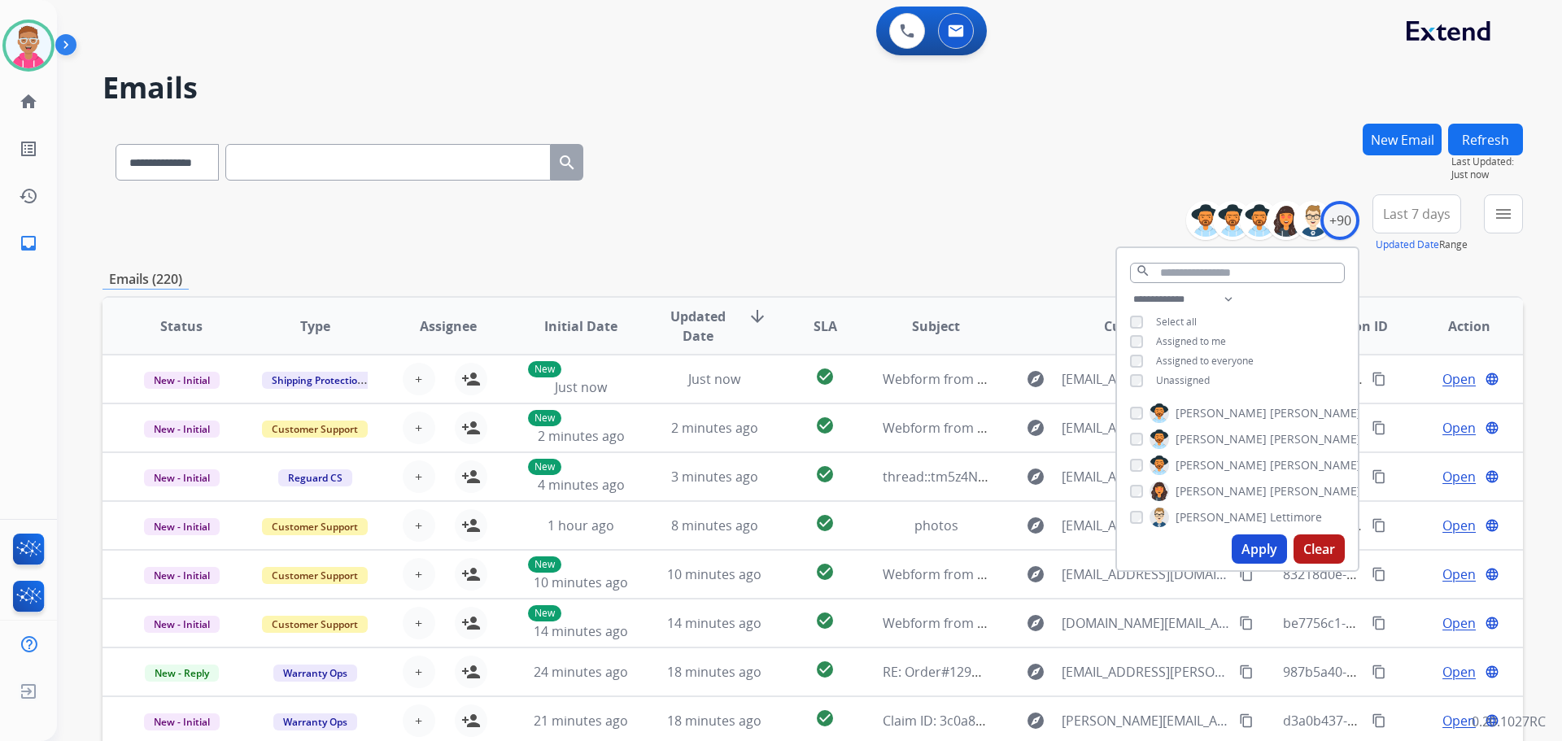
click at [1265, 551] on button "Apply" at bounding box center [1258, 548] width 55 height 29
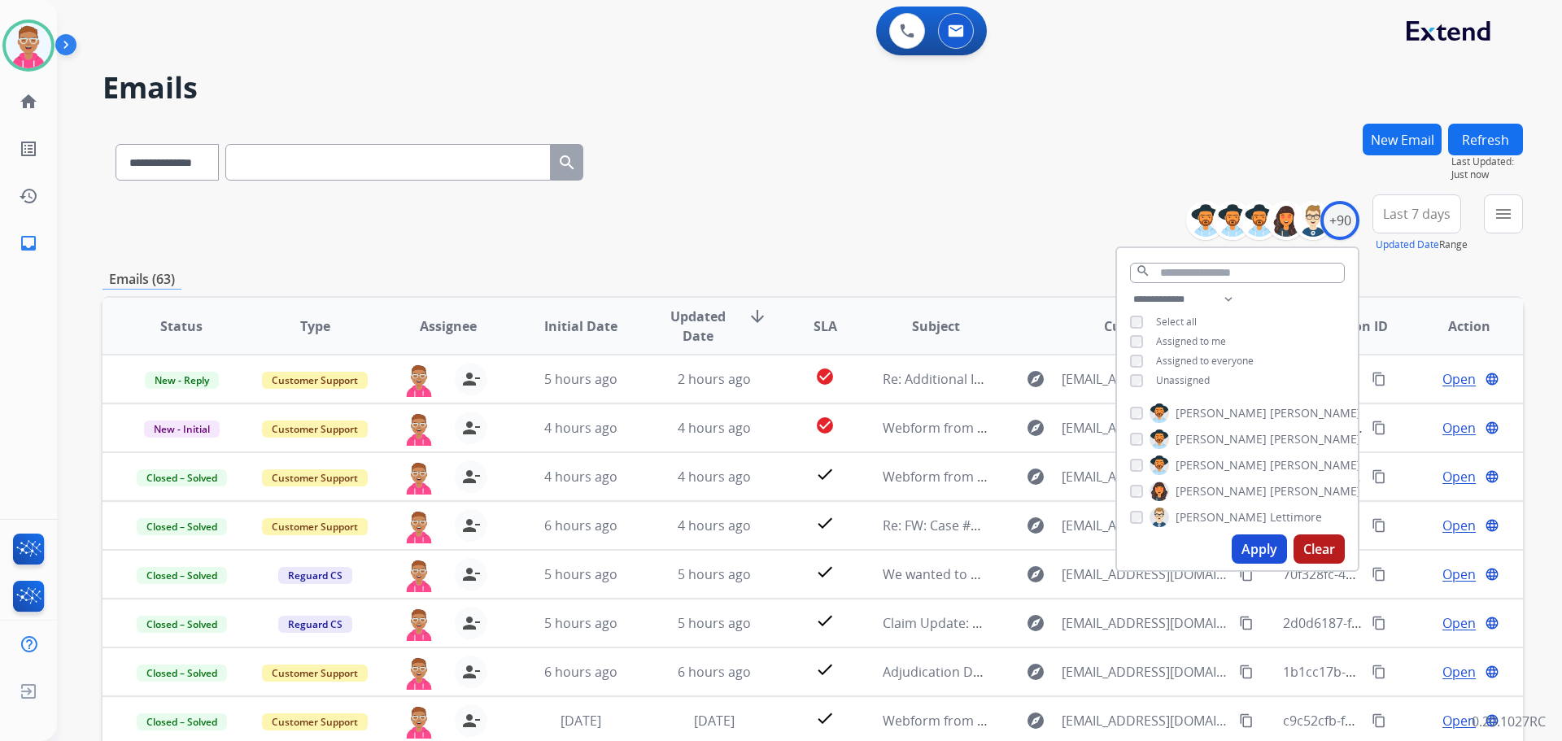
click at [905, 154] on div "**********" at bounding box center [812, 159] width 1420 height 71
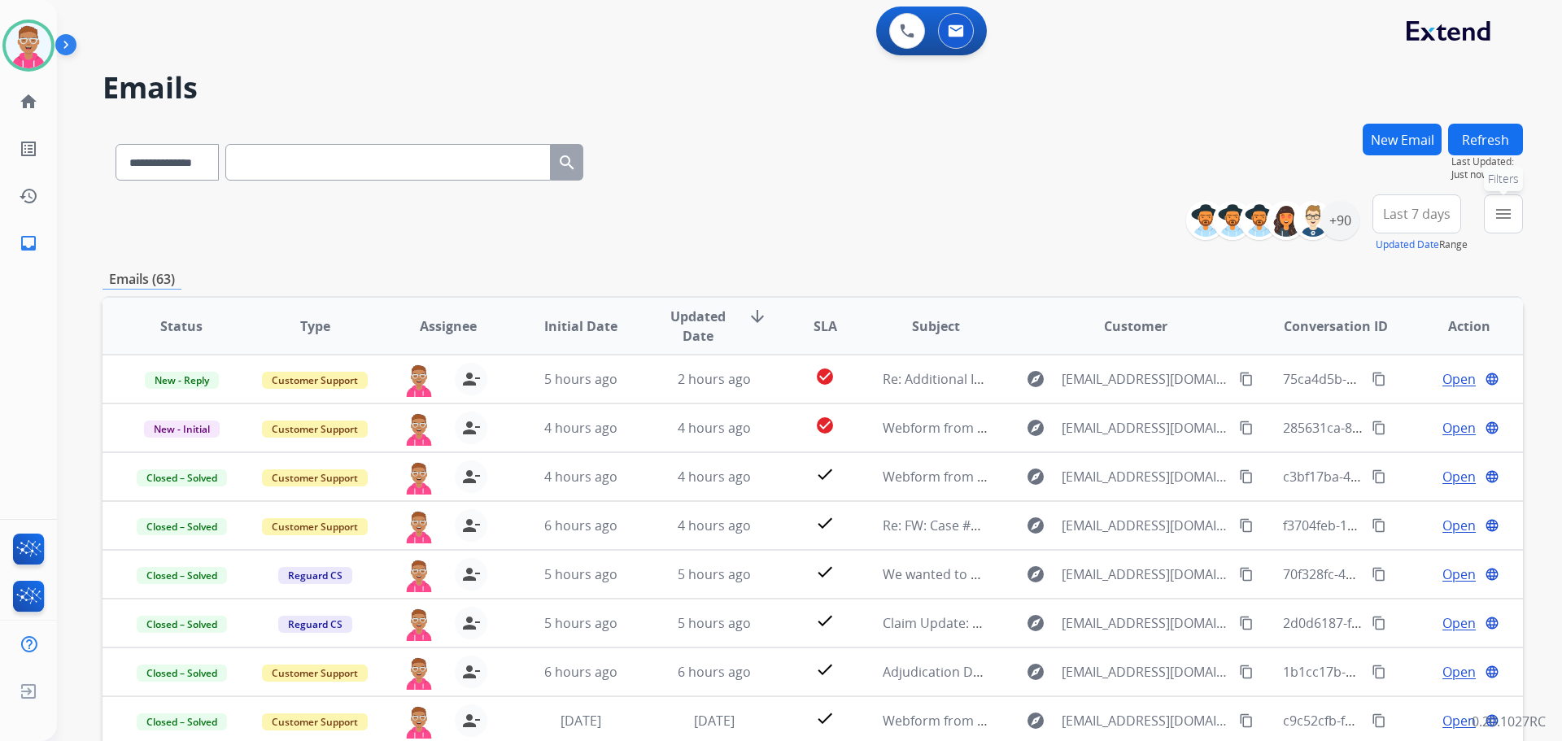
click at [1515, 216] on button "menu Filters" at bounding box center [1503, 213] width 39 height 39
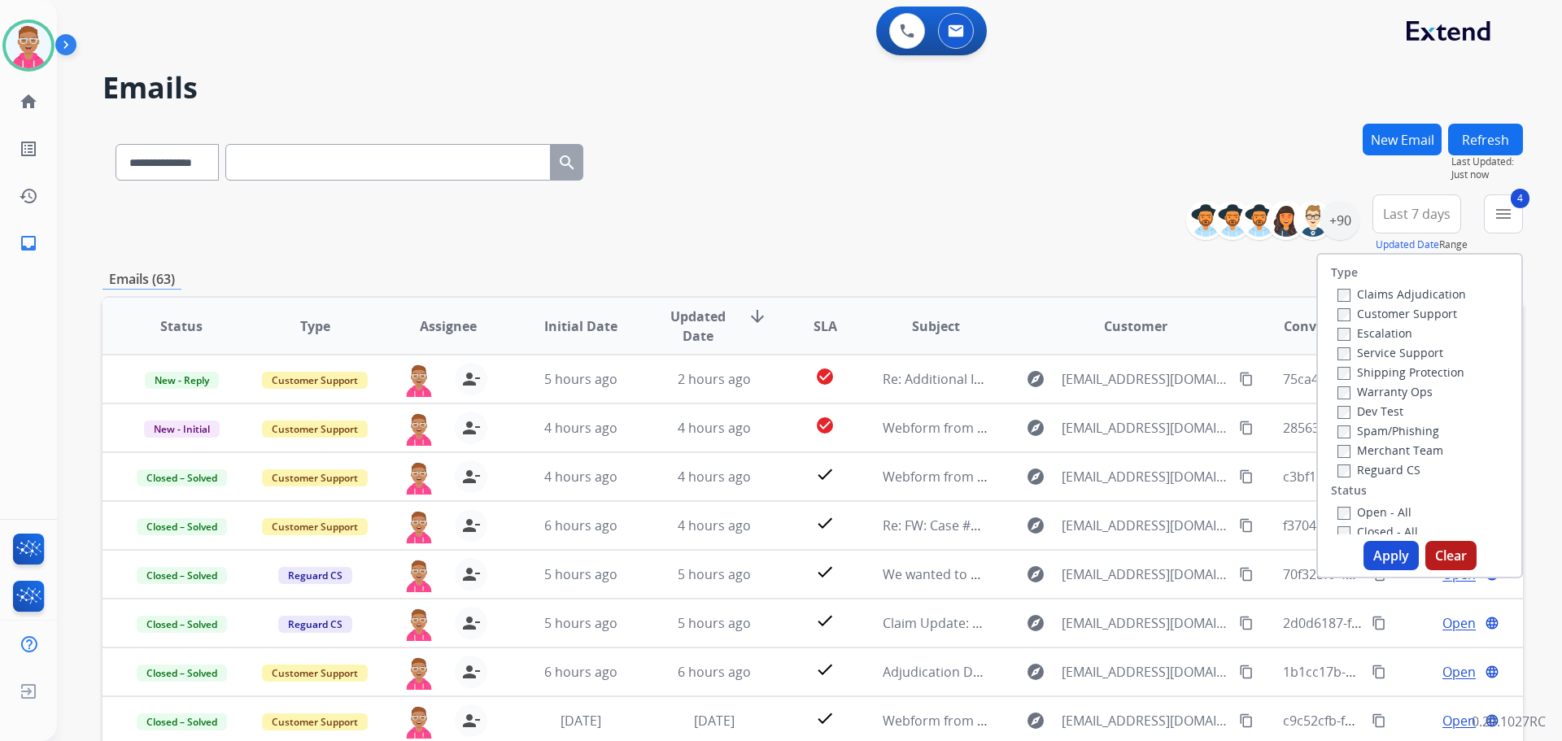
click at [1392, 556] on button "Apply" at bounding box center [1390, 555] width 55 height 29
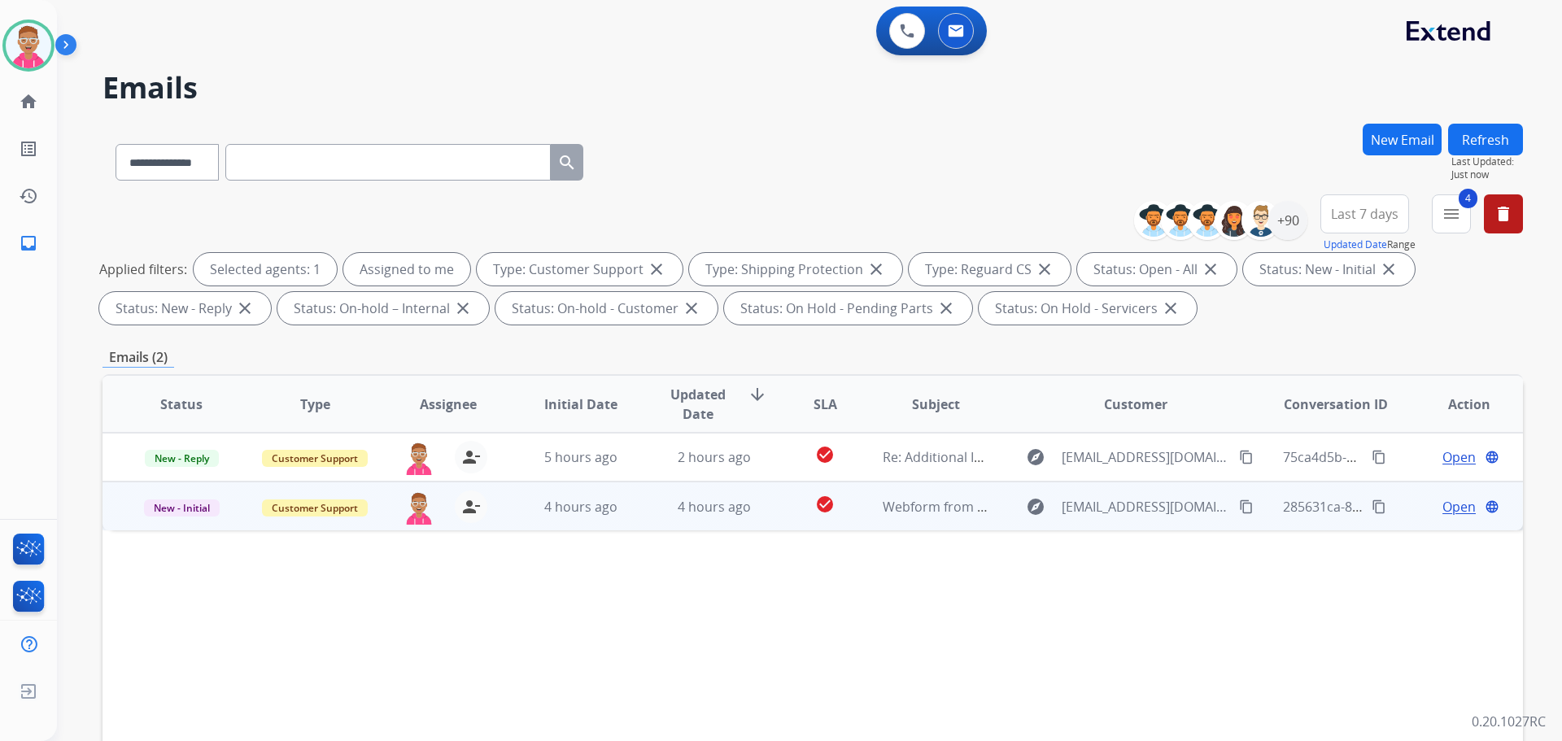
click at [1448, 509] on span "Open" at bounding box center [1458, 507] width 33 height 20
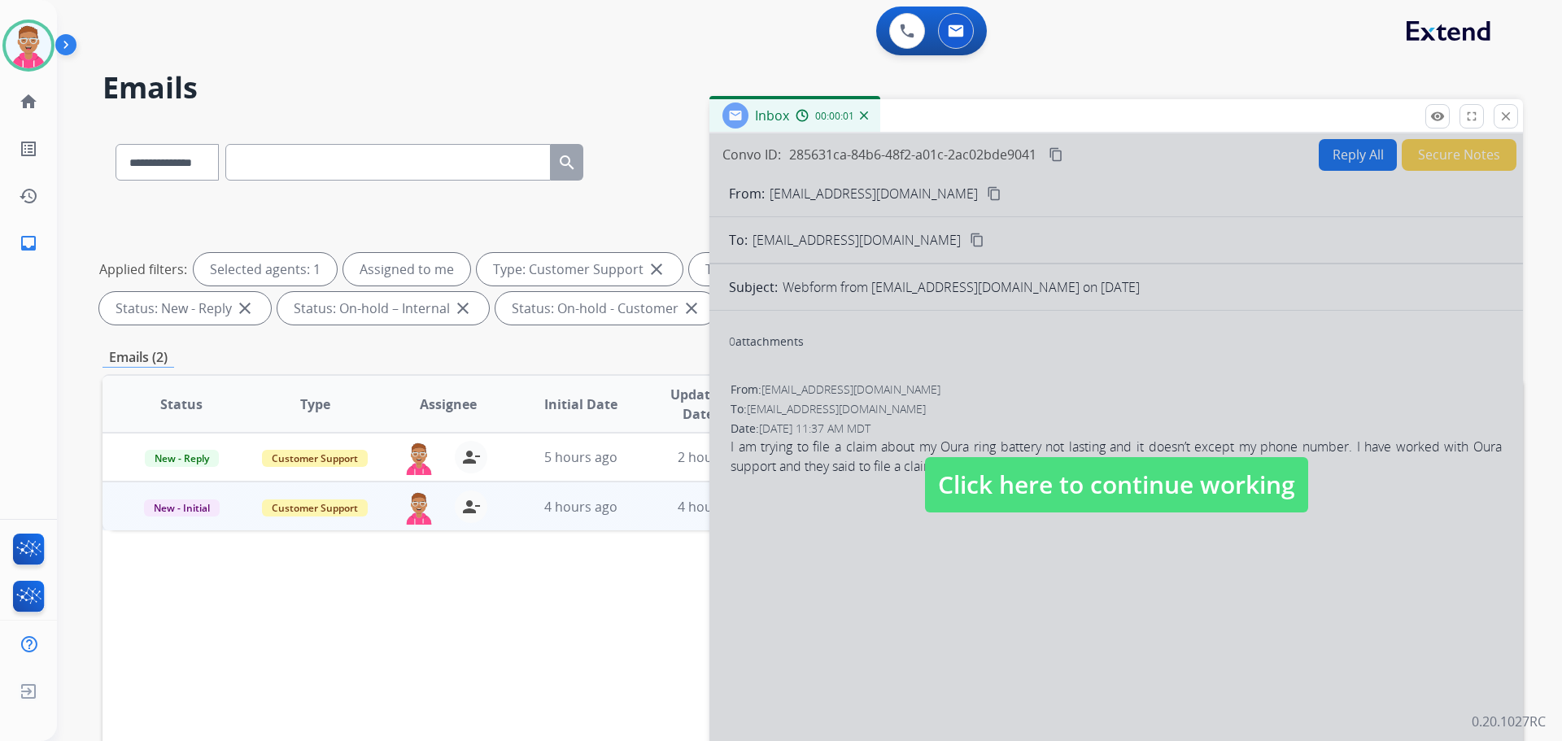
click at [1006, 482] on span "Click here to continue working" at bounding box center [1116, 484] width 383 height 55
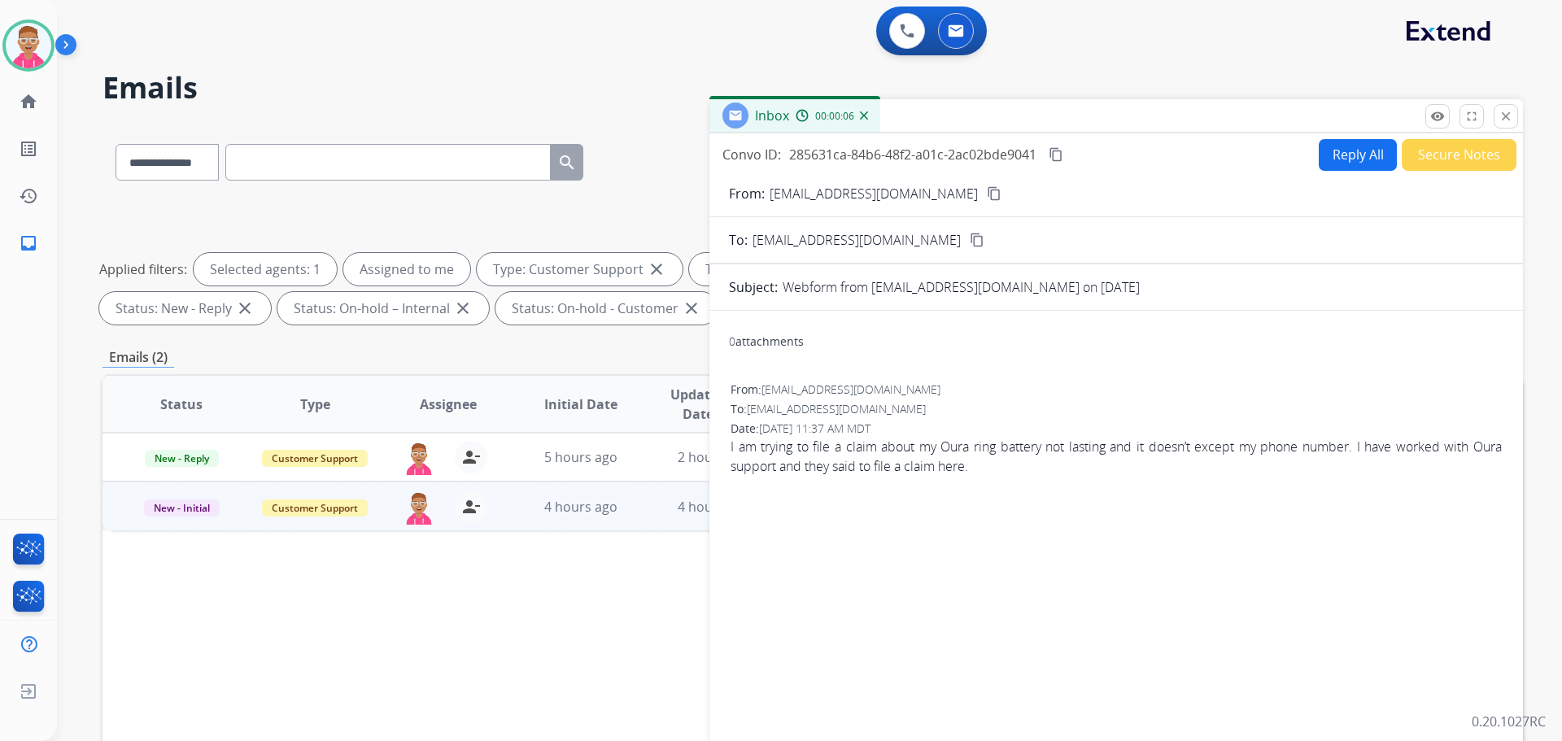
click at [1344, 152] on button "Reply All" at bounding box center [1357, 155] width 78 height 32
select select "**********"
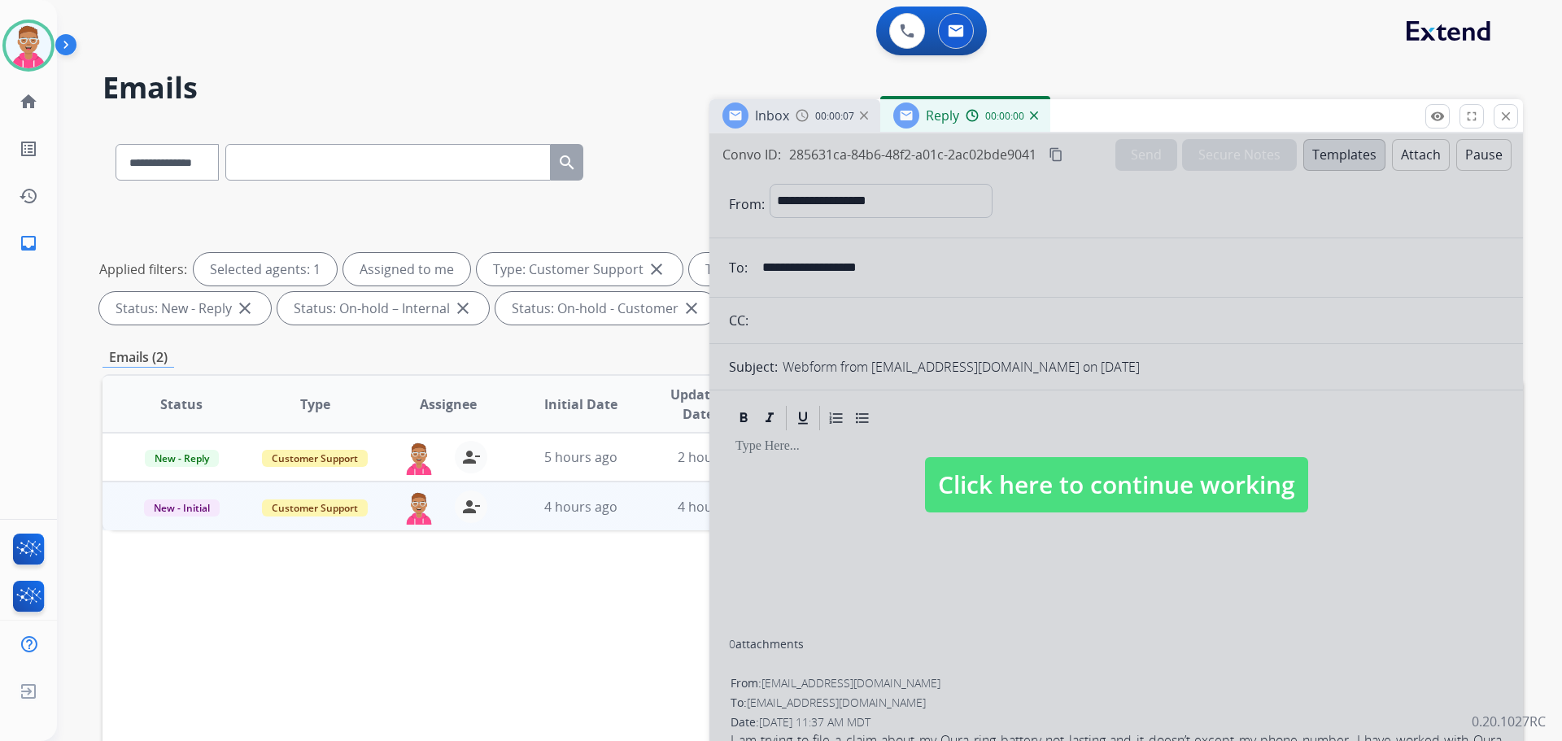
click at [1341, 155] on div at bounding box center [1115, 468] width 813 height 670
select select
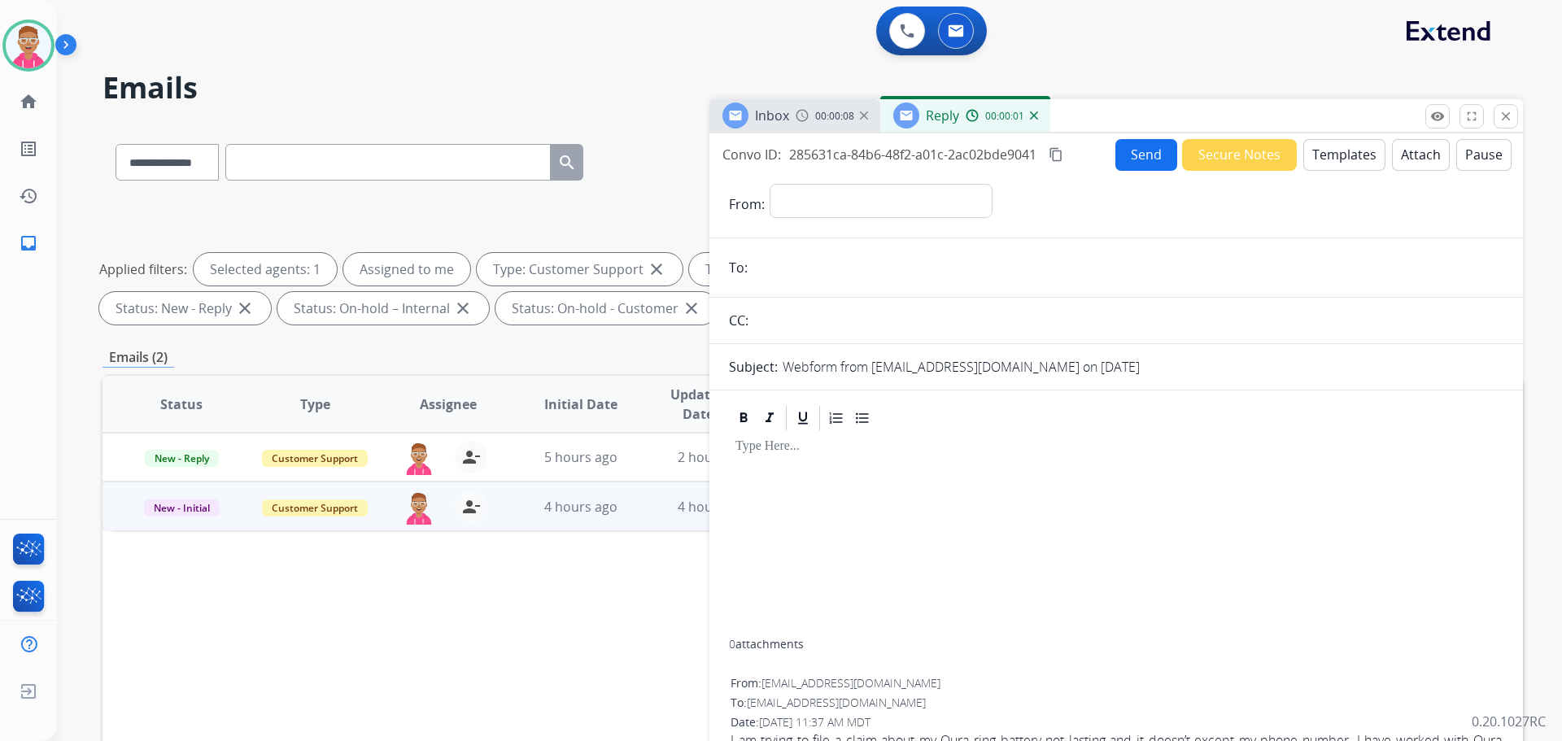
click at [1327, 154] on button "Templates" at bounding box center [1344, 155] width 82 height 32
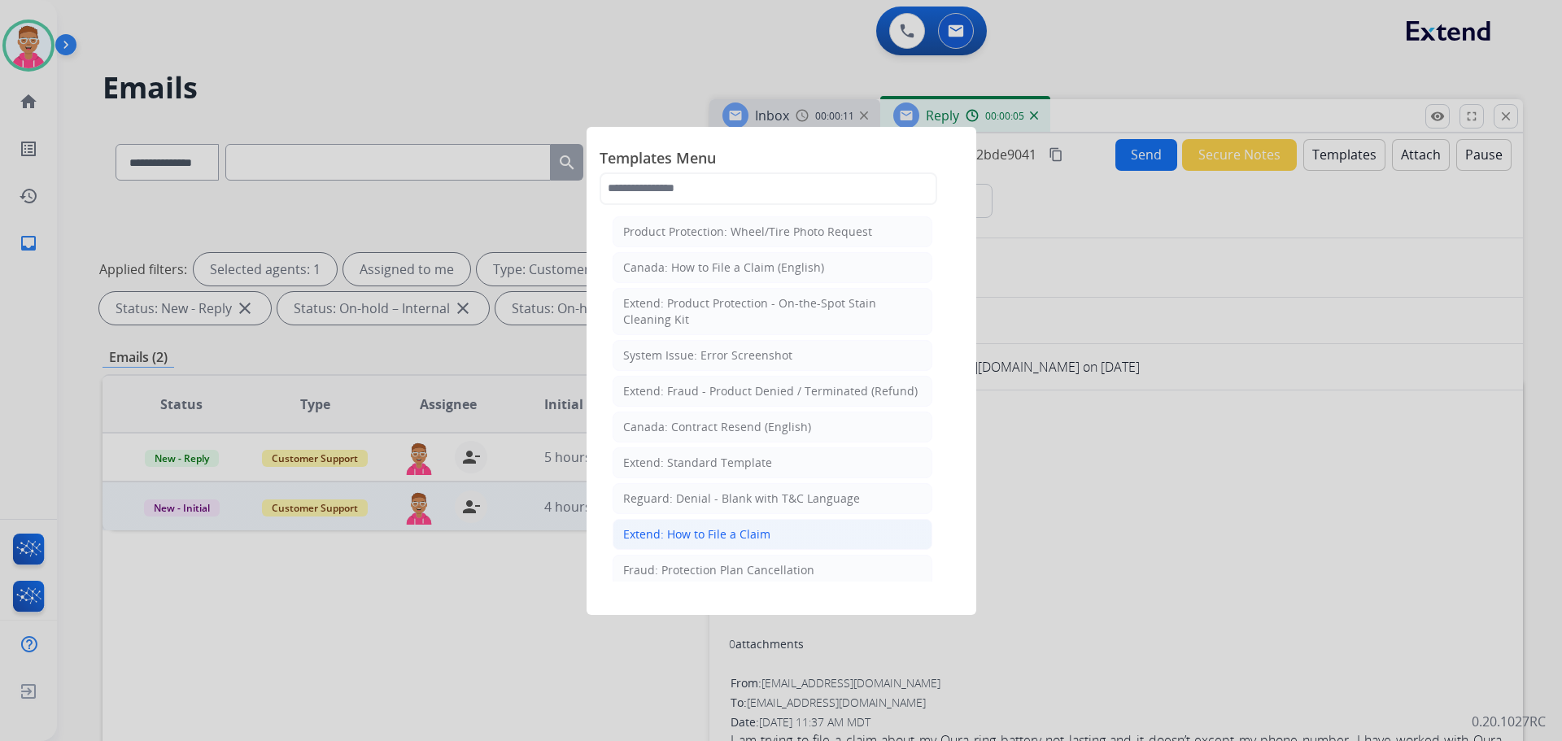
click at [770, 534] on li "Extend: How to File a Claim" at bounding box center [772, 534] width 320 height 31
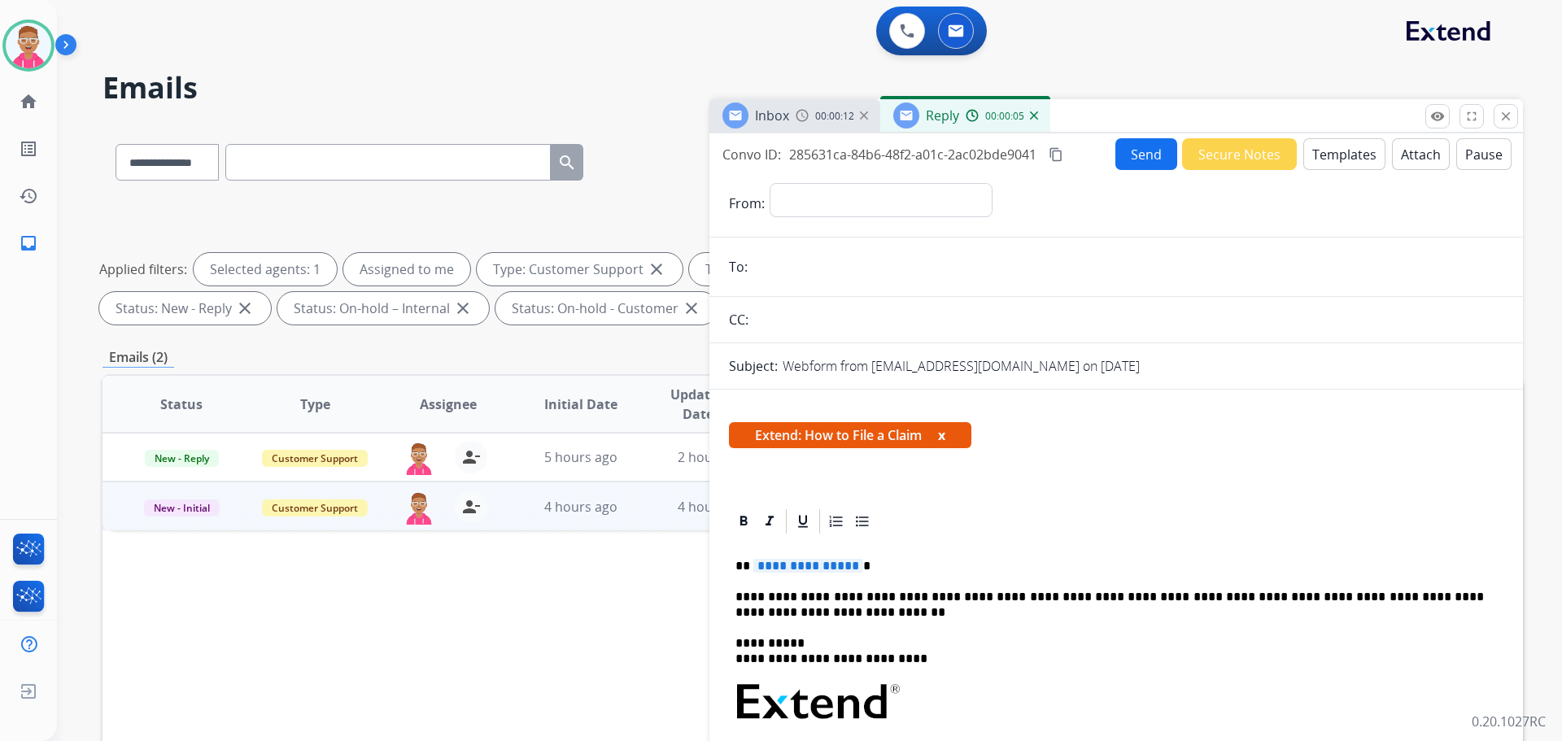
click at [799, 565] on span "**********" at bounding box center [808, 566] width 110 height 14
click at [1156, 150] on button "Send" at bounding box center [1146, 154] width 62 height 32
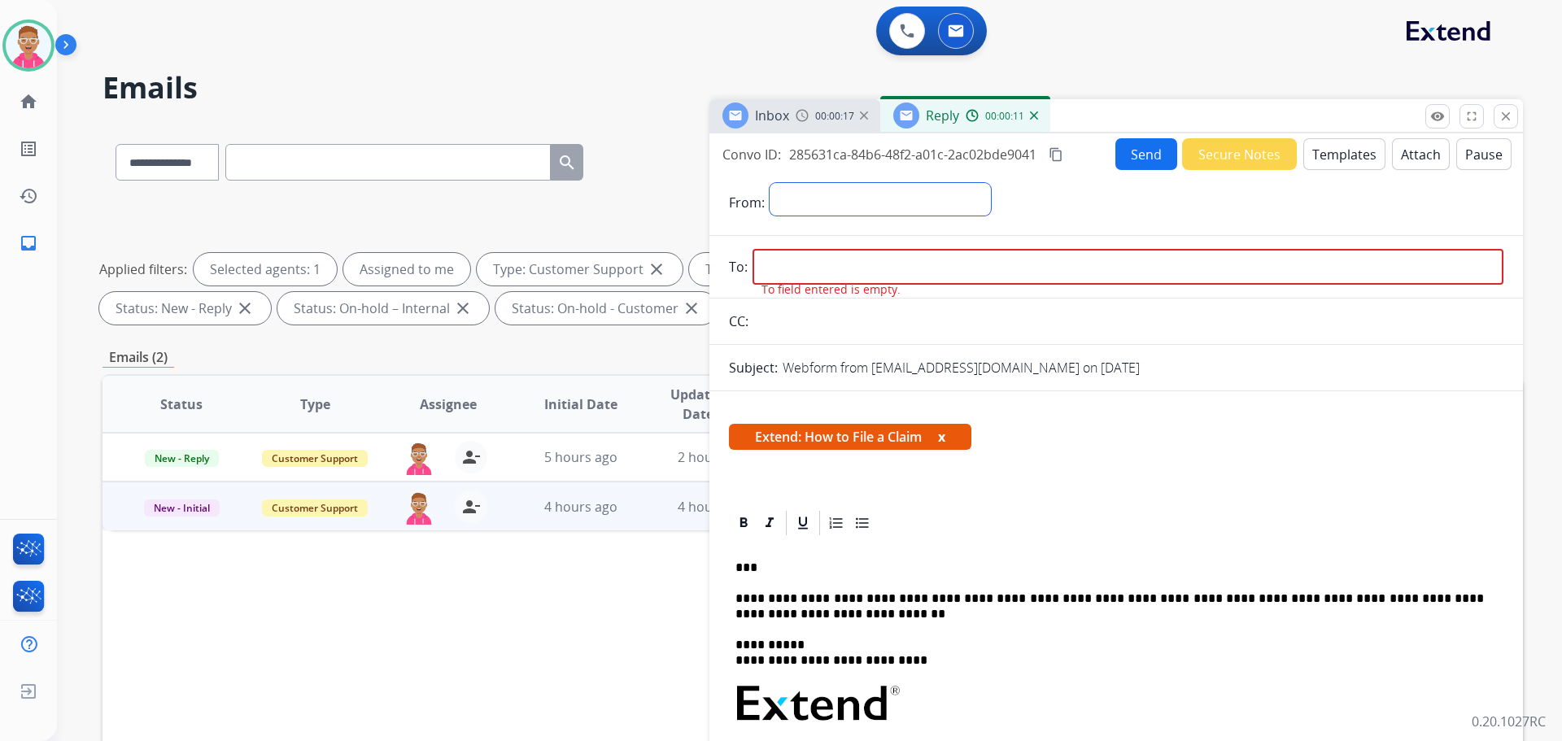
click at [949, 213] on select "**********" at bounding box center [879, 199] width 221 height 33
select select "**********"
click at [769, 183] on select "**********" at bounding box center [879, 199] width 221 height 33
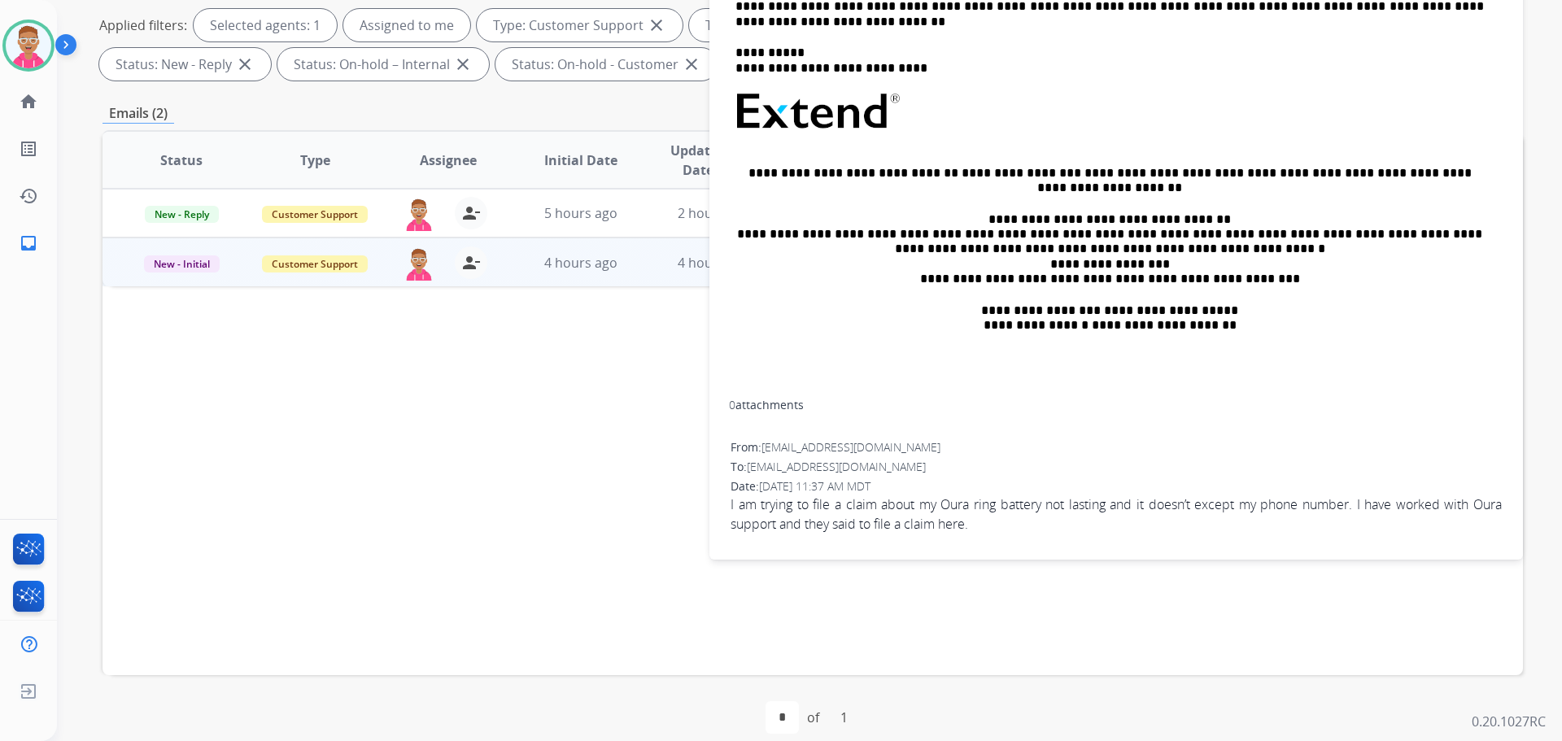
scroll to position [351, 0]
click at [785, 445] on span "[EMAIL_ADDRESS][DOMAIN_NAME]" at bounding box center [850, 445] width 179 height 15
drag, startPoint x: 767, startPoint y: 446, endPoint x: 889, endPoint y: 443, distance: 122.0
click at [889, 443] on div "From: [EMAIL_ADDRESS][DOMAIN_NAME]" at bounding box center [1115, 446] width 771 height 16
copy span "[EMAIL_ADDRESS][DOMAIN_NAME]"
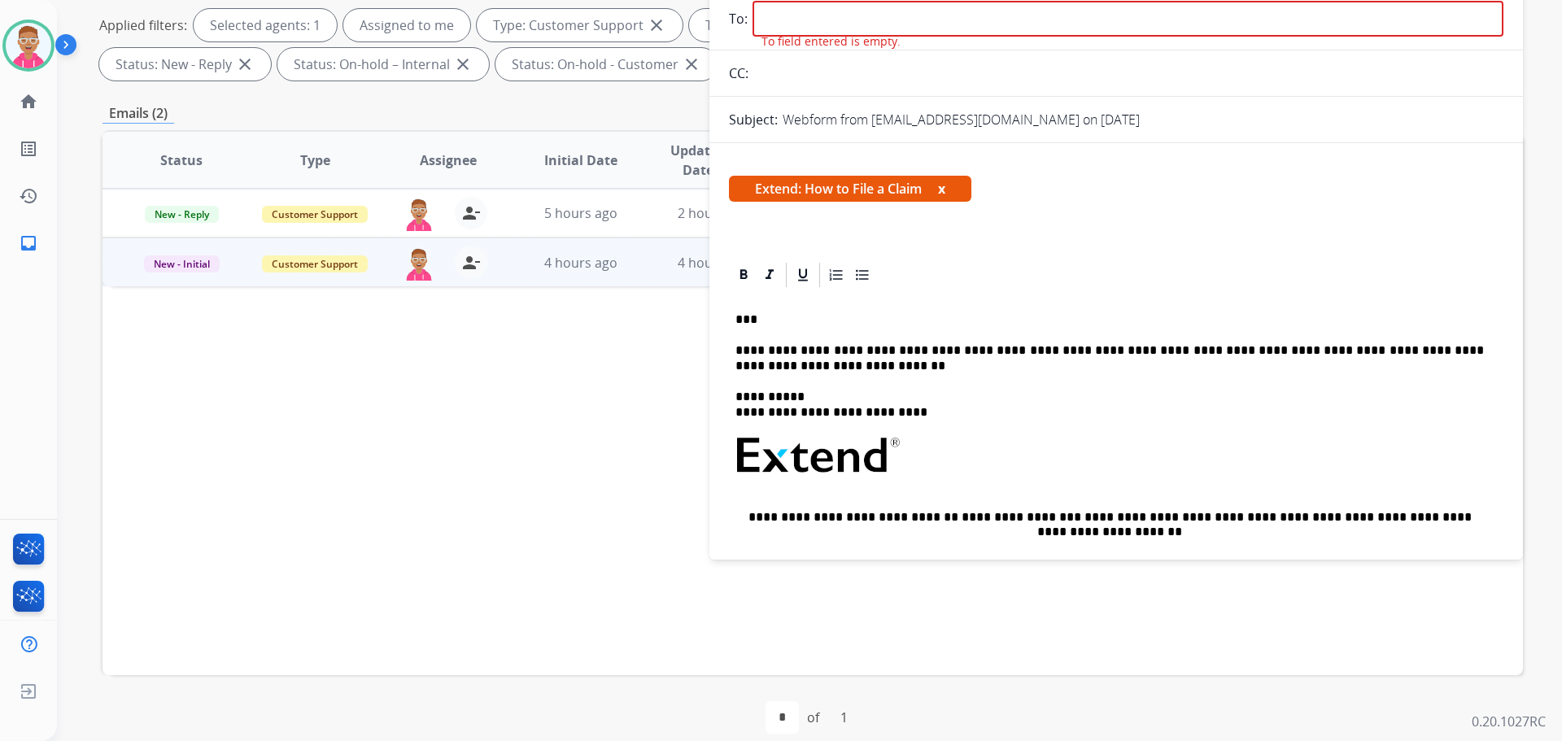
scroll to position [0, 0]
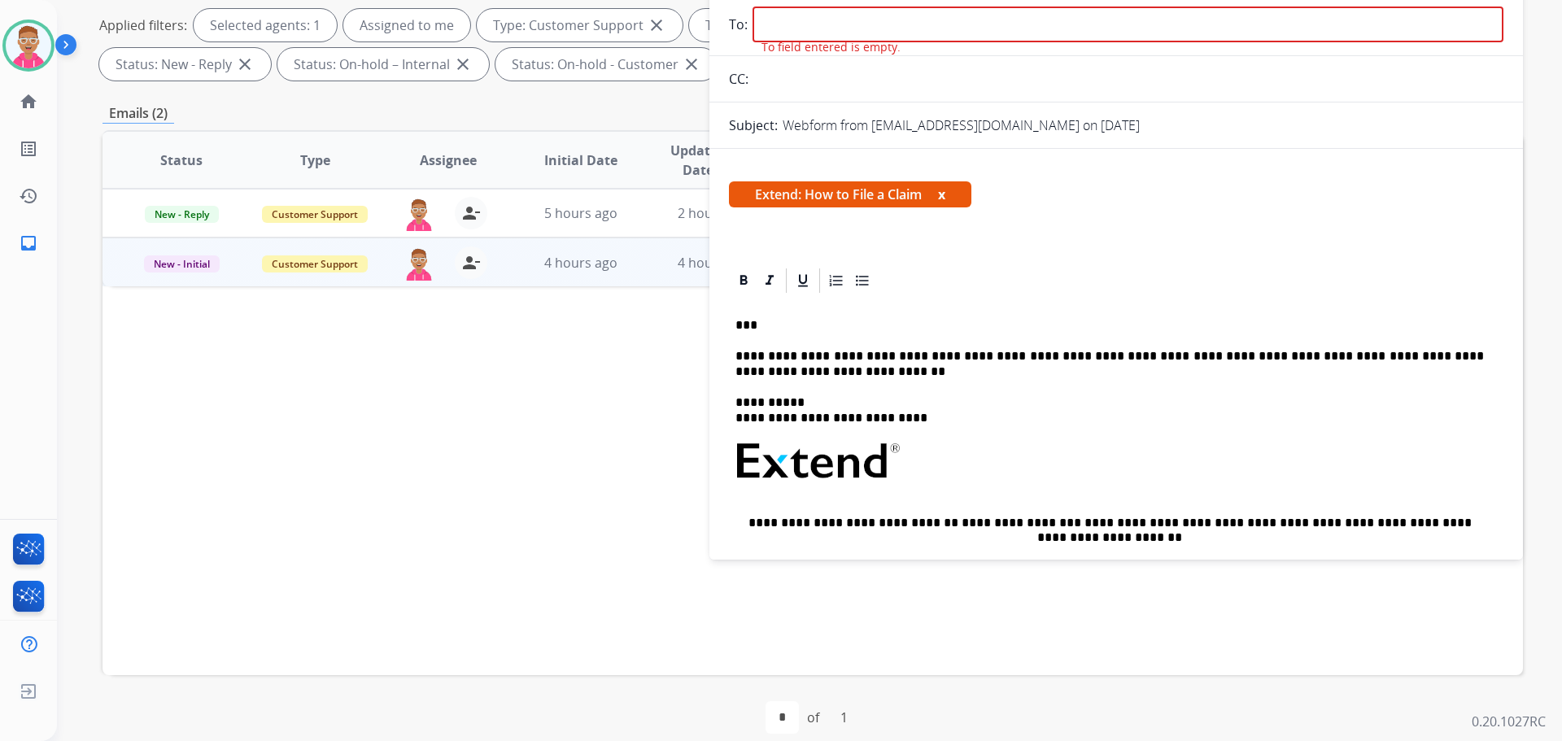
click at [821, 18] on input "email" at bounding box center [1127, 25] width 751 height 36
paste input "**********"
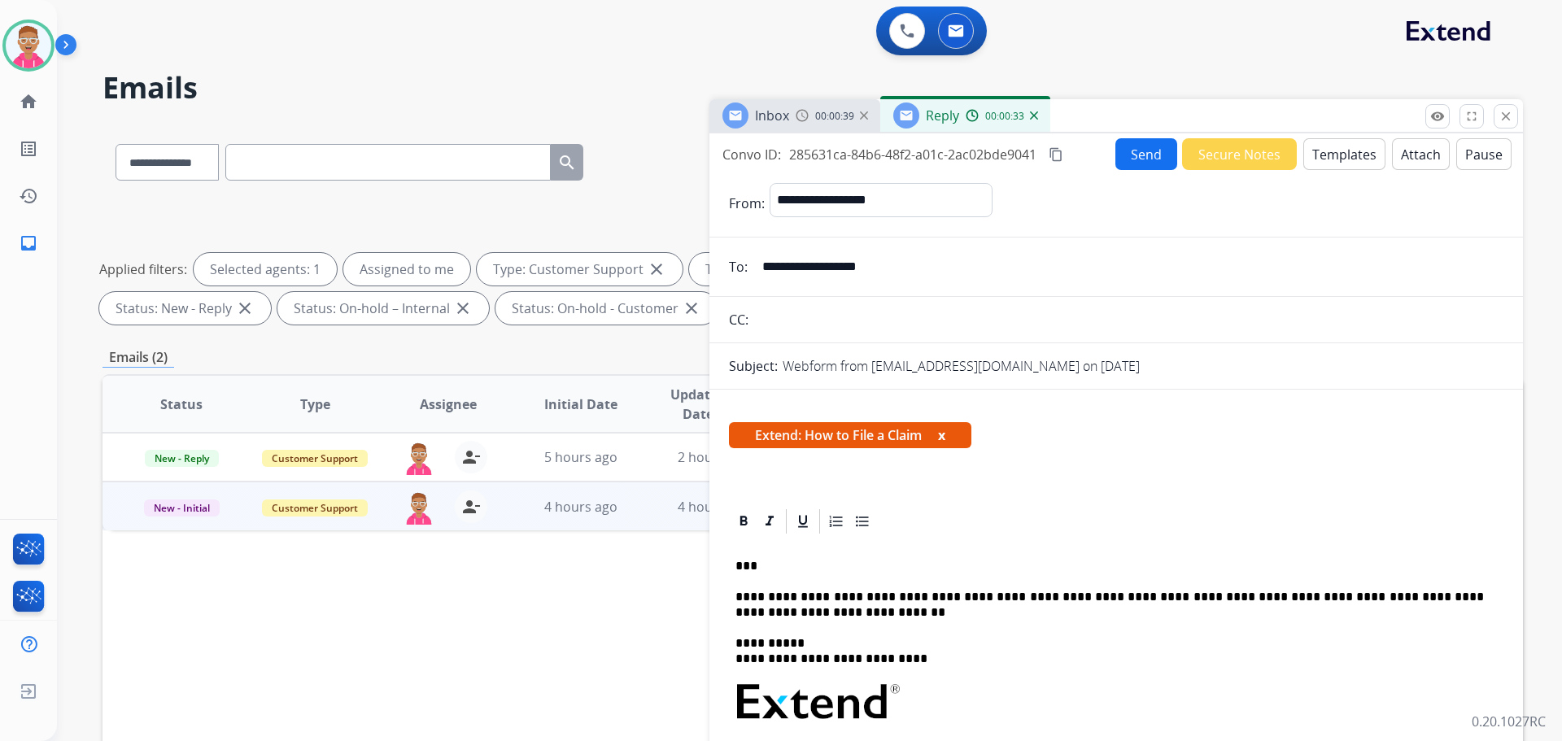
type input "**********"
click at [1141, 155] on button "Send" at bounding box center [1146, 154] width 62 height 32
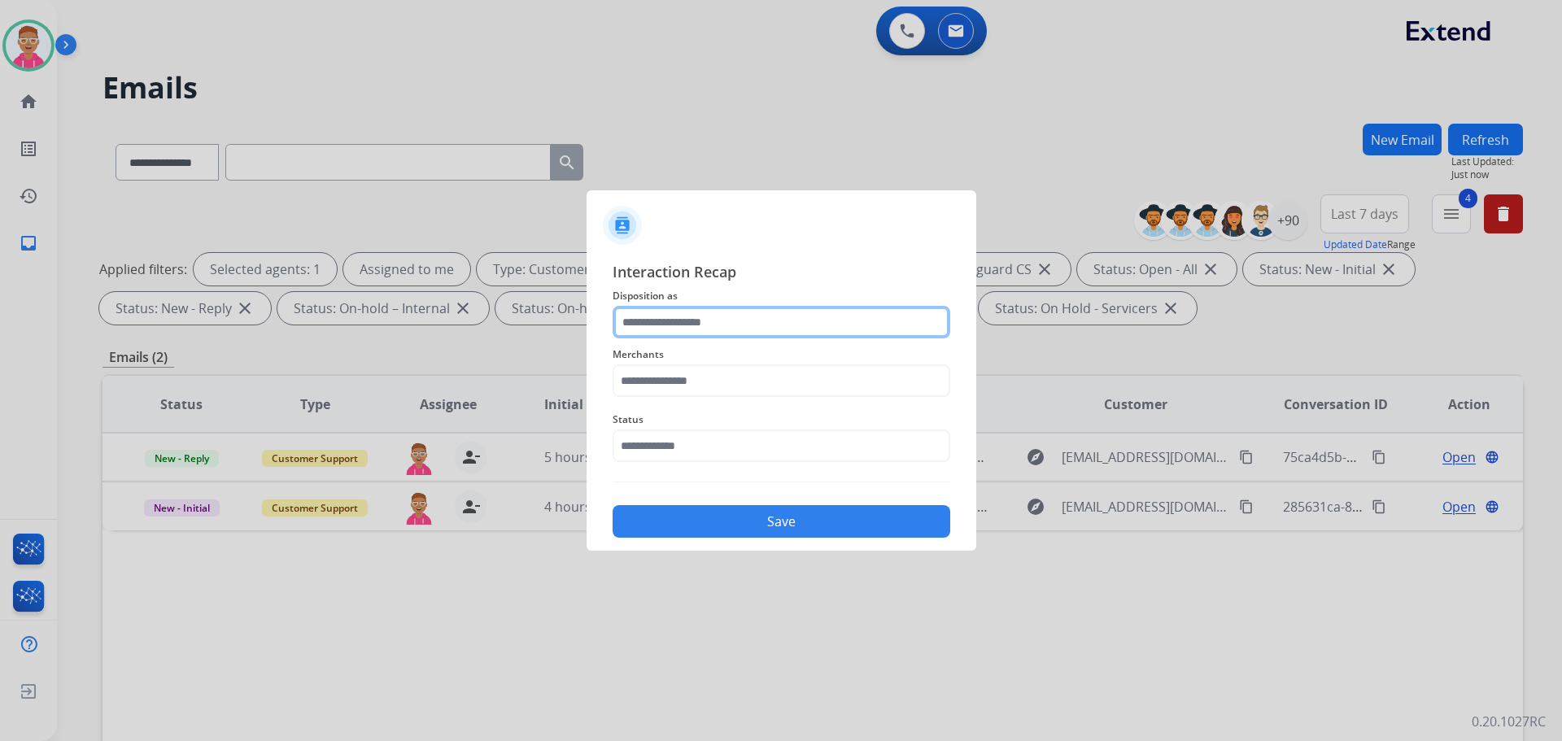
click at [825, 314] on input "text" at bounding box center [781, 322] width 338 height 33
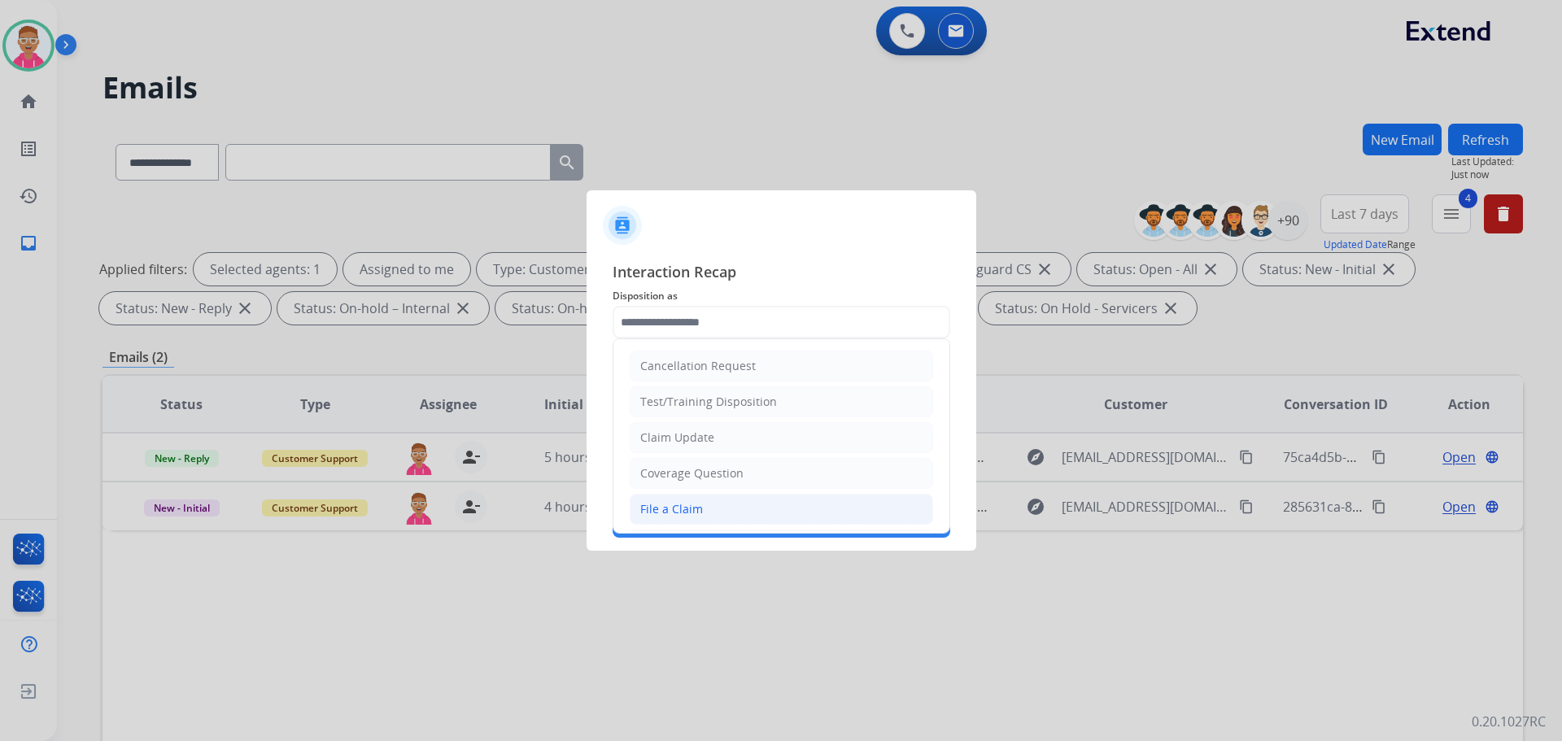
click at [700, 510] on li "File a Claim" at bounding box center [781, 509] width 303 height 31
type input "**********"
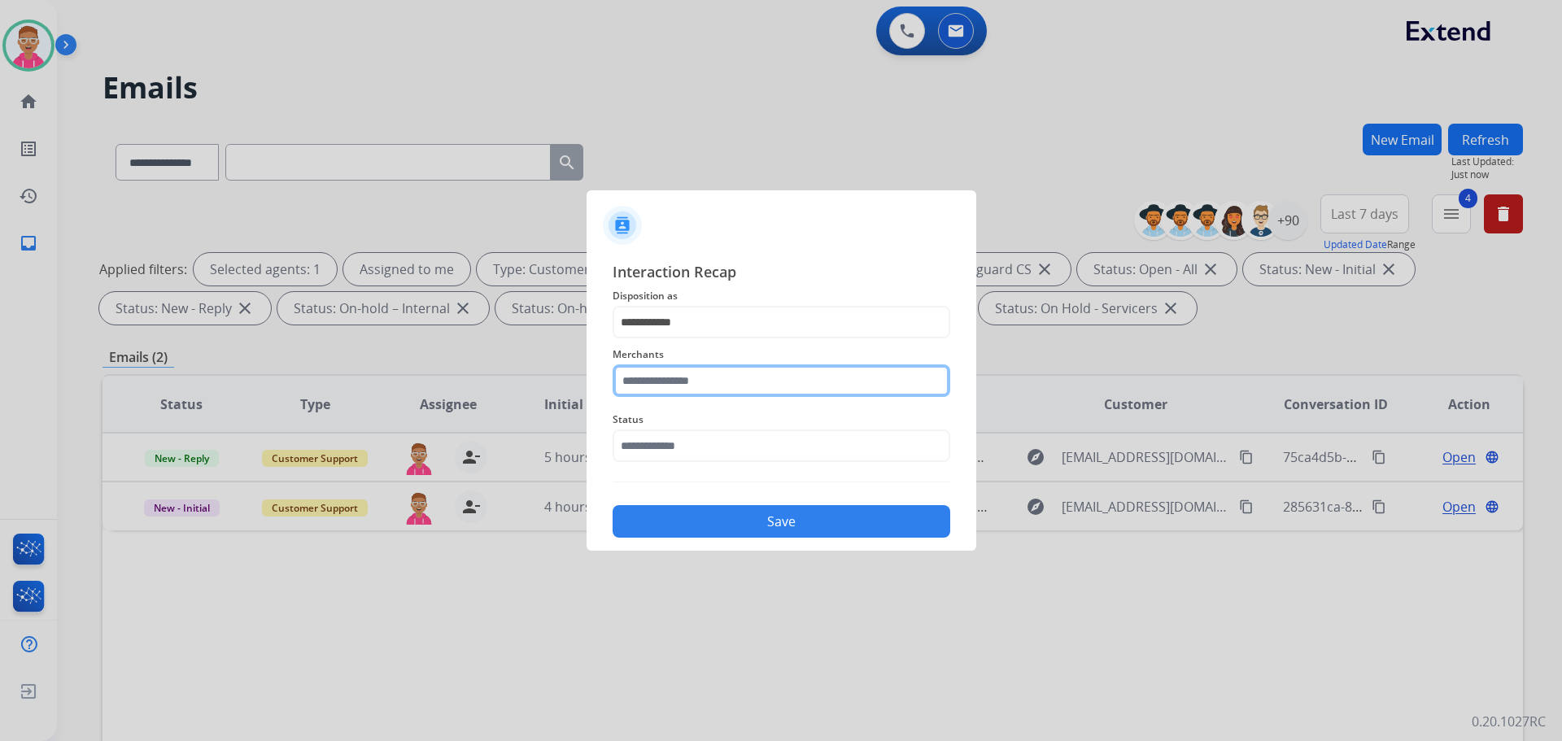
click at [715, 377] on input "text" at bounding box center [781, 380] width 338 height 33
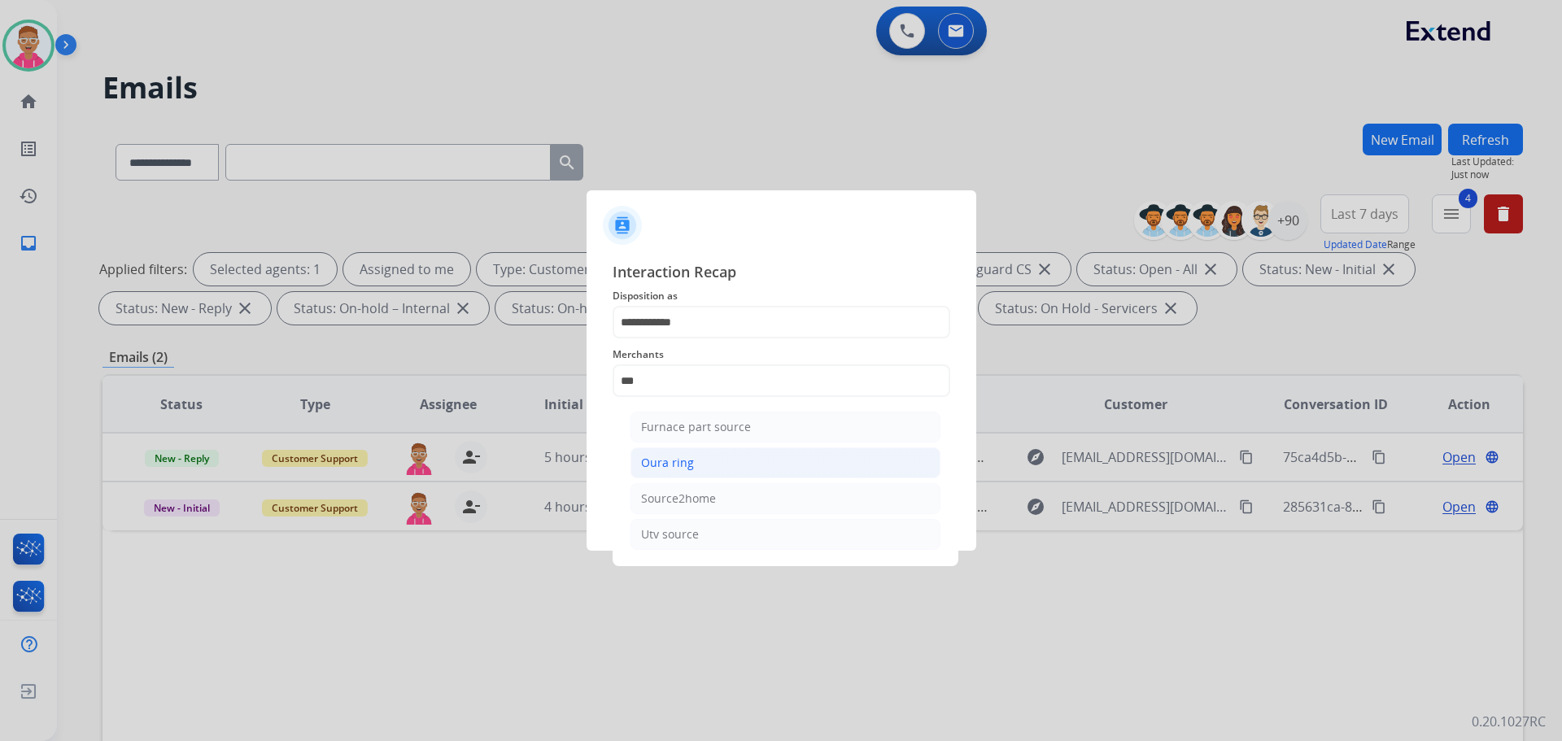
click at [734, 469] on li "Oura ring" at bounding box center [785, 462] width 310 height 31
type input "*********"
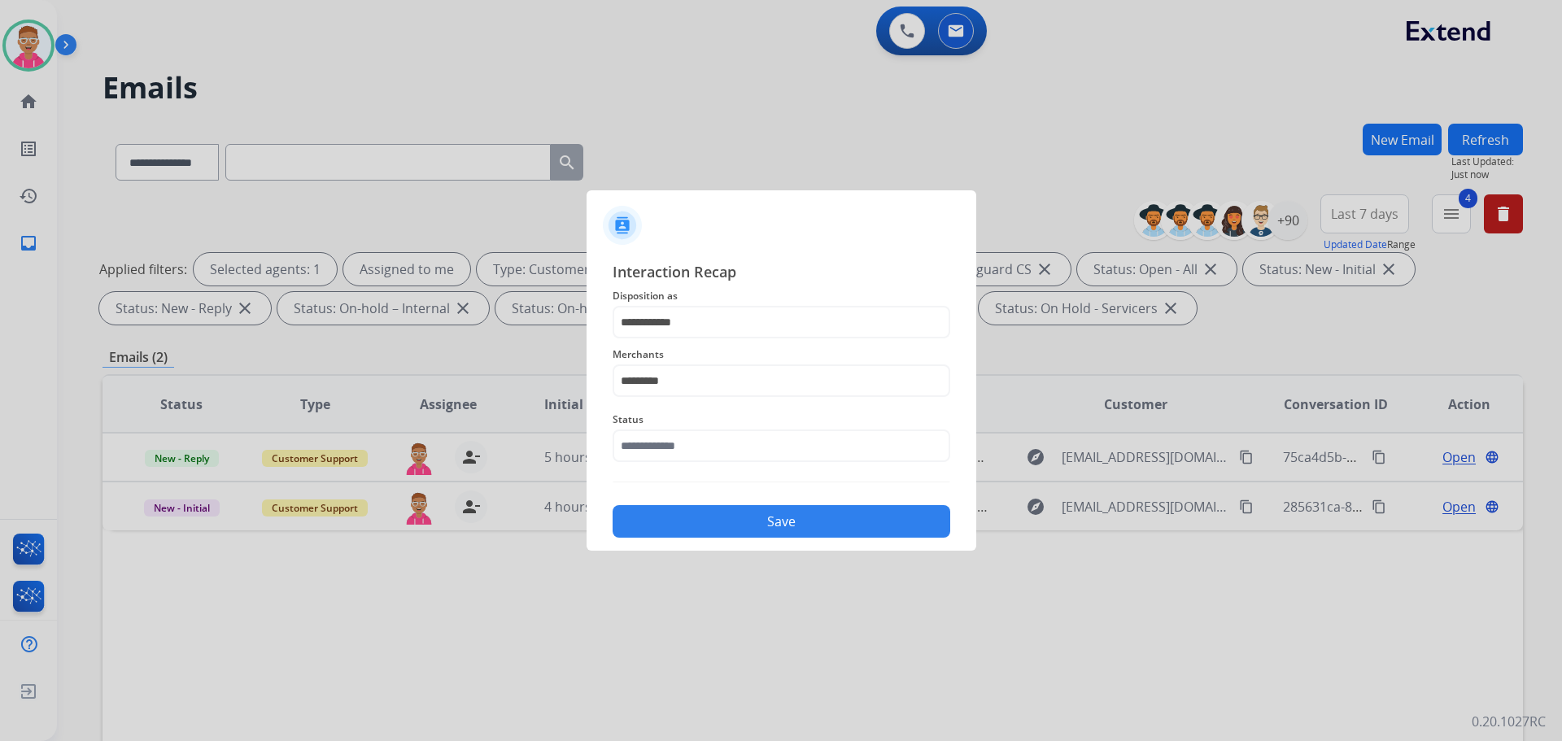
drag, startPoint x: 741, startPoint y: 428, endPoint x: 739, endPoint y: 442, distance: 14.8
click at [739, 437] on div "Status" at bounding box center [781, 435] width 338 height 65
click at [739, 446] on input "text" at bounding box center [781, 445] width 338 height 33
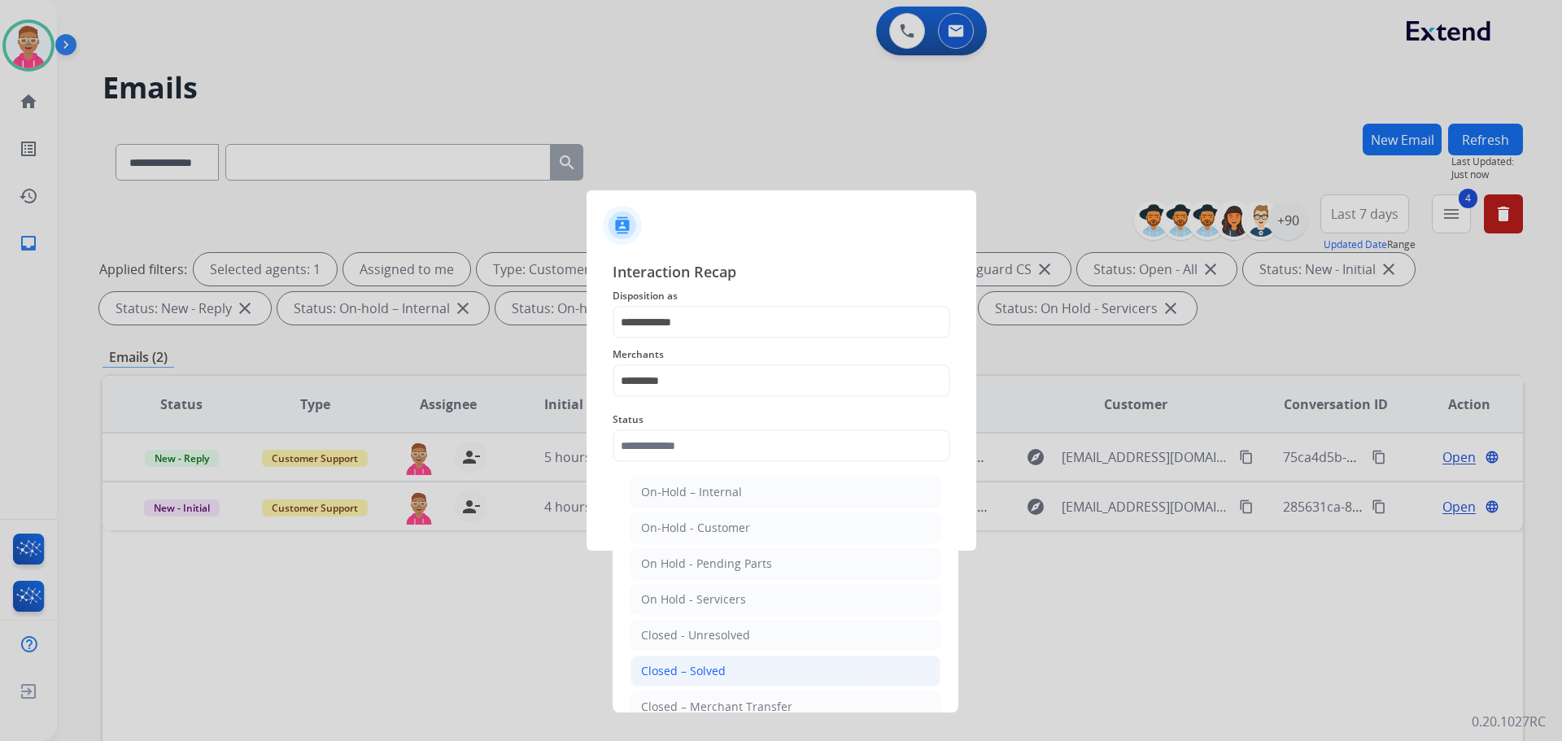
click at [778, 677] on li "Closed – Solved" at bounding box center [785, 671] width 310 height 31
type input "**********"
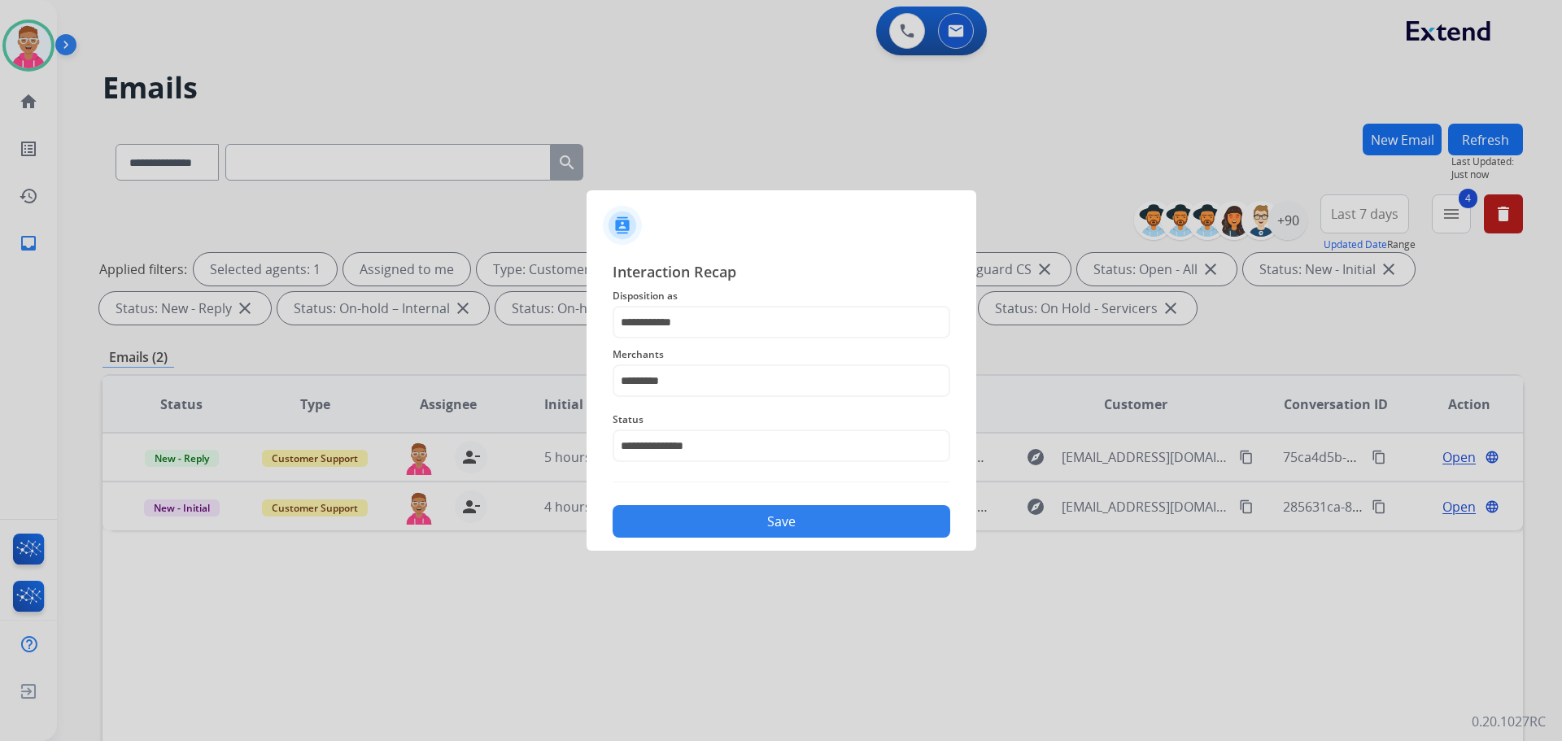
click at [799, 515] on button "Save" at bounding box center [781, 521] width 338 height 33
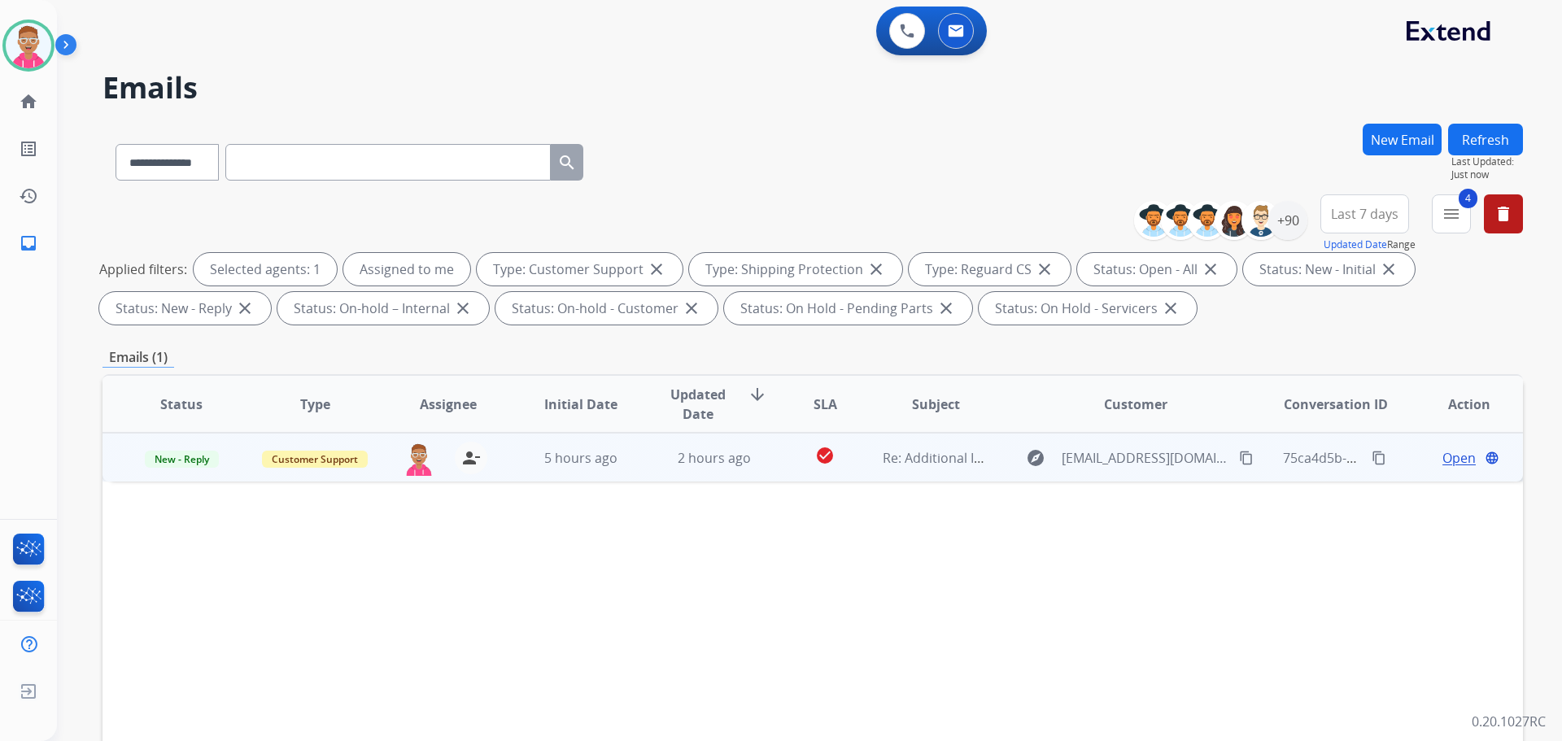
click at [1442, 453] on span "Open" at bounding box center [1458, 458] width 33 height 20
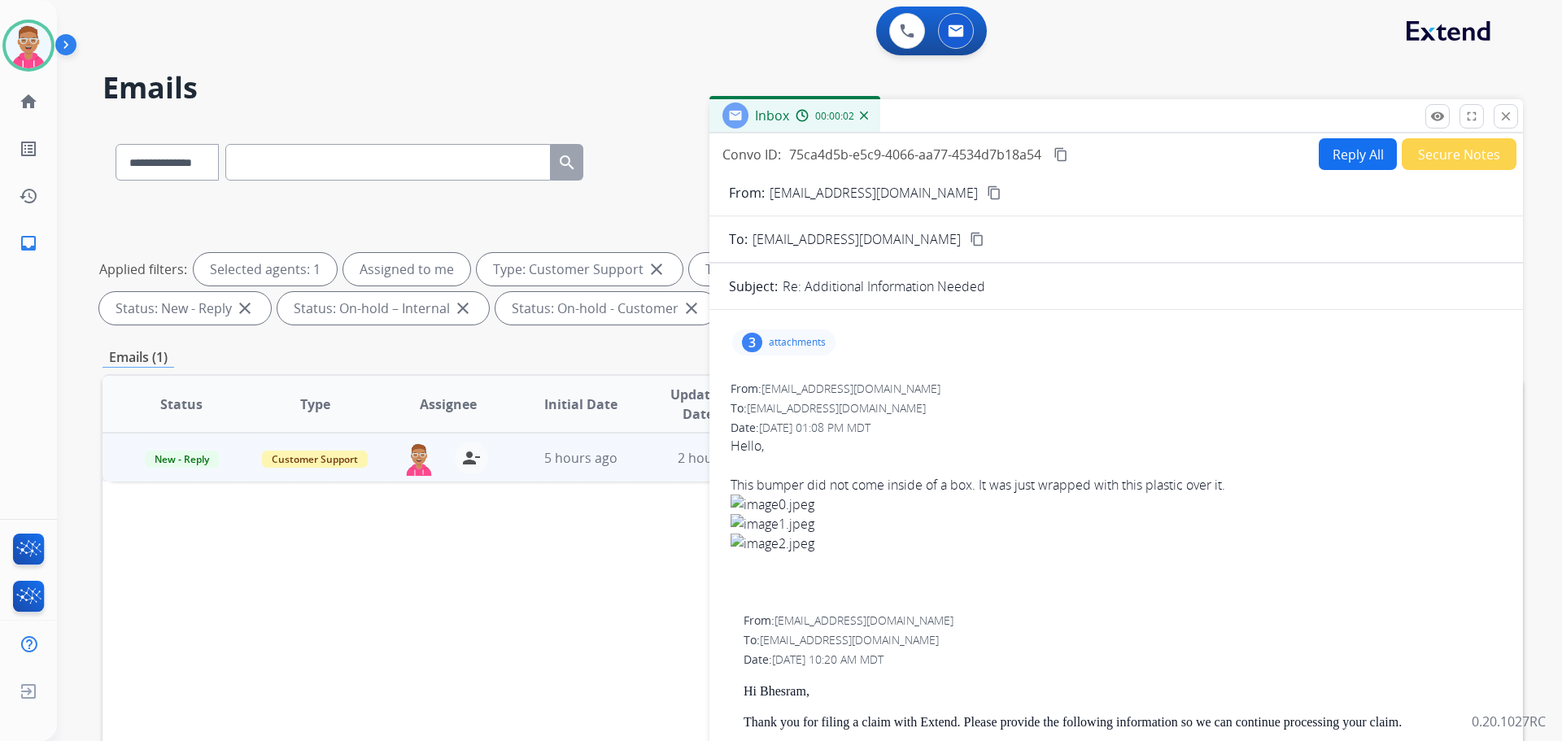
click at [784, 334] on div "3 attachments" at bounding box center [783, 342] width 103 height 26
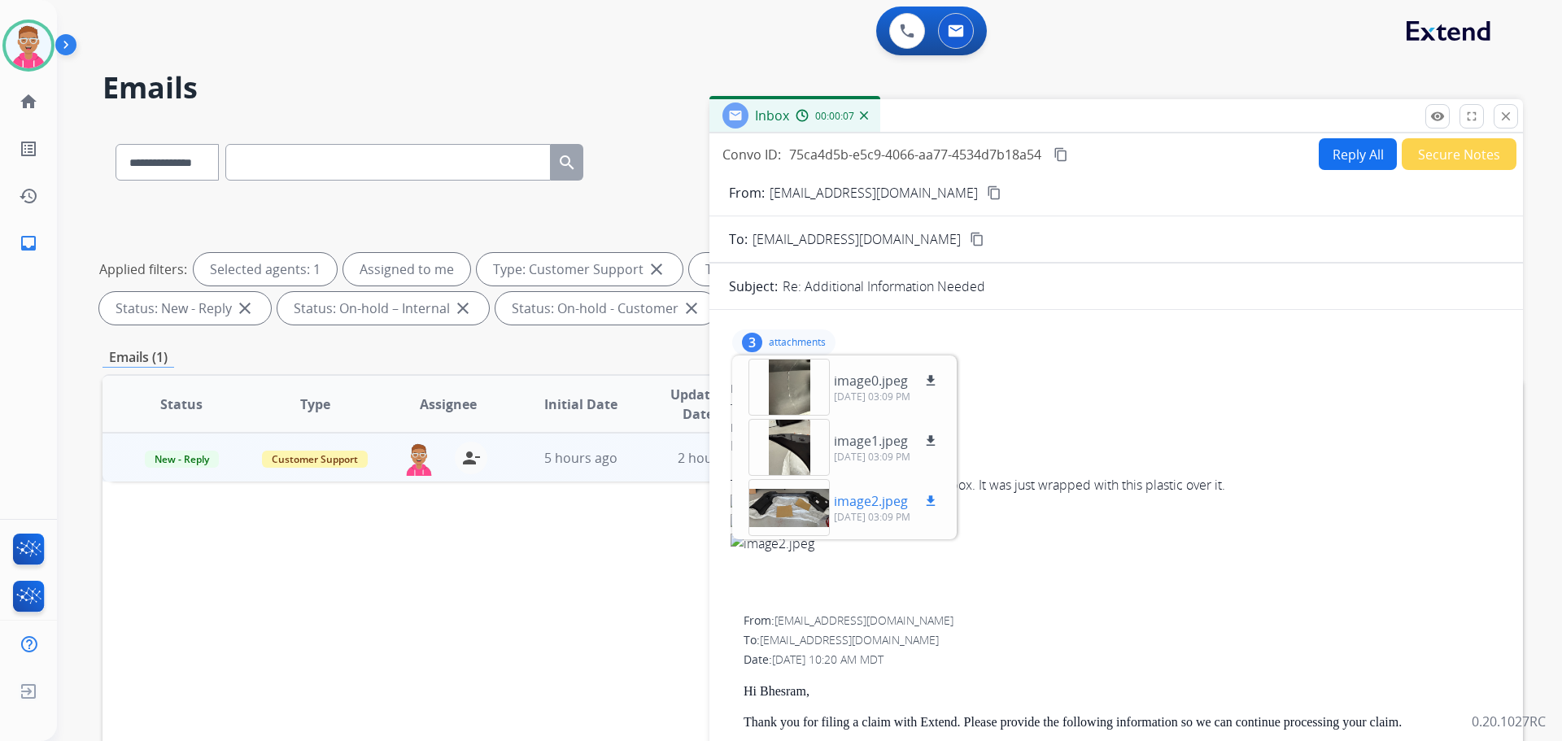
click at [781, 521] on div at bounding box center [788, 507] width 81 height 57
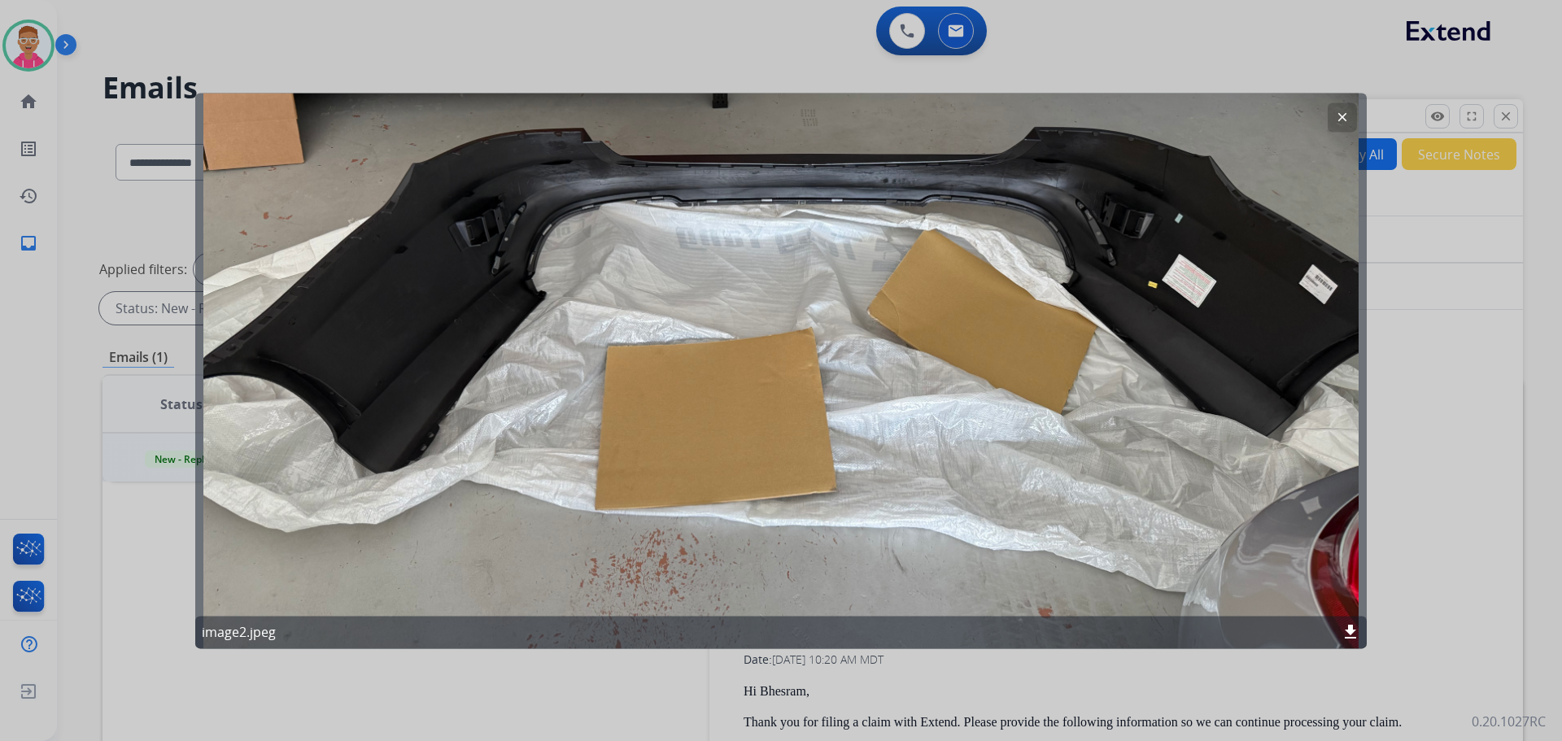
click at [1352, 121] on button "clear" at bounding box center [1341, 116] width 29 height 29
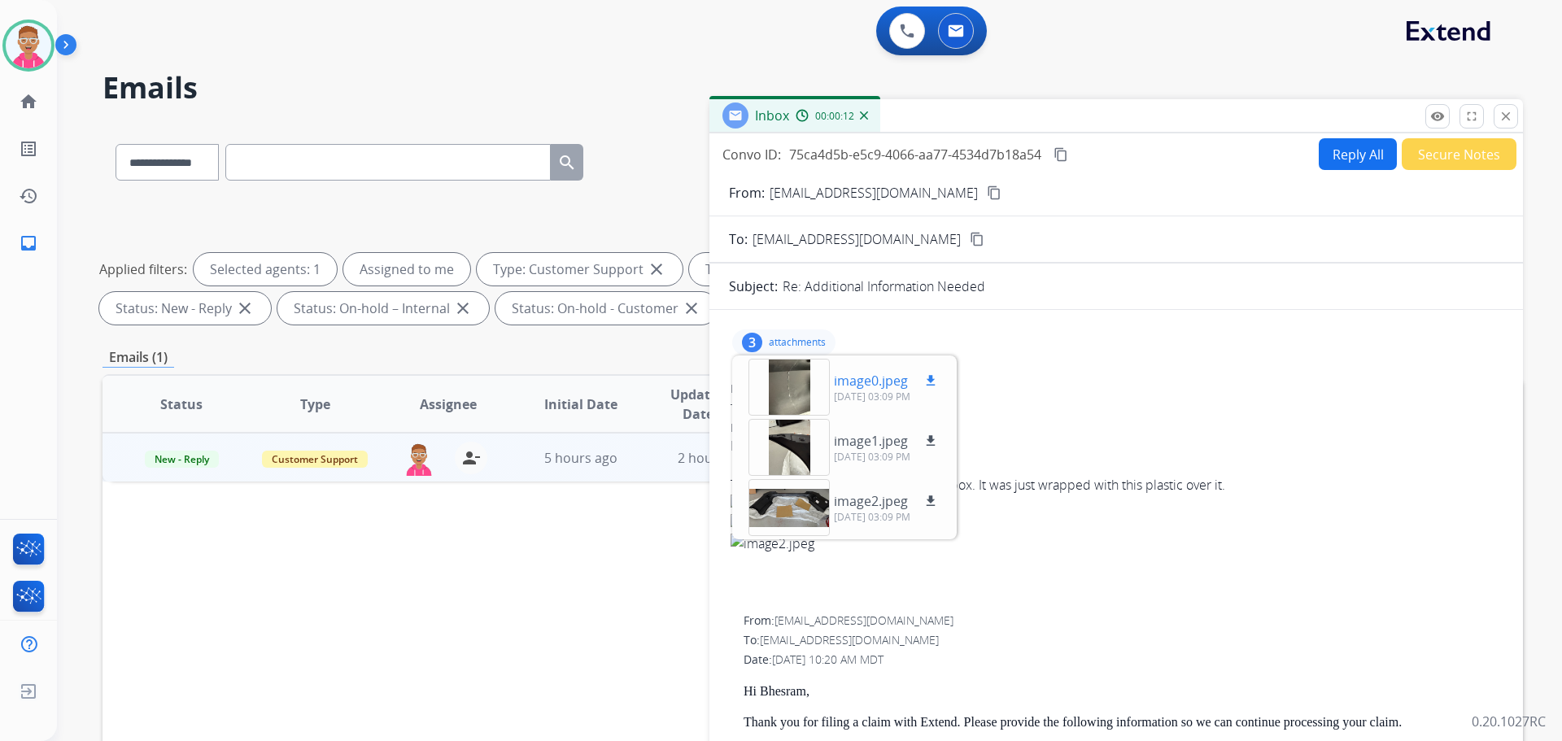
click at [793, 370] on div at bounding box center [788, 387] width 81 height 57
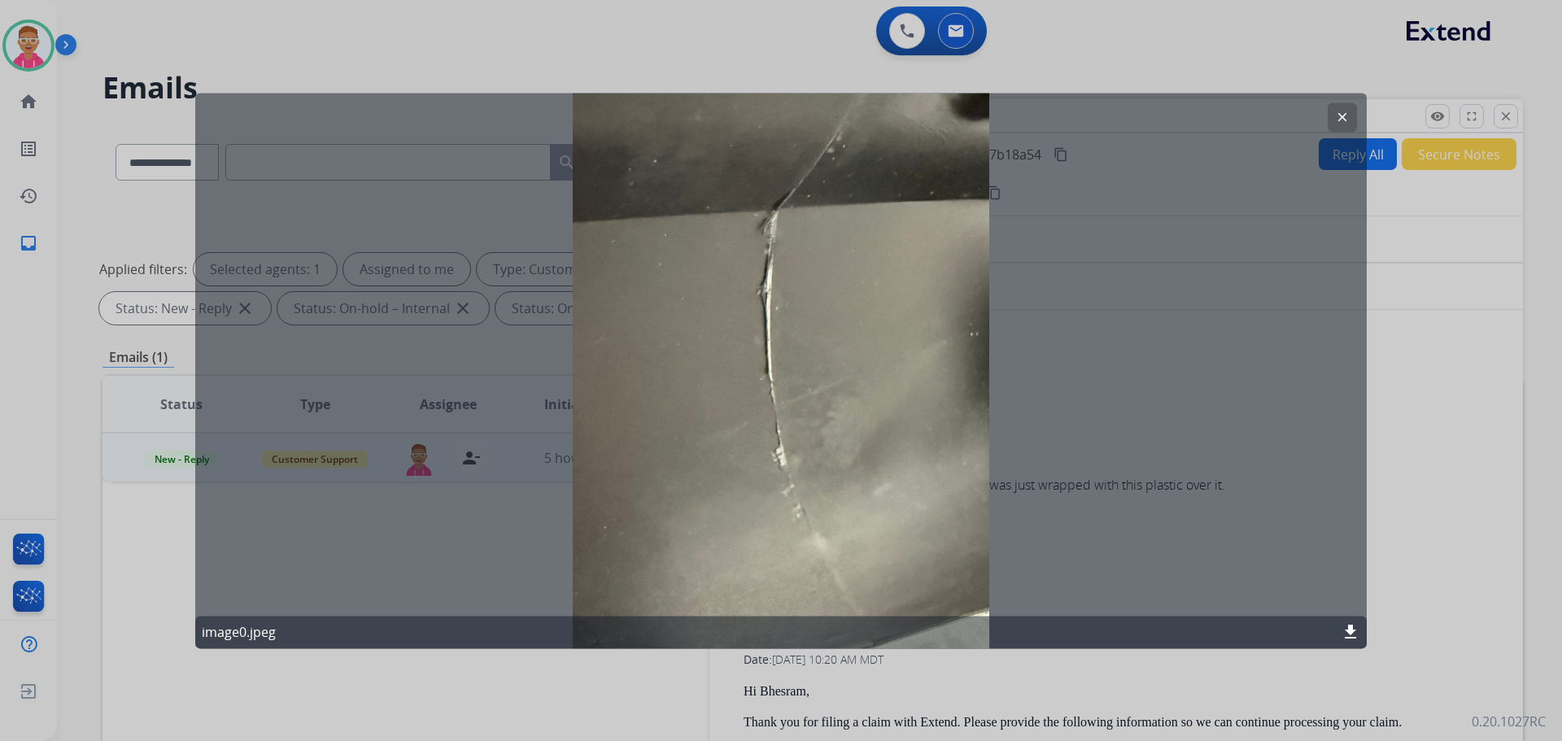
click at [1346, 121] on mat-icon "clear" at bounding box center [1342, 117] width 15 height 15
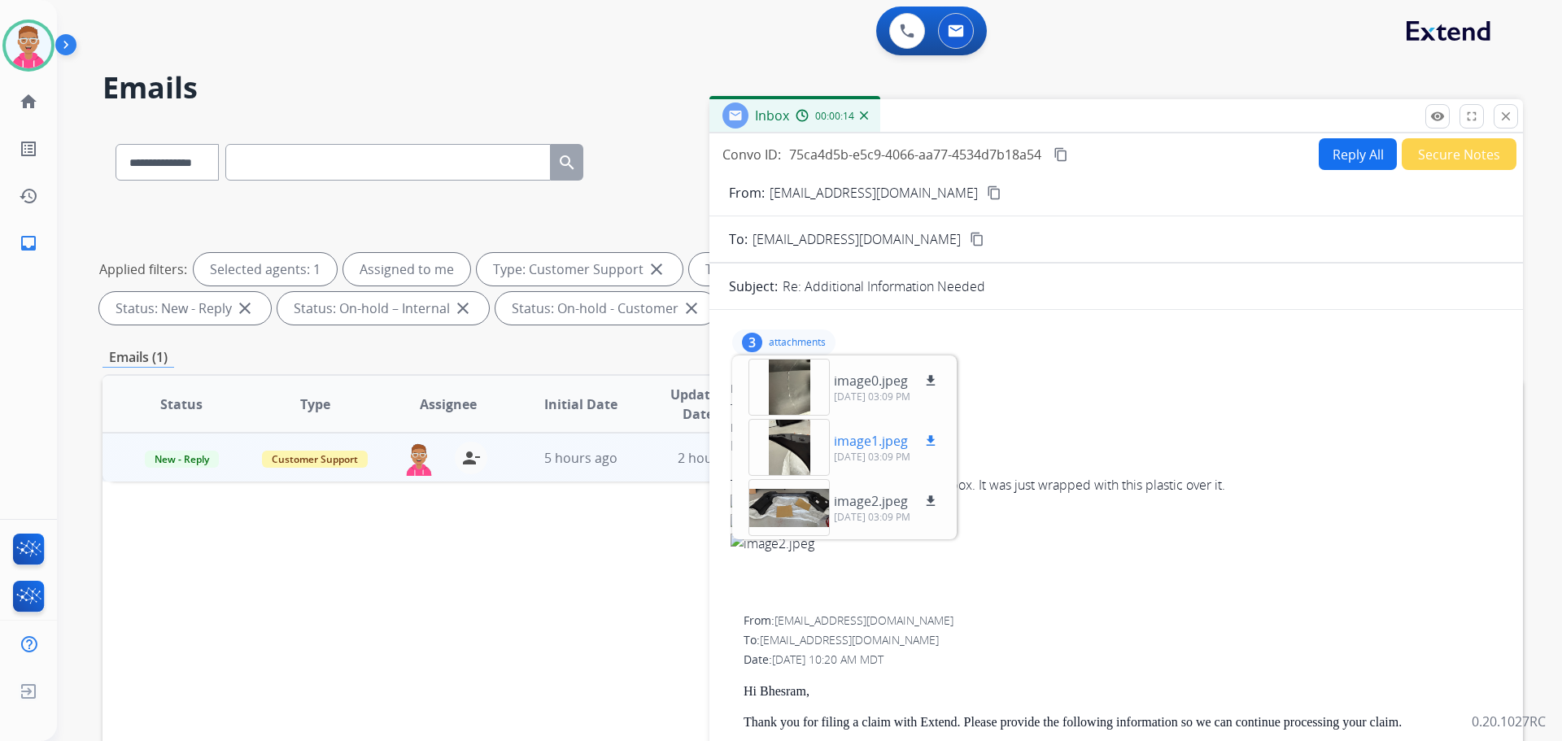
click at [782, 447] on div at bounding box center [788, 447] width 81 height 57
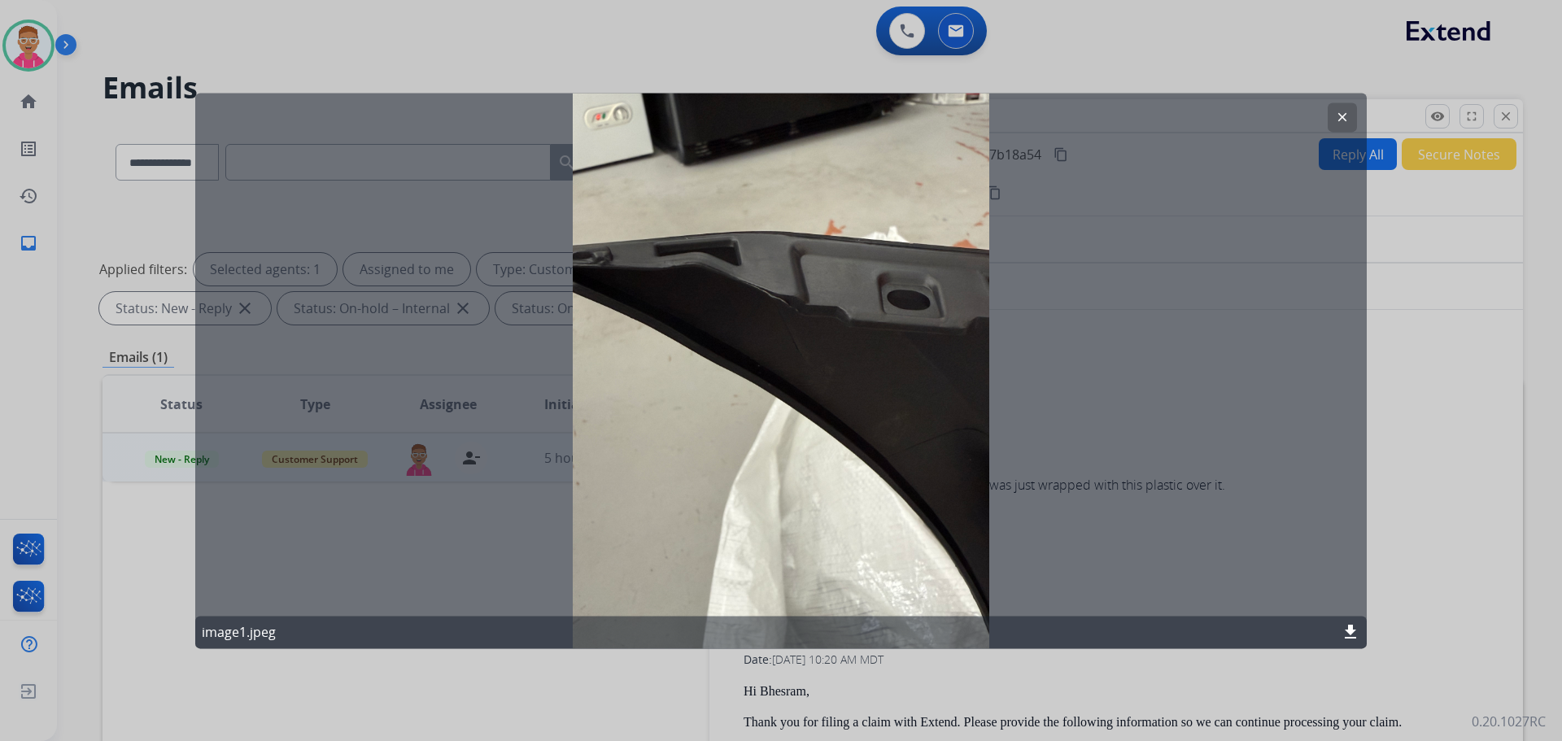
click at [1334, 115] on button "clear" at bounding box center [1341, 116] width 29 height 29
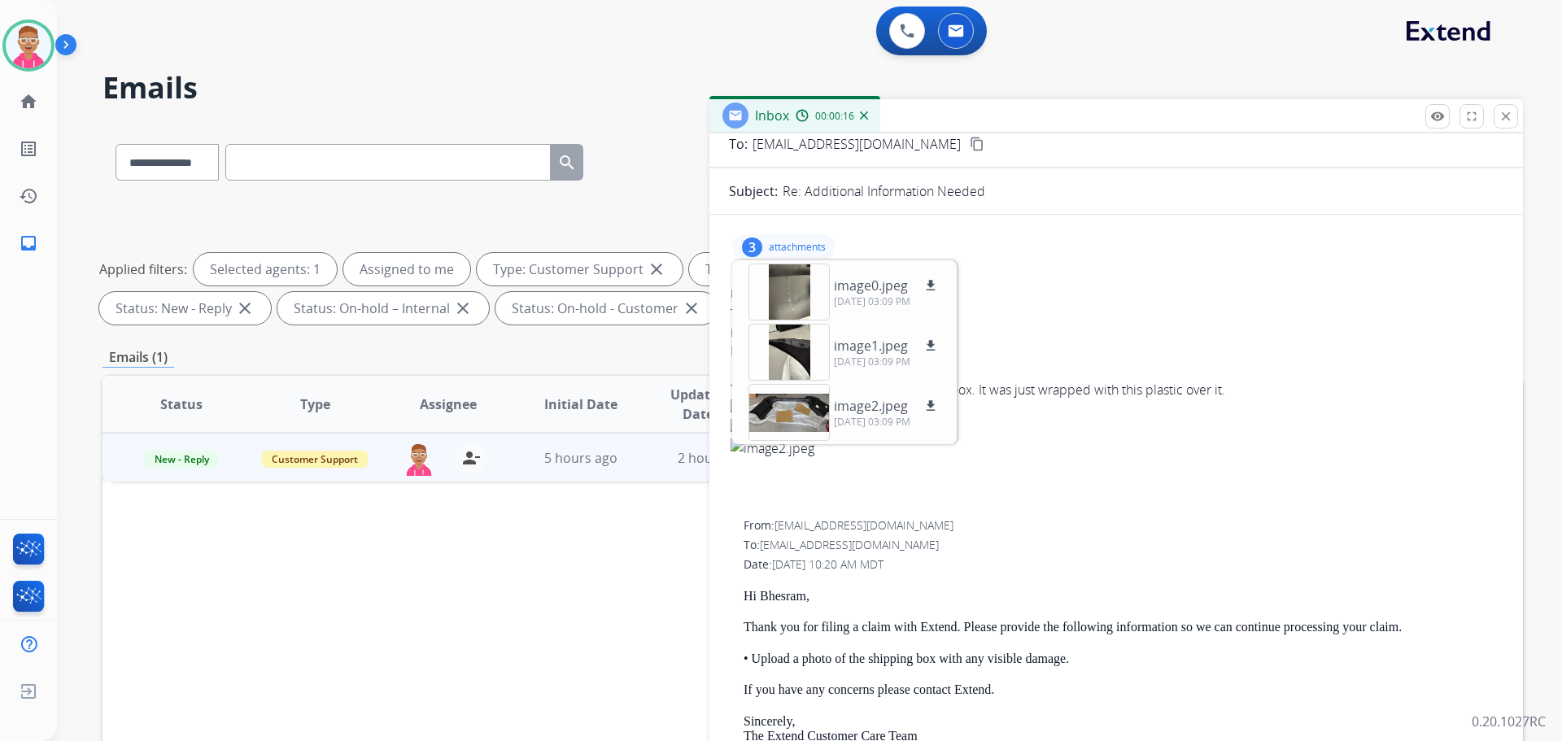
scroll to position [244, 0]
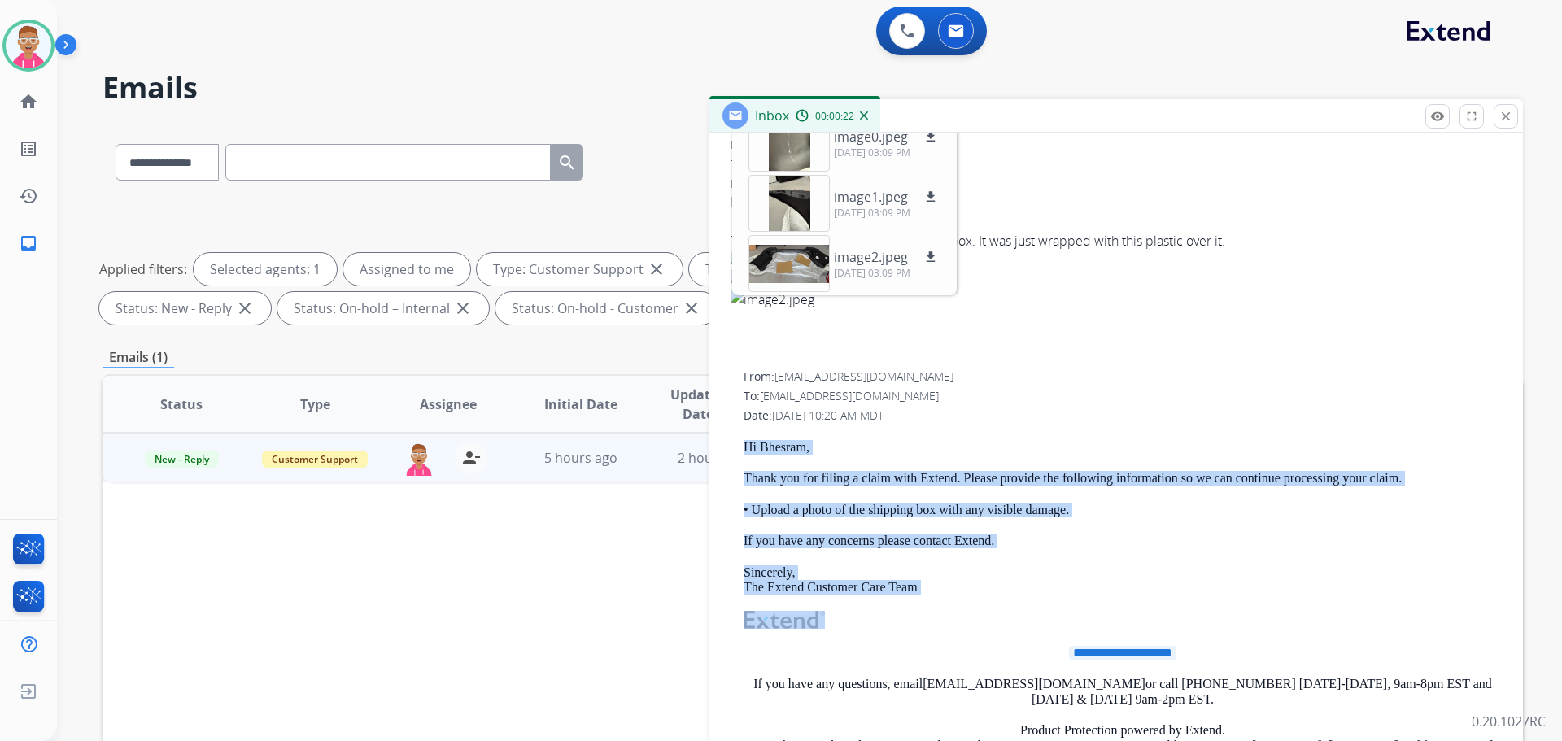
drag, startPoint x: 744, startPoint y: 440, endPoint x: 909, endPoint y: 595, distance: 226.1
click at [909, 595] on div "**********" at bounding box center [1122, 687] width 758 height 494
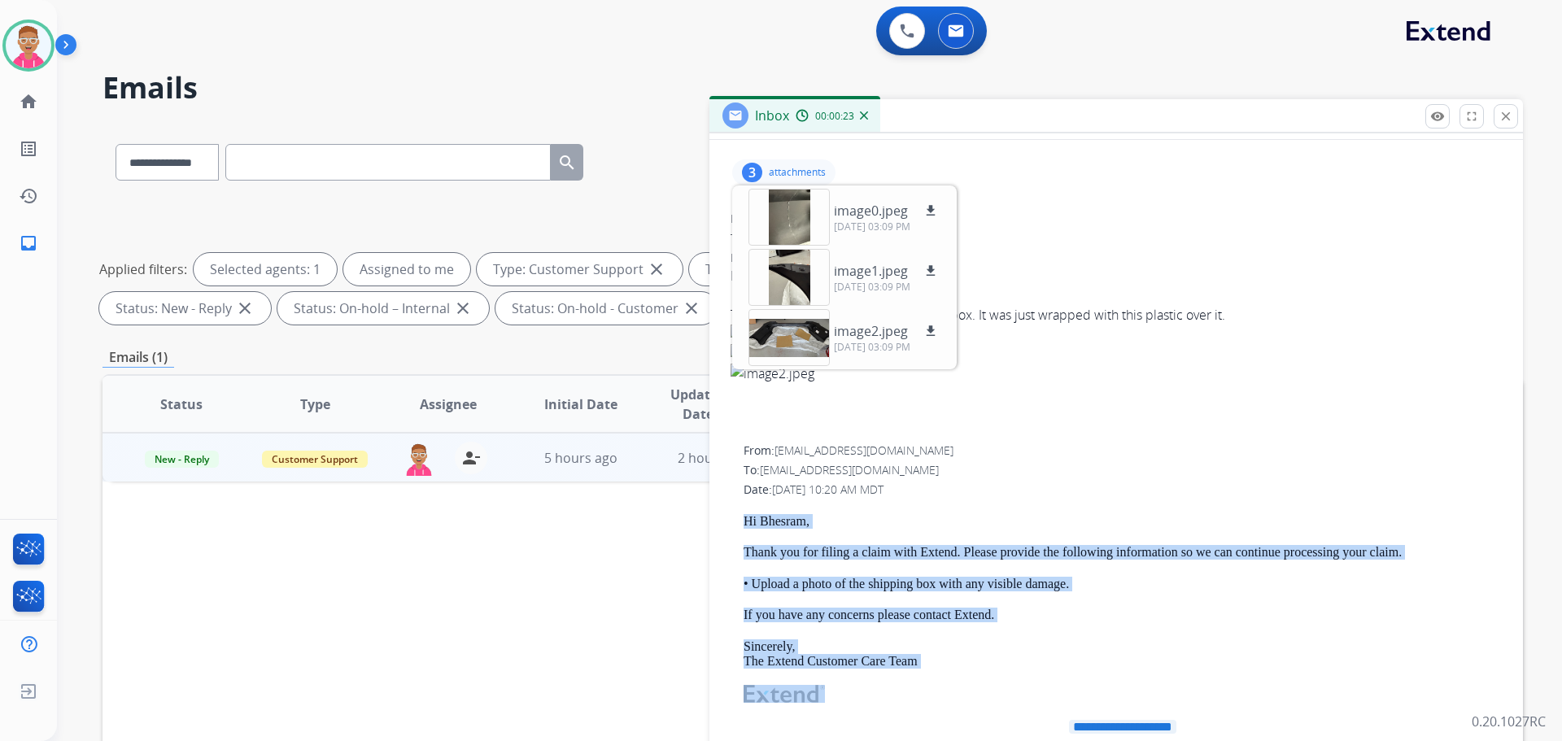
scroll to position [0, 0]
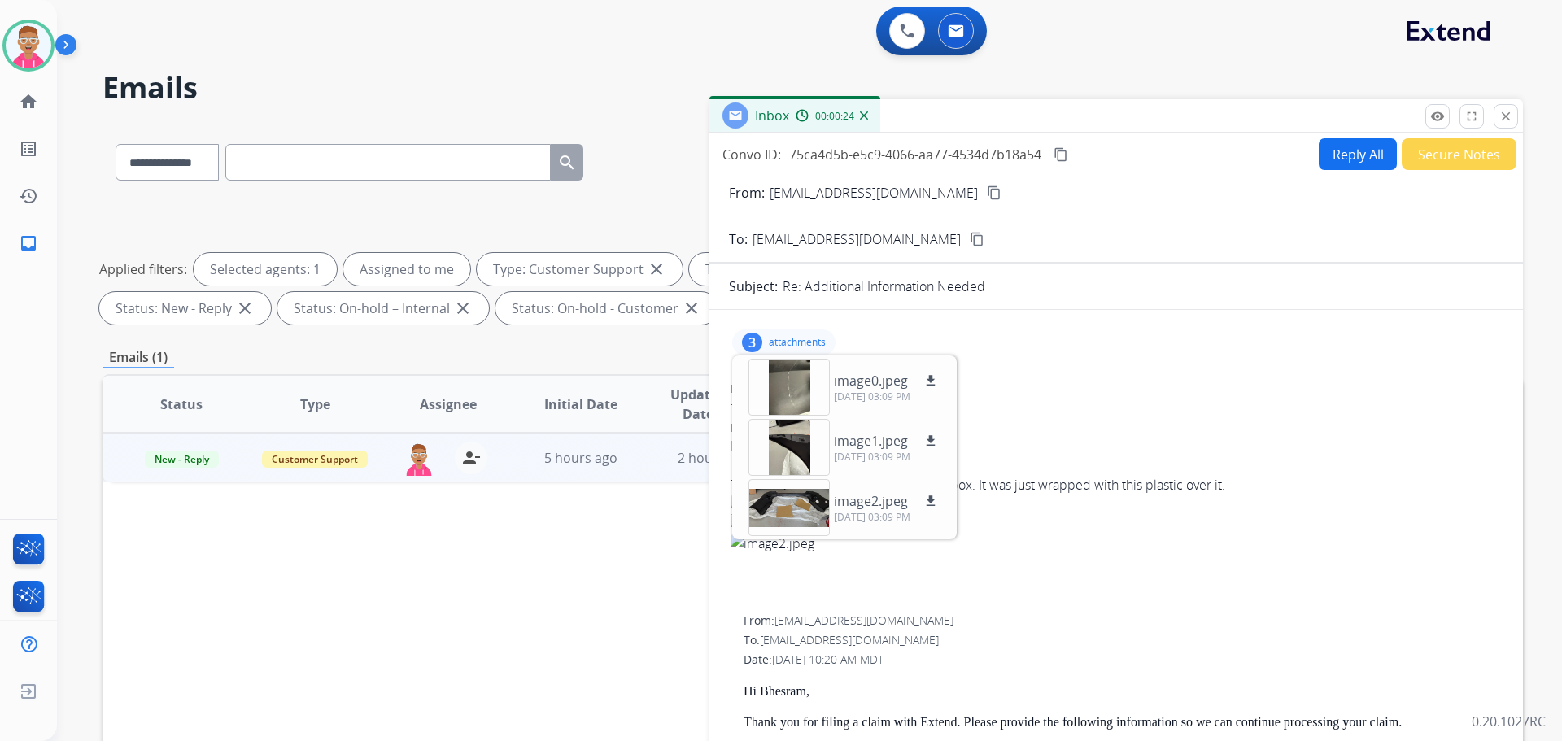
click at [791, 340] on p "attachments" at bounding box center [797, 342] width 57 height 13
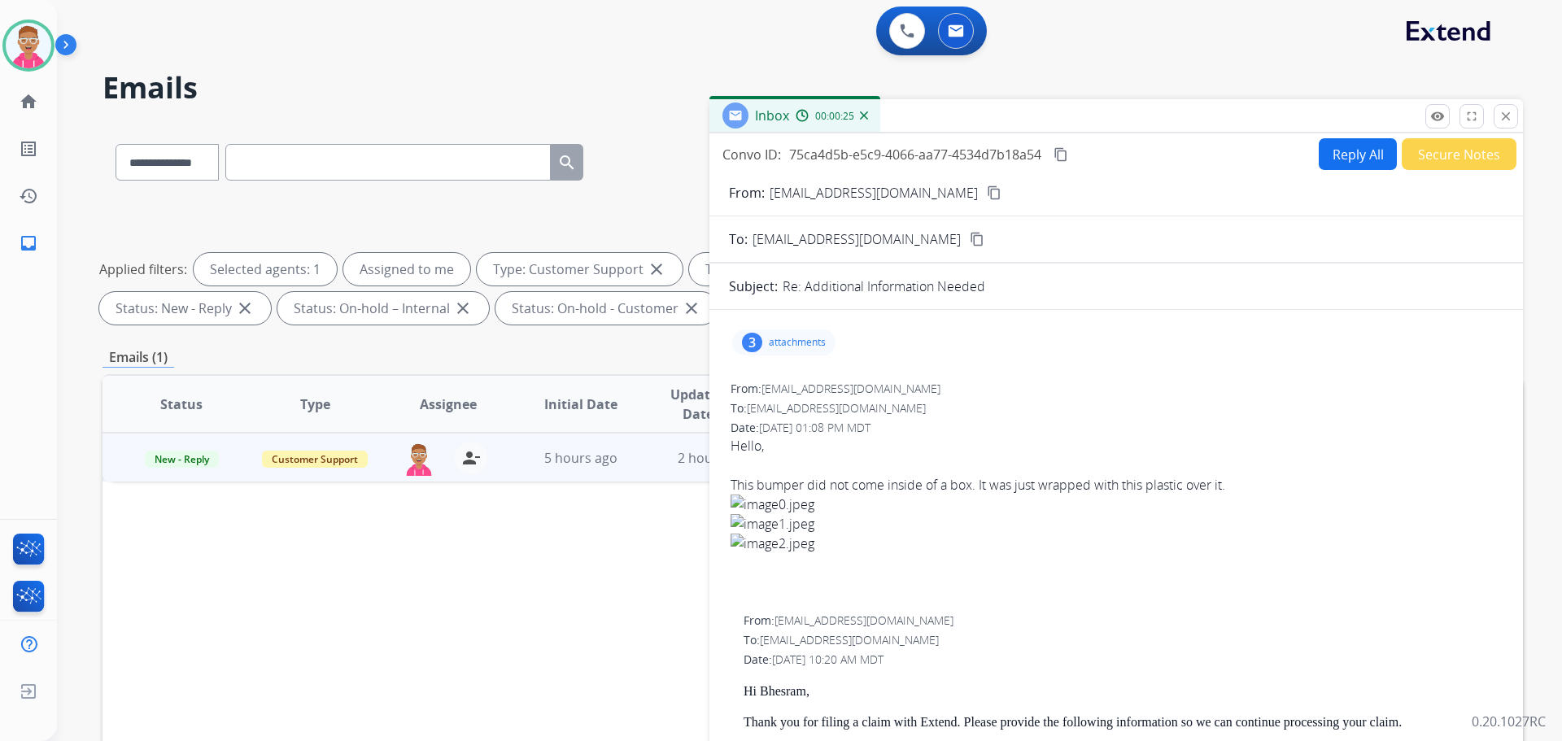
click at [1339, 150] on button "Reply All" at bounding box center [1357, 154] width 78 height 32
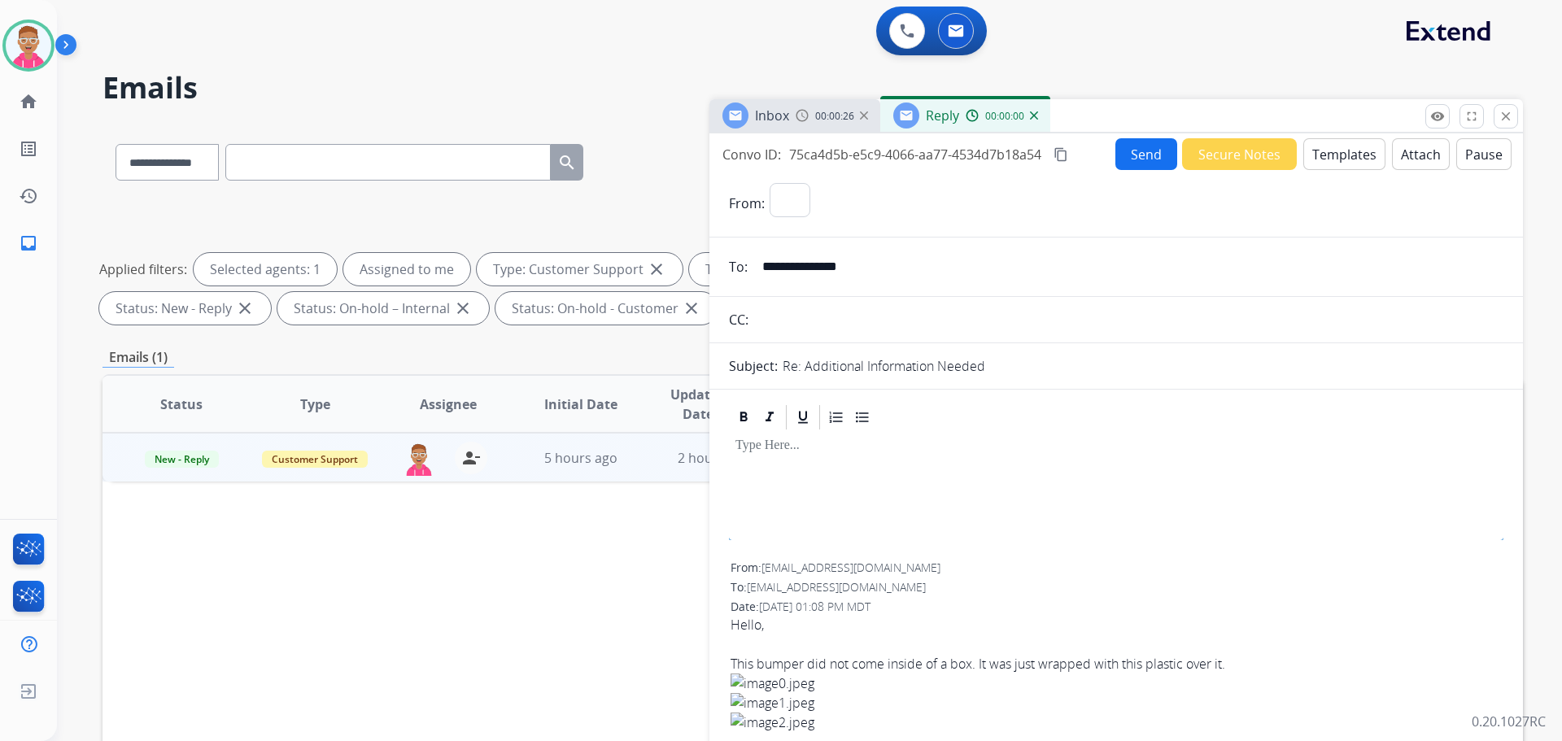
click at [1337, 156] on button "Templates" at bounding box center [1344, 154] width 82 height 32
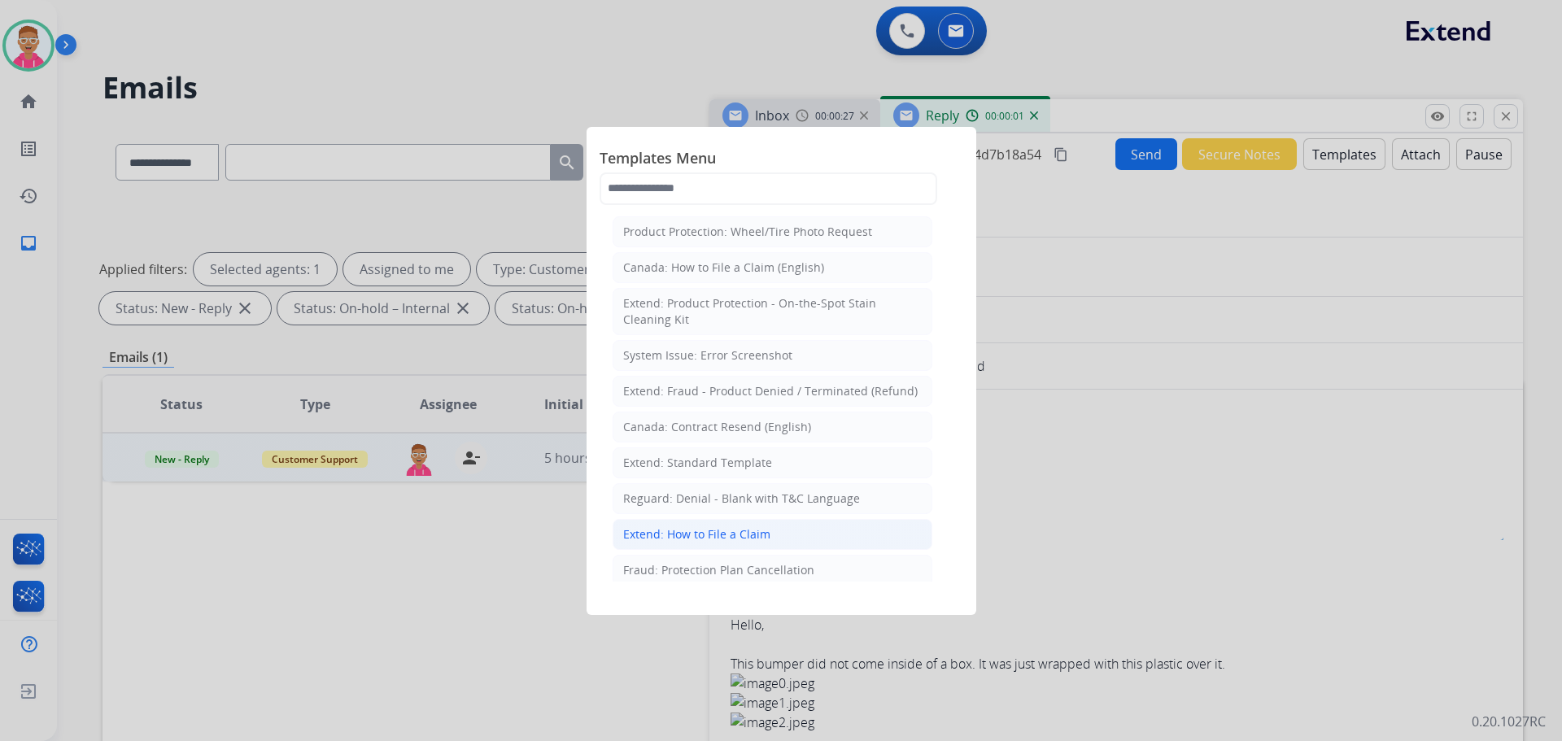
select select "**********"
click at [715, 455] on div "Extend: Standard Template" at bounding box center [697, 463] width 149 height 16
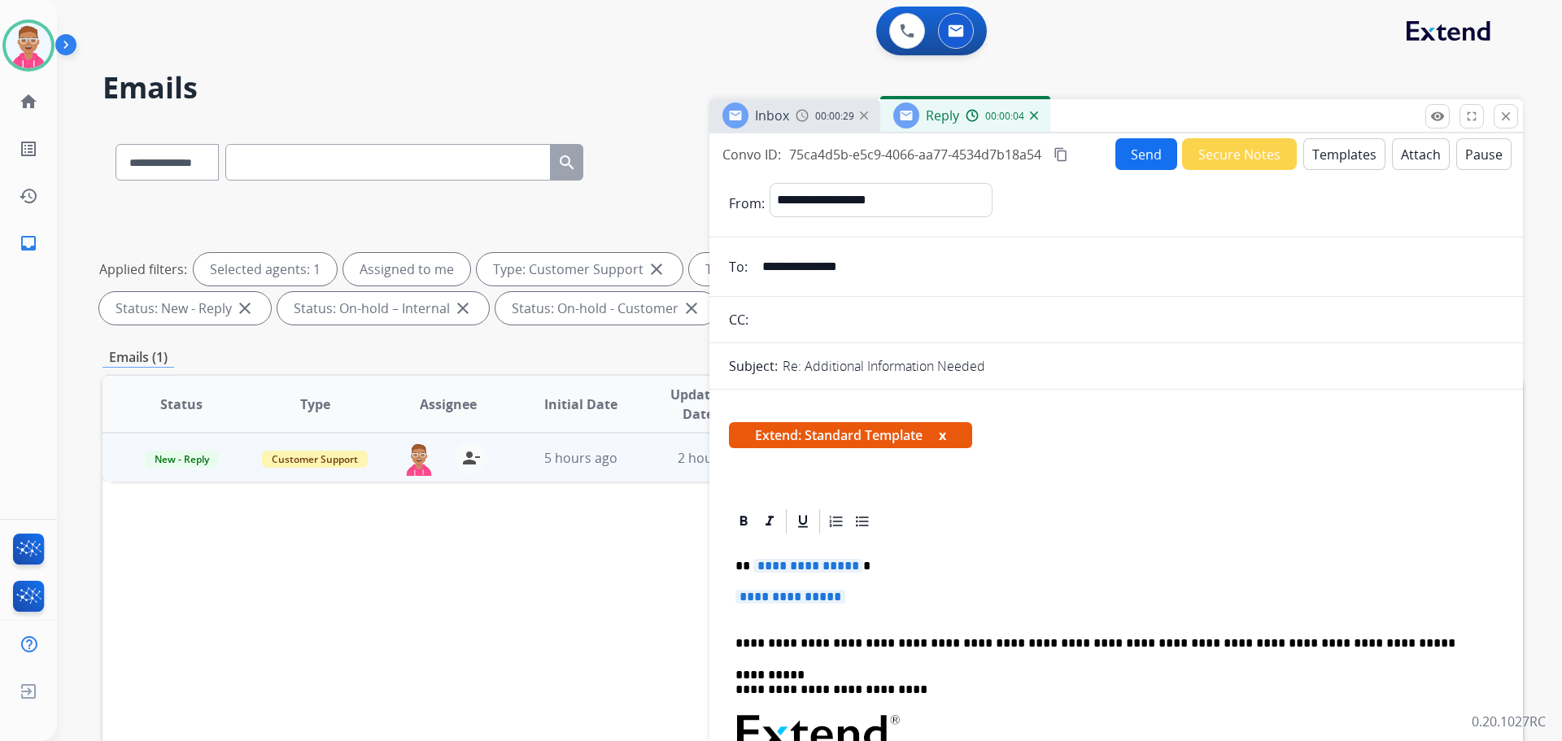
drag, startPoint x: 721, startPoint y: 569, endPoint x: 825, endPoint y: 666, distance: 142.2
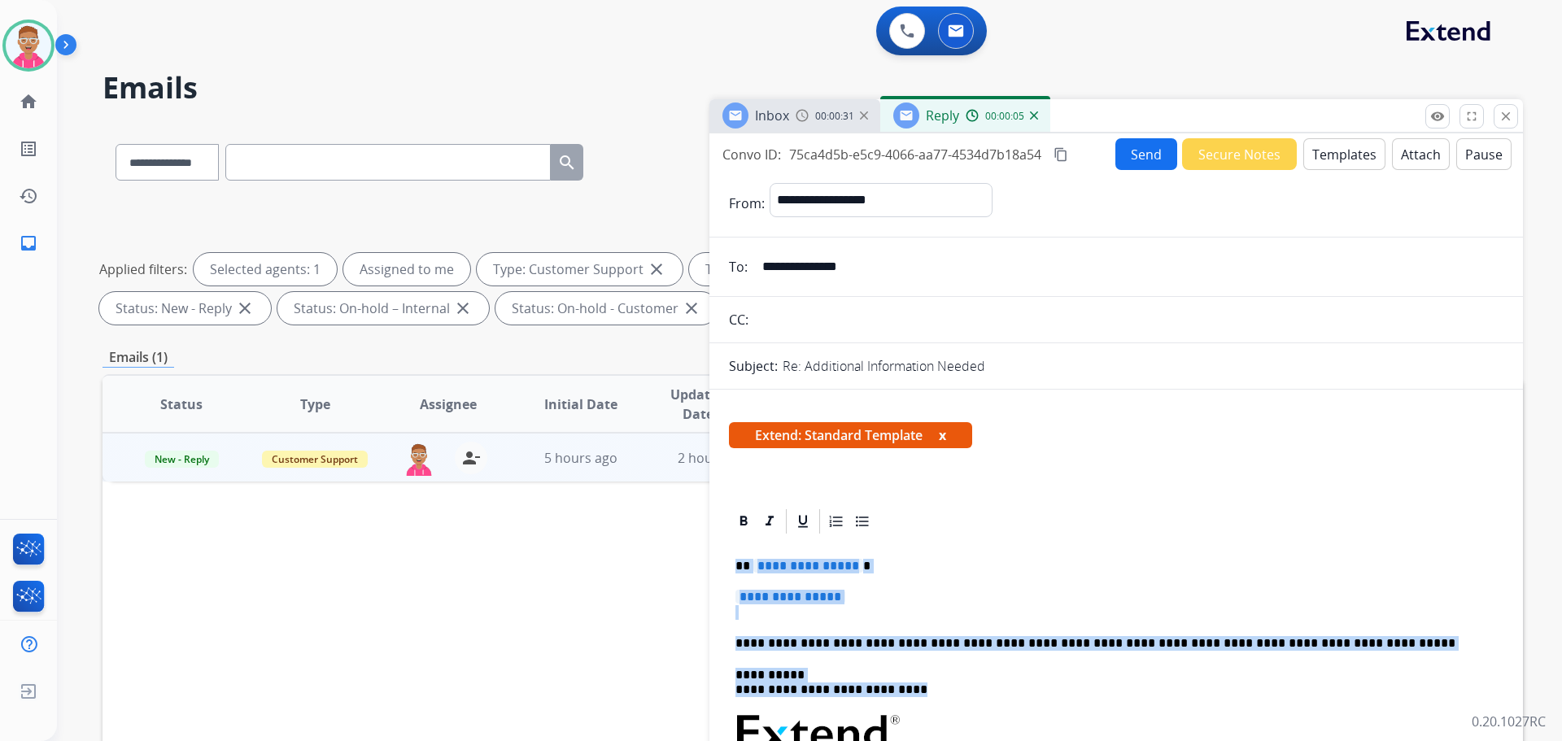
drag, startPoint x: 739, startPoint y: 560, endPoint x: 967, endPoint y: 701, distance: 268.4
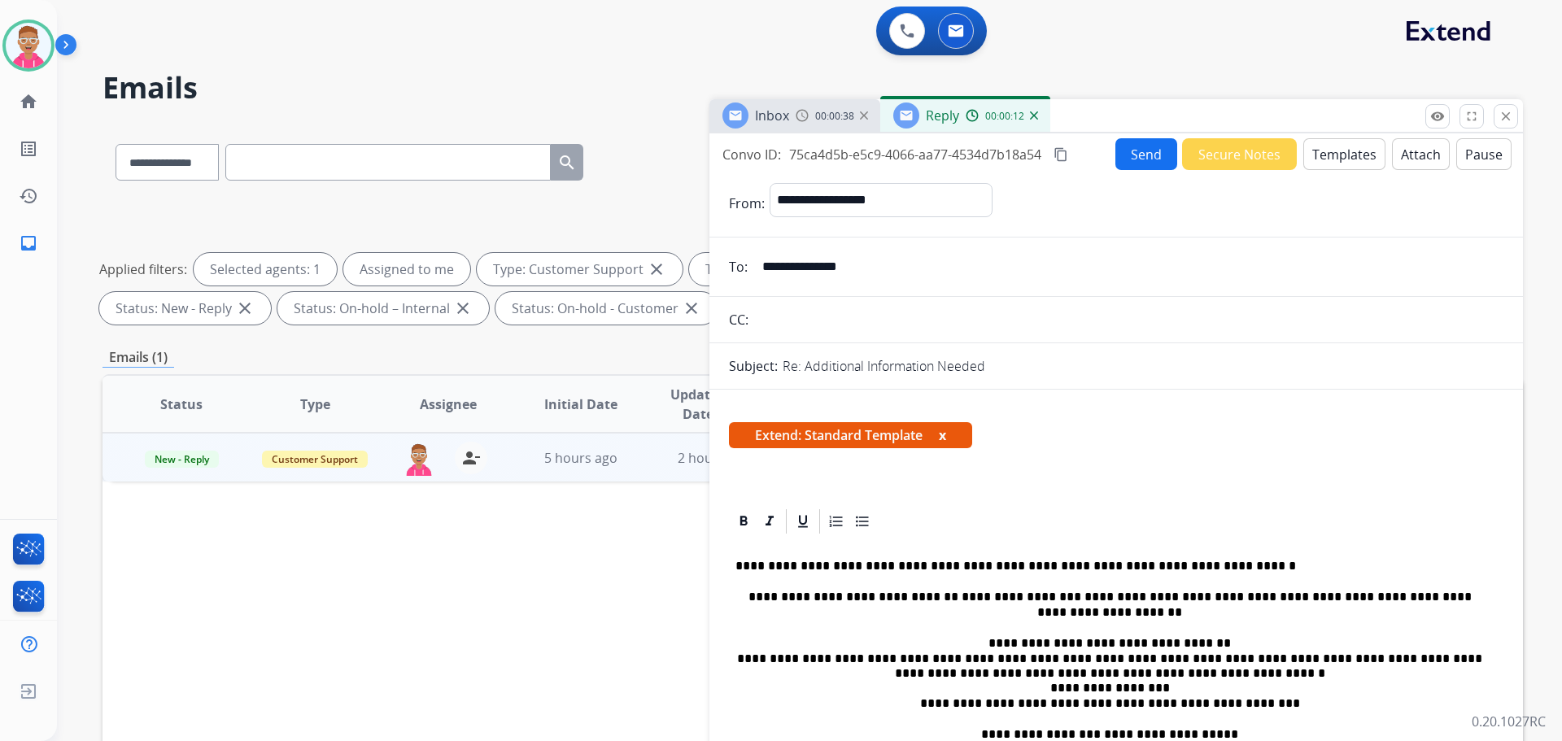
drag, startPoint x: 1035, startPoint y: 441, endPoint x: 1092, endPoint y: 469, distance: 63.7
drag, startPoint x: 1092, startPoint y: 469, endPoint x: 1118, endPoint y: 506, distance: 44.9
drag, startPoint x: 1118, startPoint y: 506, endPoint x: 1077, endPoint y: 584, distance: 88.0
drag, startPoint x: 1077, startPoint y: 584, endPoint x: 1003, endPoint y: 580, distance: 74.1
drag, startPoint x: 1003, startPoint y: 580, endPoint x: 911, endPoint y: 569, distance: 92.5
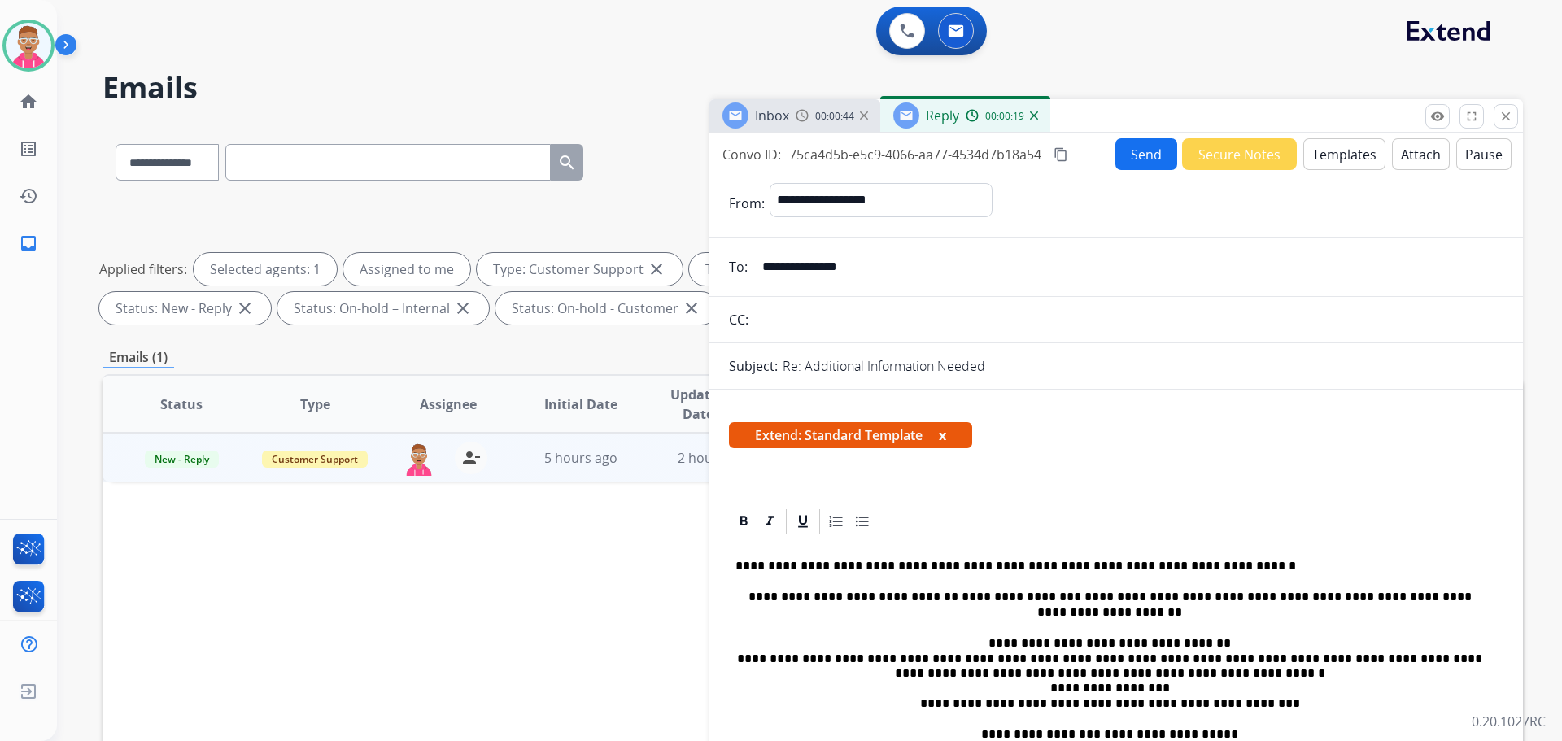
drag, startPoint x: 911, startPoint y: 569, endPoint x: 898, endPoint y: 521, distance: 50.5
drag, startPoint x: 898, startPoint y: 521, endPoint x: 1515, endPoint y: 115, distance: 738.8
click at [1515, 115] on button "close Close" at bounding box center [1505, 116] width 24 height 24
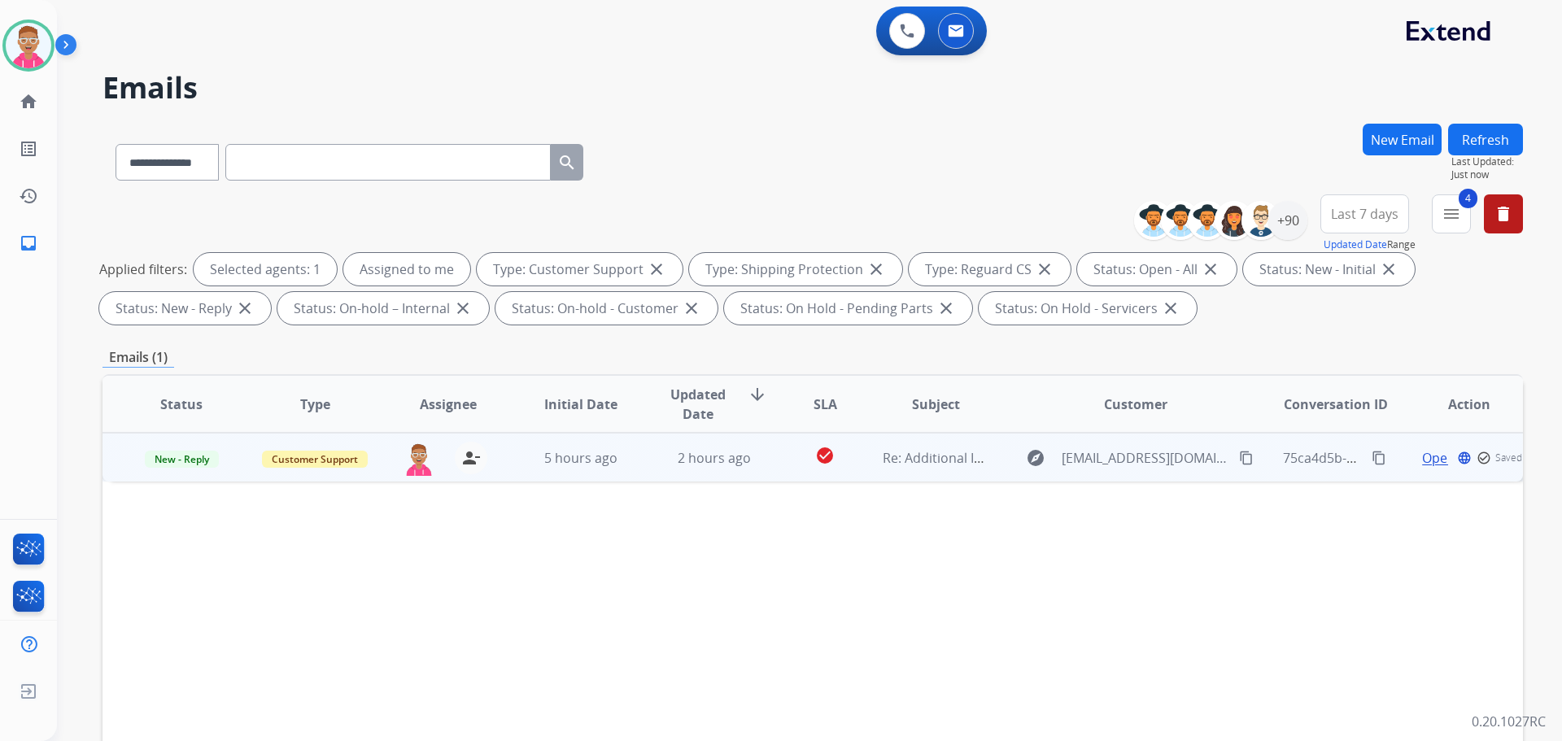
click at [1422, 461] on span "Open" at bounding box center [1438, 458] width 33 height 20
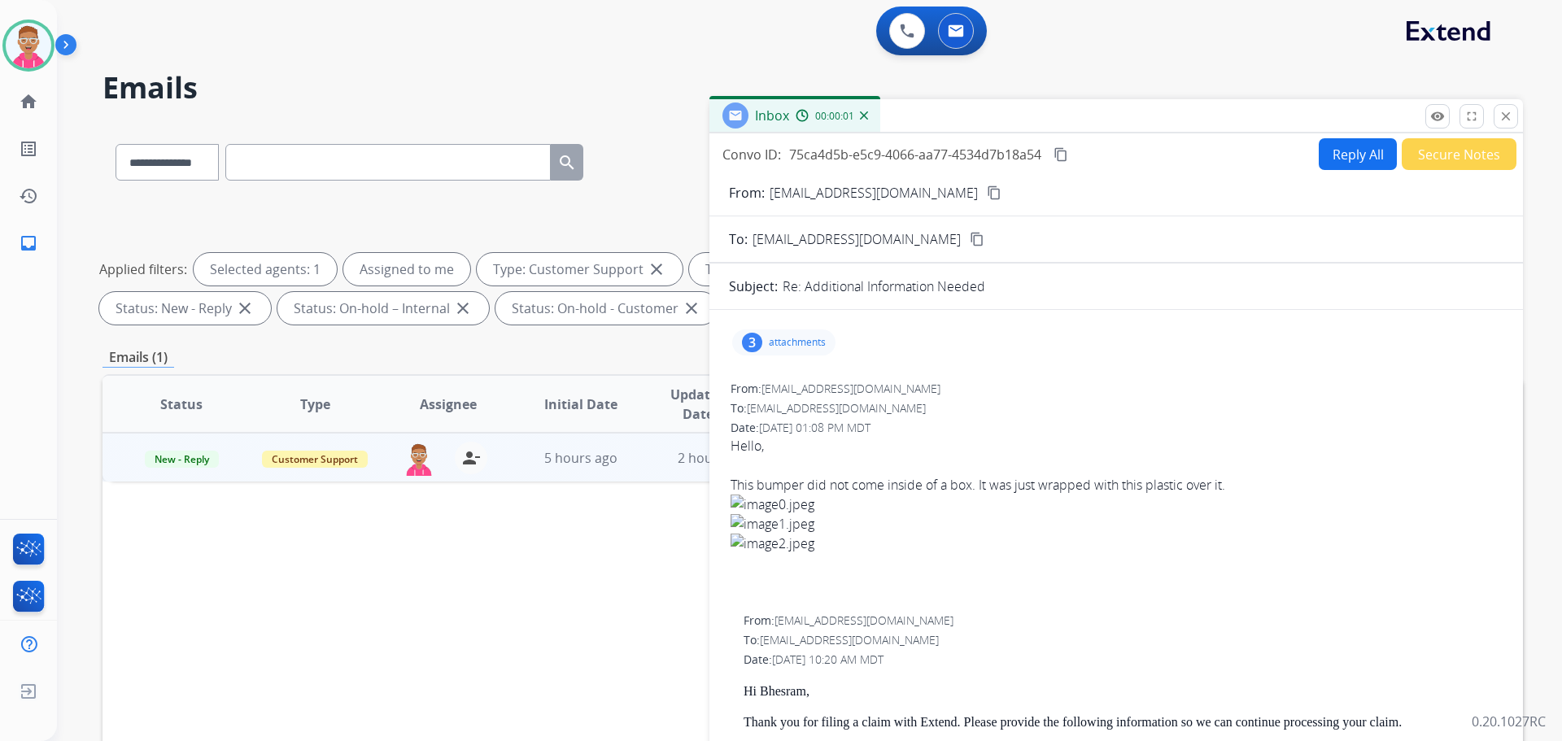
click at [1337, 157] on button "Reply All" at bounding box center [1357, 154] width 78 height 32
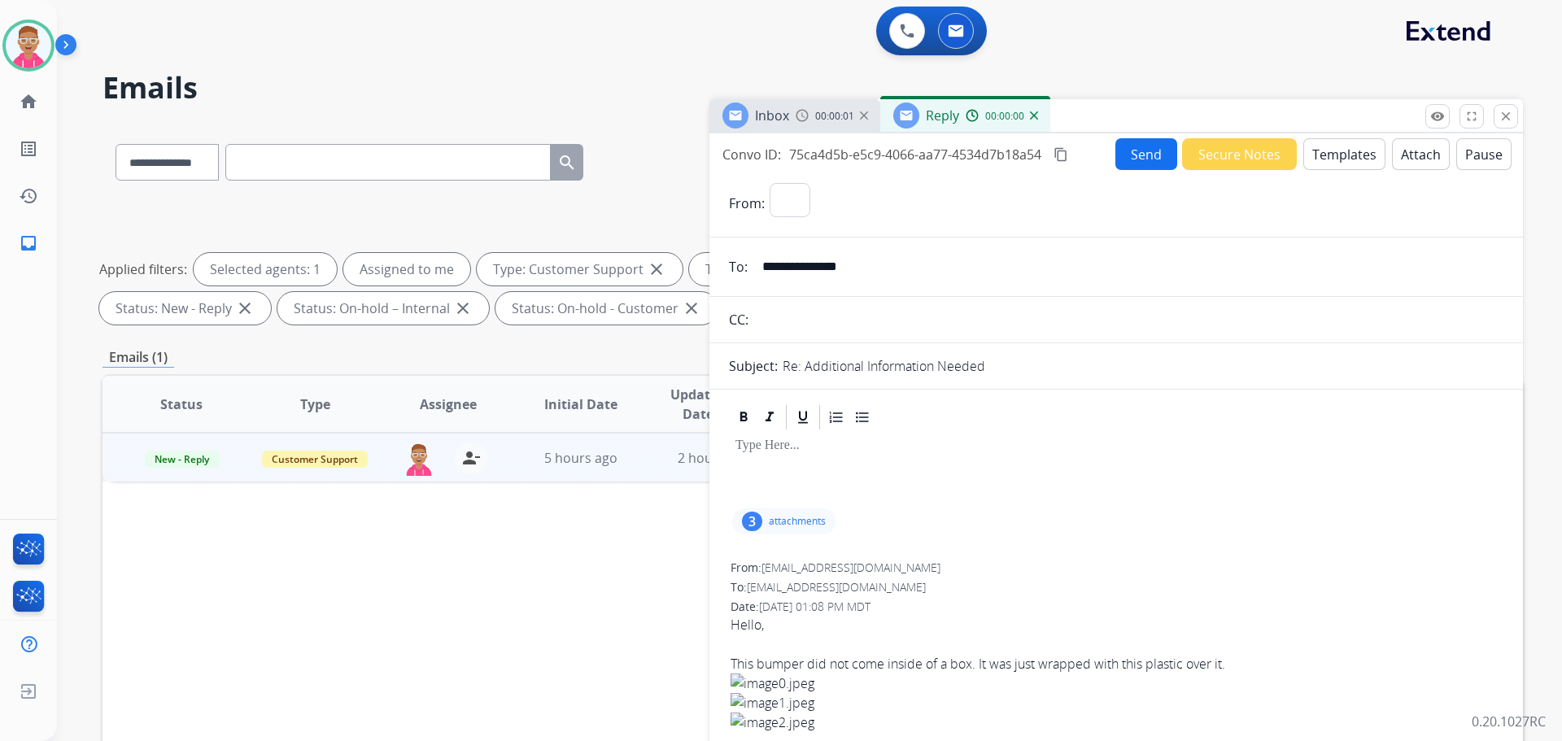
select select "**********"
click at [1325, 163] on button "Templates" at bounding box center [1344, 154] width 82 height 32
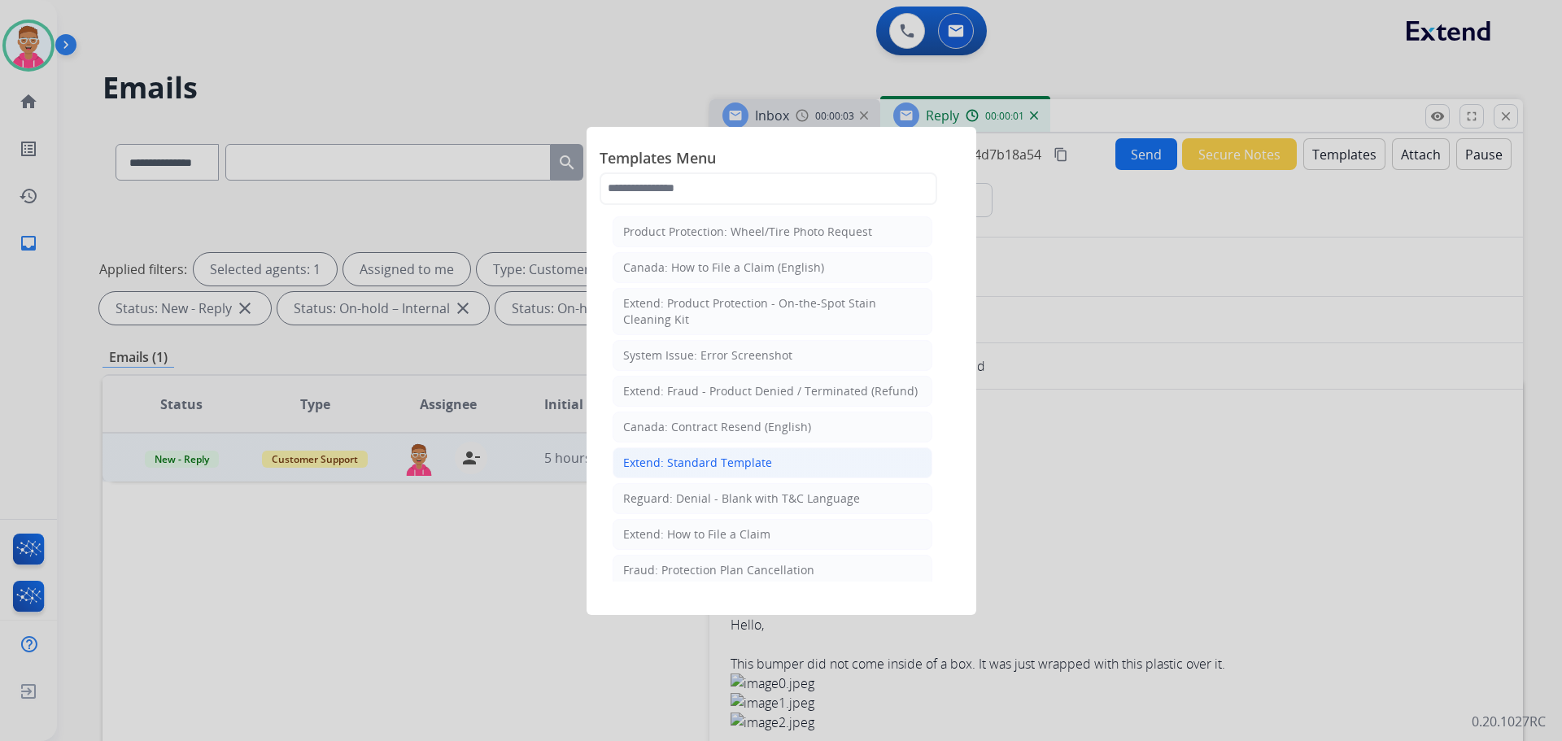
click at [692, 466] on div "Extend: Standard Template" at bounding box center [697, 463] width 149 height 16
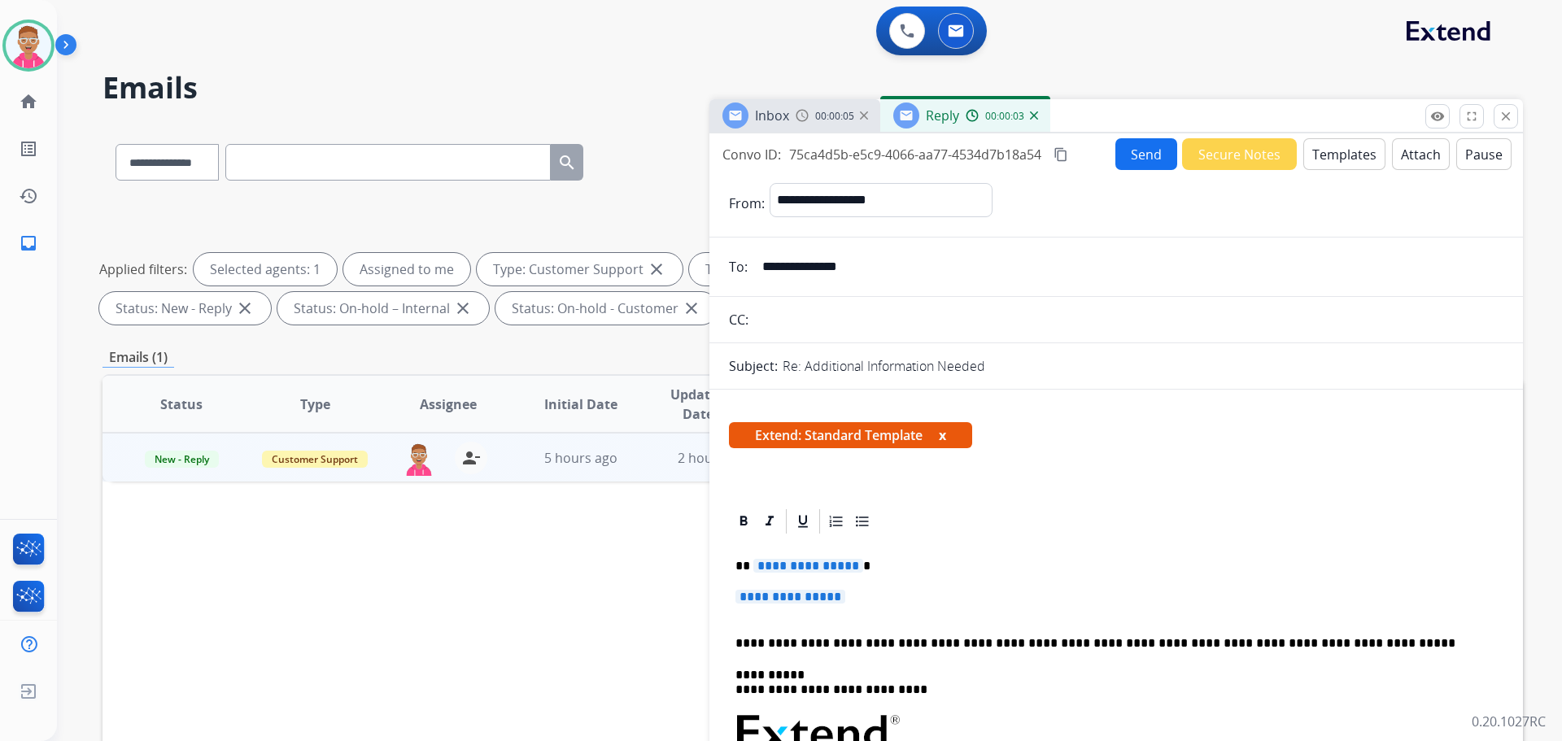
click at [922, 693] on p "**********" at bounding box center [1109, 683] width 748 height 30
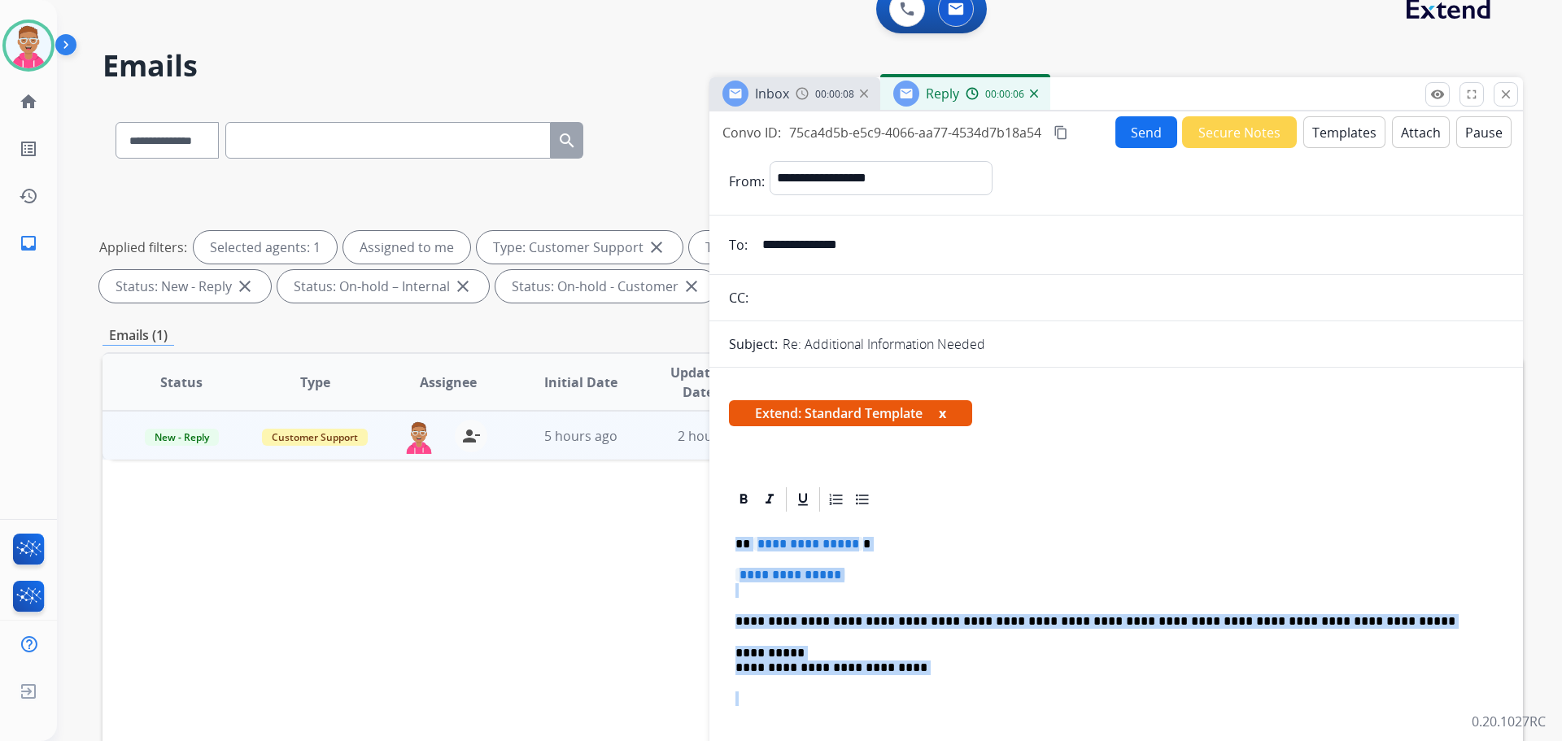
drag, startPoint x: 734, startPoint y: 537, endPoint x: 960, endPoint y: 676, distance: 265.5
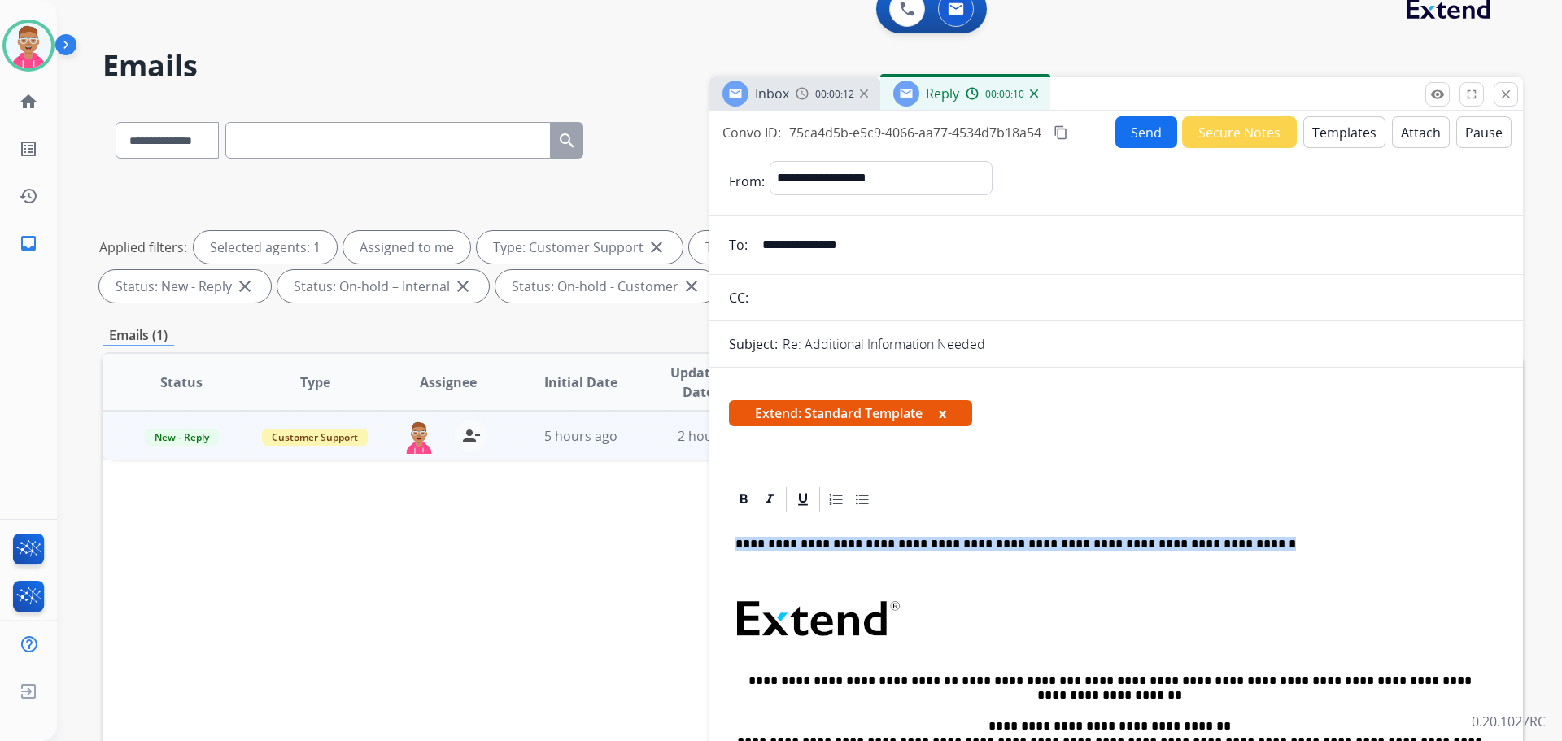
drag, startPoint x: 1272, startPoint y: 545, endPoint x: 706, endPoint y: 532, distance: 566.3
click at [706, 532] on div "**********" at bounding box center [812, 542] width 1420 height 880
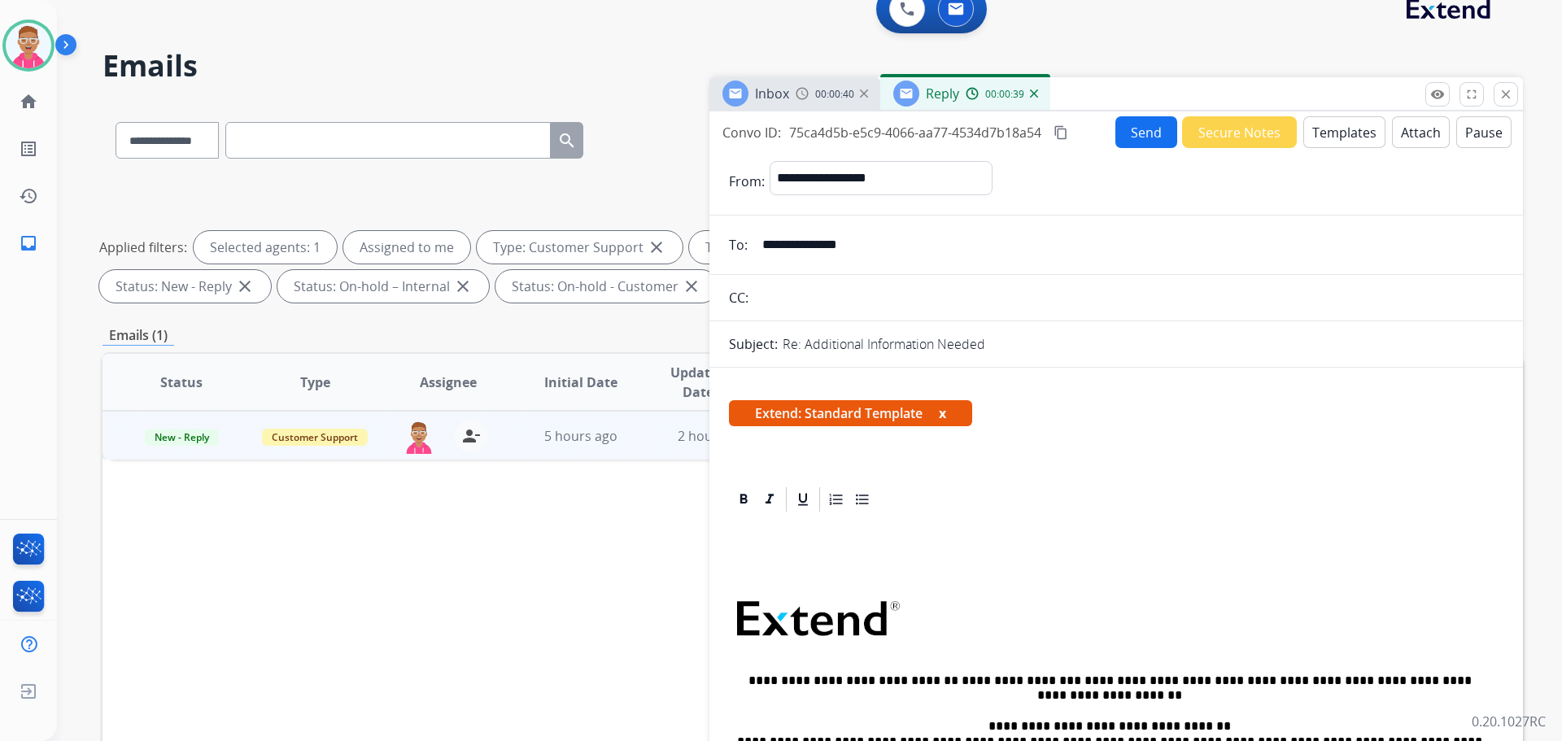
click at [781, 563] on div "**********" at bounding box center [1116, 703] width 774 height 378
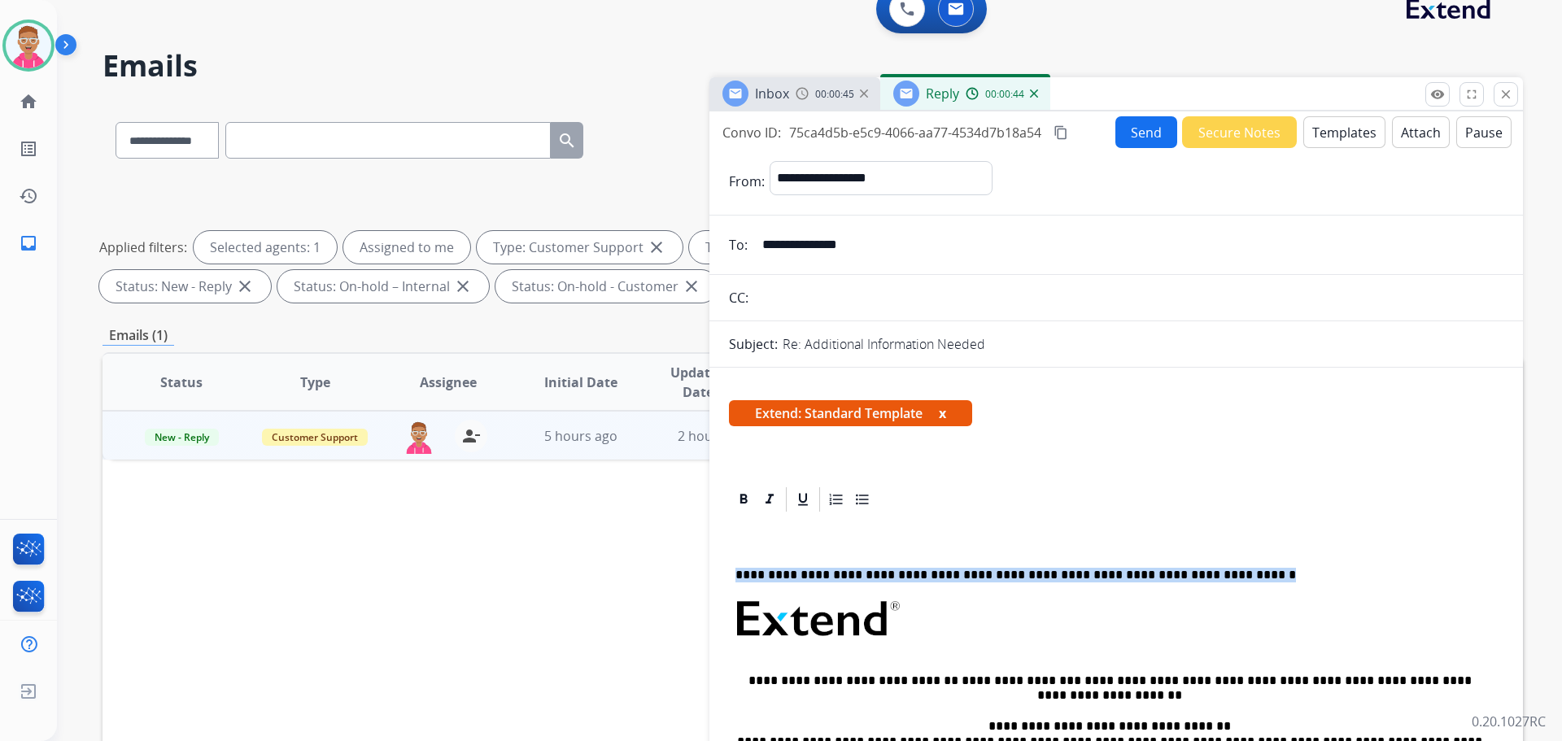
drag, startPoint x: 1270, startPoint y: 579, endPoint x: 637, endPoint y: 569, distance: 633.7
click at [637, 569] on div "**********" at bounding box center [812, 542] width 1420 height 880
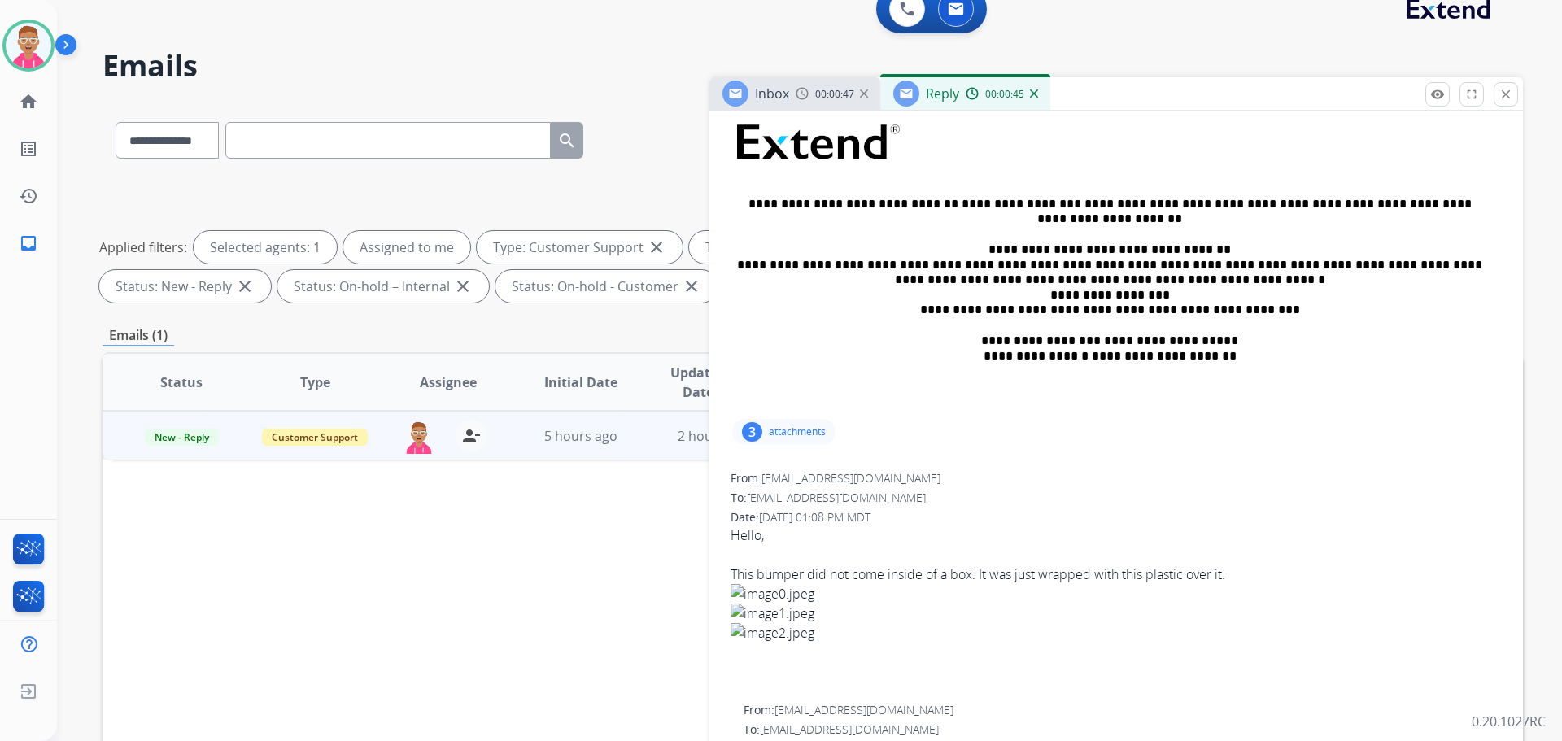
scroll to position [732, 0]
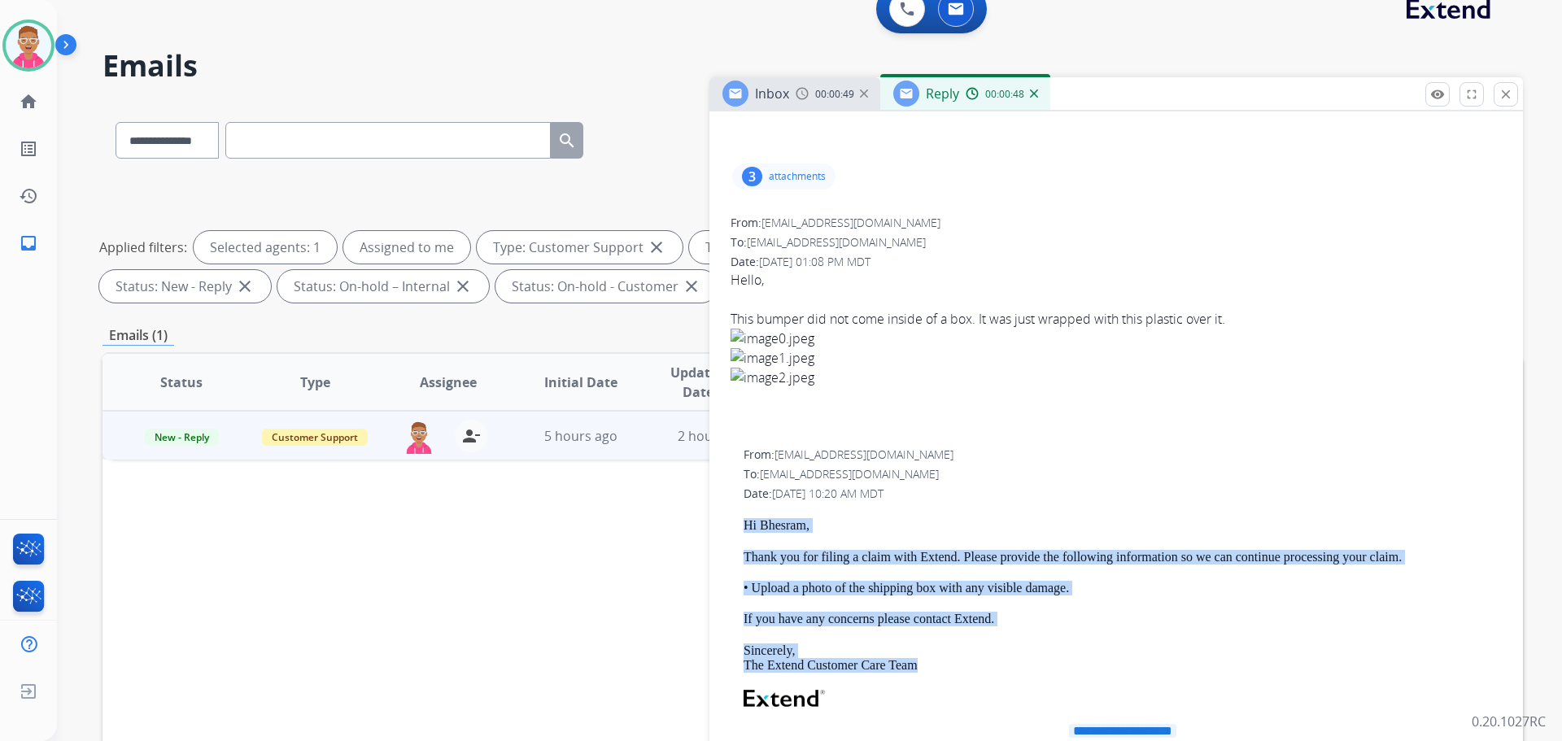
drag, startPoint x: 742, startPoint y: 517, endPoint x: 930, endPoint y: 667, distance: 240.8
click at [930, 667] on div "**********" at bounding box center [1116, 736] width 774 height 582
copy div "Hi [PERSON_NAME], Thank you for filing a claim with Extend. Please provide the …"
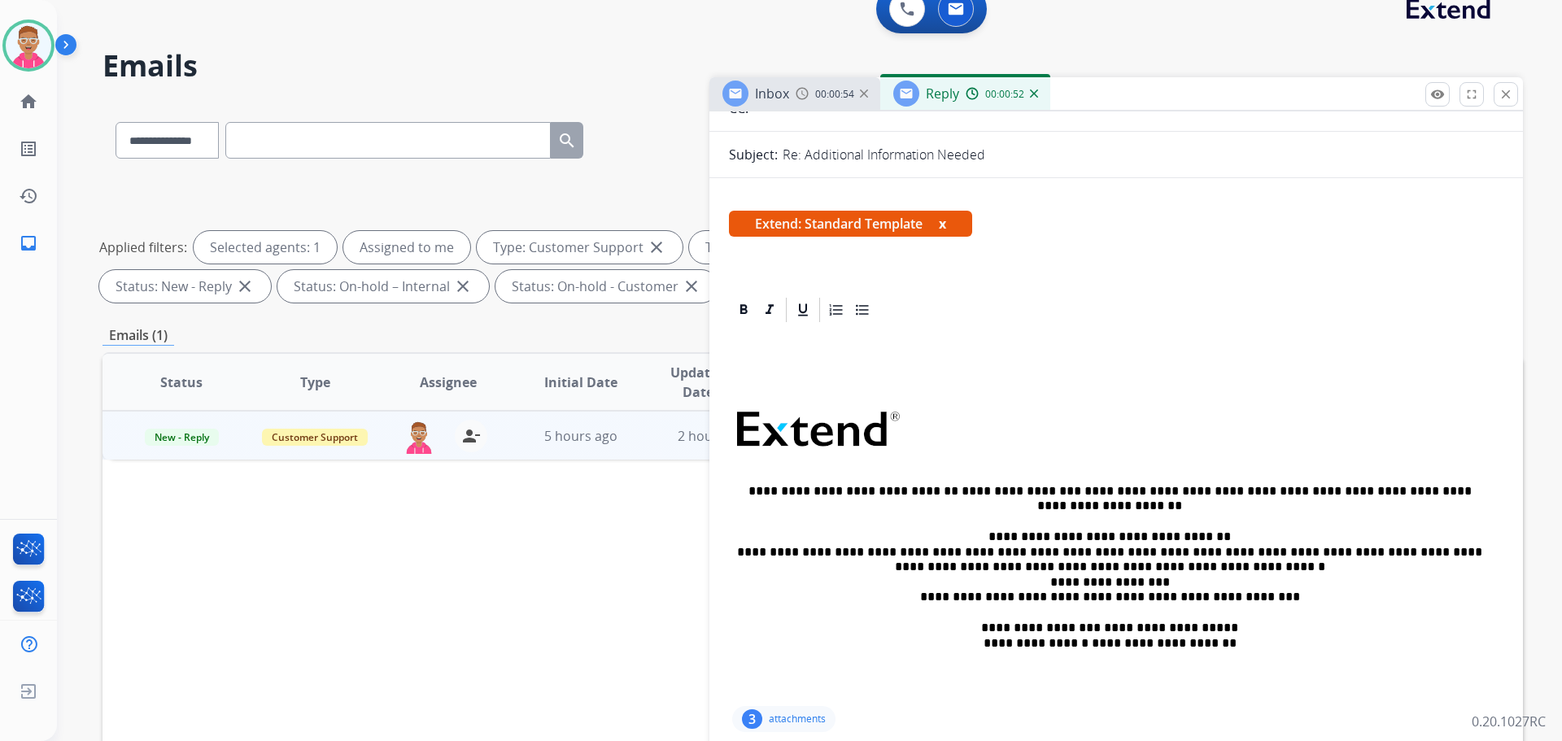
scroll to position [81, 0]
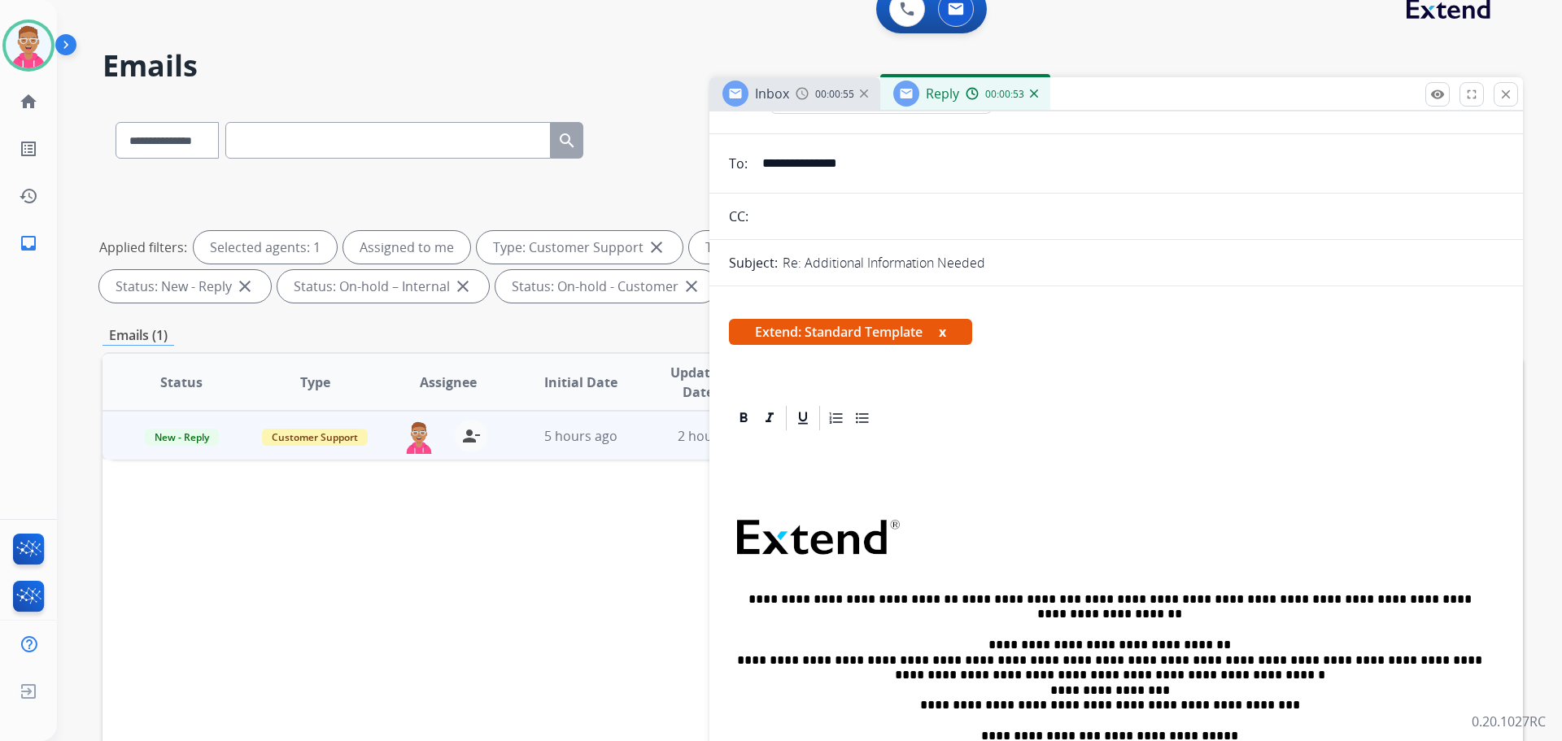
click at [759, 464] on p at bounding box center [1109, 462] width 748 height 15
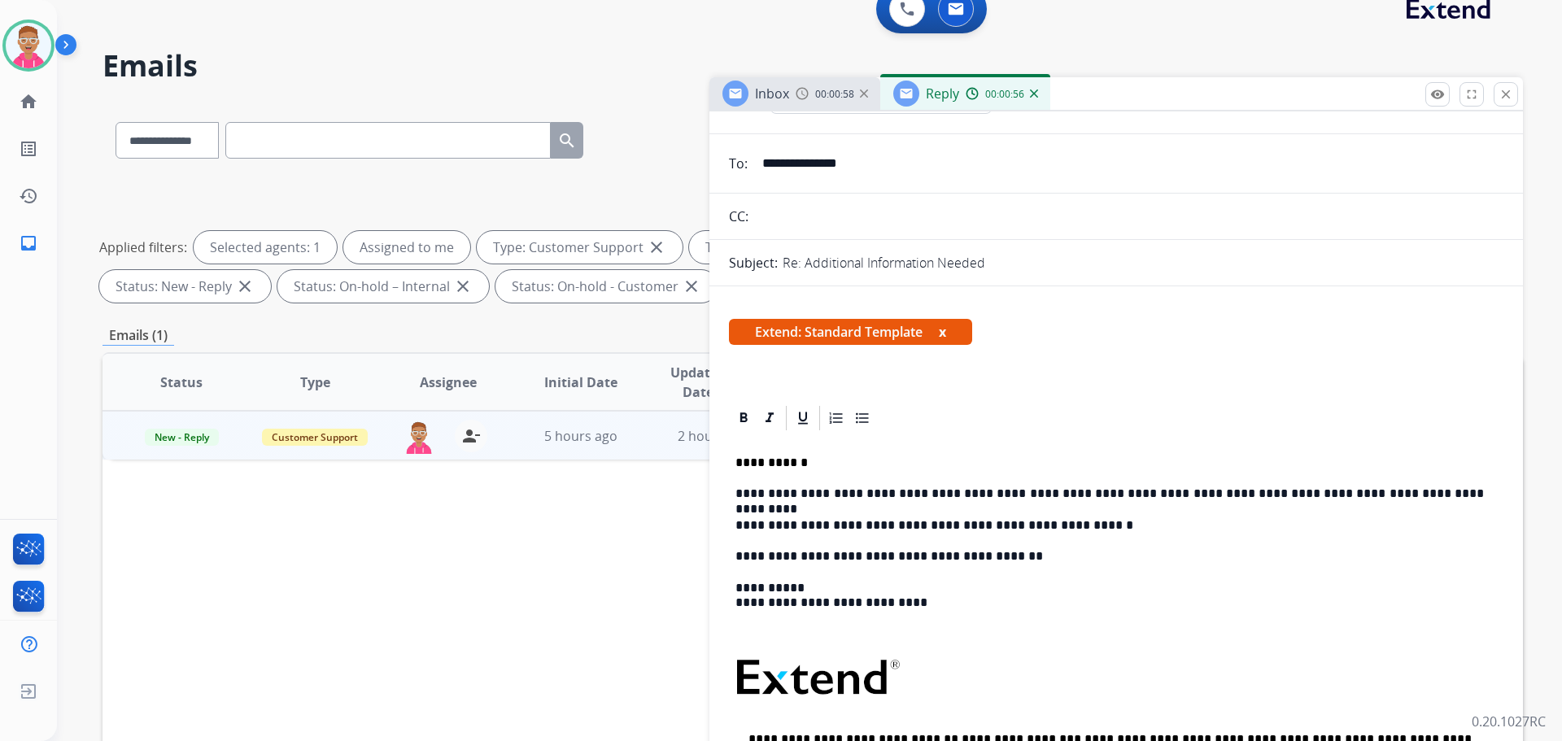
click at [731, 676] on div "**********" at bounding box center [1116, 692] width 774 height 518
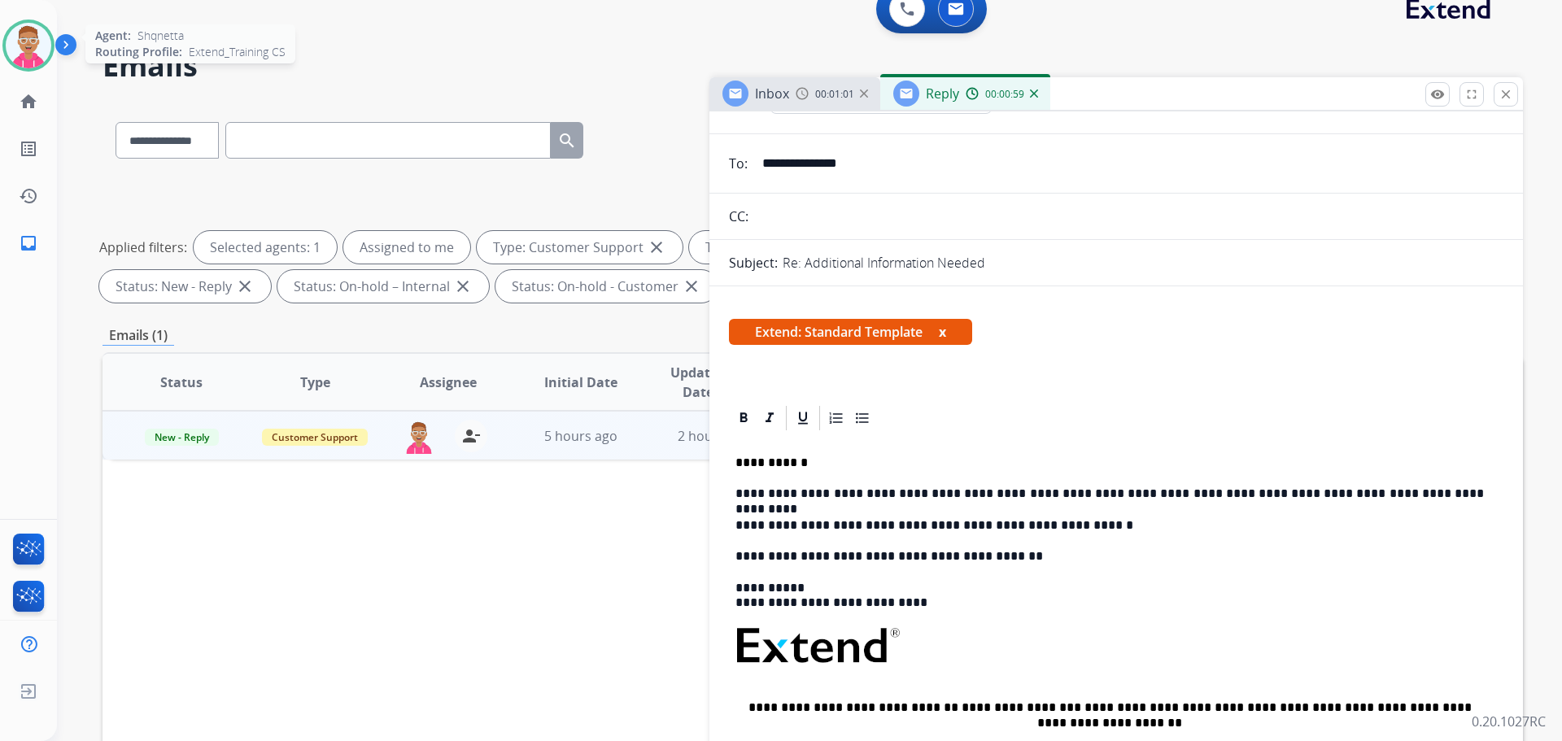
click at [28, 49] on img at bounding box center [29, 46] width 46 height 46
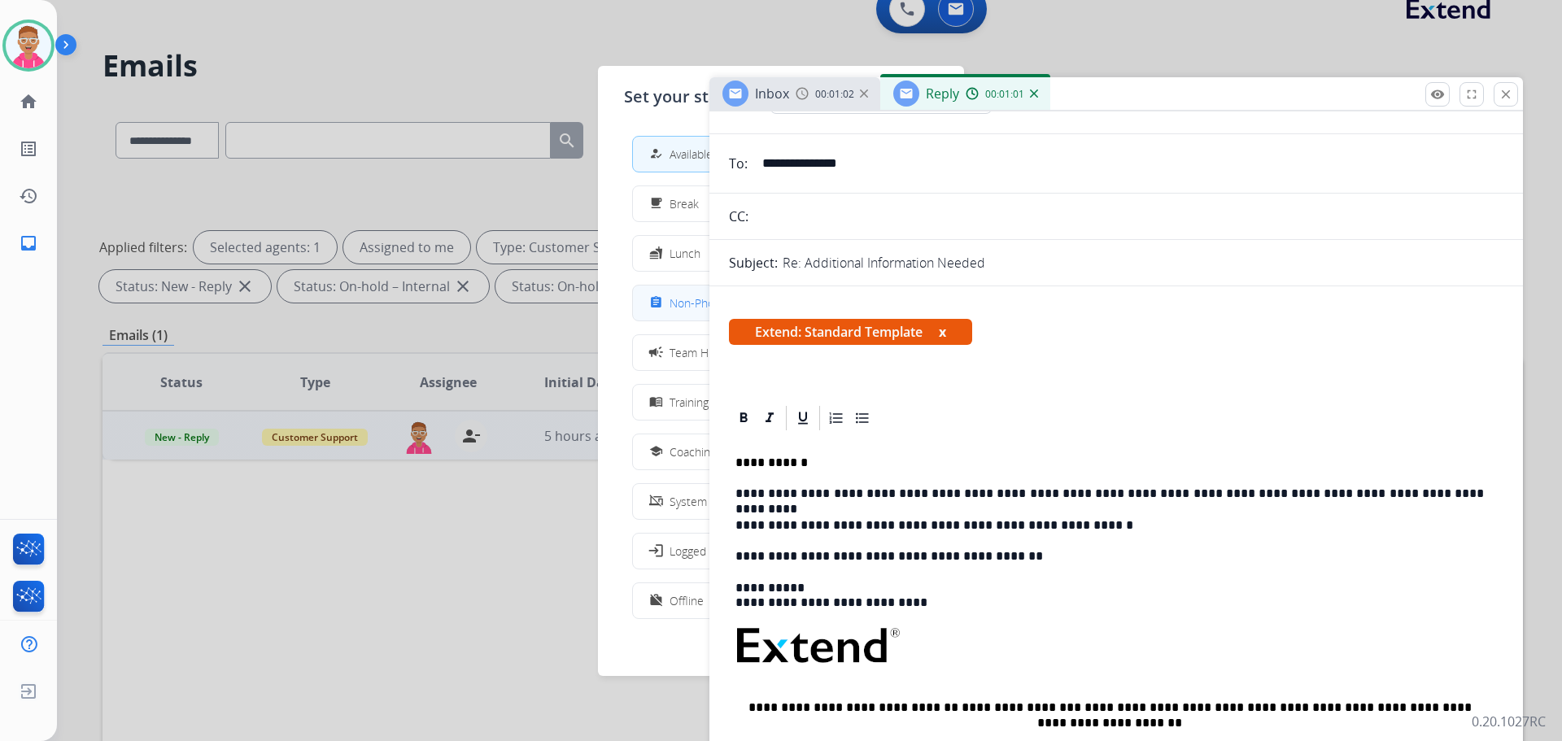
click at [668, 299] on div "assignment" at bounding box center [658, 303] width 24 height 20
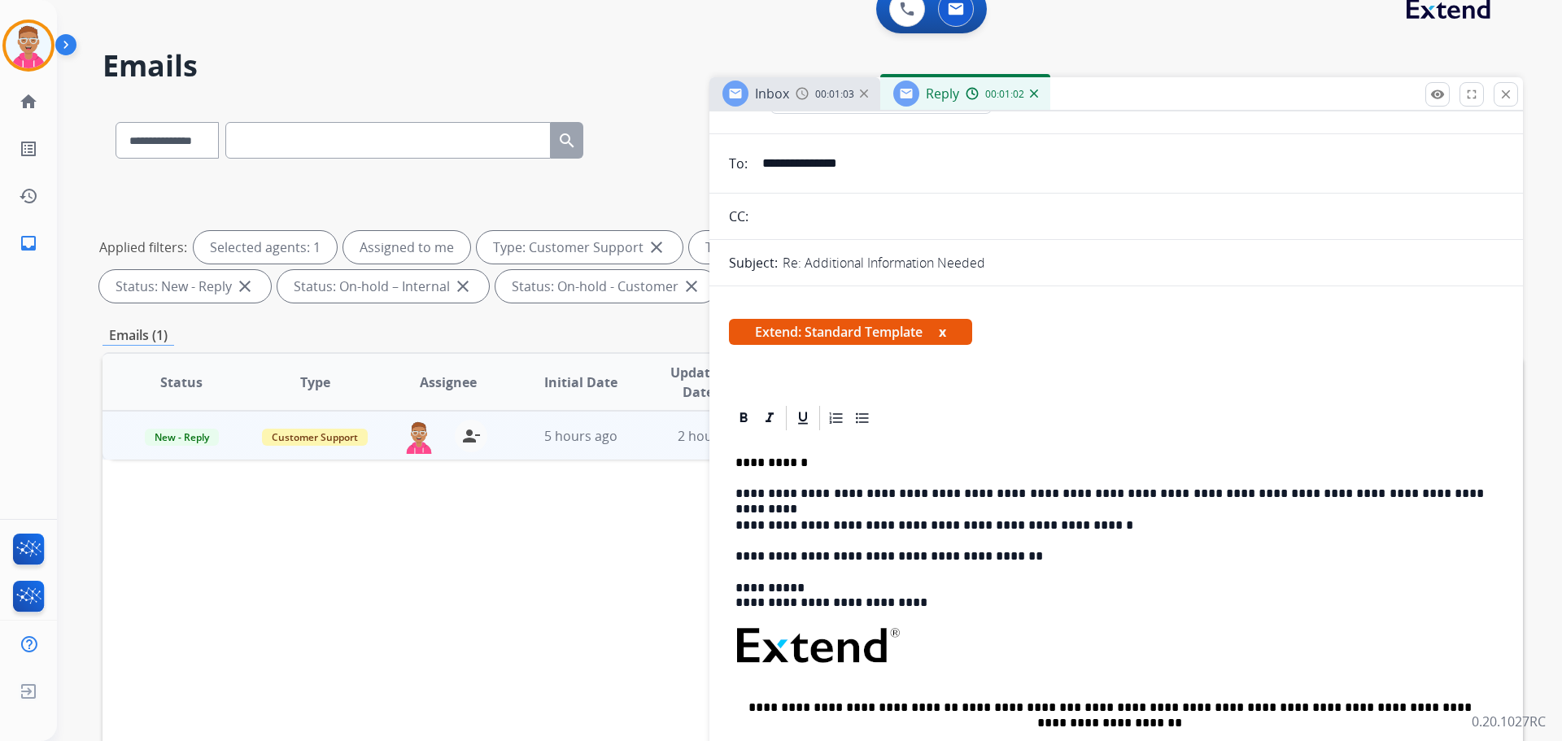
click at [1005, 616] on div "**********" at bounding box center [1116, 676] width 774 height 487
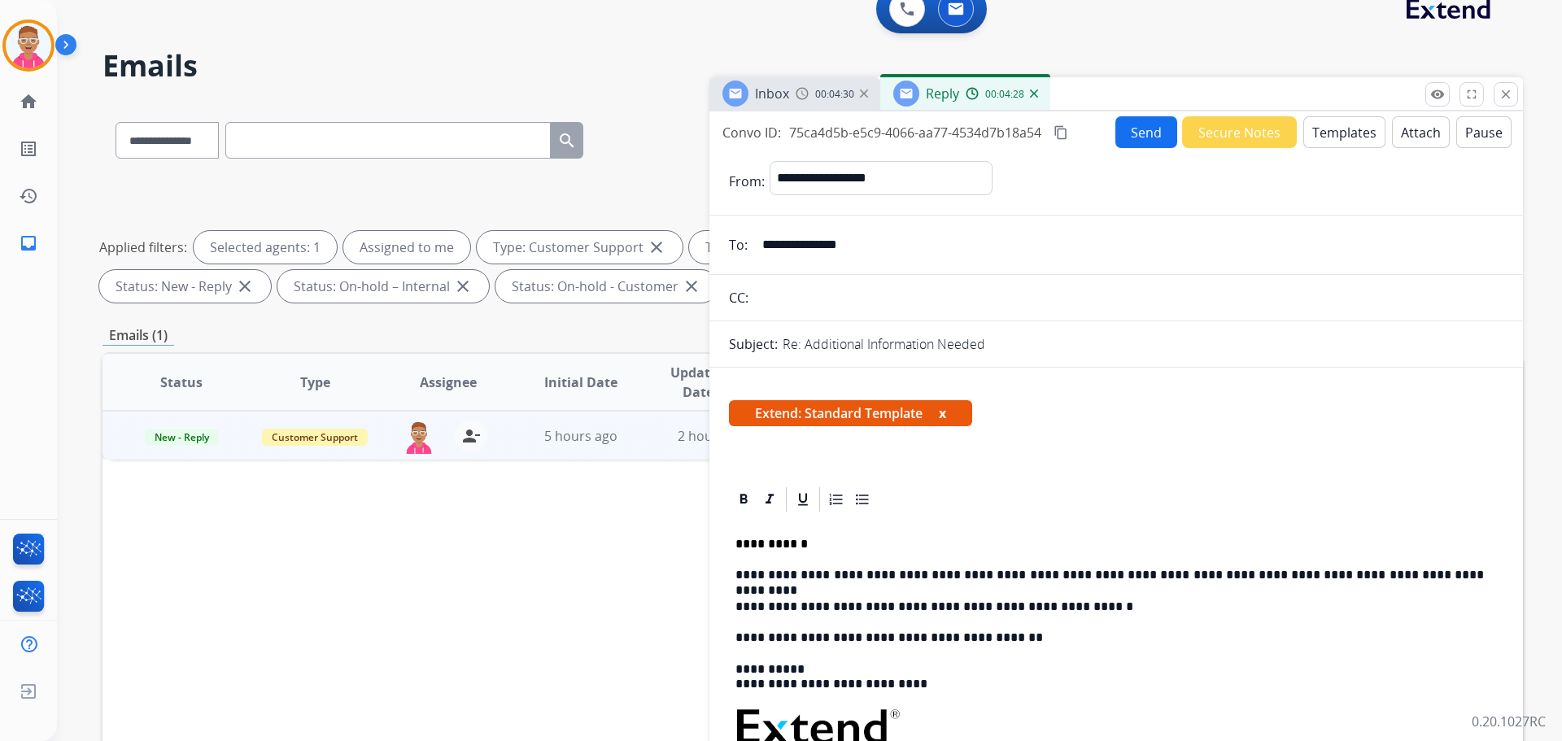
scroll to position [0, 0]
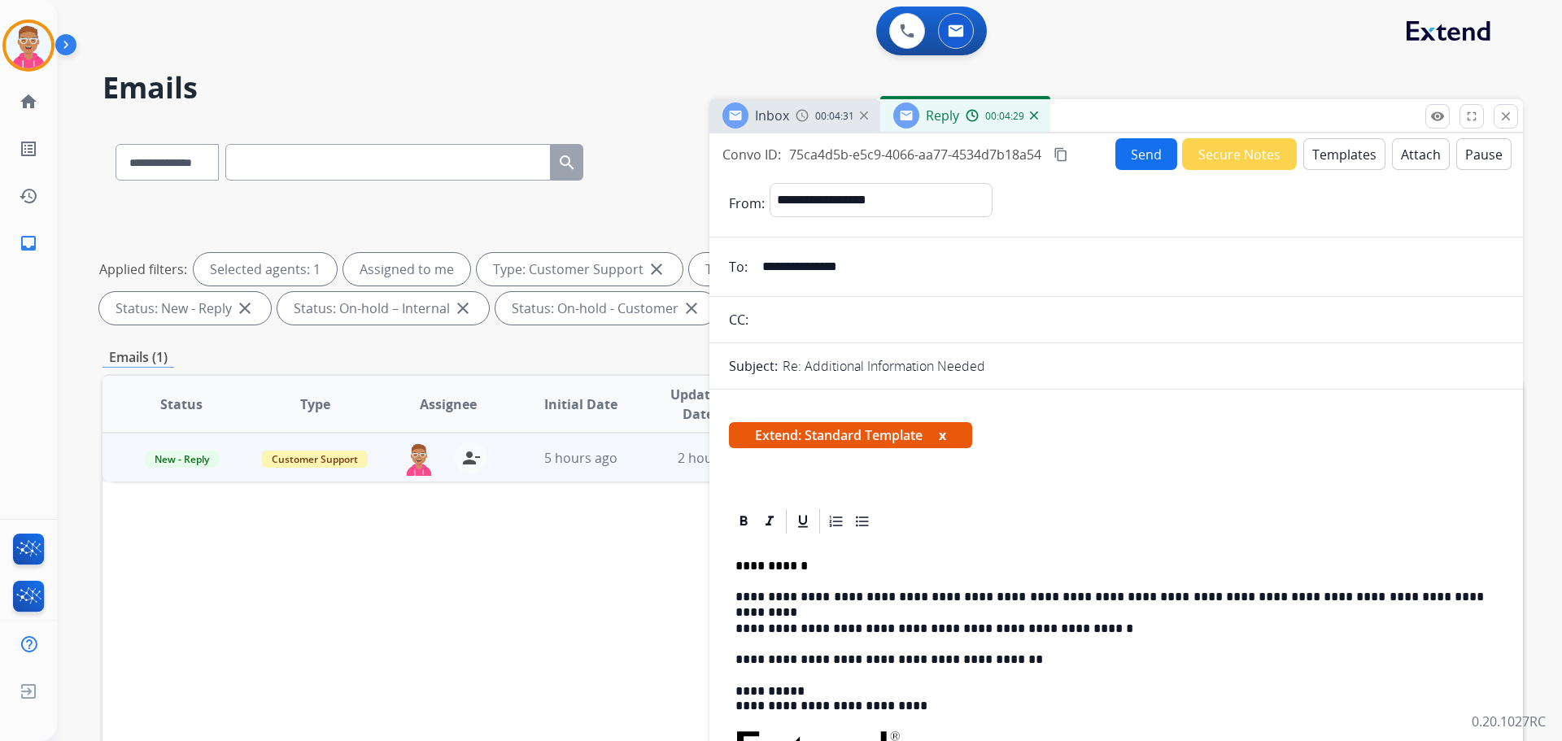
click at [1139, 160] on button "Send" at bounding box center [1146, 154] width 62 height 32
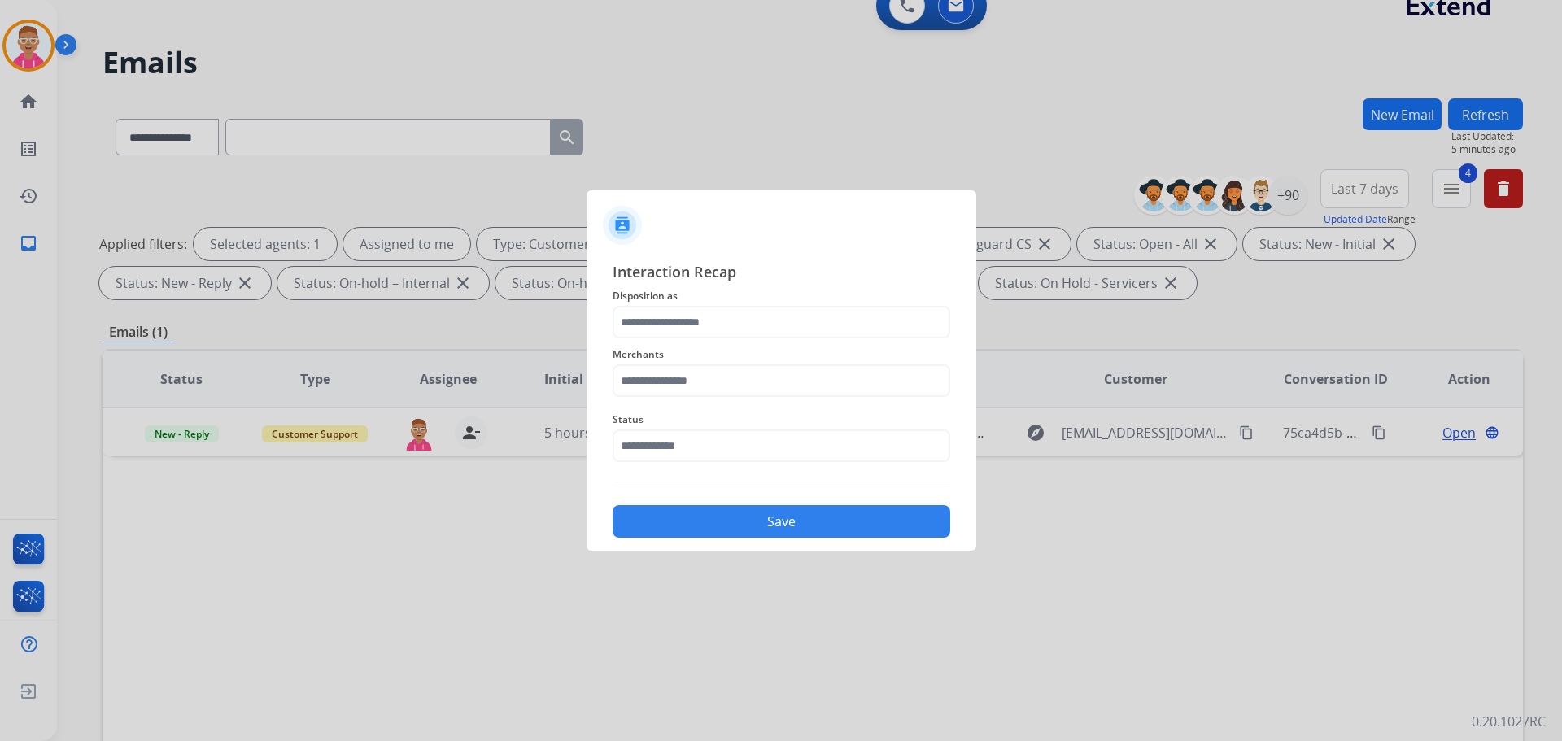
scroll to position [33, 0]
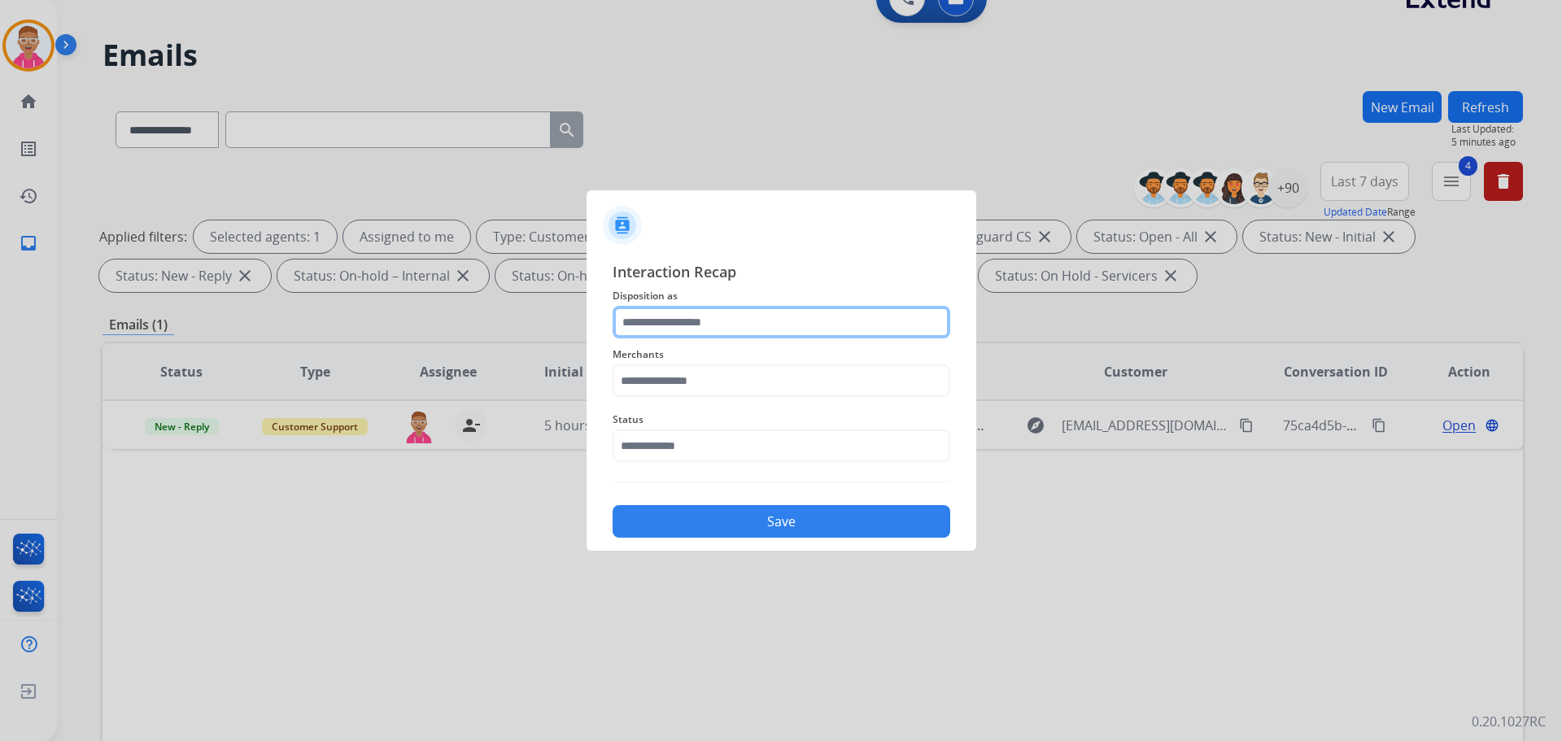
click at [746, 323] on input "text" at bounding box center [781, 322] width 338 height 33
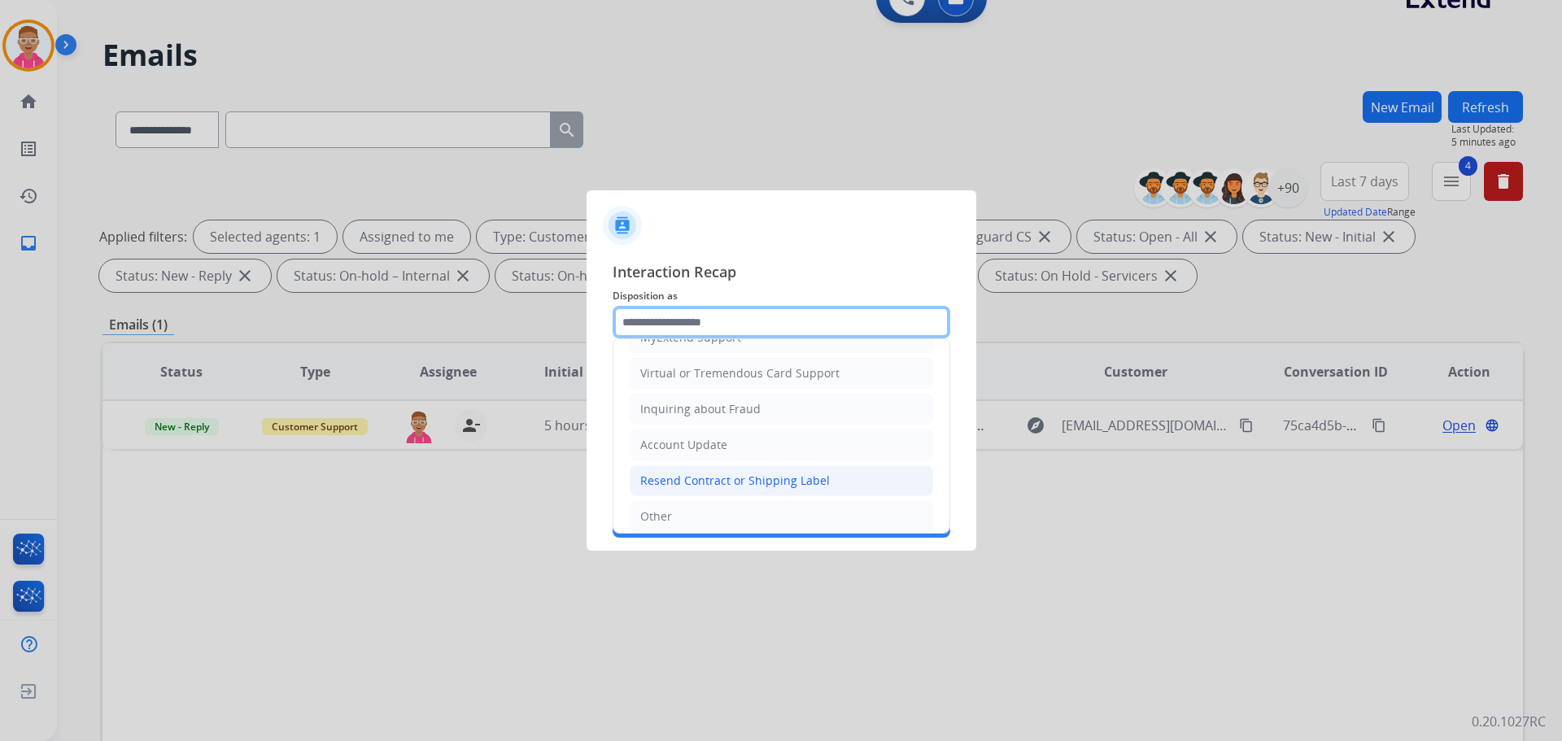
scroll to position [254, 0]
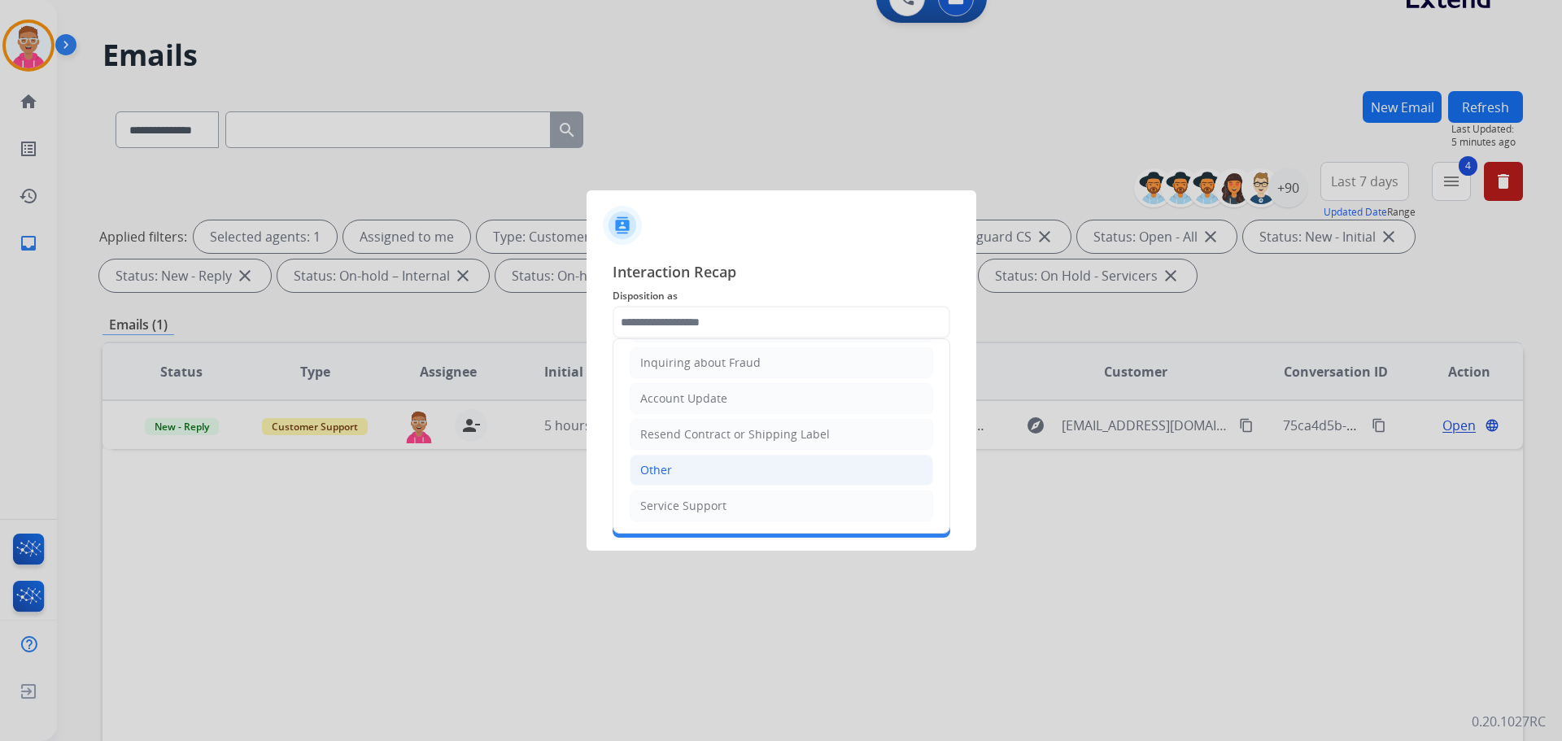
click at [719, 462] on li "Other" at bounding box center [781, 470] width 303 height 31
type input "*****"
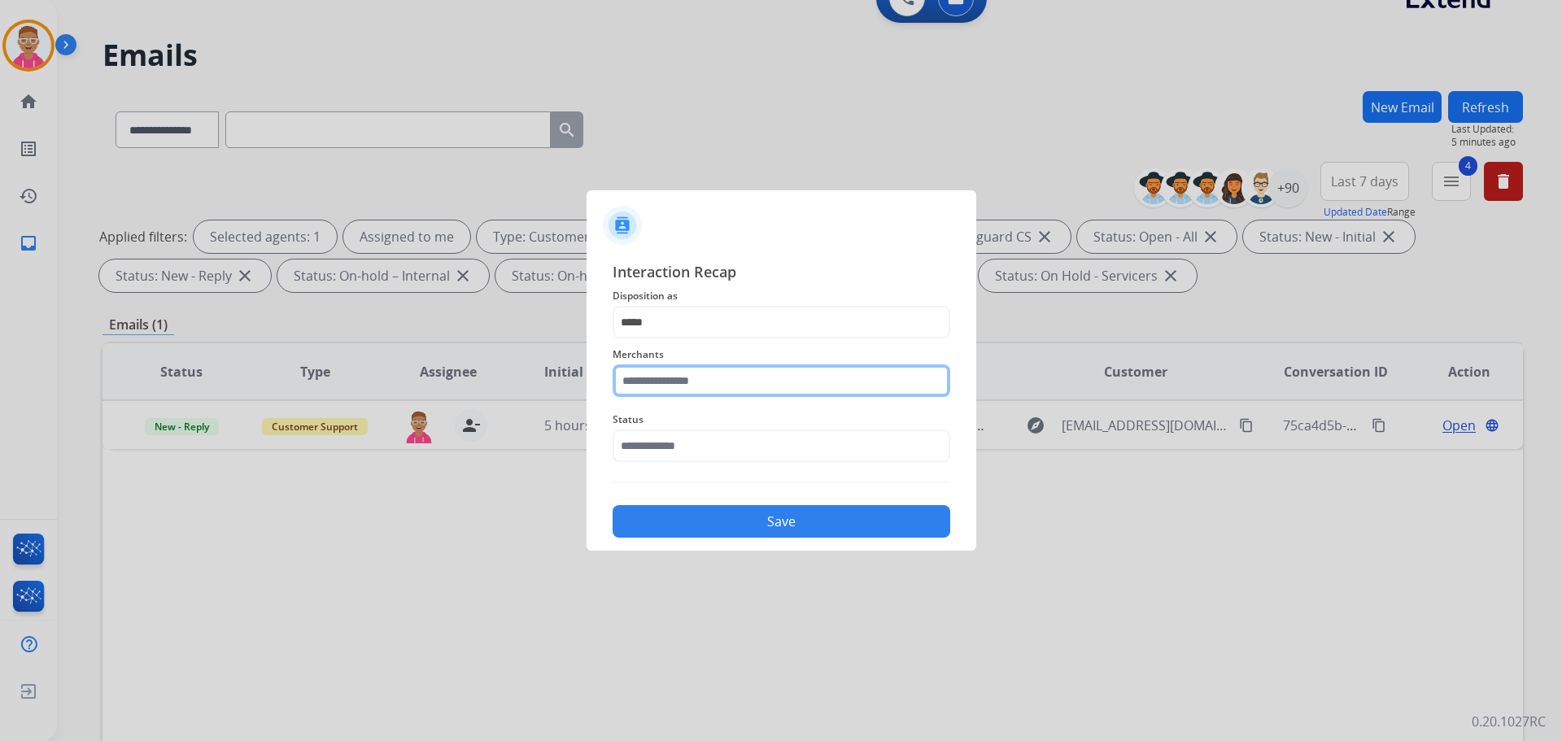
click at [708, 384] on input "text" at bounding box center [781, 380] width 338 height 33
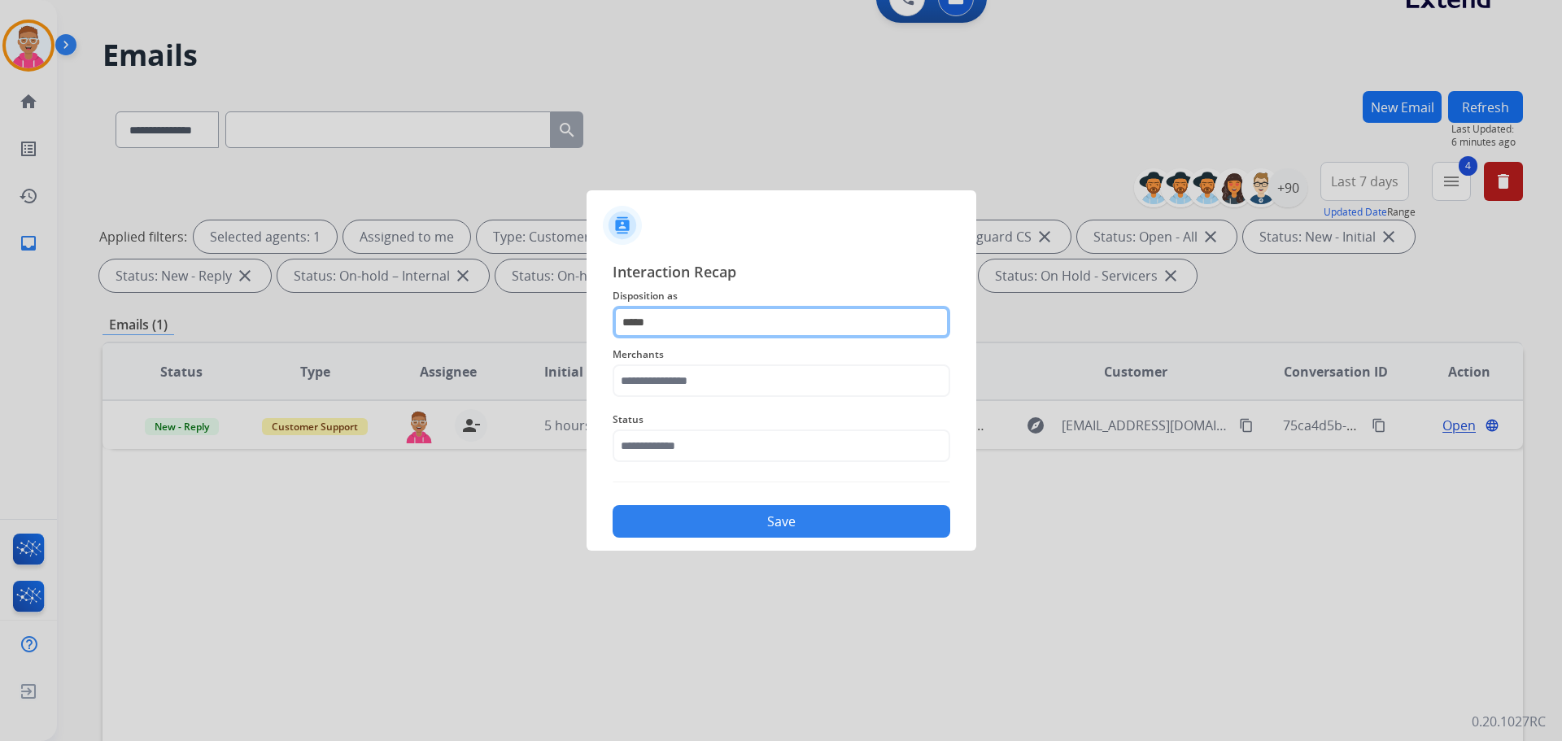
click at [705, 331] on input "*****" at bounding box center [781, 322] width 338 height 33
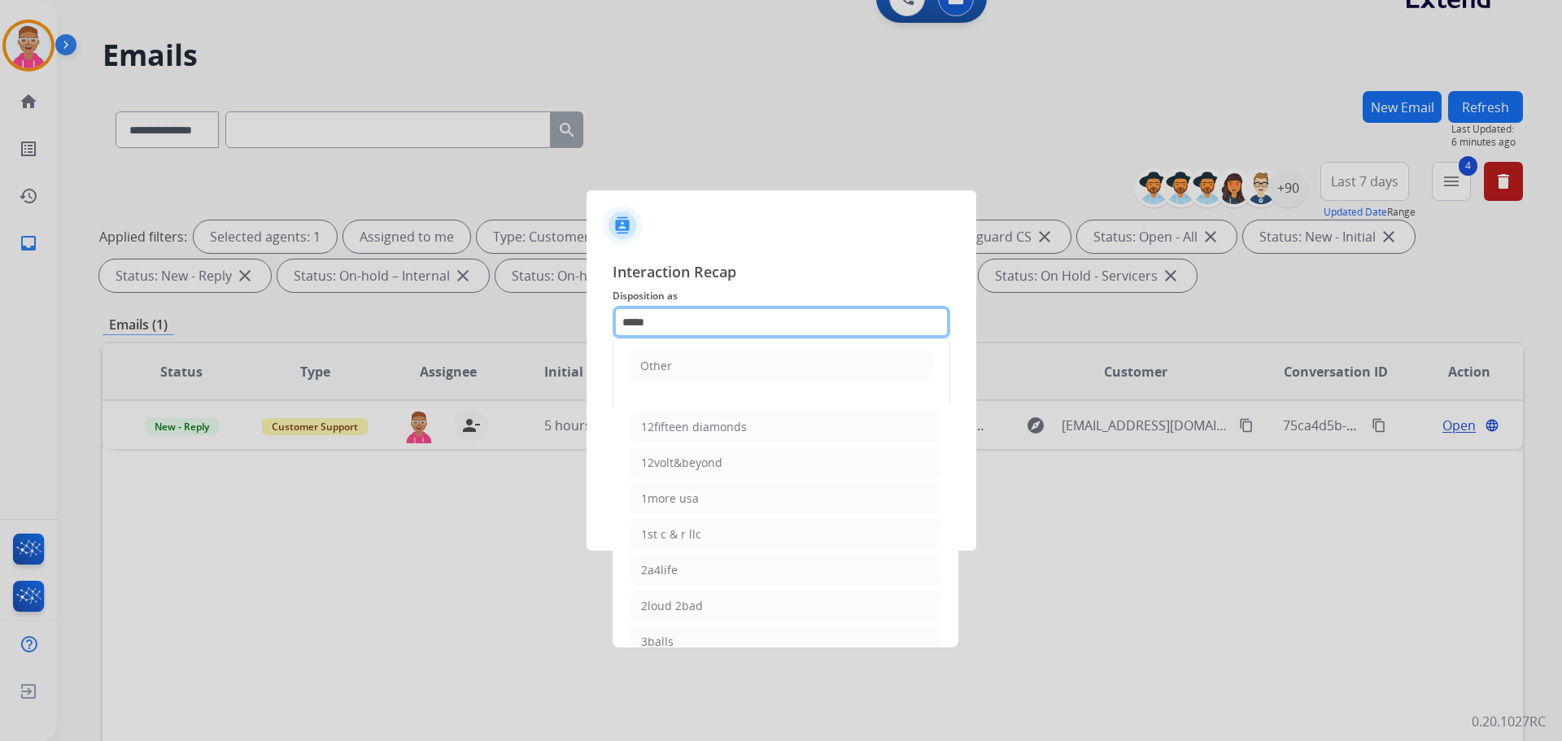
click at [705, 323] on input "*****" at bounding box center [781, 322] width 338 height 33
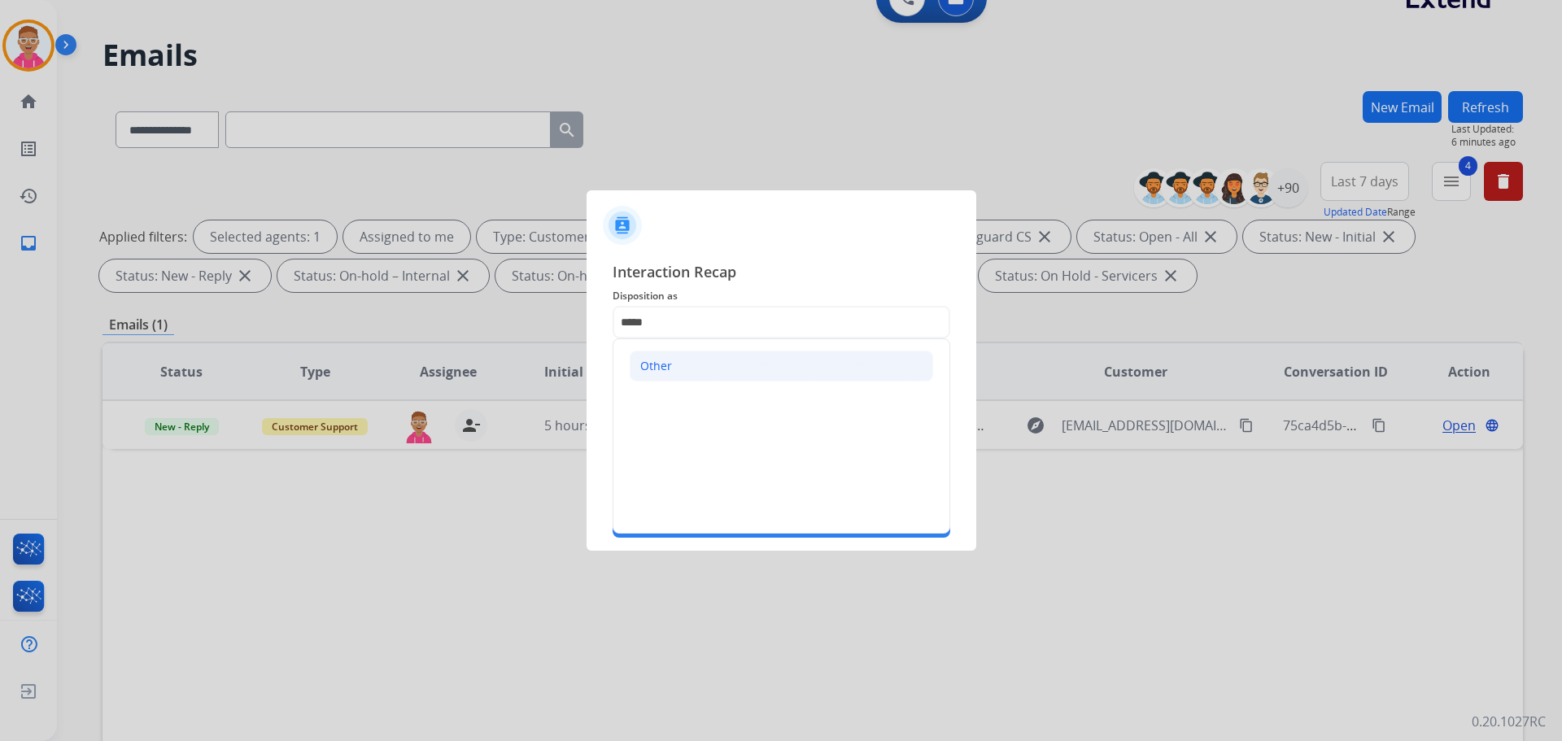
click at [690, 368] on li "Other" at bounding box center [781, 366] width 303 height 31
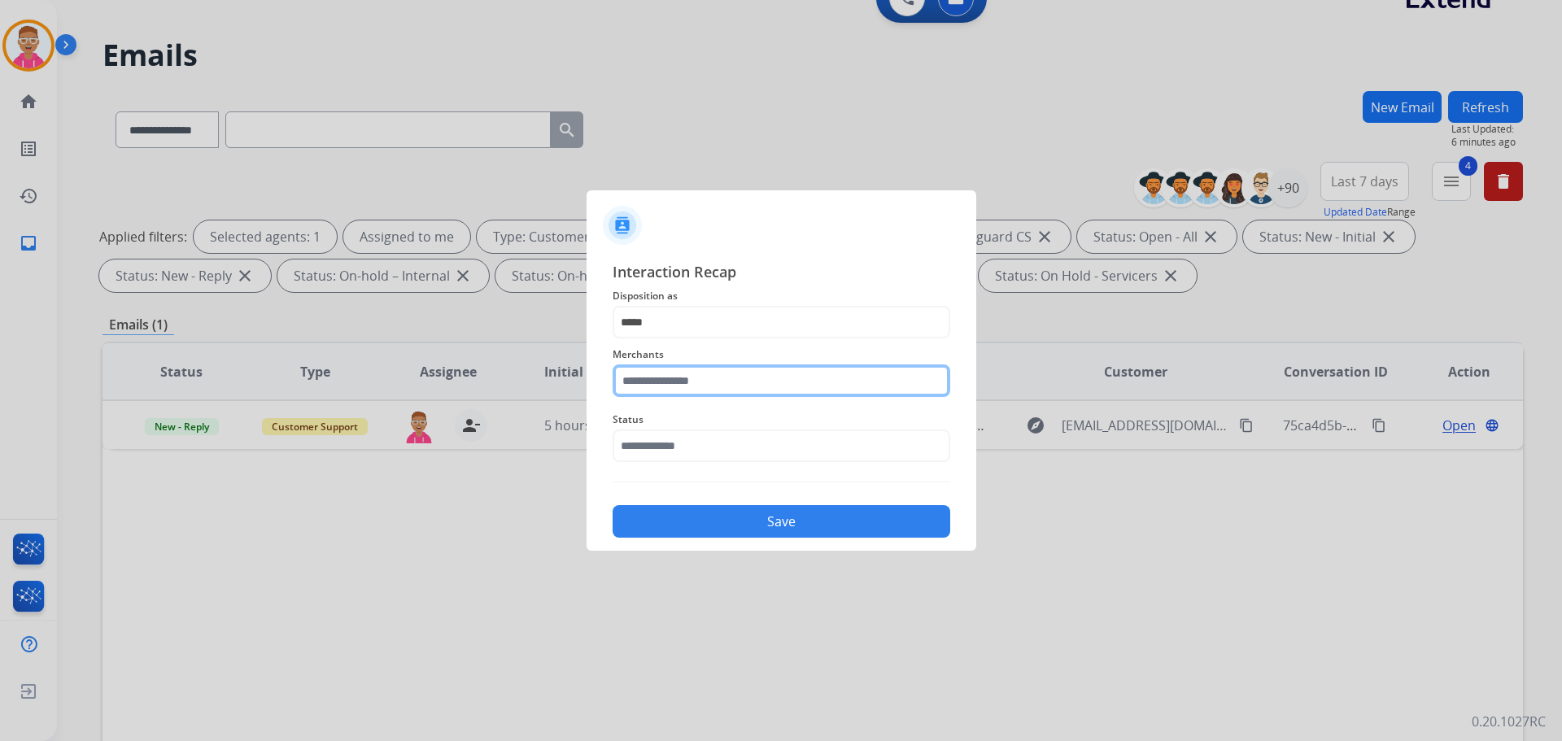
click at [687, 385] on input "text" at bounding box center [781, 380] width 338 height 33
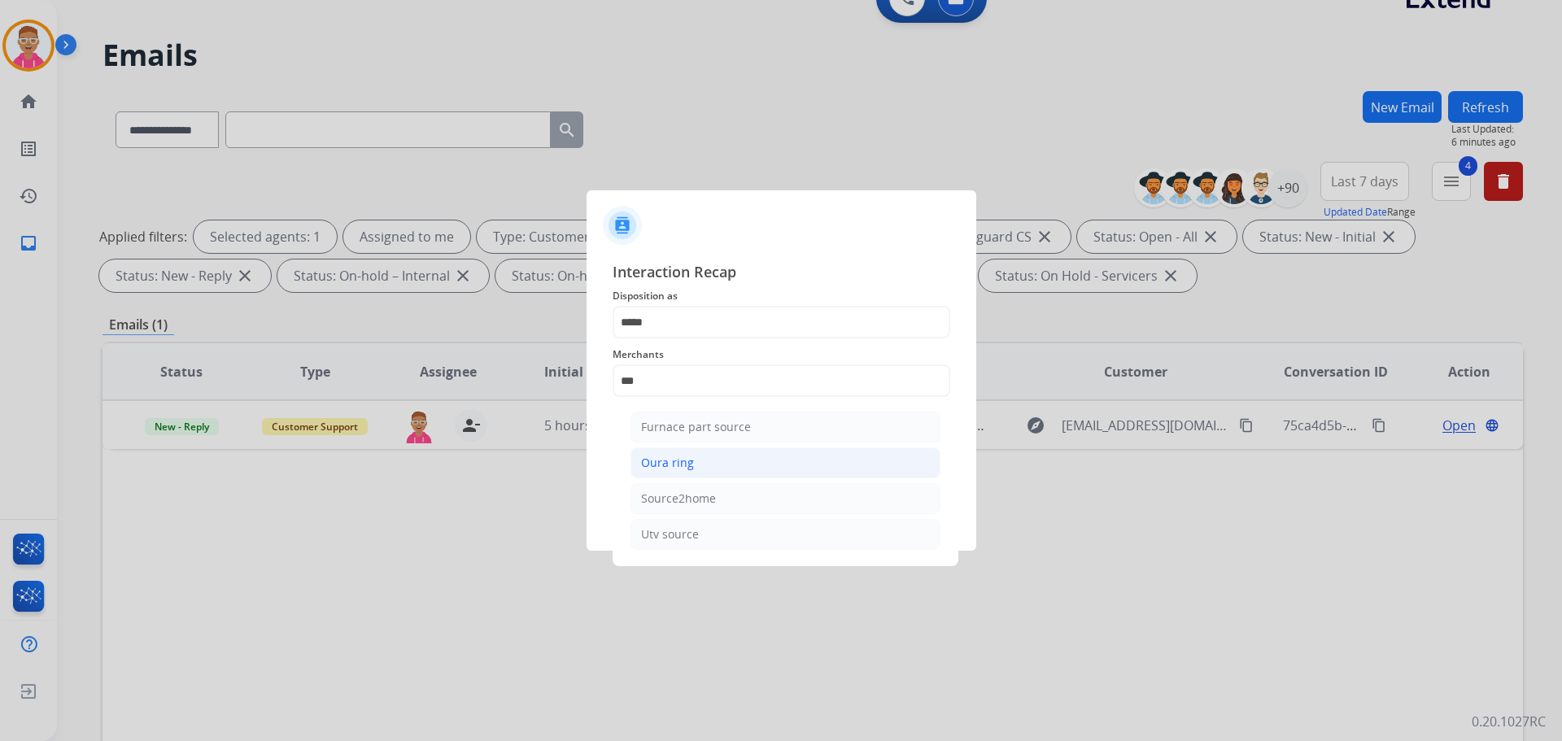
click at [710, 471] on li "Oura ring" at bounding box center [785, 462] width 310 height 31
type input "*********"
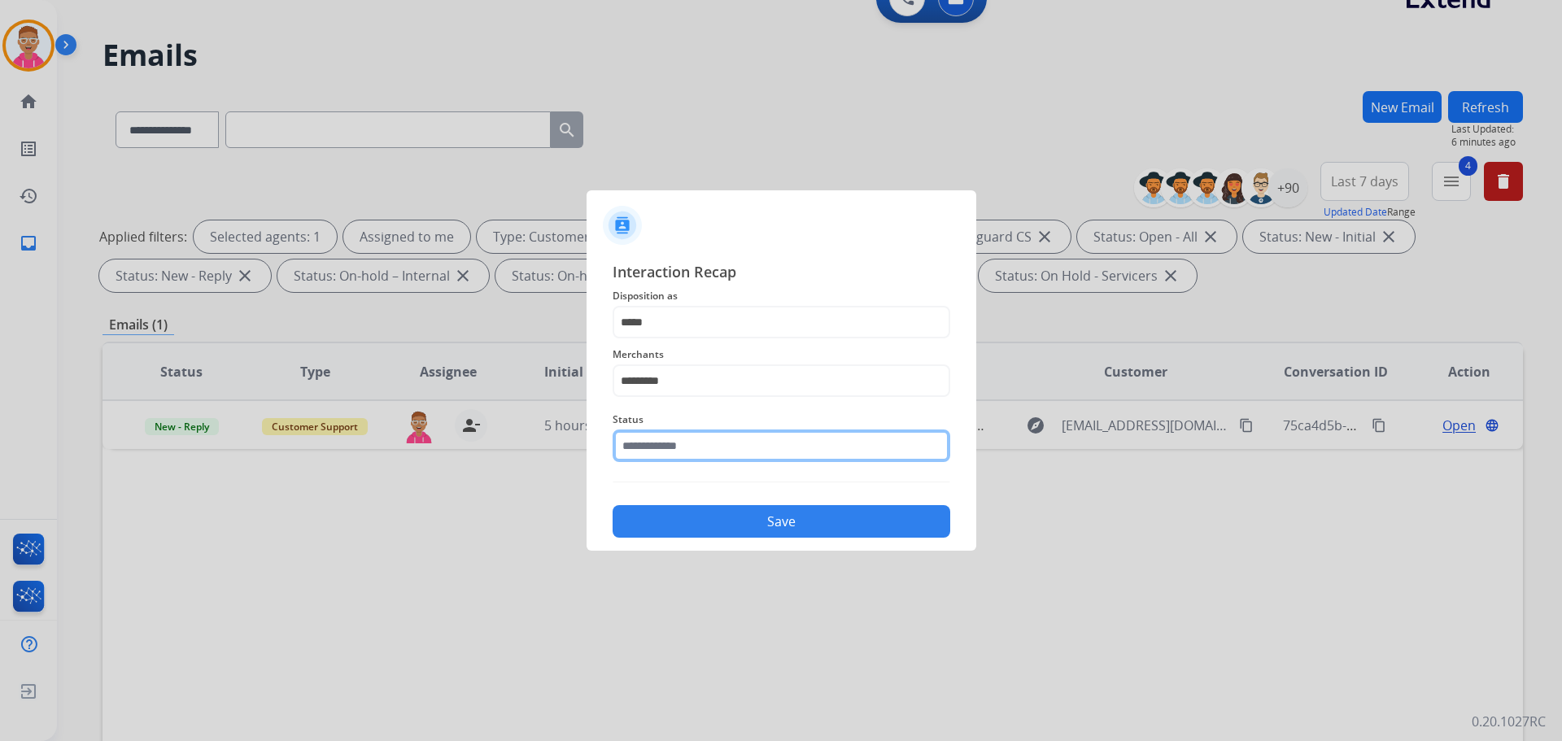
click at [696, 444] on input "text" at bounding box center [781, 445] width 338 height 33
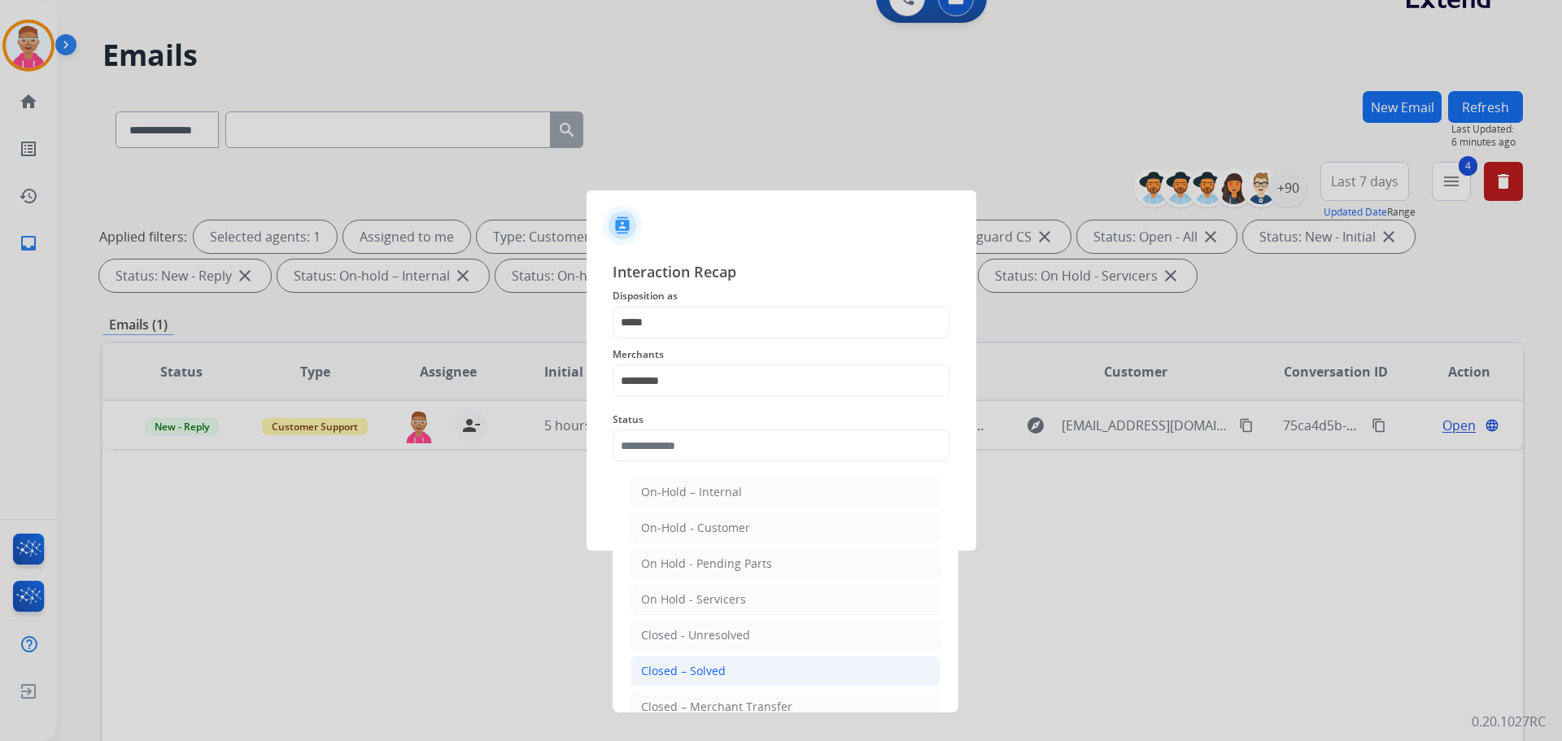
click at [734, 673] on li "Closed – Solved" at bounding box center [785, 671] width 310 height 31
type input "**********"
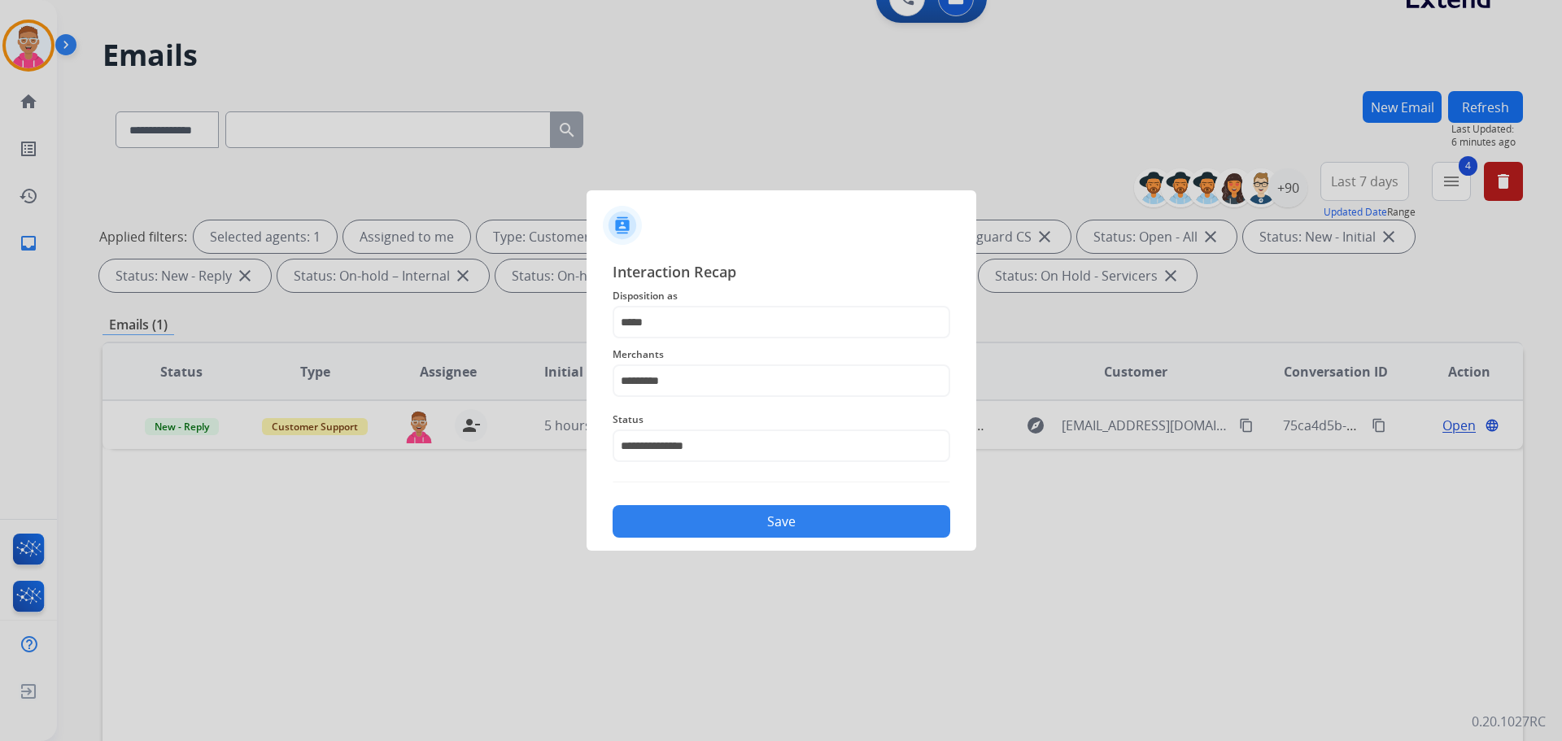
click at [739, 522] on button "Save" at bounding box center [781, 521] width 338 height 33
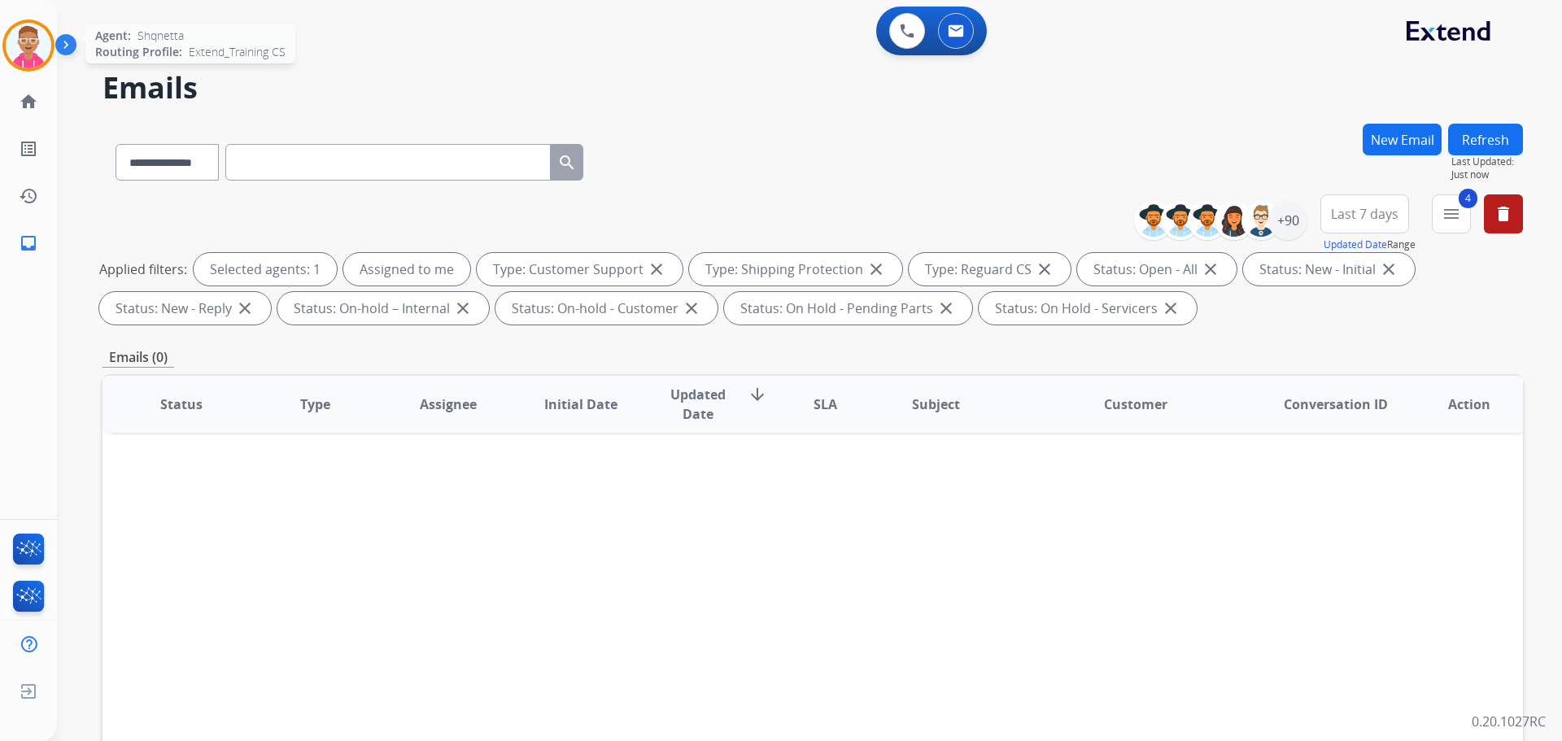
click at [41, 51] on img at bounding box center [29, 46] width 46 height 46
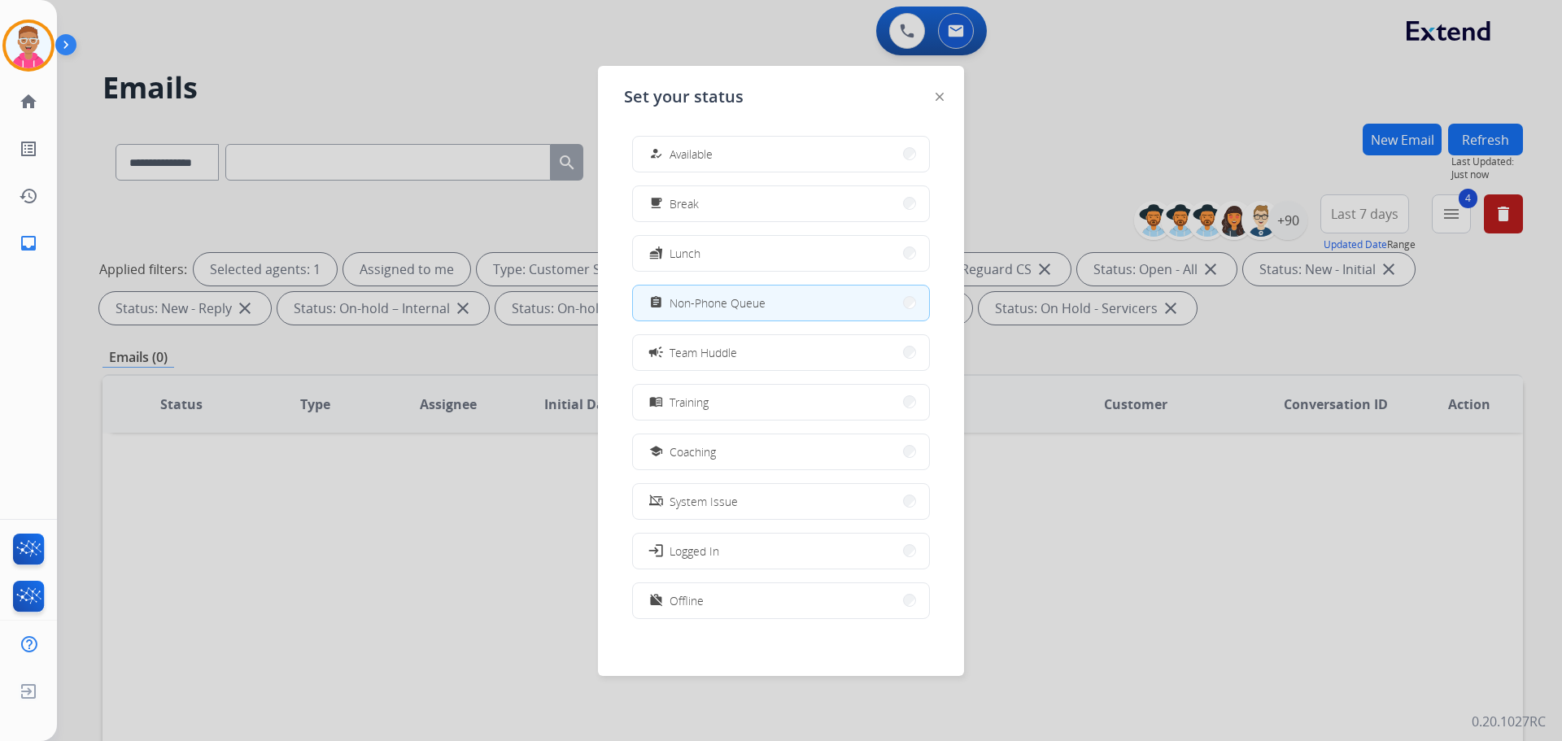
click at [457, 59] on div at bounding box center [781, 370] width 1562 height 741
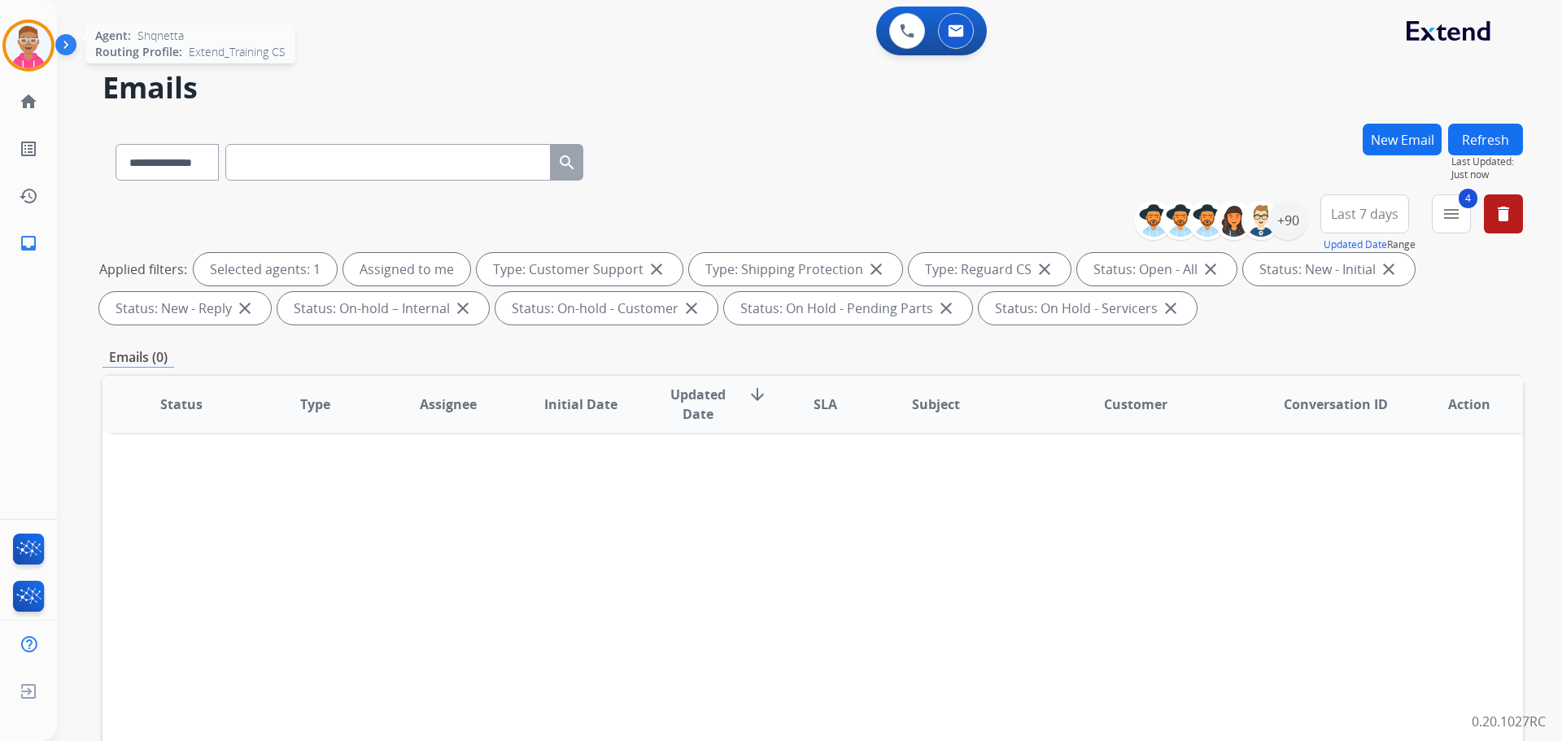
click at [40, 45] on img at bounding box center [29, 46] width 46 height 46
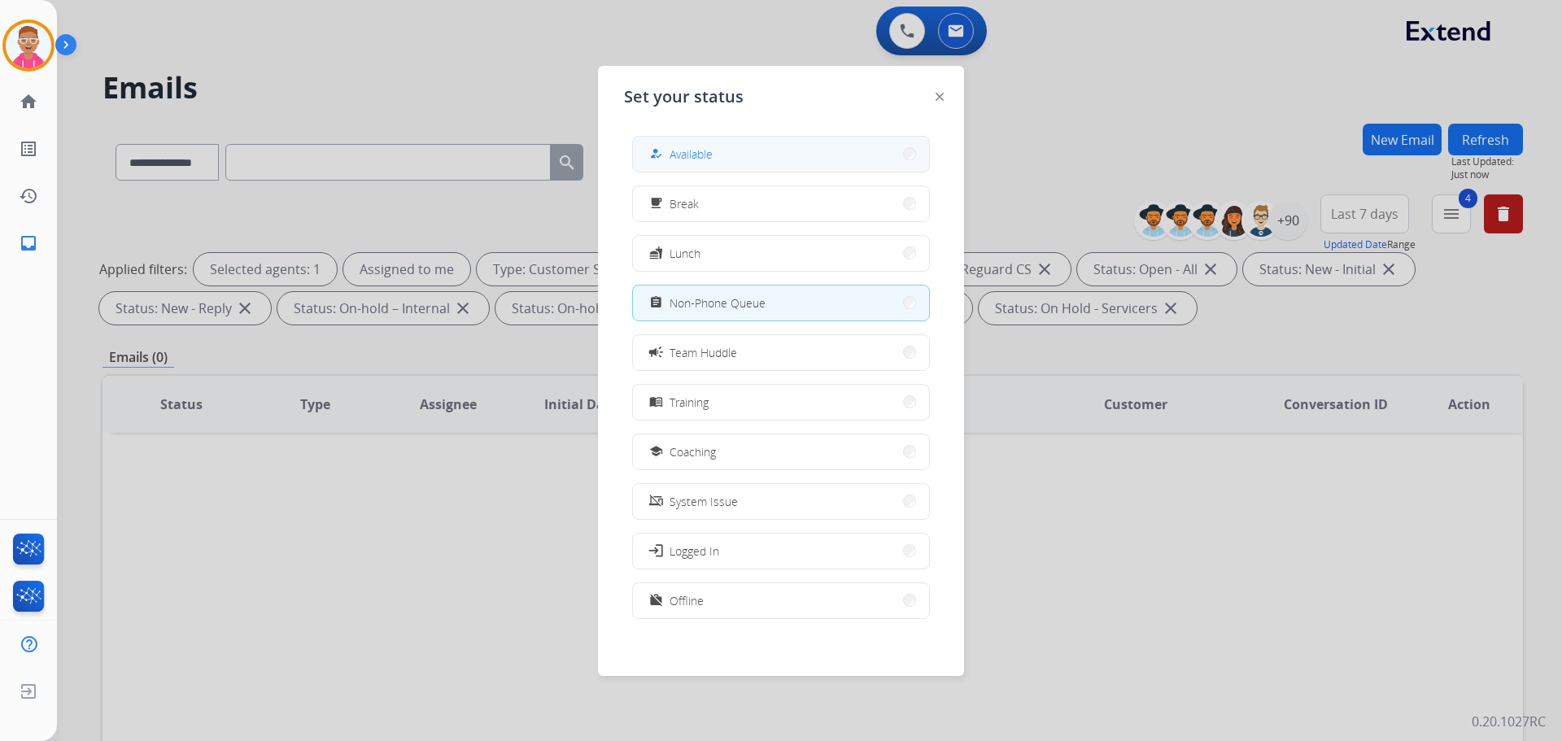
click at [826, 164] on button "how_to_reg Available" at bounding box center [781, 154] width 296 height 35
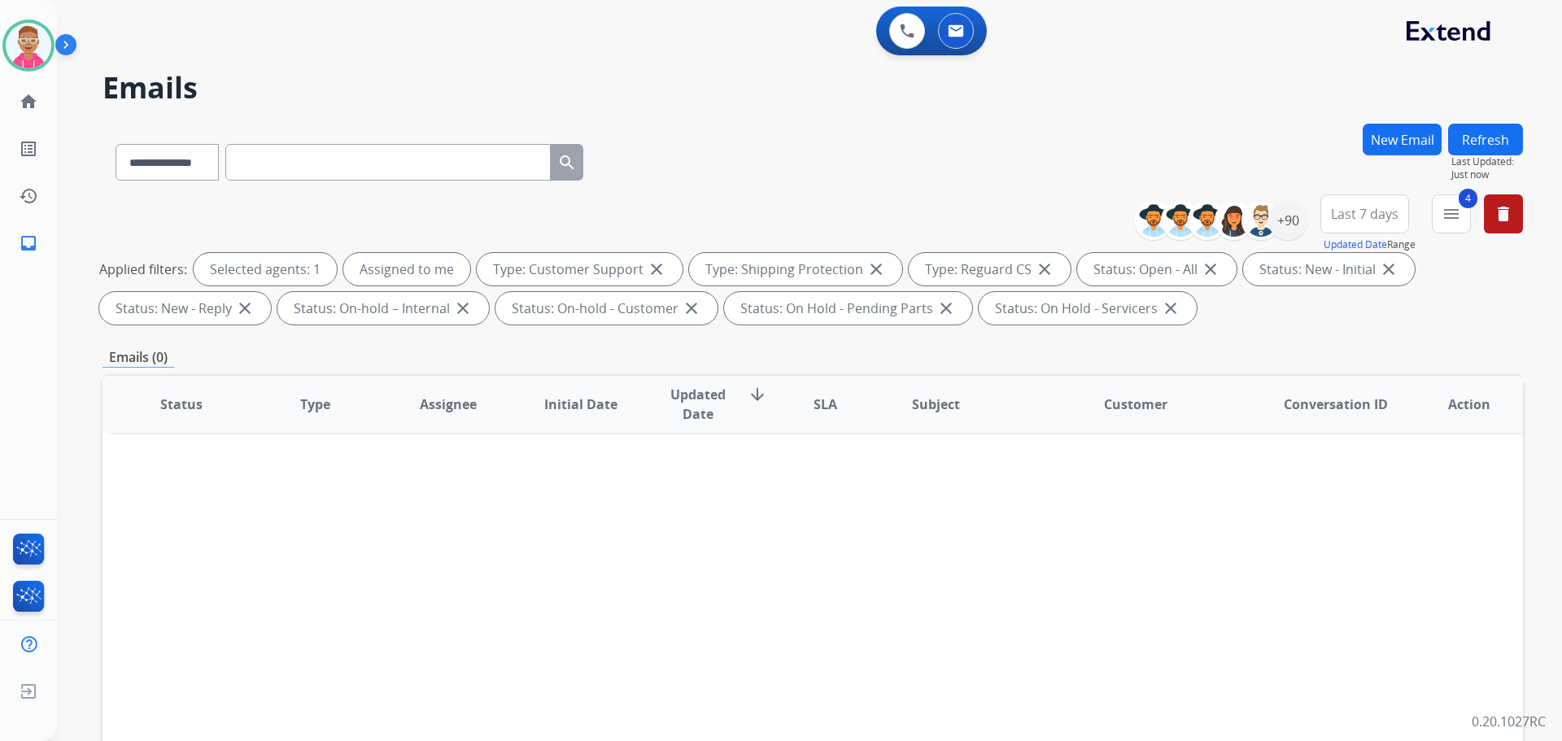
click at [668, 557] on div "Status Type Assignee Initial Date Updated Date arrow_downward SLA Subject Custo…" at bounding box center [812, 646] width 1420 height 545
click at [33, 52] on img at bounding box center [29, 46] width 46 height 46
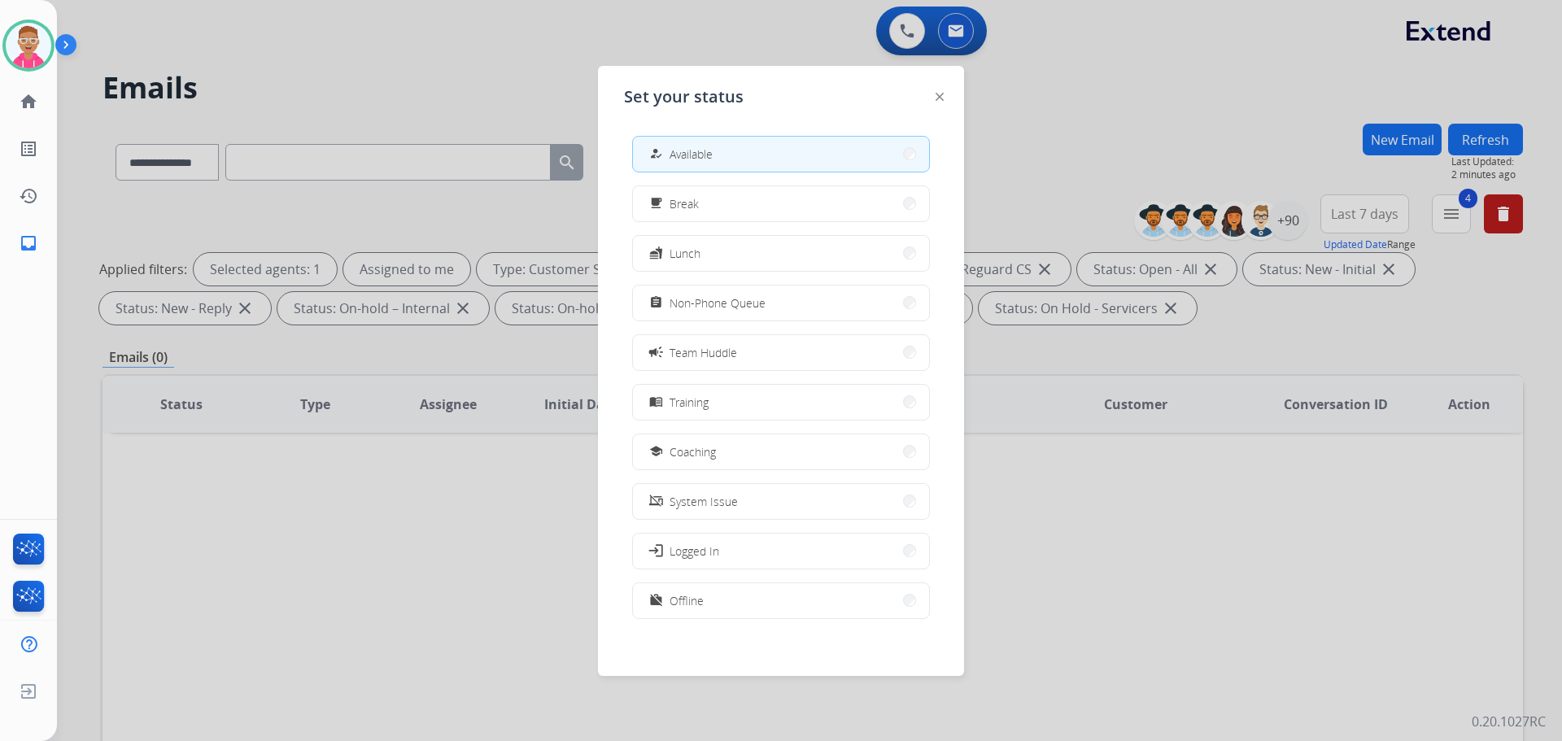
click at [768, 303] on button "assignment Non-Phone Queue" at bounding box center [781, 302] width 296 height 35
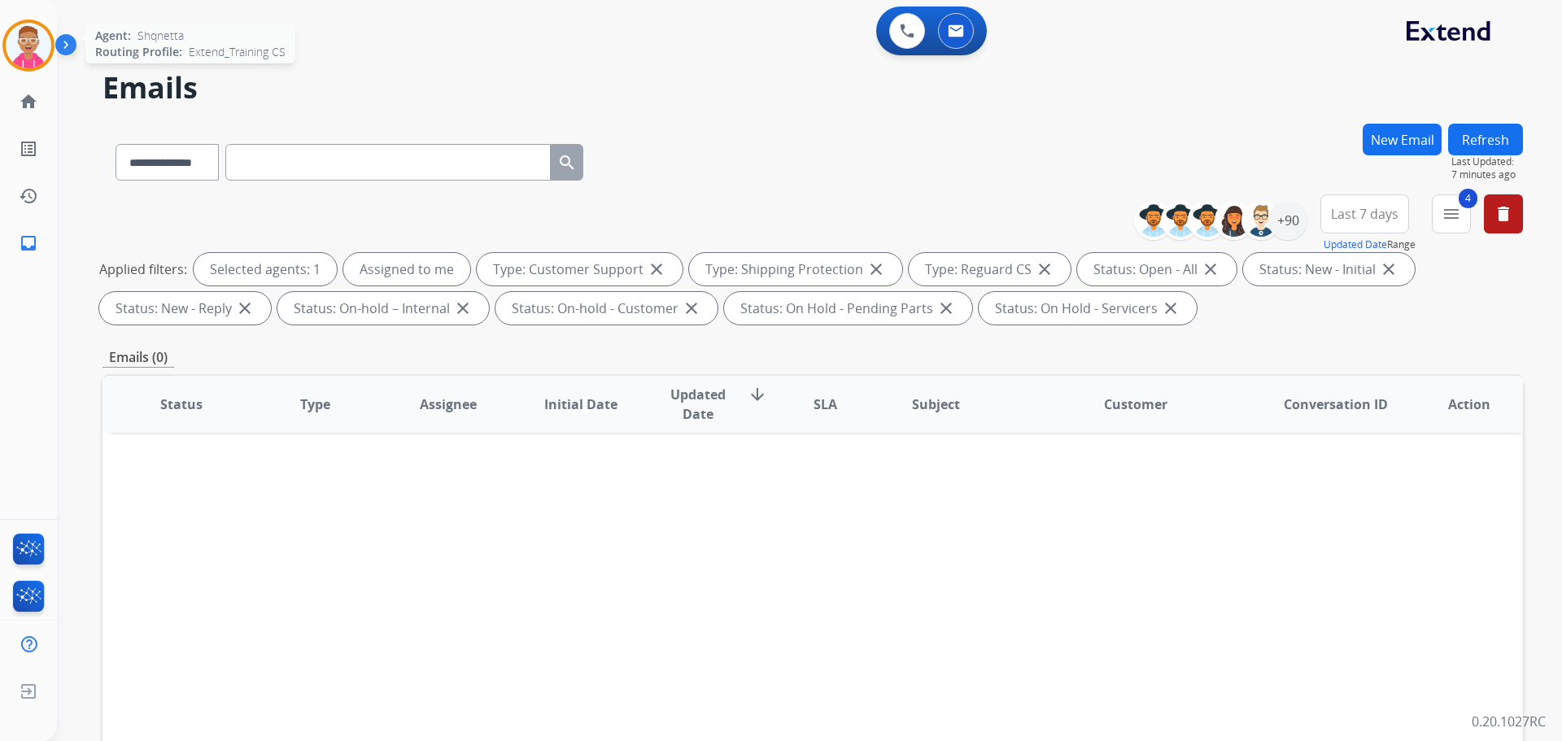
click at [33, 50] on img at bounding box center [29, 46] width 46 height 46
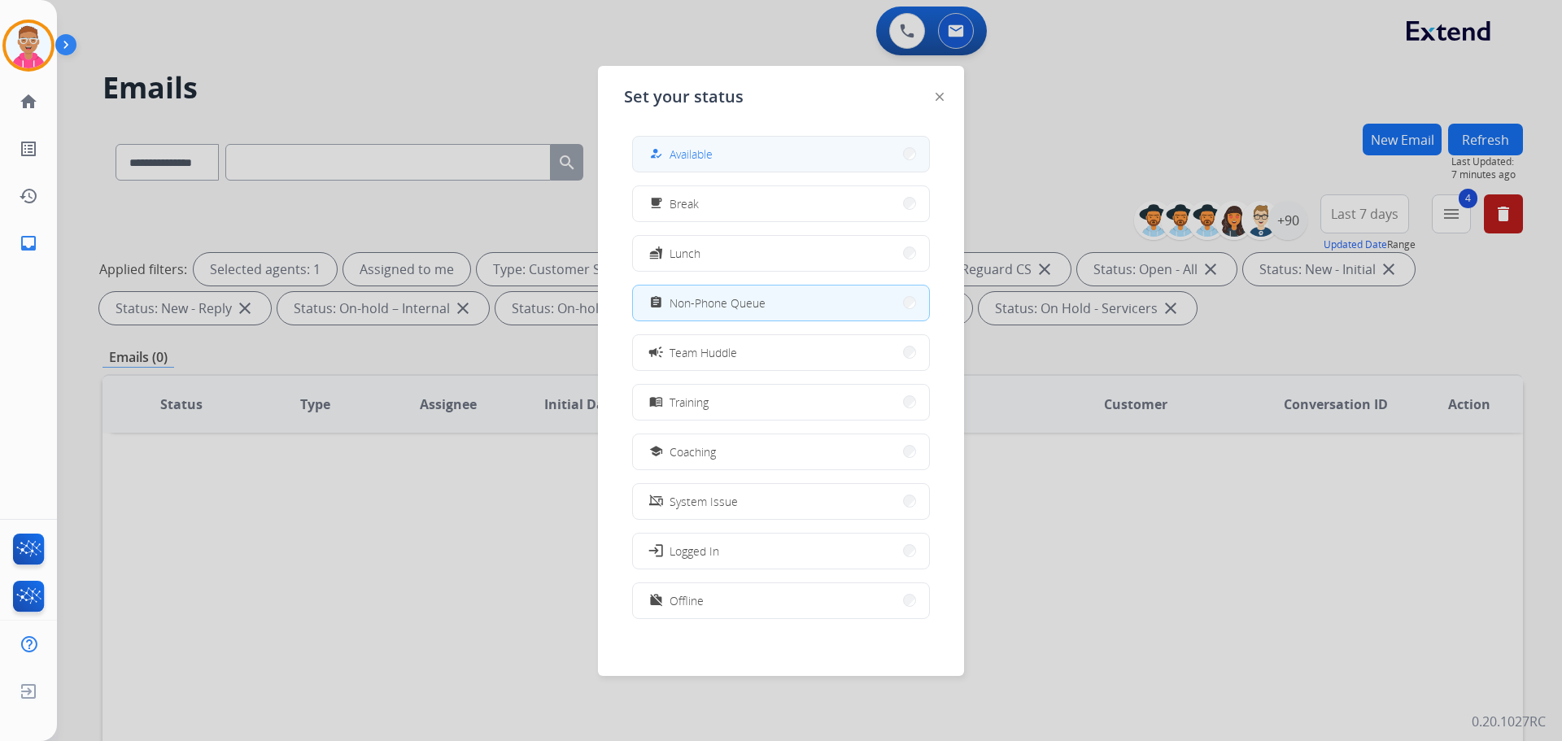
click at [697, 161] on span "Available" at bounding box center [690, 154] width 43 height 17
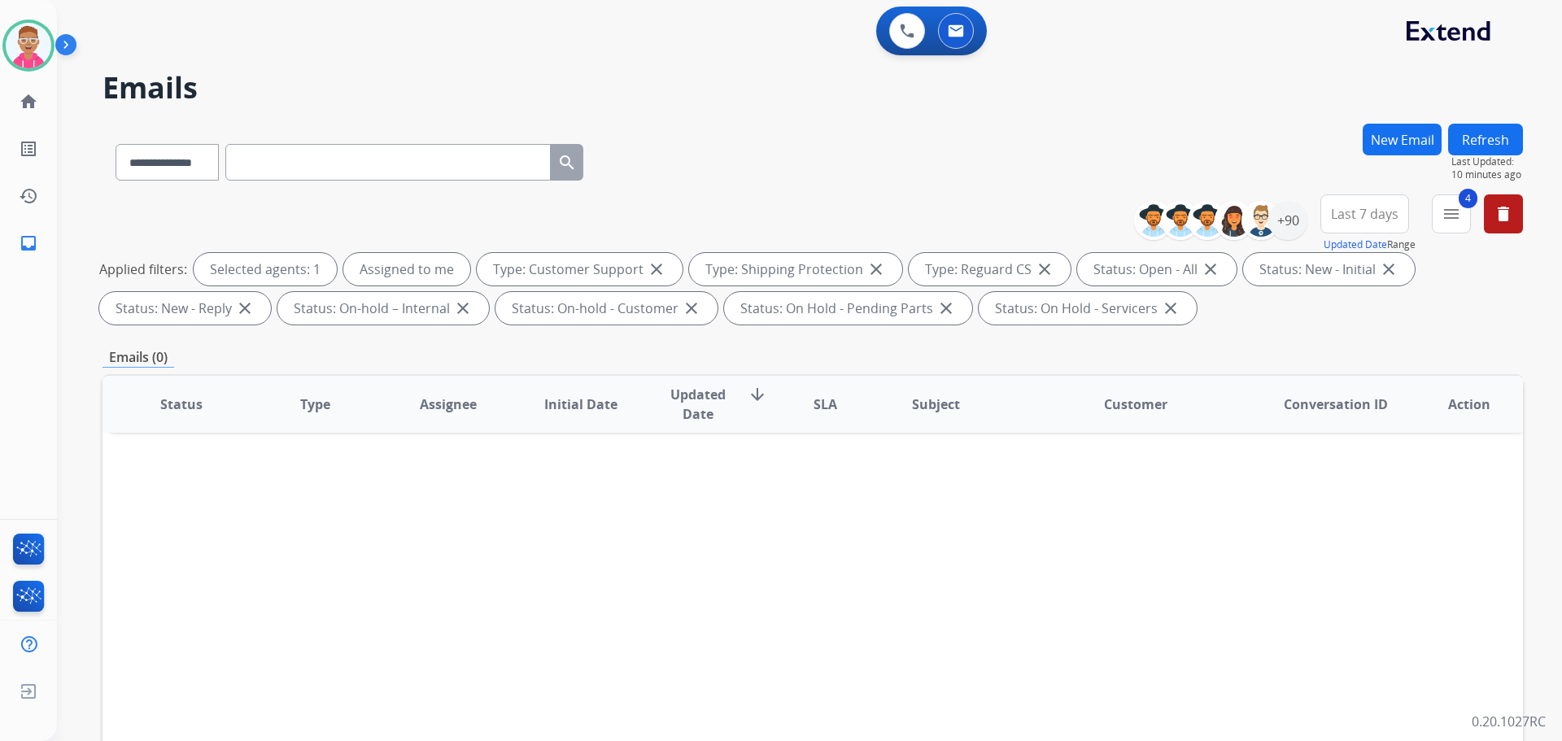
click at [535, 569] on div "Status Type Assignee Initial Date Updated Date arrow_downward SLA Subject Custo…" at bounding box center [812, 646] width 1420 height 545
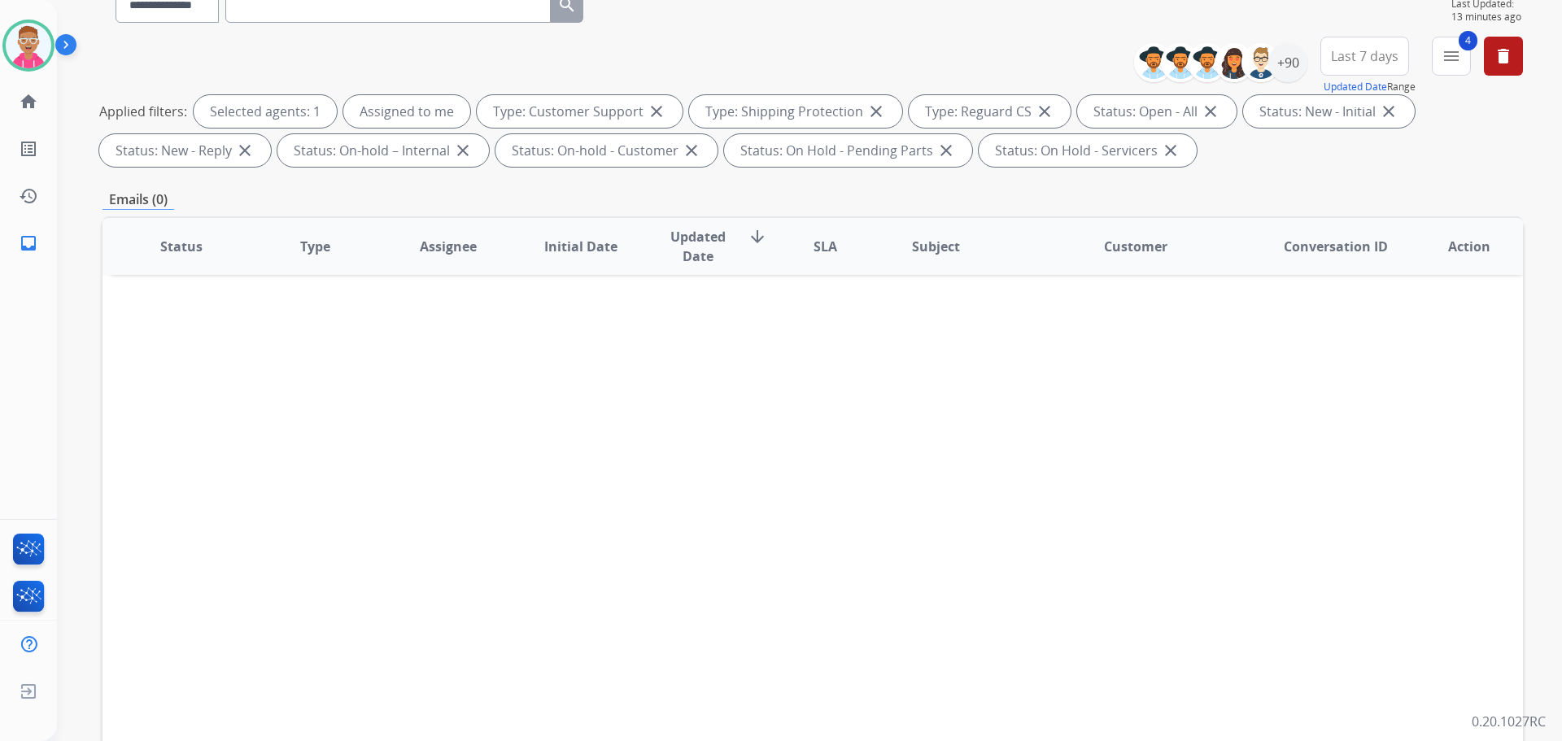
scroll to position [19, 0]
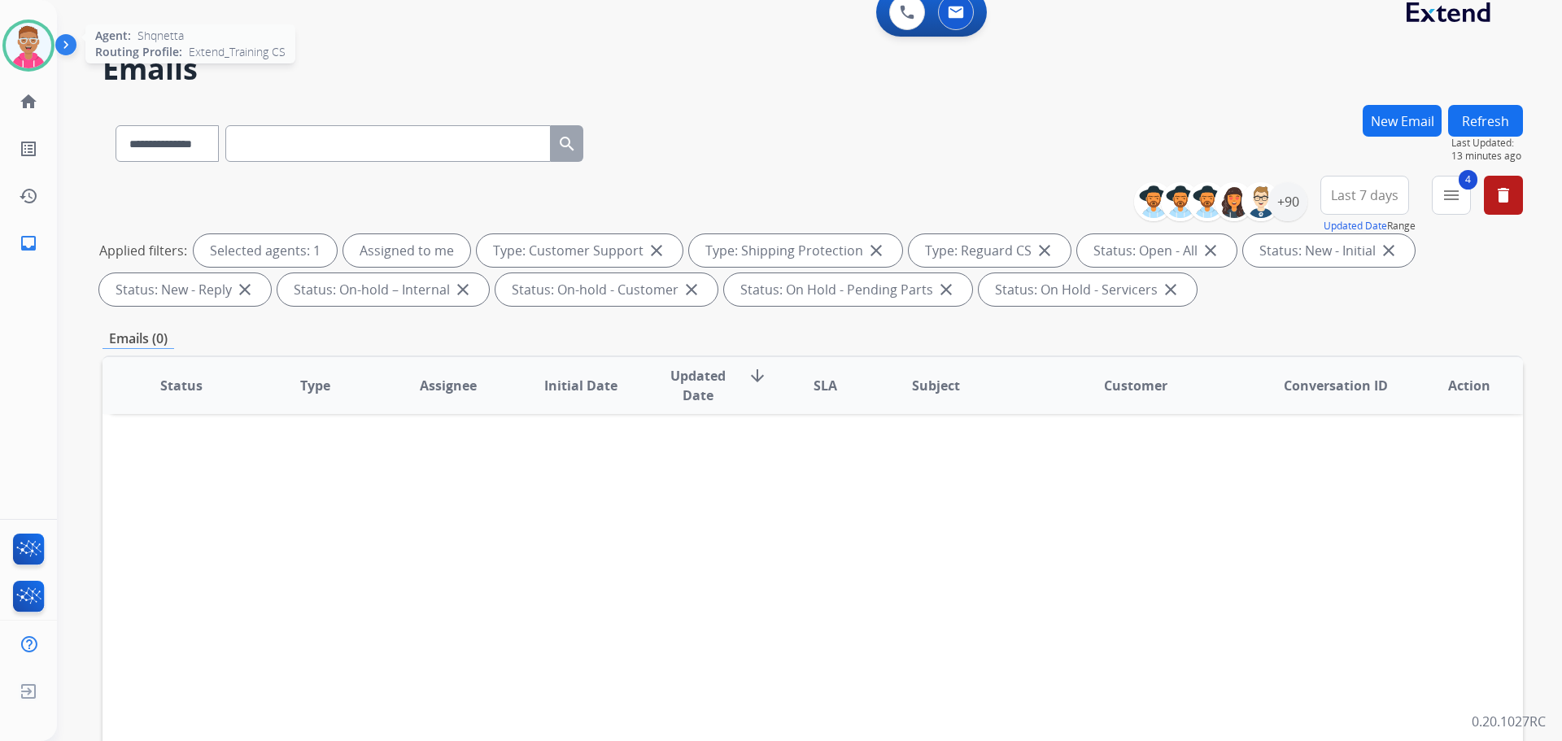
click at [37, 50] on img at bounding box center [29, 46] width 46 height 46
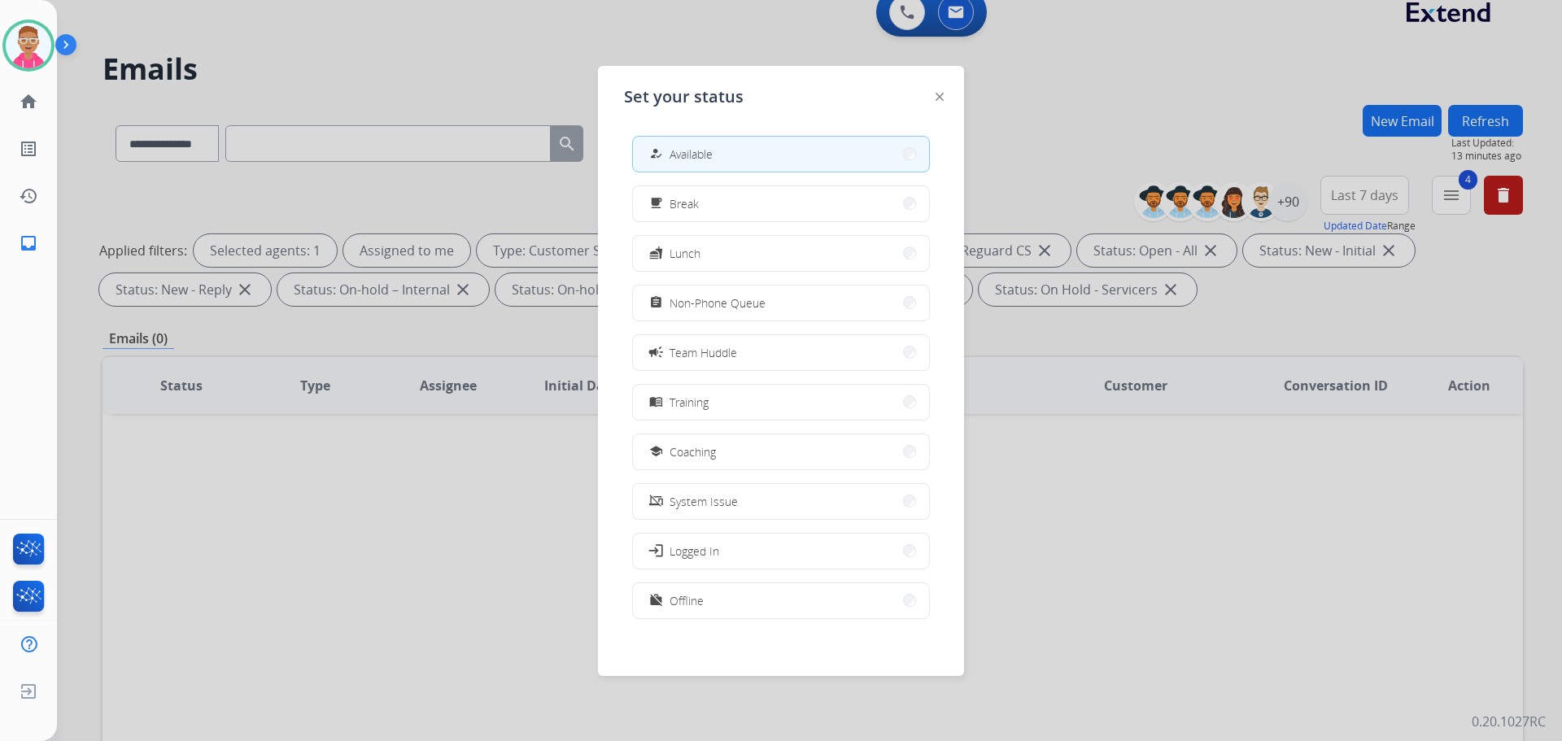
drag, startPoint x: 681, startPoint y: 307, endPoint x: 448, endPoint y: 213, distance: 250.7
click at [675, 305] on span "Non-Phone Queue" at bounding box center [717, 302] width 96 height 17
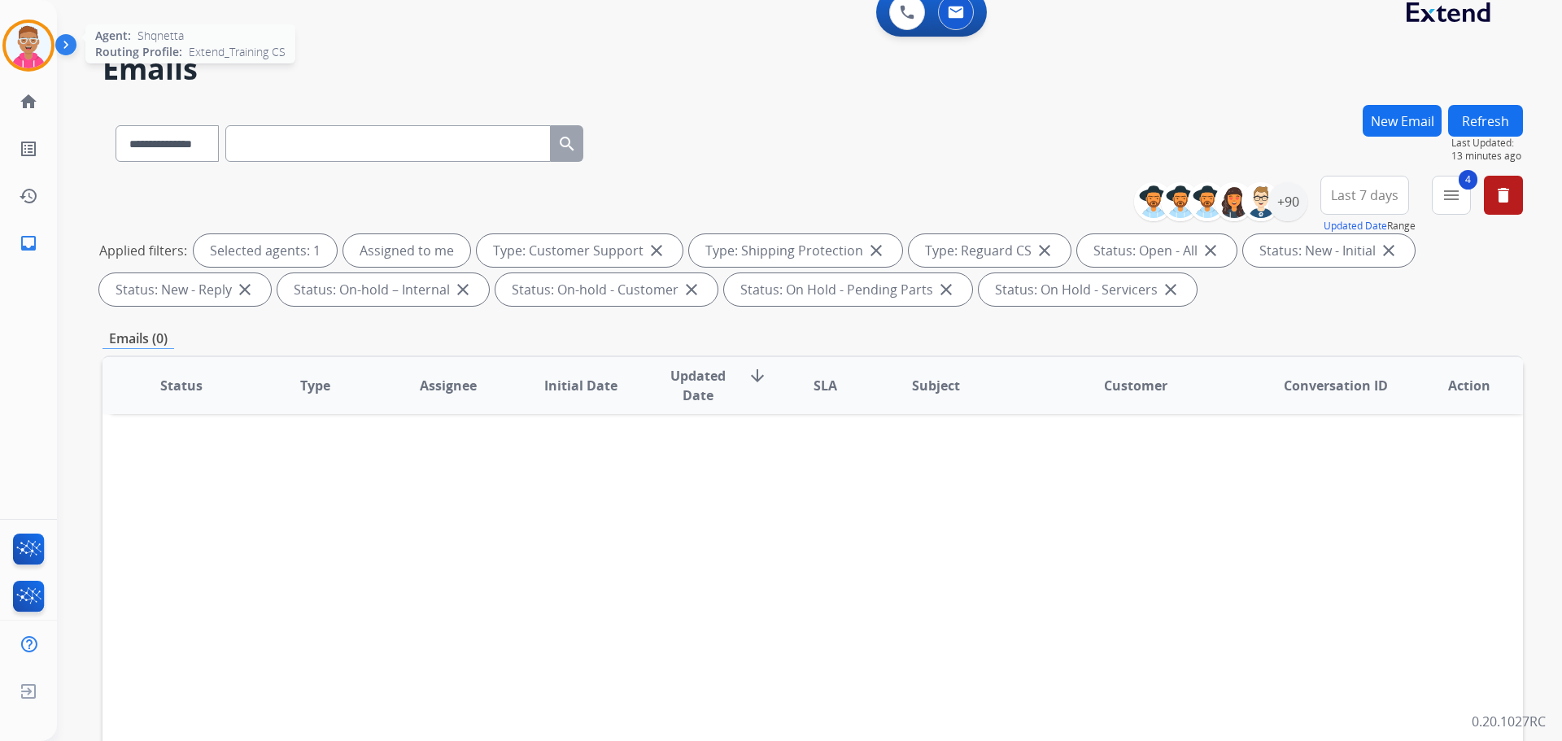
click at [27, 50] on img at bounding box center [29, 46] width 46 height 46
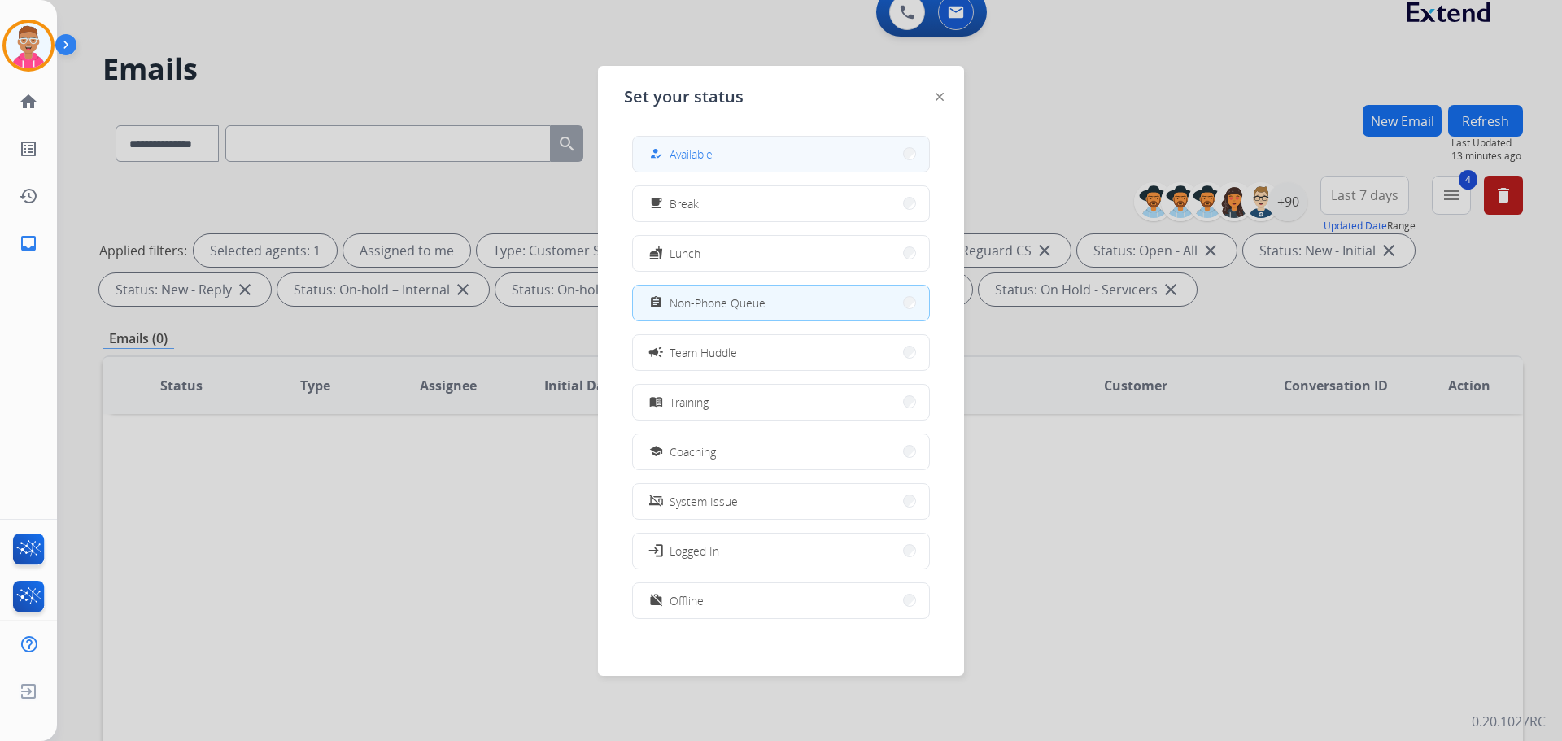
click at [699, 154] on span "Available" at bounding box center [690, 154] width 43 height 17
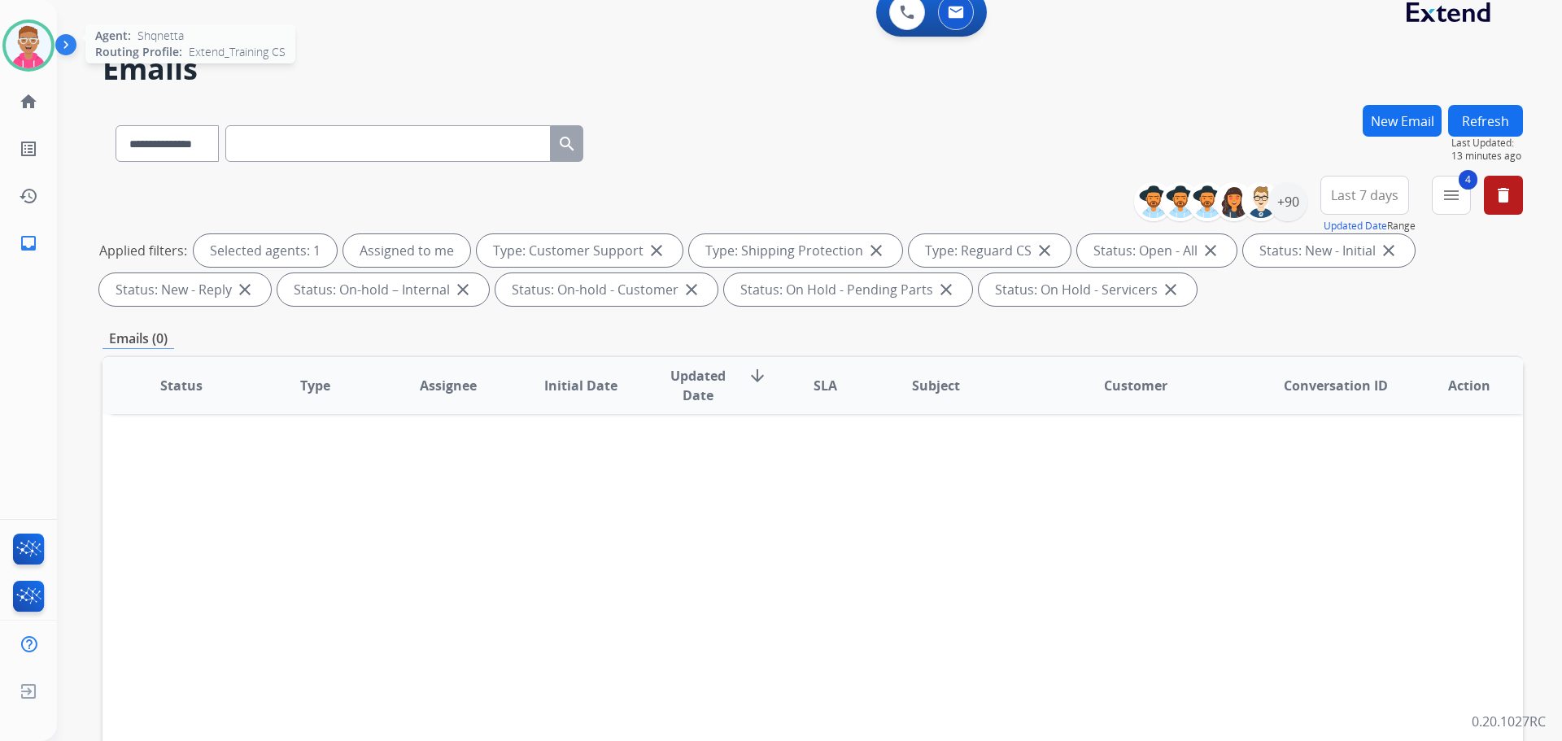
click at [32, 57] on img at bounding box center [29, 46] width 46 height 46
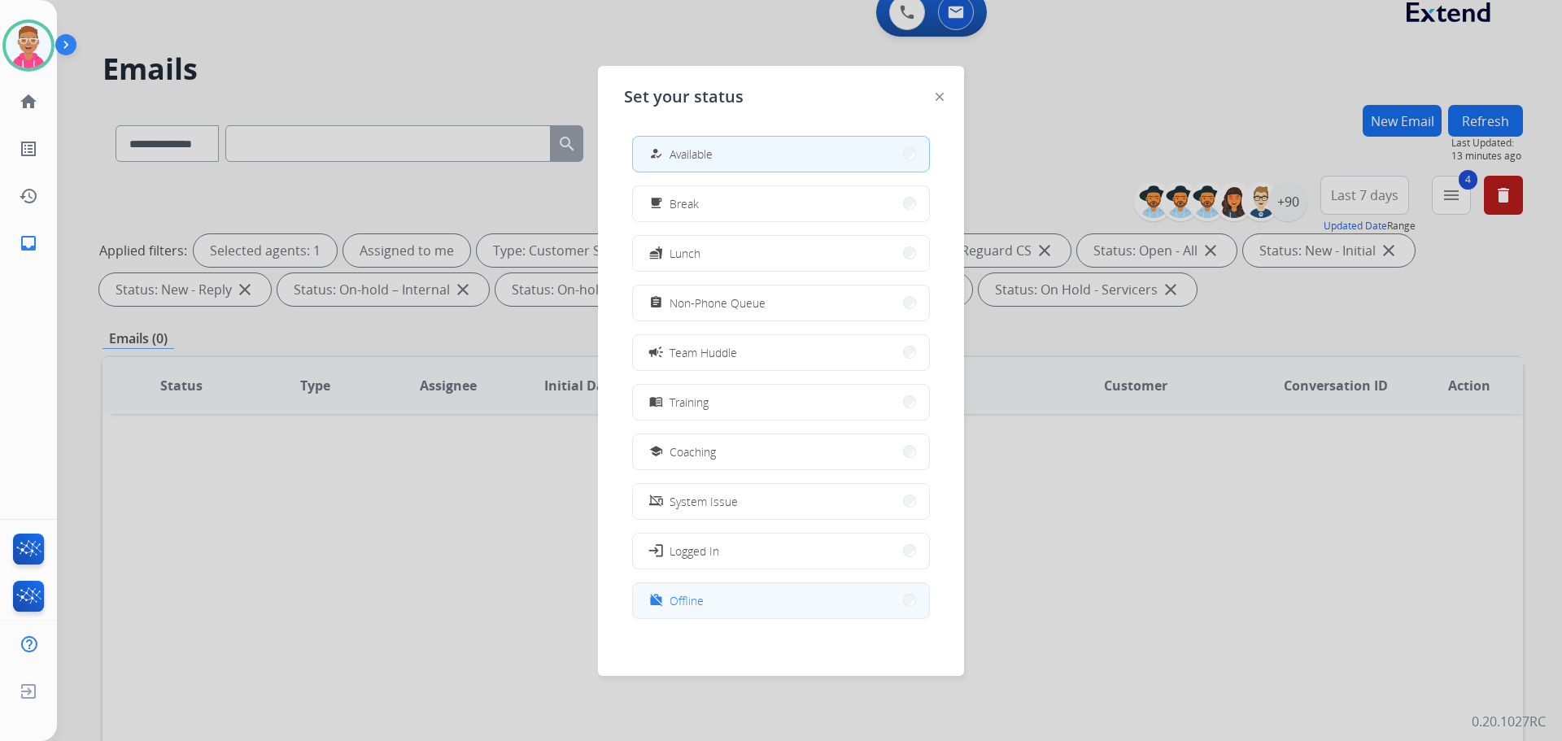
click at [755, 598] on button "work_off Offline" at bounding box center [781, 600] width 296 height 35
